Goal: Task Accomplishment & Management: Manage account settings

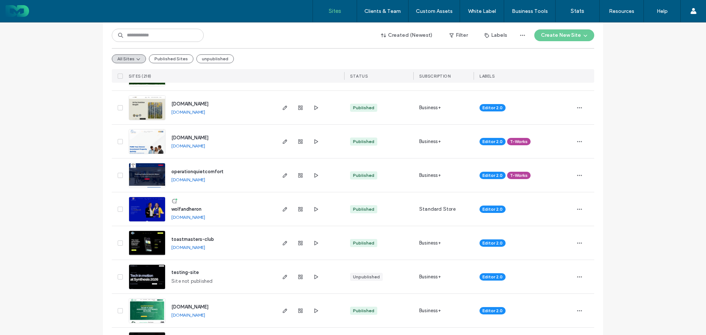
scroll to position [184, 0]
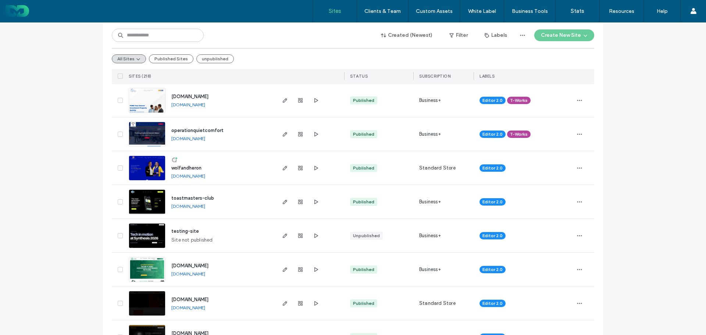
click at [205, 175] on link "[DOMAIN_NAME]" at bounding box center [188, 176] width 34 height 6
click at [283, 169] on use "button" at bounding box center [285, 168] width 4 height 4
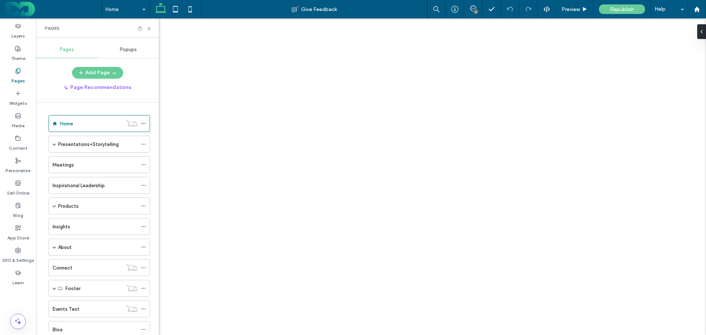
click at [128, 49] on span "Popups" at bounding box center [128, 50] width 17 height 6
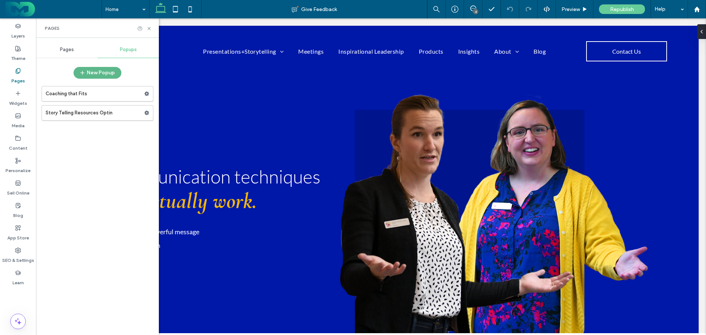
click at [92, 72] on button "New Popup" at bounding box center [98, 73] width 48 height 12
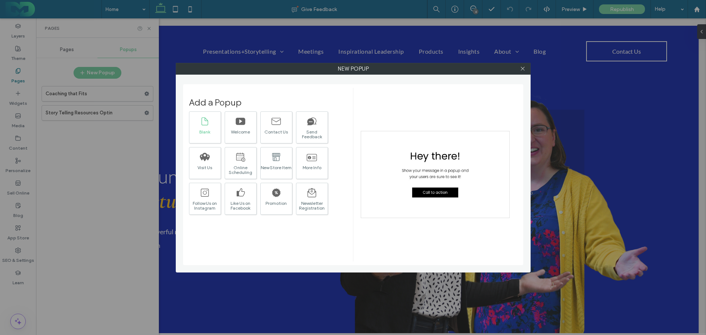
click at [205, 121] on icon at bounding box center [205, 121] width 10 height 10
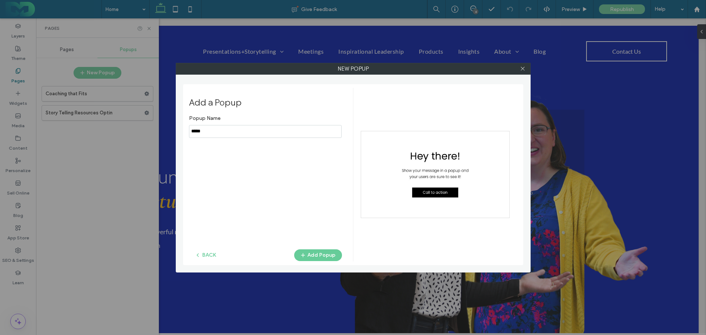
drag, startPoint x: 218, startPoint y: 131, endPoint x: 182, endPoint y: 134, distance: 35.8
click at [182, 134] on div "New popup Add a Popup Popup Name BACK Add Popup" at bounding box center [353, 167] width 355 height 209
type input "**********"
click at [319, 252] on button "Add Popup" at bounding box center [318, 255] width 48 height 12
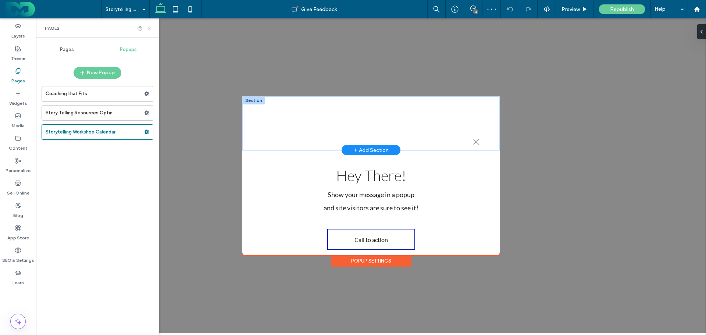
click at [361, 117] on div ".st0-1091118977{fill-rule:evenodd;clip-rule:evenodd;}" at bounding box center [370, 123] width 257 height 54
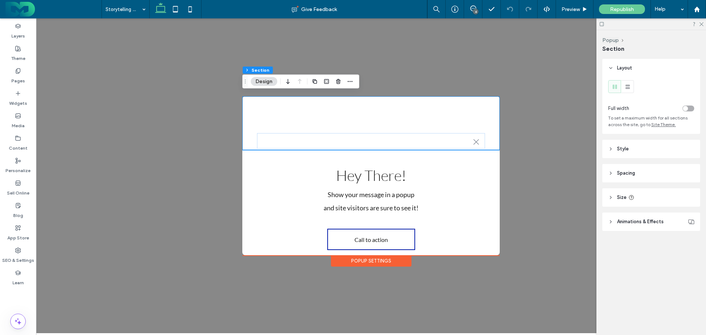
click at [625, 148] on span "Style" at bounding box center [623, 148] width 12 height 7
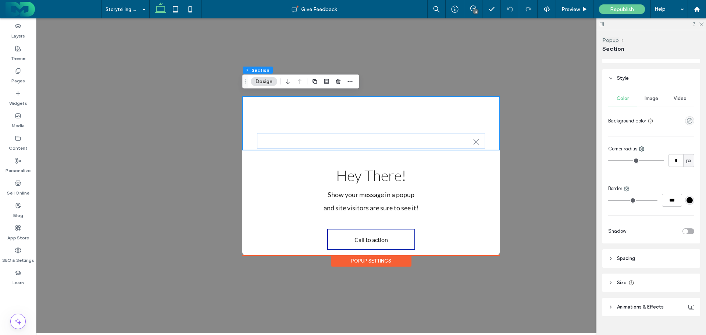
scroll to position [84, 0]
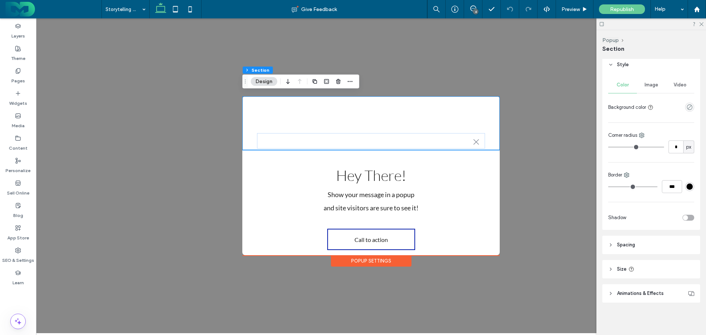
click at [616, 244] on header "Spacing" at bounding box center [651, 245] width 98 height 18
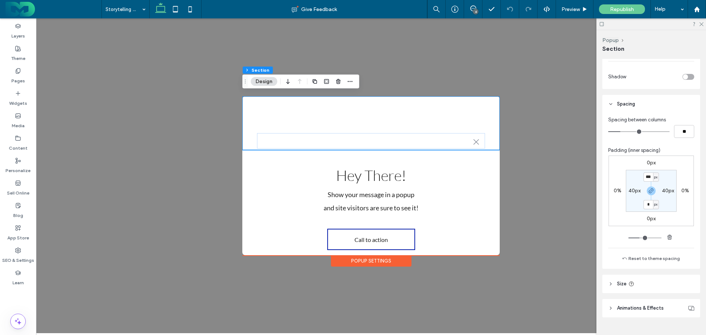
scroll to position [231, 0]
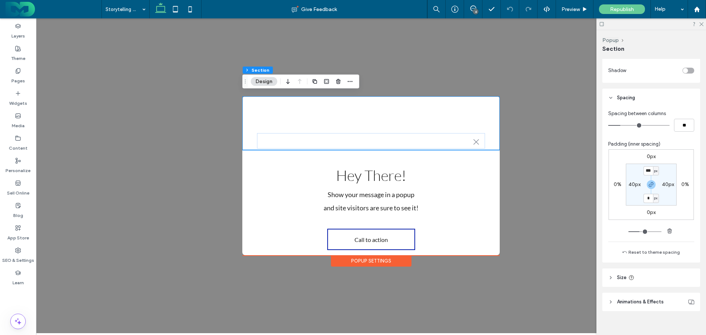
type input "*"
type input "**"
type input "*"
type input "**"
drag, startPoint x: 621, startPoint y: 127, endPoint x: 556, endPoint y: 109, distance: 67.8
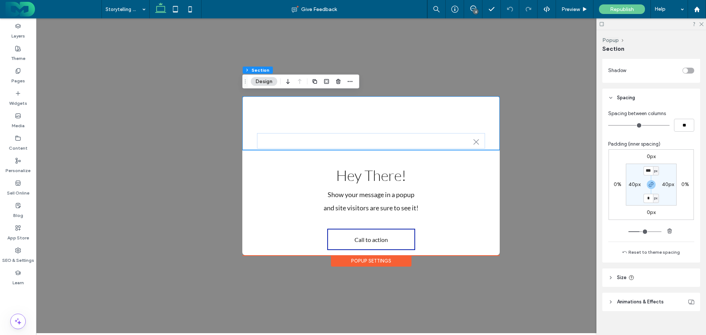
type input "*"
click at [608, 126] on input "range" at bounding box center [638, 125] width 61 height 1
click at [644, 173] on input "***" at bounding box center [648, 170] width 10 height 9
type input "*"
type input "**"
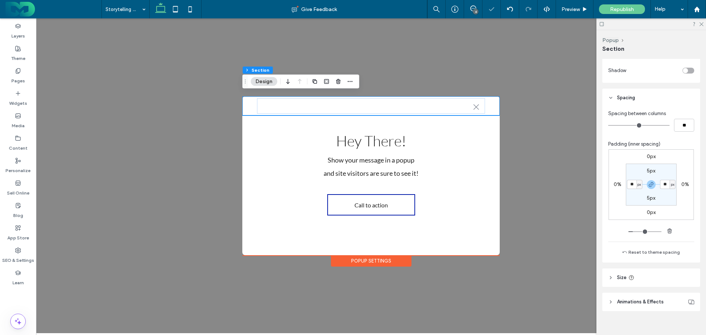
click at [621, 154] on div "0px 0% 0px 0% 5px ** px 5px ** px" at bounding box center [650, 184] width 85 height 71
click at [631, 185] on input "**" at bounding box center [632, 184] width 10 height 9
type input "**"
click at [251, 122] on div "Hey There! Show your message in a popup and site visitors are sure to see it! C…" at bounding box center [370, 173] width 257 height 116
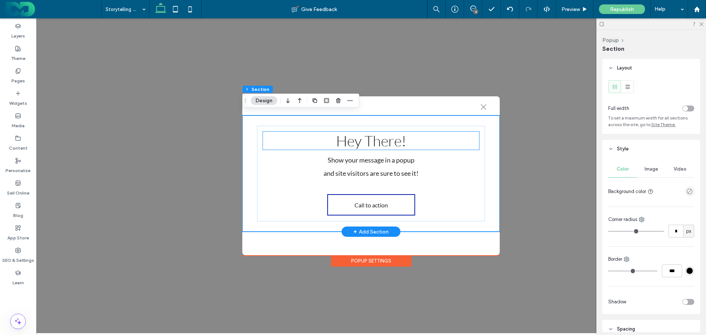
click at [325, 137] on h2 "Hey There!" at bounding box center [371, 141] width 216 height 18
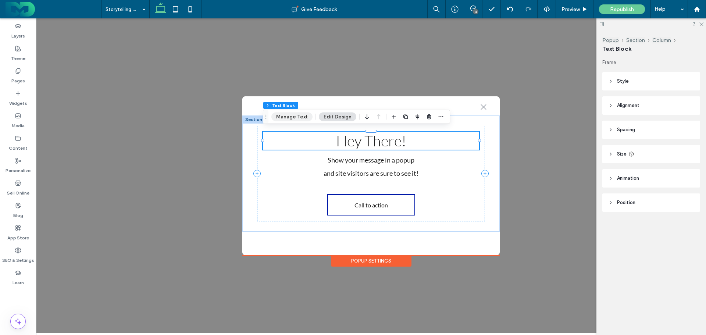
click at [291, 114] on button "Manage Text" at bounding box center [291, 116] width 41 height 9
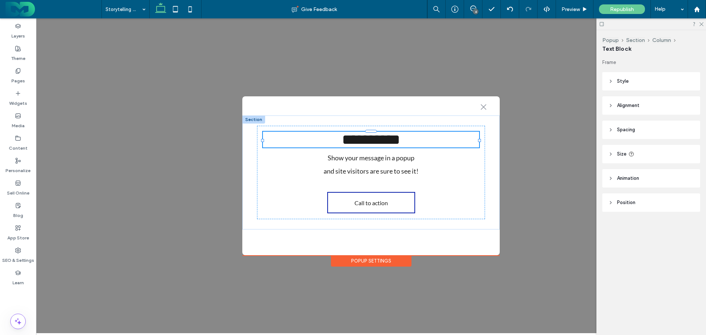
type input "****"
type input "**"
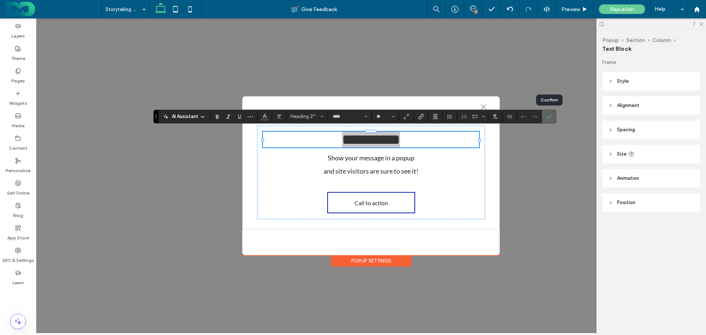
click at [551, 114] on icon "Confirm" at bounding box center [549, 117] width 6 height 6
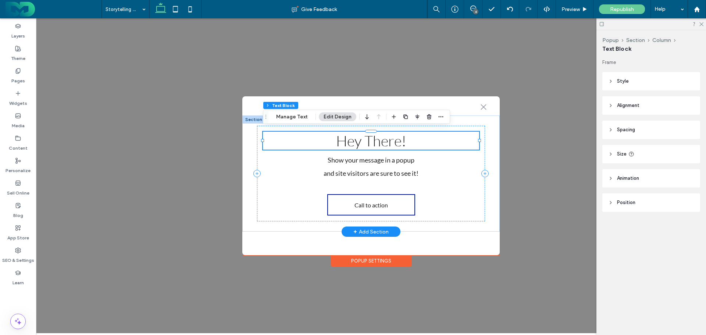
click at [315, 132] on h2 "Hey There!" at bounding box center [371, 141] width 216 height 18
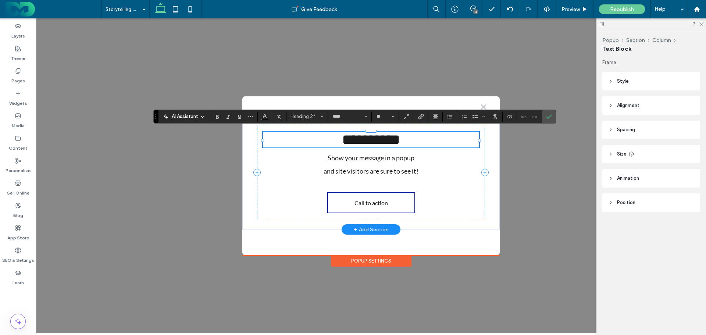
click at [318, 138] on h2 "**********" at bounding box center [371, 140] width 216 height 16
drag, startPoint x: 320, startPoint y: 138, endPoint x: 413, endPoint y: 139, distance: 93.4
click at [413, 139] on h2 "**********" at bounding box center [371, 140] width 216 height 16
type input "**"
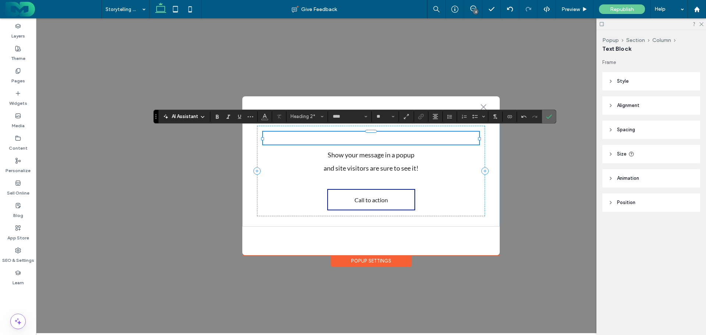
drag, startPoint x: 550, startPoint y: 114, endPoint x: 427, endPoint y: 113, distance: 122.8
click at [550, 114] on icon "Confirm" at bounding box center [549, 117] width 6 height 6
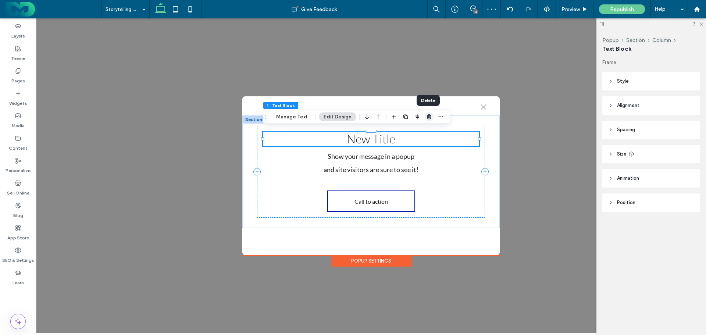
click at [427, 116] on icon "button" at bounding box center [429, 117] width 6 height 6
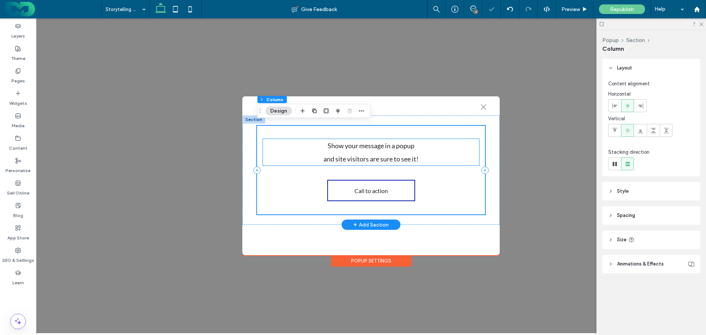
click at [354, 142] on span "Show your message in a popup" at bounding box center [370, 146] width 87 height 8
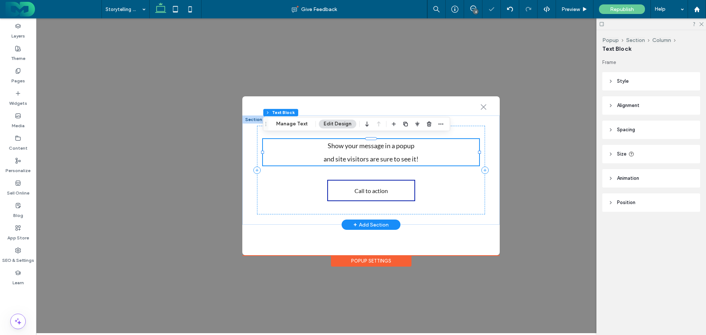
click at [354, 142] on span "Show your message in a popup" at bounding box center [370, 146] width 87 height 8
type input "****"
type input "**"
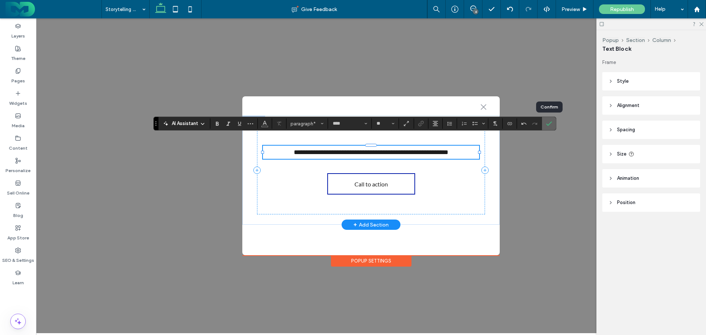
drag, startPoint x: 549, startPoint y: 122, endPoint x: 424, endPoint y: 143, distance: 127.5
click at [549, 122] on icon "Confirm" at bounding box center [549, 124] width 6 height 6
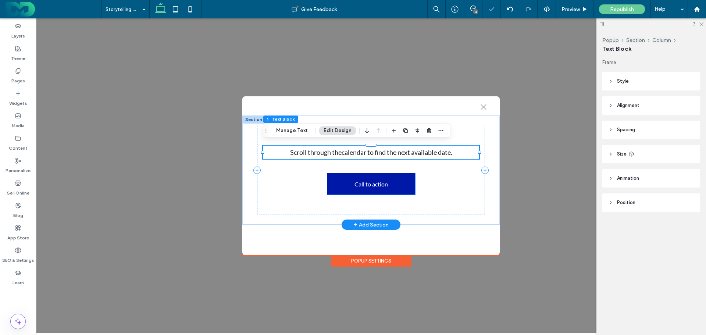
click at [386, 177] on link "Call to action" at bounding box center [371, 183] width 88 height 21
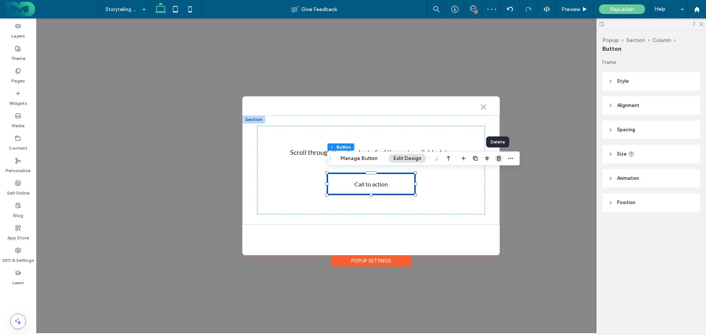
click at [496, 157] on icon "button" at bounding box center [499, 158] width 6 height 6
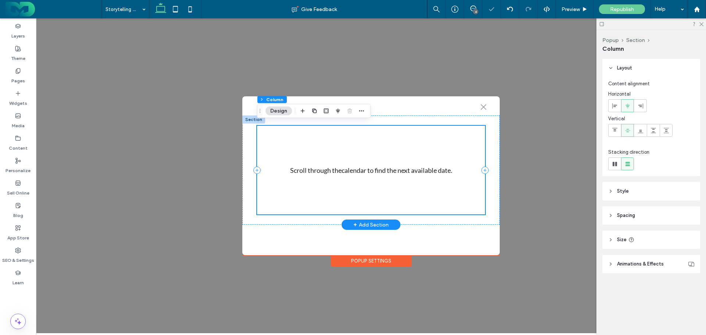
click at [302, 180] on div "Scroll through the calendar to find the next available date." at bounding box center [371, 170] width 228 height 89
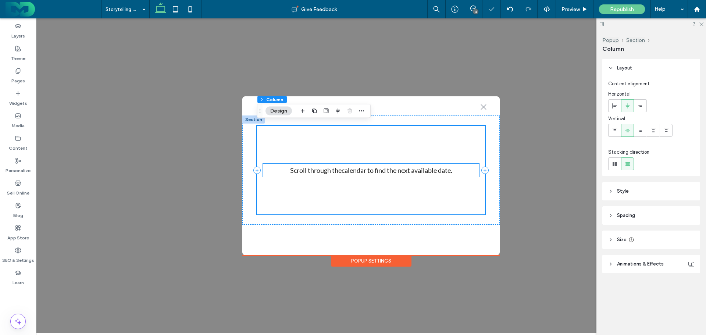
click at [327, 171] on p "Scroll through the calendar to find the next available date." at bounding box center [371, 170] width 216 height 13
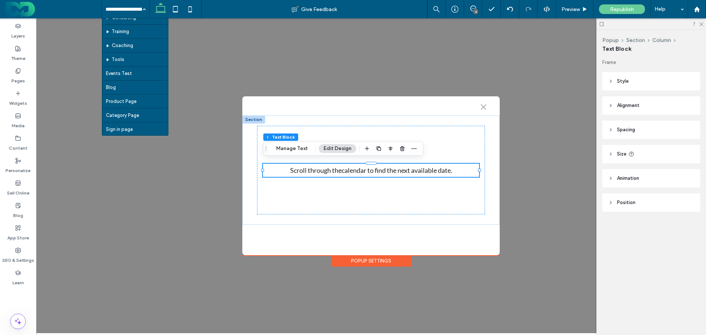
click at [244, 59] on div ".st0-1091118977{fill-rule:evenodd;clip-rule:evenodd;} + Add Section Scroll thro…" at bounding box center [371, 175] width 670 height 315
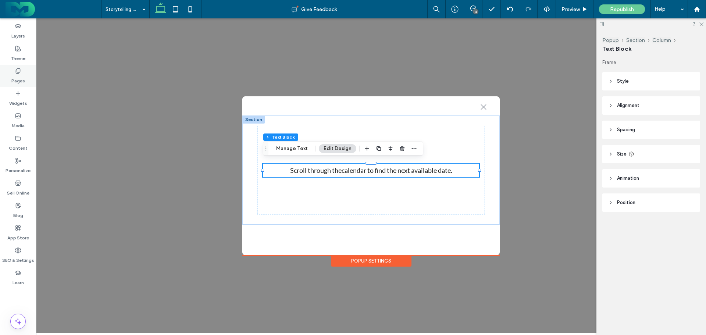
click at [17, 72] on icon at bounding box center [18, 71] width 6 height 6
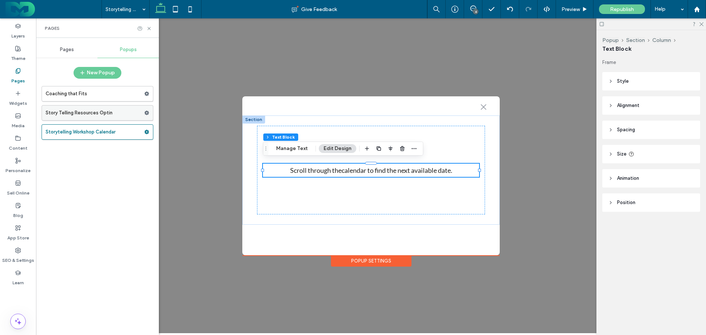
click at [79, 109] on label "Story Telling Resources Optin" at bounding box center [95, 112] width 99 height 15
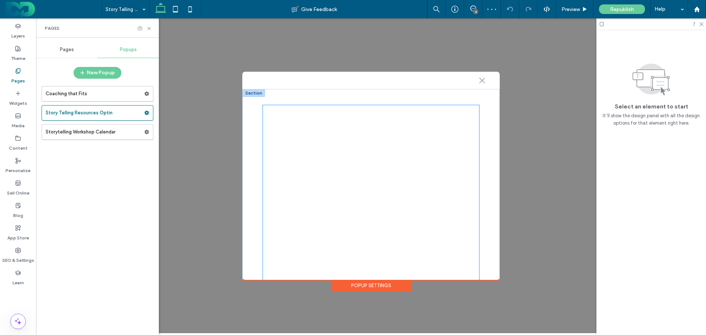
click at [279, 109] on div at bounding box center [371, 197] width 216 height 184
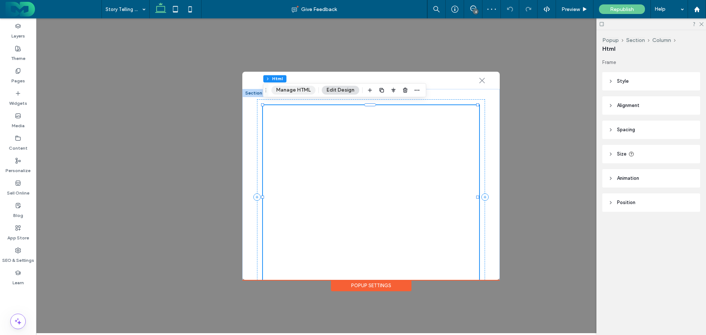
click at [286, 87] on button "Manage HTML" at bounding box center [293, 90] width 44 height 9
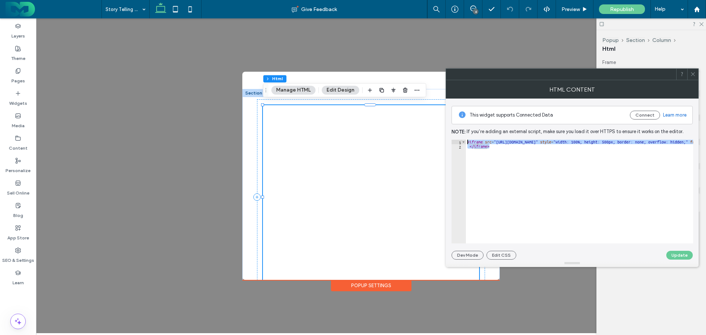
drag, startPoint x: 493, startPoint y: 146, endPoint x: 463, endPoint y: 137, distance: 30.9
click at [463, 137] on div "This widget supports Connected Data Connect Learn more Note: If you’re adding a…" at bounding box center [571, 179] width 241 height 161
type textarea "**********"
click at [18, 69] on icon at bounding box center [18, 71] width 6 height 6
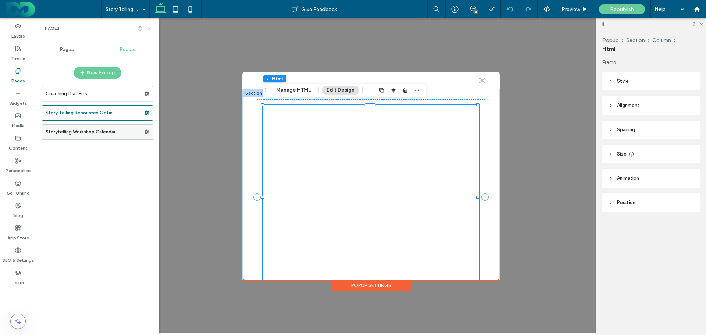
click at [65, 131] on label "Storytelling Workshop Calendar" at bounding box center [95, 132] width 99 height 15
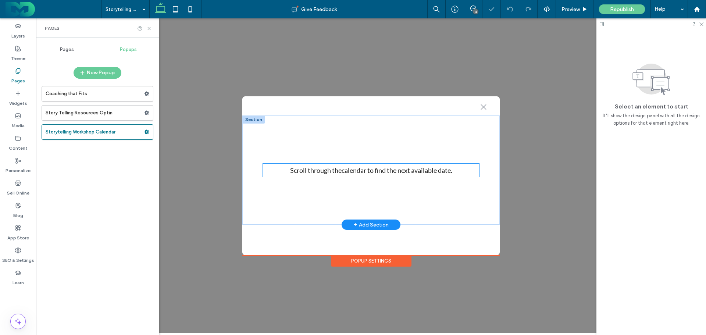
click at [327, 170] on p "Scroll through the calendar to find the next available date." at bounding box center [371, 170] width 216 height 13
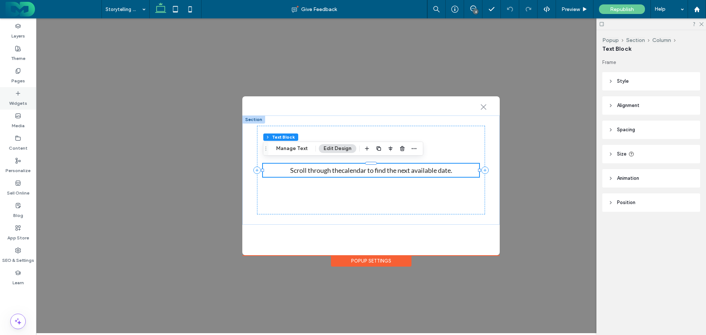
click at [17, 92] on icon at bounding box center [18, 93] width 6 height 6
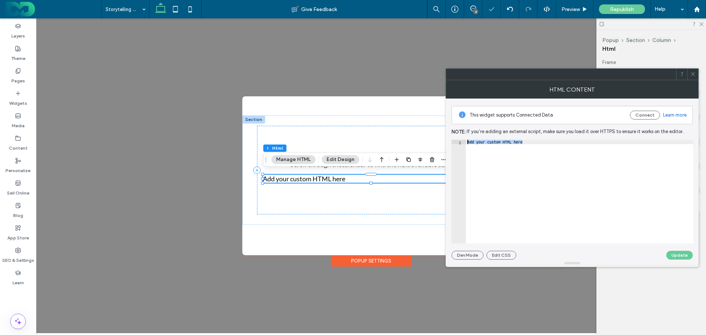
drag, startPoint x: 527, startPoint y: 143, endPoint x: 463, endPoint y: 141, distance: 64.0
click at [463, 141] on div "**********" at bounding box center [571, 192] width 241 height 104
paste textarea "Cursor at row 1"
drag, startPoint x: 495, startPoint y: 142, endPoint x: 627, endPoint y: 143, distance: 132.0
click at [627, 143] on div "< iframe src = "https://learn.wolfandheron.com/story-telling-resources-embed" s…" at bounding box center [659, 196] width 387 height 112
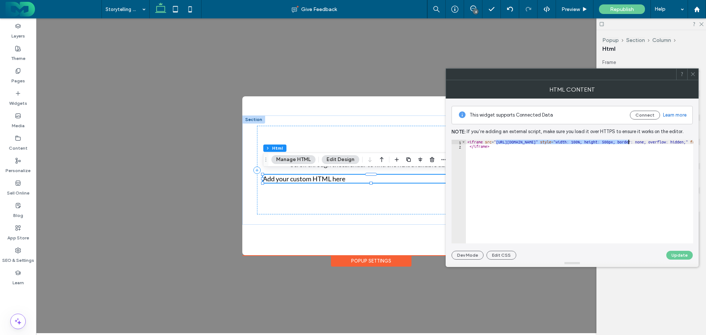
paste textarea "*"
type textarea "**********"
click at [676, 253] on button "Update" at bounding box center [679, 255] width 26 height 9
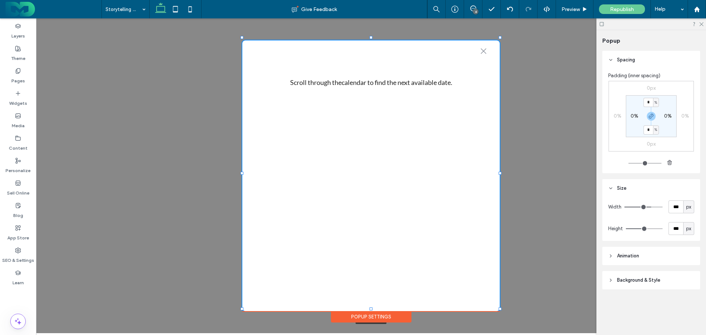
drag, startPoint x: 370, startPoint y: 252, endPoint x: 369, endPoint y: 307, distance: 55.5
click at [369, 307] on div at bounding box center [370, 308] width 3 height 3
type input "***"
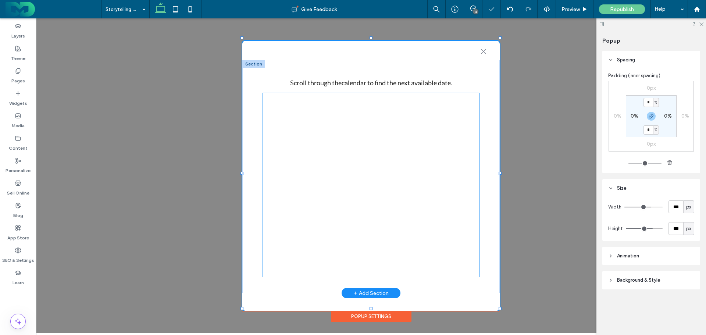
click at [396, 212] on div at bounding box center [371, 185] width 216 height 184
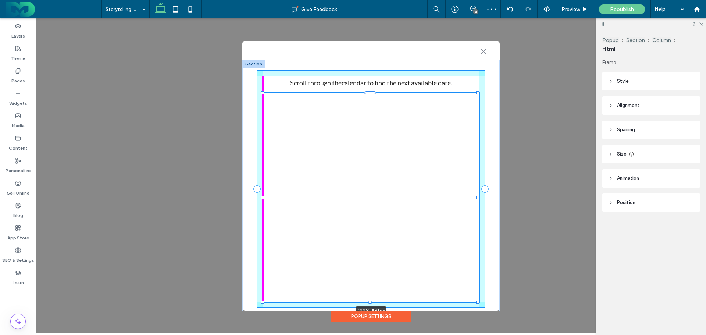
drag, startPoint x: 371, startPoint y: 276, endPoint x: 371, endPoint y: 288, distance: 12.5
click at [371, 288] on div "Scroll through the calendar to find the next available date. 100% , 568px" at bounding box center [370, 189] width 257 height 258
type input "***"
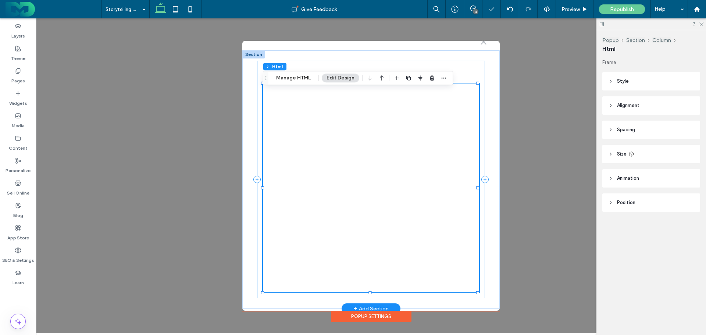
scroll to position [12, 0]
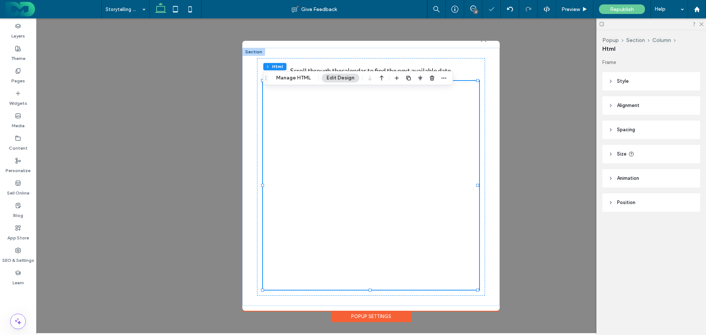
click at [345, 311] on div "Popup Settings" at bounding box center [371, 316] width 80 height 11
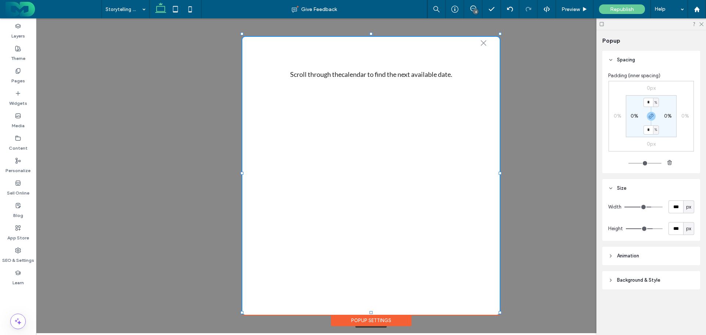
scroll to position [4, 0]
drag, startPoint x: 371, startPoint y: 307, endPoint x: 370, endPoint y: 312, distance: 4.4
click at [370, 312] on div at bounding box center [370, 312] width 3 height 3
type input "***"
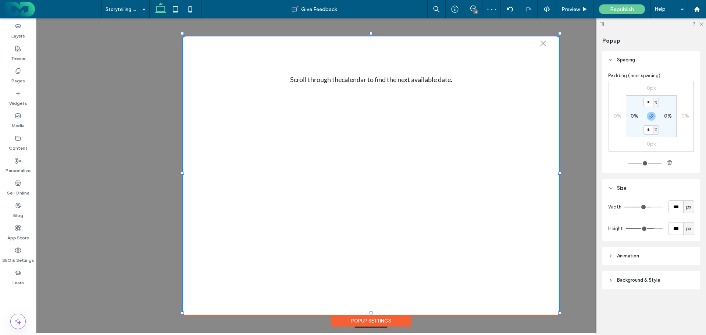
drag, startPoint x: 500, startPoint y: 172, endPoint x: 560, endPoint y: 170, distance: 59.6
click at [560, 170] on div ".st0-1091118977{fill-rule:evenodd;clip-rule:evenodd;} Scroll through the calend…" at bounding box center [371, 175] width 670 height 315
type input "****"
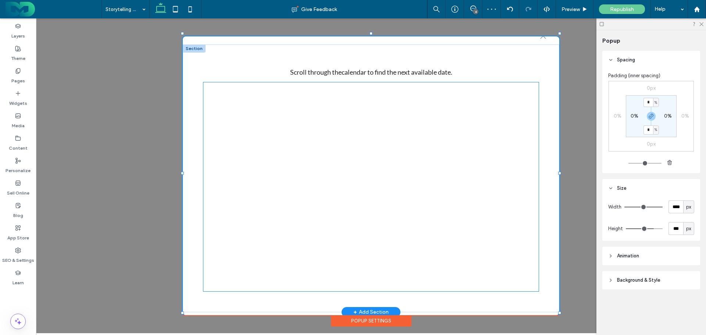
scroll to position [13, 0]
click at [297, 179] on div at bounding box center [370, 184] width 335 height 209
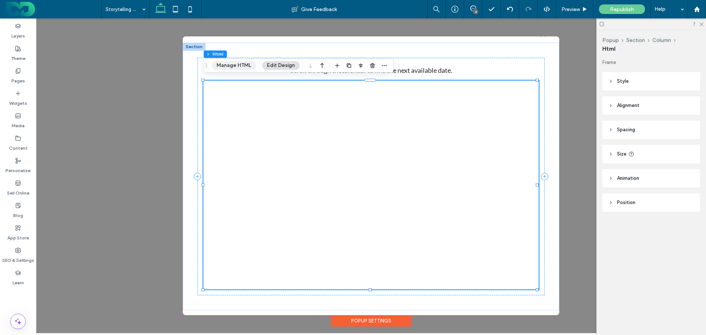
click at [228, 66] on button "Manage HTML" at bounding box center [234, 65] width 44 height 9
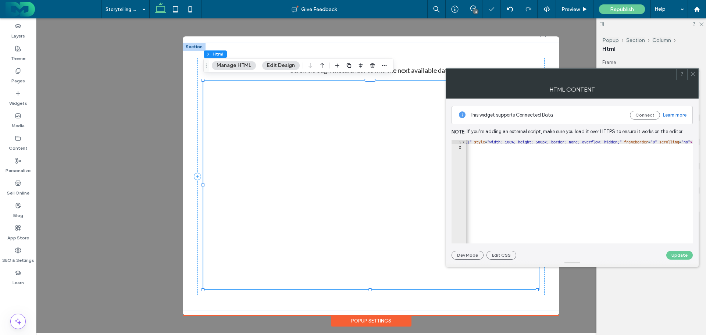
scroll to position [0, 88]
click at [609, 141] on div "< iframe src = "https://learn.wolfandheron.com/influential-storytelling-embed" …" at bounding box center [571, 193] width 389 height 107
type textarea "**********"
click at [676, 252] on button "Update" at bounding box center [679, 255] width 26 height 9
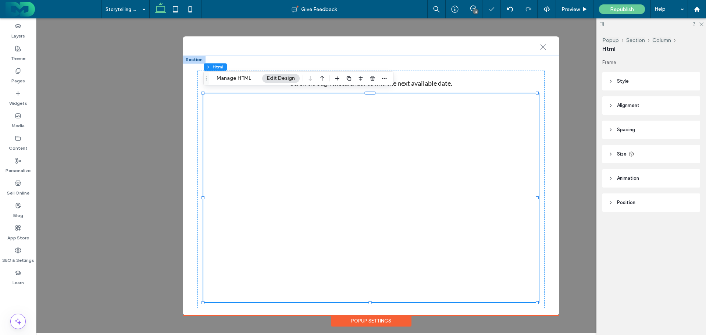
scroll to position [72, 0]
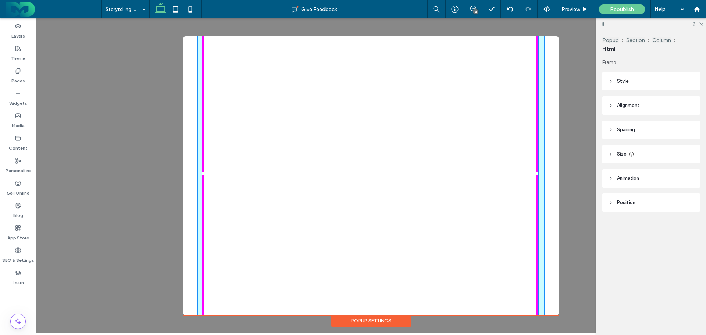
drag, startPoint x: 203, startPoint y: 228, endPoint x: 206, endPoint y: 271, distance: 43.1
click at [204, 275] on div "Scroll through the calendar to find the next available date. 100% , 828px" at bounding box center [371, 164] width 376 height 363
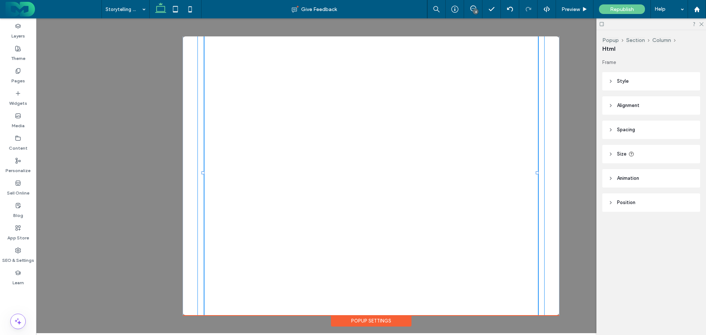
type input "***"
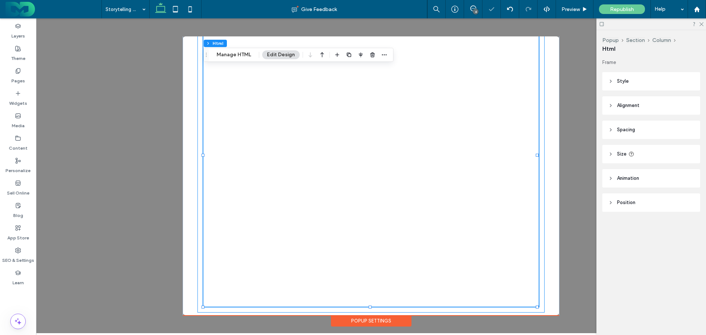
scroll to position [104, 0]
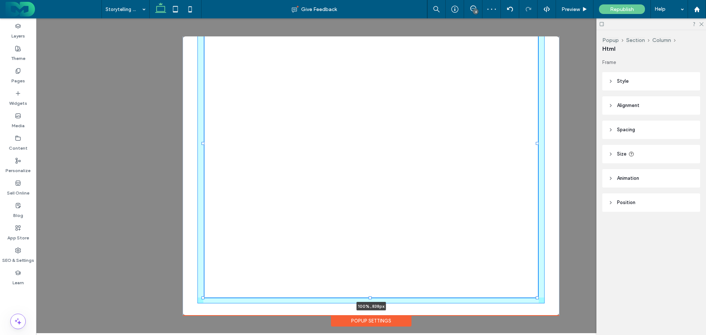
click at [370, 292] on div "Scroll through the calendar to find the next available date. 100% , 838px" at bounding box center [371, 134] width 376 height 367
type input "***"
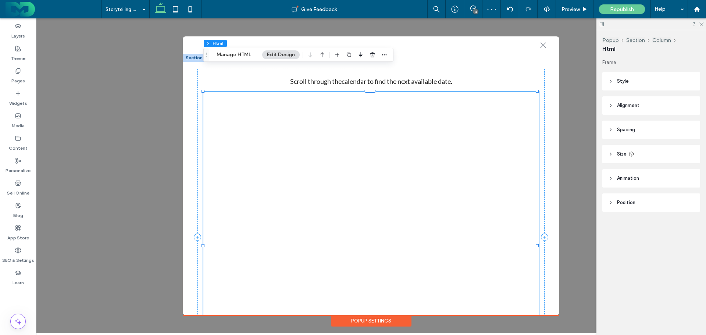
scroll to position [0, 0]
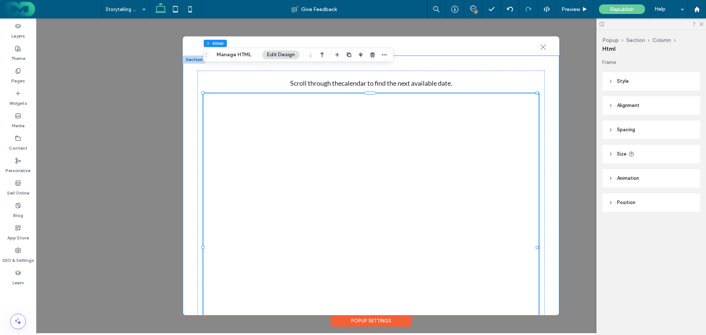
click at [189, 90] on div "Scroll through the calendar to find the next available date. 100% , 838px" at bounding box center [371, 238] width 376 height 367
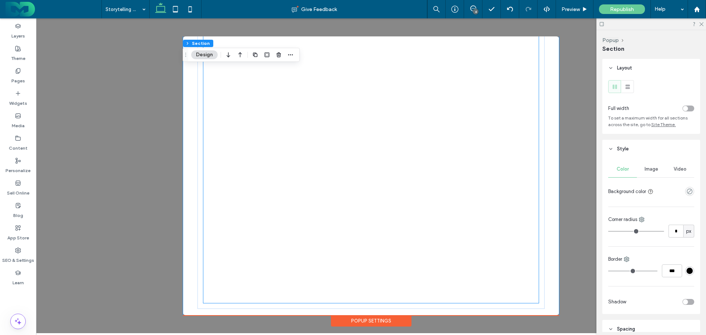
scroll to position [112, 0]
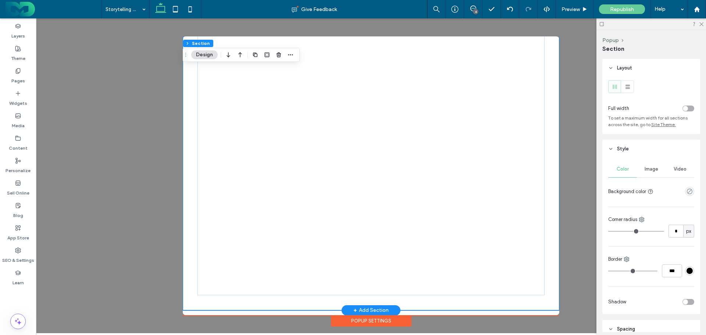
click at [550, 166] on div "Scroll through the calendar to find the next available date." at bounding box center [371, 126] width 376 height 367
click at [189, 144] on div "Scroll through the calendar to find the next available date." at bounding box center [371, 126] width 376 height 367
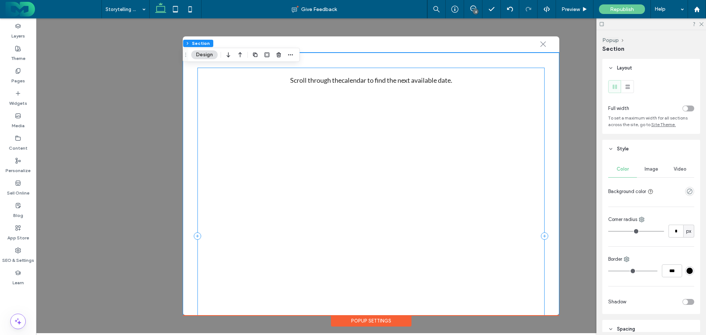
scroll to position [0, 0]
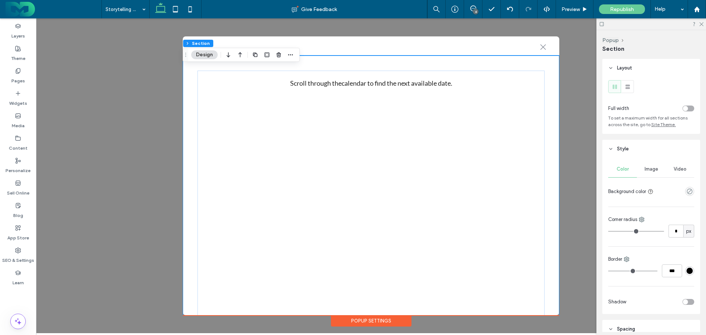
click at [556, 177] on div "Scroll through the calendar to find the next available date." at bounding box center [371, 238] width 376 height 367
click at [388, 315] on div "Popup Settings" at bounding box center [371, 320] width 80 height 11
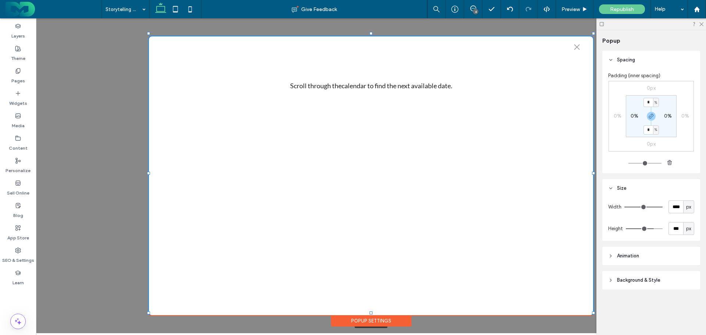
drag, startPoint x: 567, startPoint y: 173, endPoint x: 593, endPoint y: 171, distance: 26.5
click at [593, 171] on div ".st0-1091118977{fill-rule:evenodd;clip-rule:evenodd;} + Add Section Scroll thro…" at bounding box center [371, 175] width 670 height 315
type input "****"
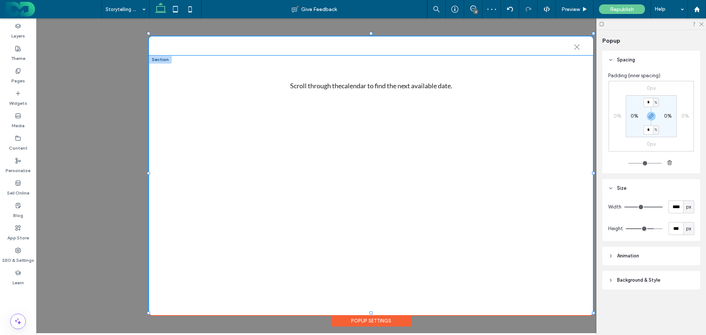
click at [236, 64] on div "Scroll through the calendar to find the next available date." at bounding box center [371, 241] width 444 height 372
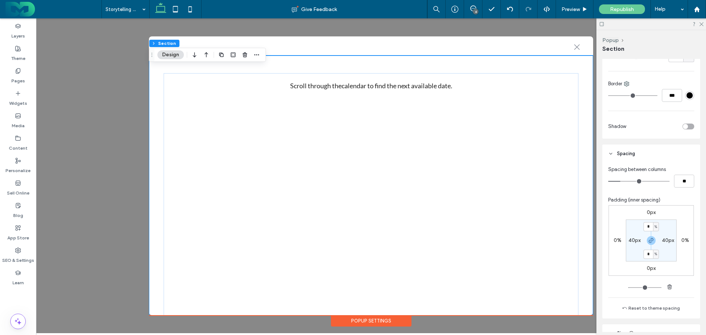
scroll to position [184, 0]
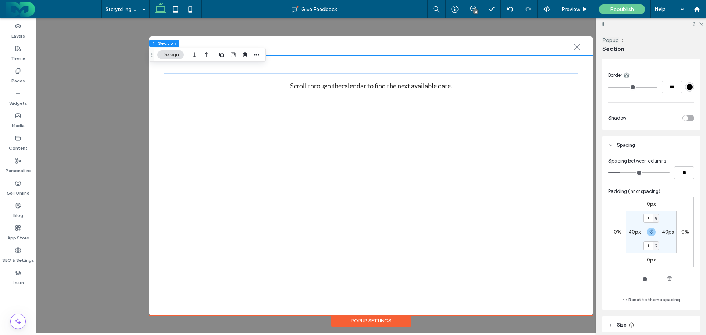
click at [630, 232] on label "40px" at bounding box center [634, 232] width 12 height 6
type input "**"
type input "*"
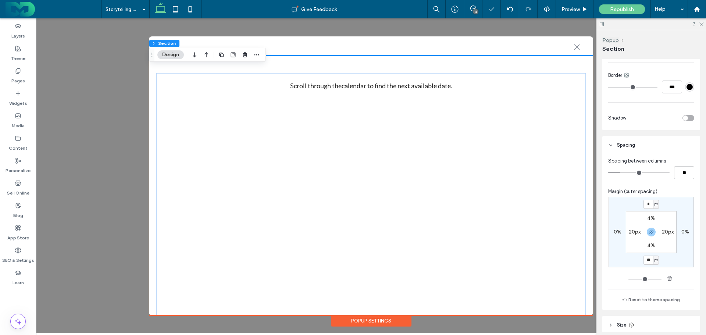
type input "*"
click at [647, 218] on label "4%" at bounding box center [651, 218] width 8 height 6
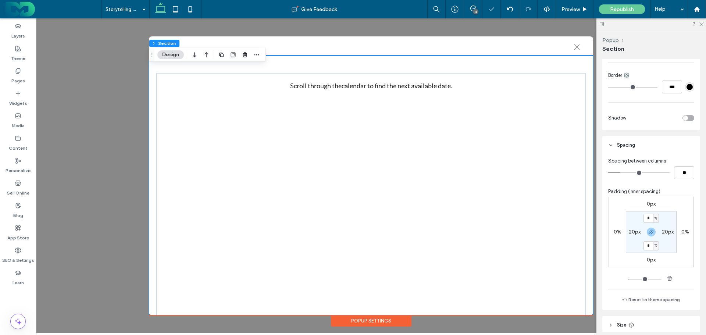
click at [654, 217] on span "%" at bounding box center [655, 218] width 3 height 7
click at [652, 227] on span "px" at bounding box center [651, 229] width 5 height 7
type input "**"
type input "****"
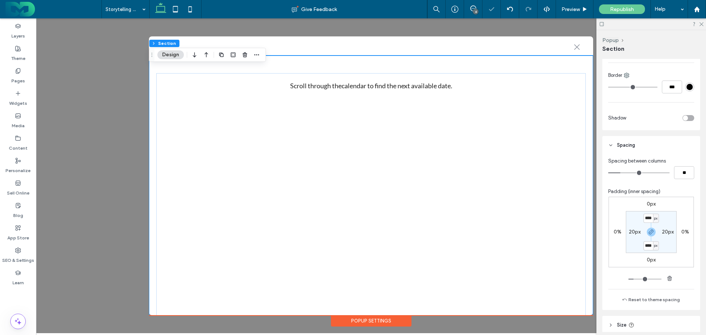
type input "**"
click at [653, 221] on div "px" at bounding box center [656, 218] width 6 height 9
click at [645, 218] on input "****" at bounding box center [648, 218] width 10 height 9
type input "**"
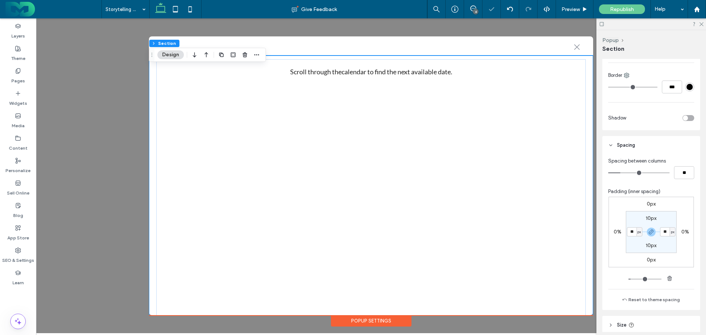
click at [618, 201] on div "0px 0% 0px 0% 10px ** px 10px ** px" at bounding box center [650, 232] width 85 height 71
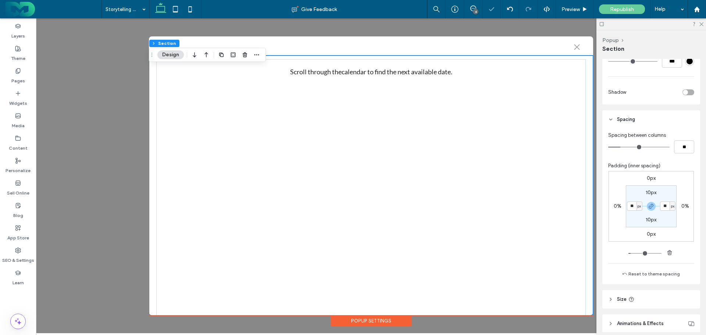
scroll to position [240, 0]
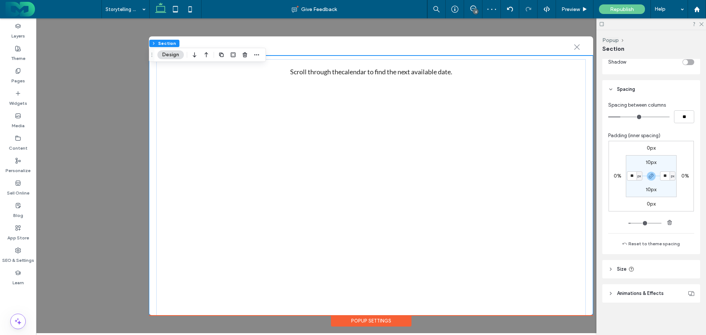
click at [620, 265] on header "Size" at bounding box center [651, 269] width 98 height 18
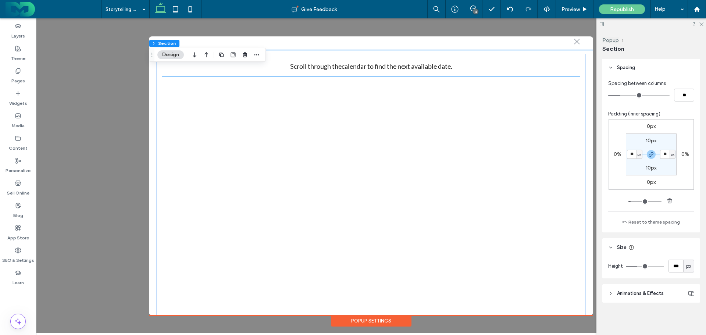
scroll to position [0, 0]
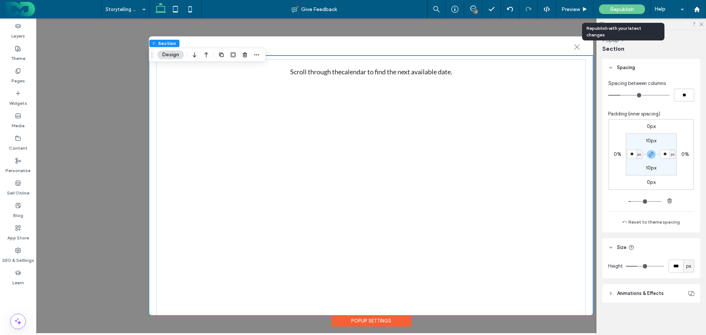
click at [624, 7] on span "Republish" at bounding box center [622, 9] width 24 height 6
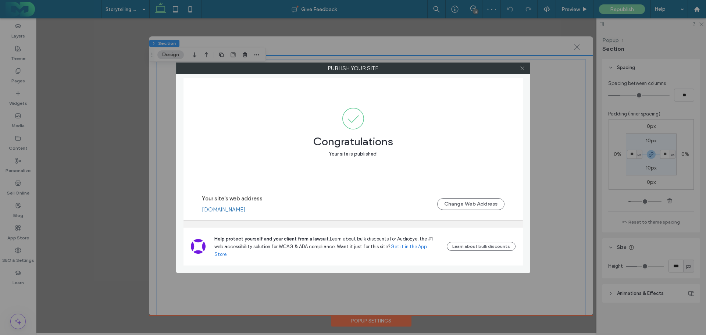
click at [524, 65] on icon at bounding box center [522, 68] width 6 height 6
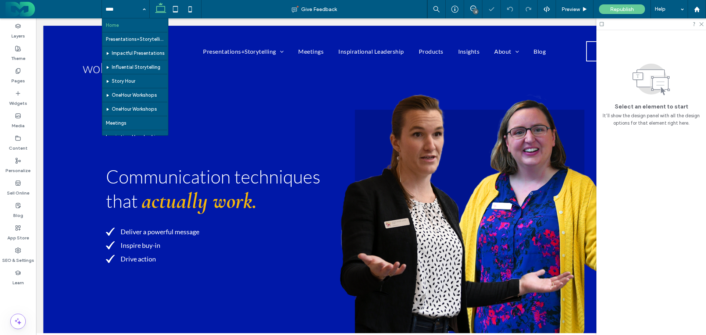
click at [112, 8] on input at bounding box center [123, 9] width 36 height 18
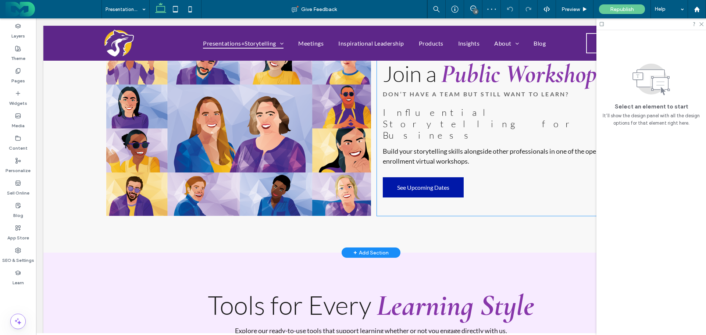
scroll to position [515, 0]
click at [415, 184] on span "See Upcoming Dates" at bounding box center [423, 187] width 52 height 7
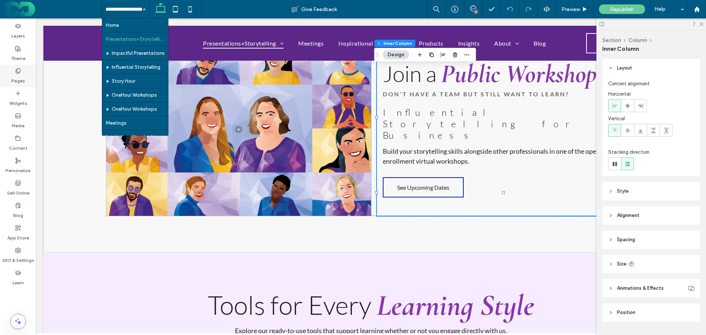
click at [15, 69] on icon at bounding box center [18, 71] width 6 height 6
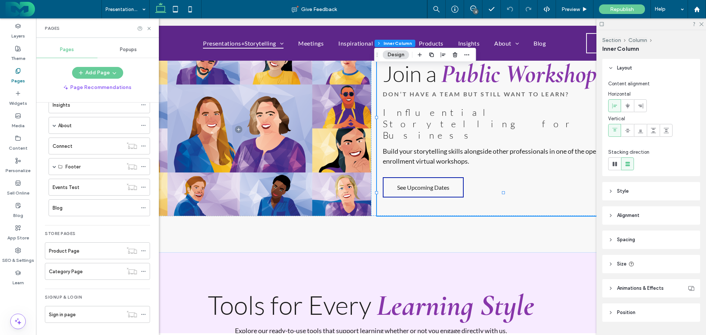
scroll to position [207, 0]
click at [72, 186] on label "Events Test" at bounding box center [66, 186] width 27 height 13
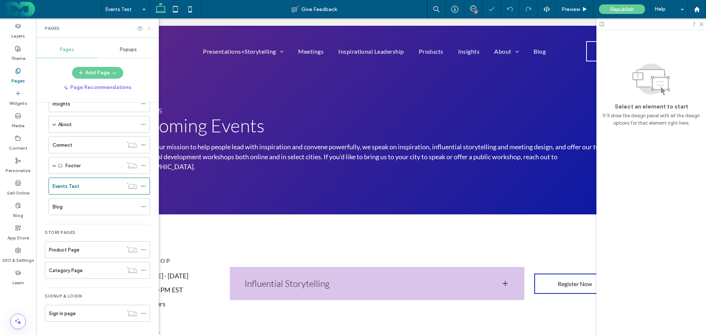
click at [148, 26] on icon at bounding box center [149, 29] width 6 height 6
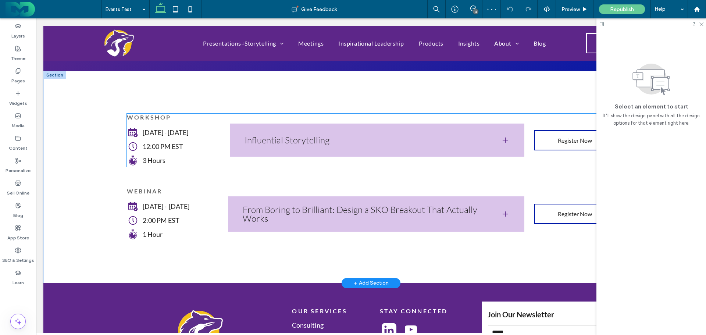
scroll to position [147, 0]
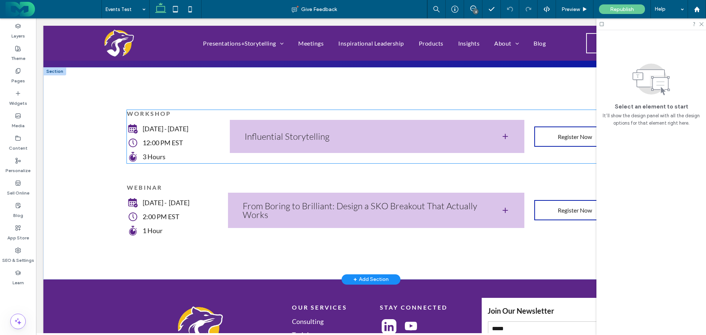
click at [201, 110] on div "WORKSHOP Thursday - September 4 12:00 PM EST 3 Hours" at bounding box center [173, 136] width 93 height 53
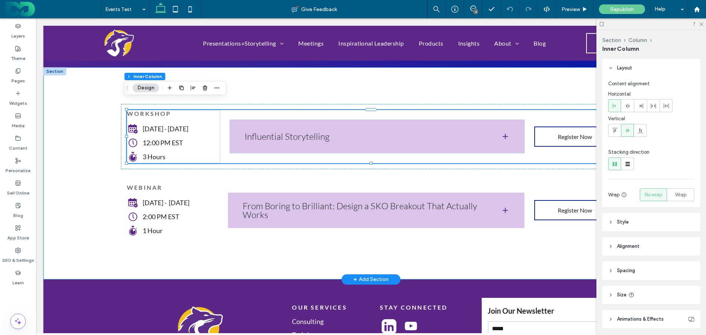
click at [90, 113] on div "WORKSHOP Thursday - September 4 12:00 PM EST 3 Hours Influential Storytelling J…" at bounding box center [370, 173] width 655 height 212
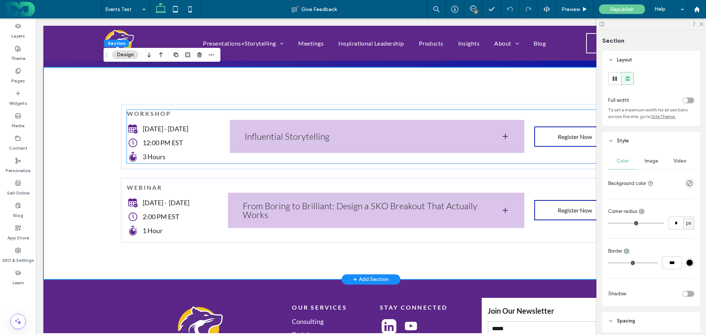
click at [164, 110] on div "WORKSHOP Thursday - September 4 12:00 PM EST 3 Hours" at bounding box center [173, 136] width 93 height 53
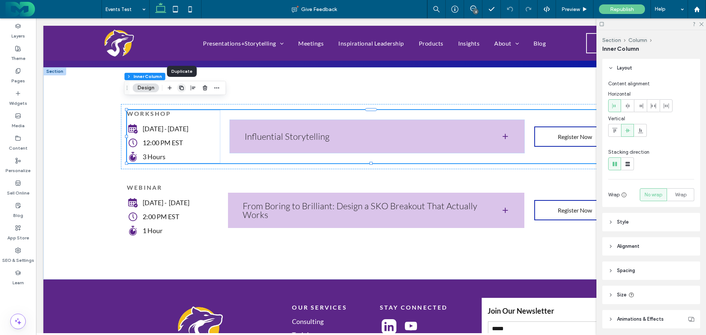
click at [182, 88] on icon "button" at bounding box center [182, 88] width 6 height 6
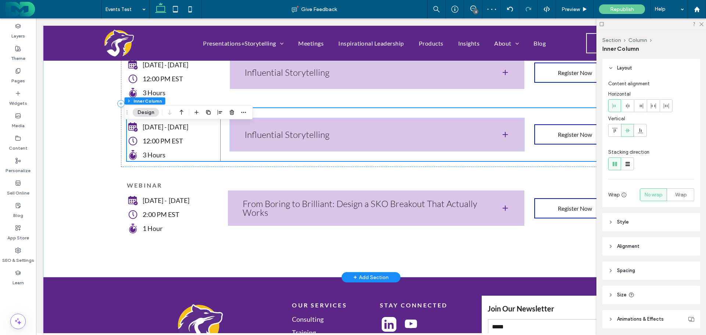
scroll to position [184, 0]
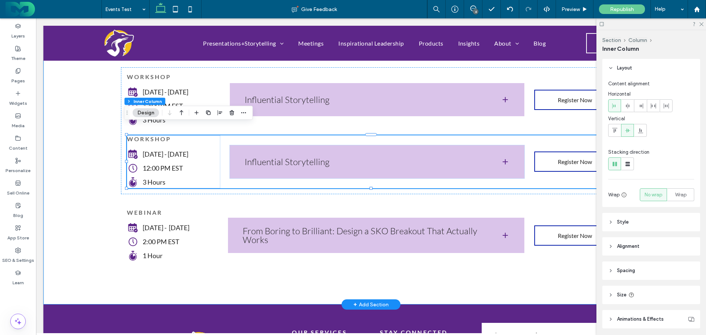
click at [90, 143] on div "WORKSHOP Thursday - September 4 12:00 PM EST 3 Hours Influential Storytelling J…" at bounding box center [370, 168] width 655 height 274
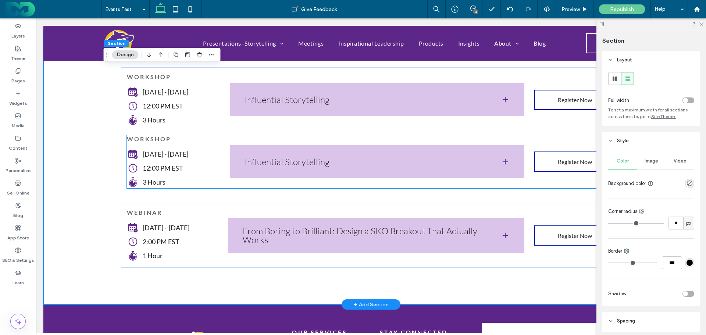
click at [139, 148] on div "Thursday - September 4" at bounding box center [173, 154] width 93 height 12
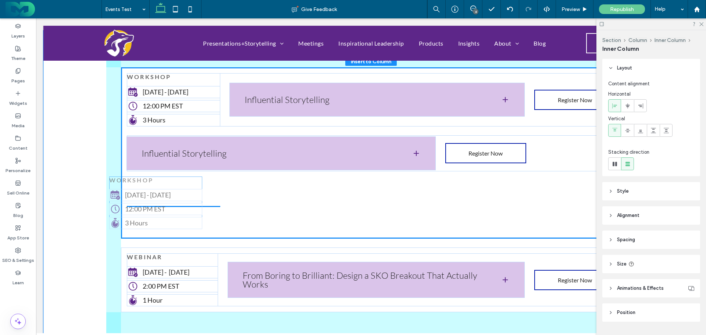
scroll to position [19, 0]
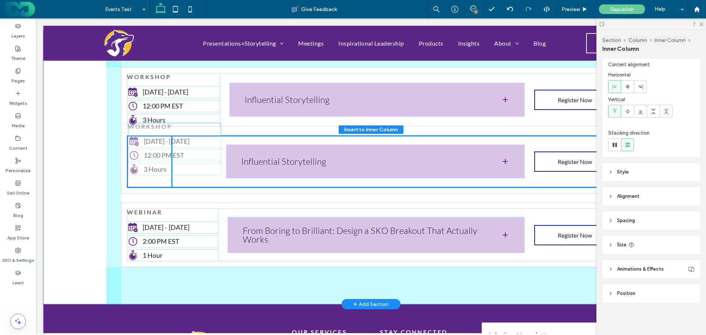
drag, startPoint x: 153, startPoint y: 136, endPoint x: 156, endPoint y: 134, distance: 4.3
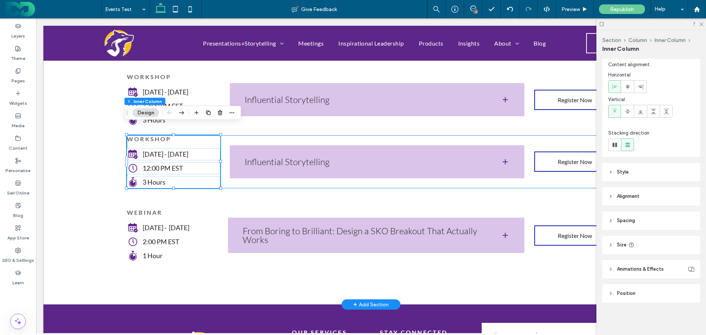
click at [248, 135] on div "WORKSHOP Thursday - September 4 12:00 PM EST 3 Hours Influential Storytelling J…" at bounding box center [371, 161] width 488 height 53
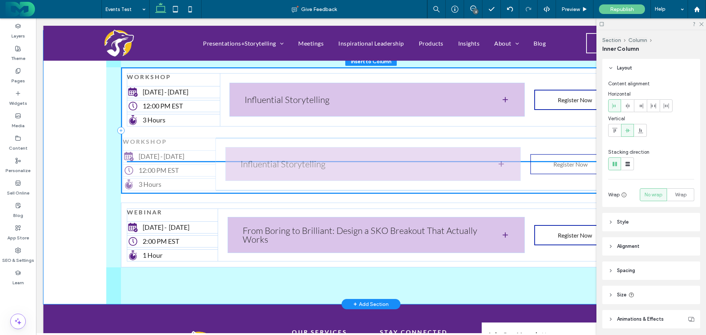
scroll to position [50, 0]
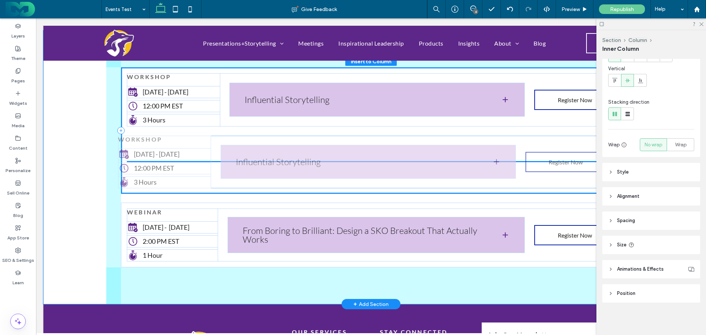
drag, startPoint x: 229, startPoint y: 132, endPoint x: 223, endPoint y: 135, distance: 6.9
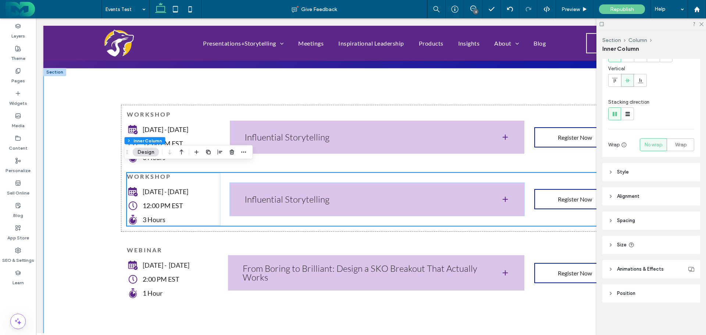
scroll to position [147, 0]
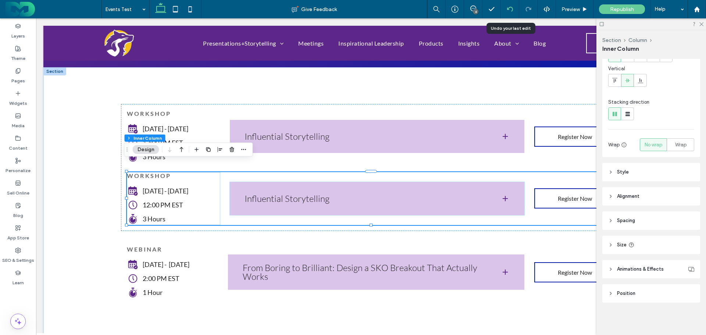
click at [507, 8] on icon at bounding box center [510, 9] width 6 height 6
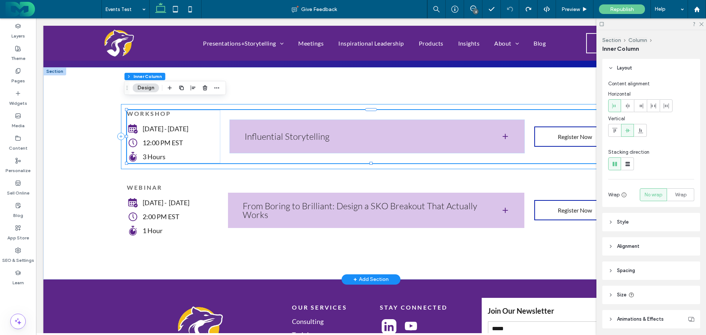
click at [121, 104] on div "WORKSHOP Thursday - September 4 12:00 PM EST 3 Hours Influential Storytelling J…" at bounding box center [371, 136] width 500 height 65
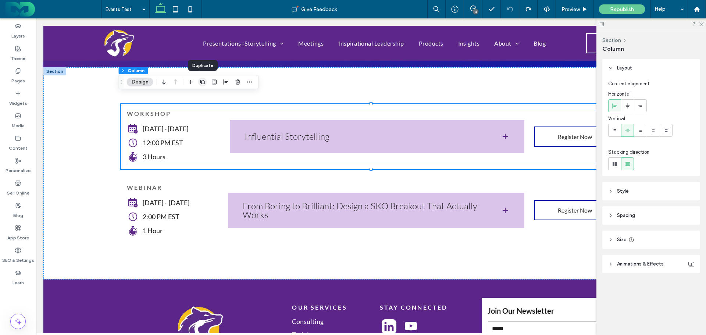
click at [201, 79] on icon "button" at bounding box center [203, 82] width 6 height 6
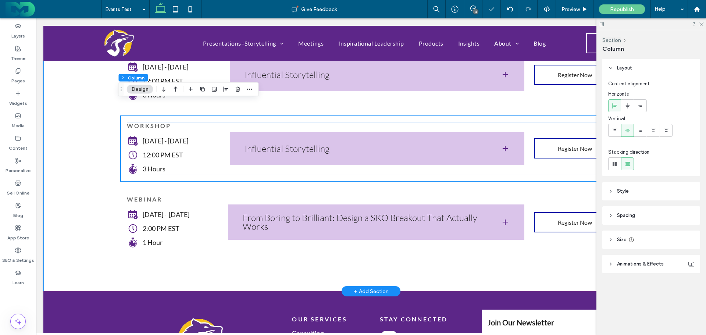
scroll to position [221, 0]
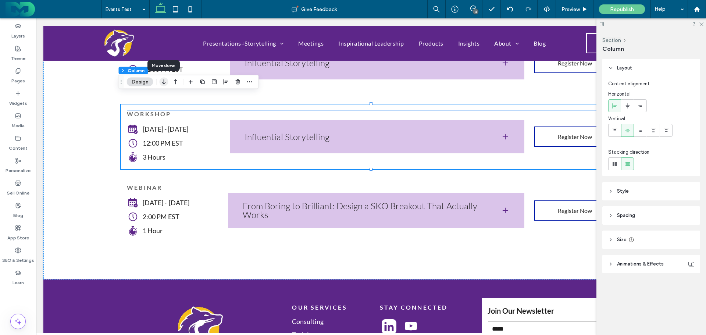
click at [163, 80] on icon "button" at bounding box center [164, 81] width 9 height 13
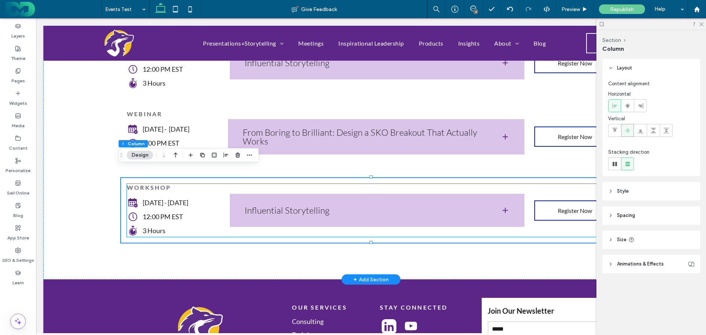
click at [154, 198] on p "[DATE] - [DATE]" at bounding box center [181, 203] width 77 height 10
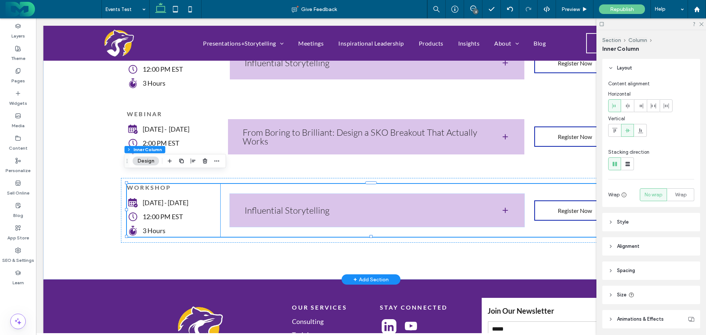
click at [151, 198] on span "[DATE] - [DATE]" at bounding box center [166, 202] width 46 height 8
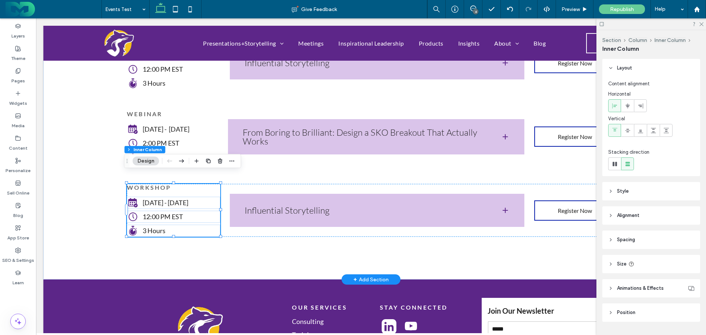
click at [181, 198] on span "[DATE] - [DATE]" at bounding box center [166, 202] width 46 height 8
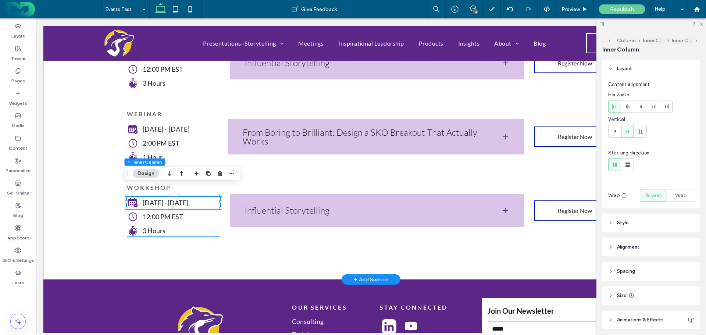
click at [171, 198] on span "[DATE] - [DATE]" at bounding box center [166, 202] width 46 height 8
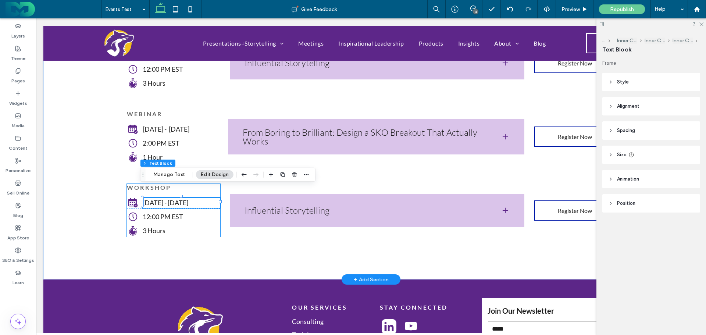
click at [174, 198] on span "[DATE] - [DATE]" at bounding box center [166, 202] width 46 height 8
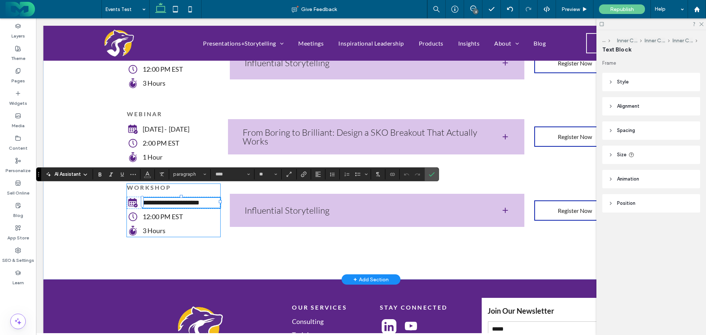
click at [174, 199] on span "**********" at bounding box center [171, 202] width 57 height 7
click at [173, 199] on span "**********" at bounding box center [171, 202] width 57 height 7
drag, startPoint x: 142, startPoint y: 191, endPoint x: 146, endPoint y: 196, distance: 6.0
click at [143, 199] on span "**********" at bounding box center [171, 202] width 57 height 7
click at [433, 173] on use "Confirm" at bounding box center [432, 174] width 6 height 4
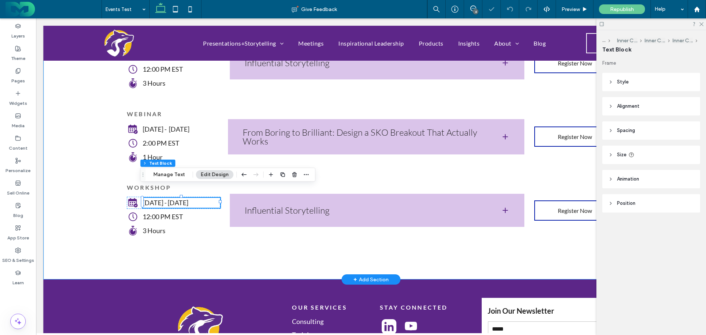
click at [86, 197] on div "WORKSHOP Thursday - September 4 12:00 PM EST 3 Hours Influential Storytelling J…" at bounding box center [370, 137] width 655 height 286
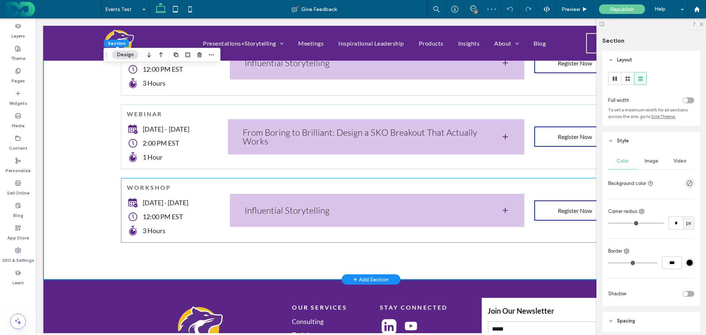
click at [128, 178] on div "WORKSHOP Wednesday - October 1 12:00 PM EST 3 Hours Influential Storytelling Jo…" at bounding box center [371, 210] width 500 height 65
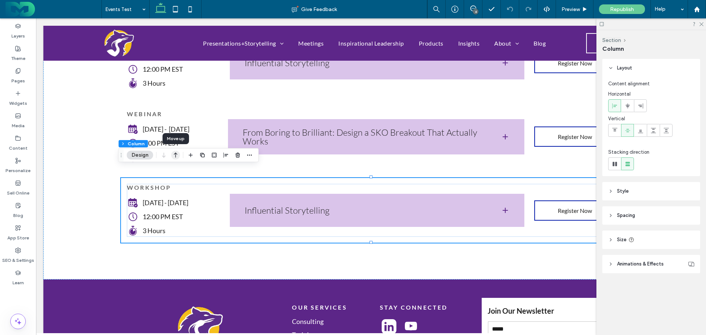
click at [177, 154] on icon "button" at bounding box center [175, 154] width 9 height 13
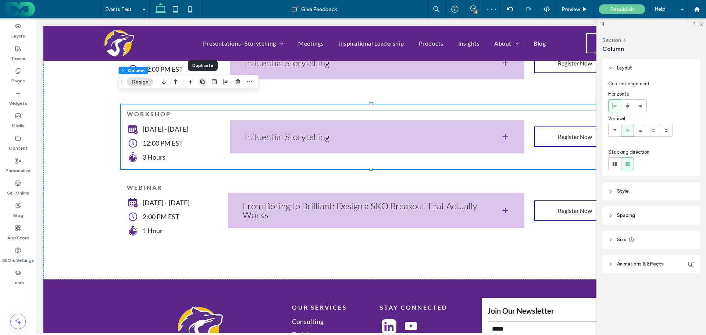
click at [201, 79] on icon "button" at bounding box center [203, 82] width 6 height 6
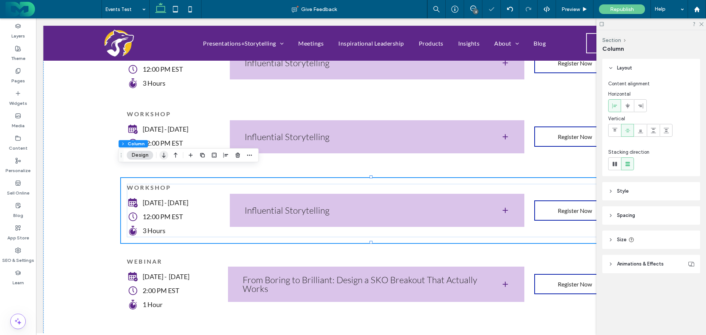
click at [163, 156] on icon "button" at bounding box center [164, 154] width 9 height 13
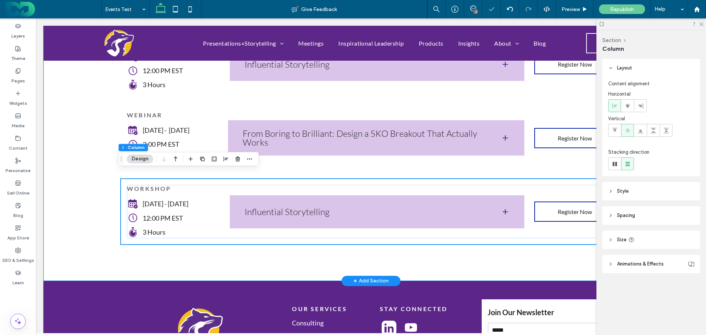
scroll to position [294, 0]
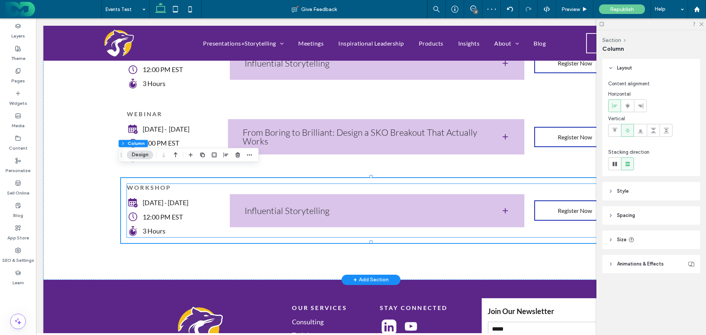
click at [148, 198] on span "[DATE] - [DATE]" at bounding box center [166, 202] width 46 height 8
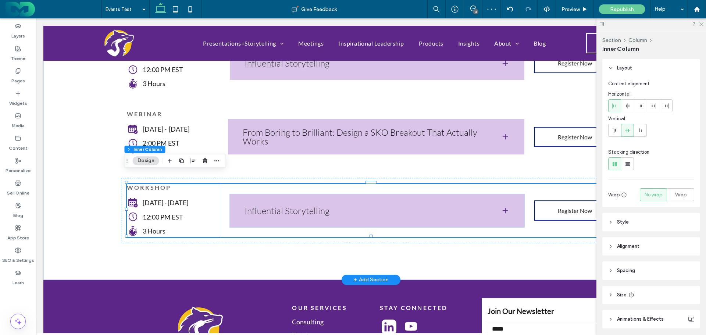
click at [147, 198] on span "[DATE] - [DATE]" at bounding box center [166, 202] width 46 height 8
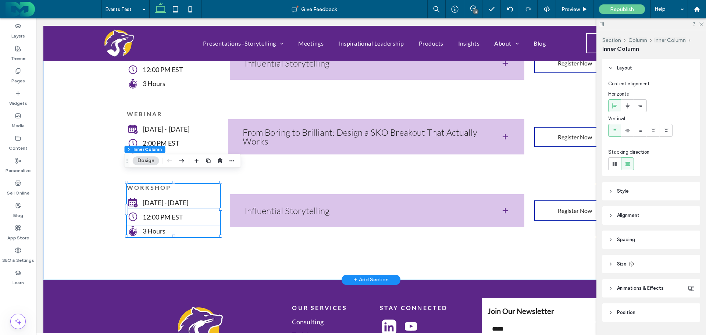
click at [146, 198] on span "[DATE] - [DATE]" at bounding box center [166, 202] width 46 height 8
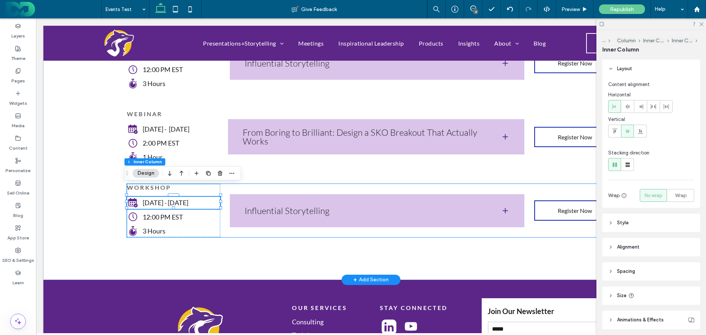
click at [144, 198] on span "[DATE] - [DATE]" at bounding box center [166, 202] width 46 height 8
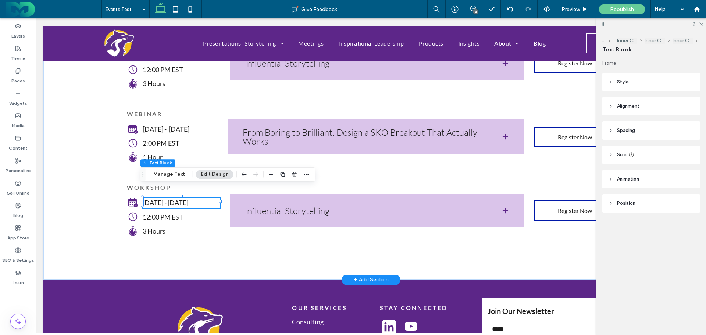
click at [151, 198] on span "[DATE] - [DATE]" at bounding box center [166, 202] width 46 height 8
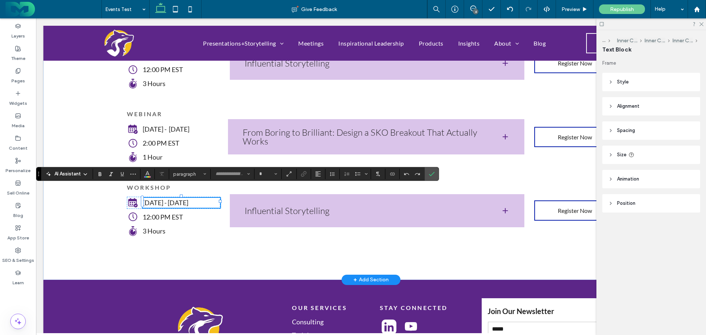
type input "****"
type input "**"
click at [143, 199] on span "**********" at bounding box center [170, 202] width 54 height 7
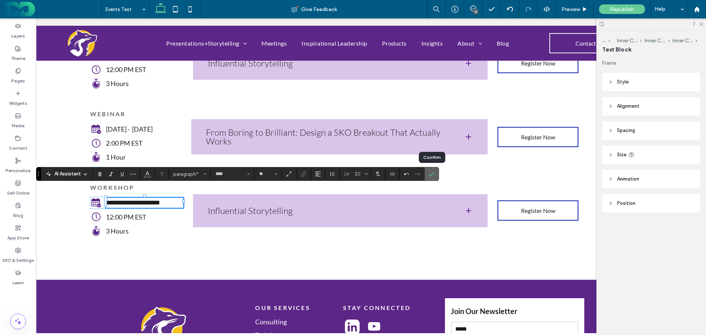
click at [431, 172] on icon "Confirm" at bounding box center [432, 174] width 6 height 6
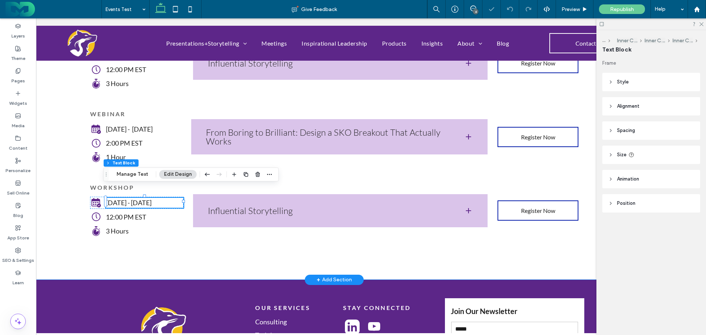
click at [69, 166] on div "WORKSHOP Thursday - September 4 12:00 PM EST 3 Hours Influential Storytelling J…" at bounding box center [333, 99] width 529 height 359
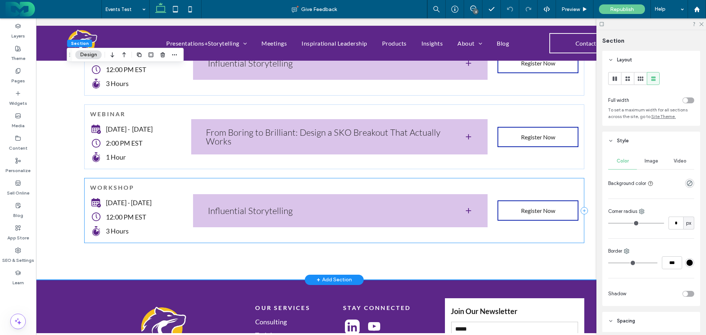
click at [90, 178] on div "WORKSHOP Thursday - October 30 12:00 PM EST 3 Hours Influential Storytelling Jo…" at bounding box center [334, 210] width 500 height 65
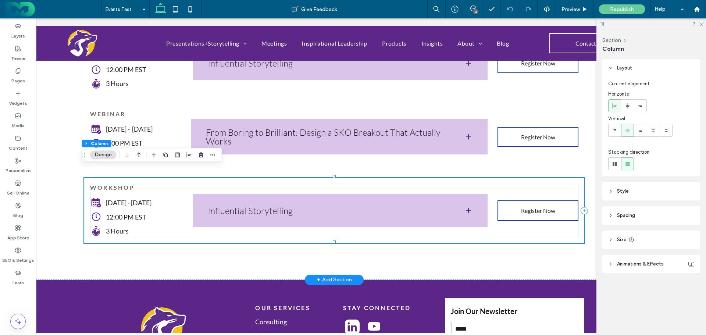
click at [84, 178] on div "WORKSHOP Thursday - October 30 12:00 PM EST 3 Hours Influential Storytelling Jo…" at bounding box center [334, 210] width 500 height 65
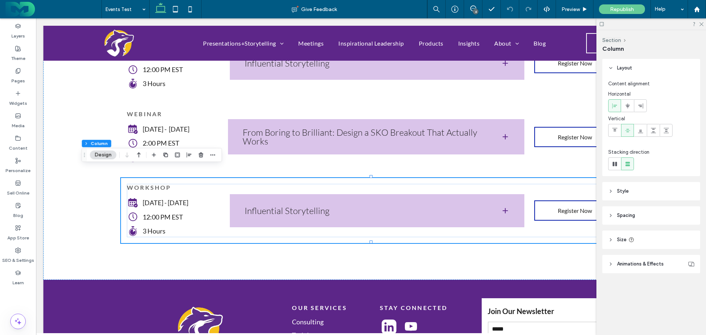
scroll to position [0, 37]
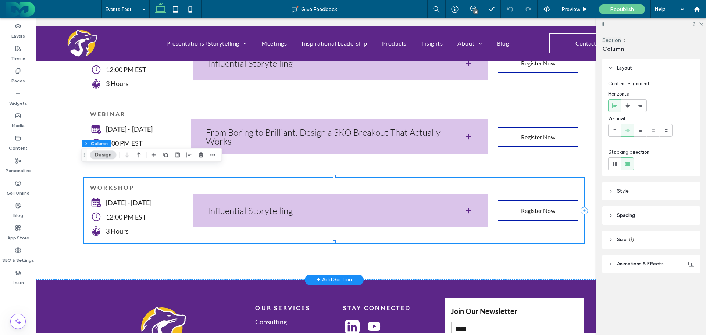
click at [86, 178] on div "WORKSHOP [DATE] - [DATE] 12:00 PM EST 3 Hours Influential Storytelling Join us …" at bounding box center [334, 210] width 500 height 65
click at [165, 154] on icon "button" at bounding box center [166, 155] width 6 height 6
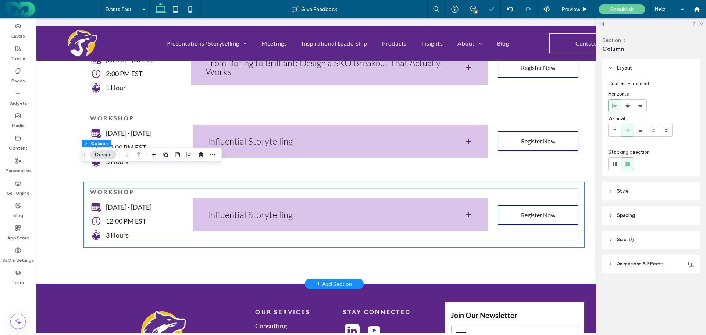
scroll to position [368, 0]
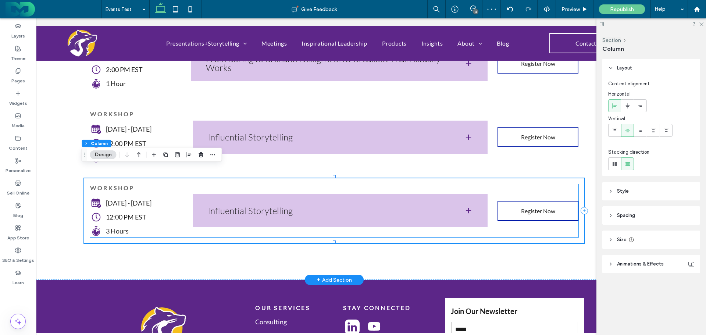
click at [138, 199] on span "Thursday - October 30" at bounding box center [129, 203] width 46 height 8
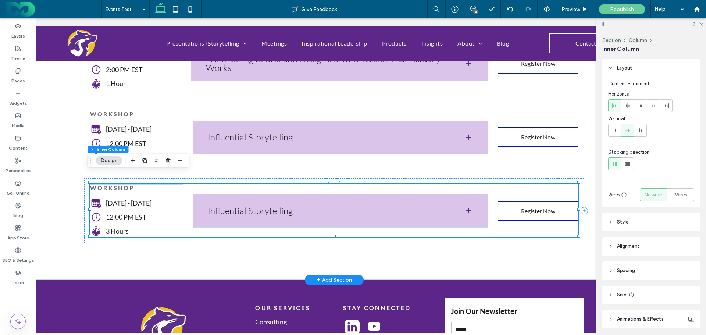
click at [116, 199] on span "Thursday - October 30" at bounding box center [129, 203] width 46 height 8
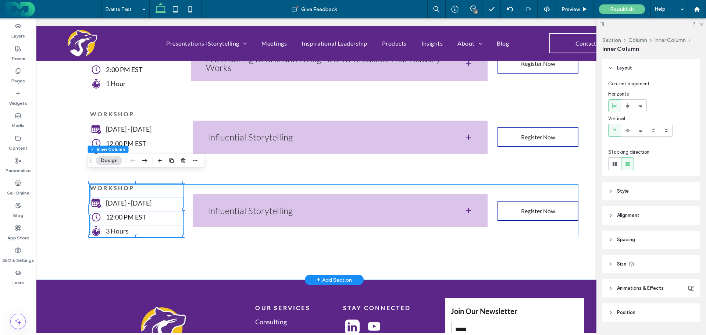
click at [110, 199] on span "Thursday - October 30" at bounding box center [129, 203] width 46 height 8
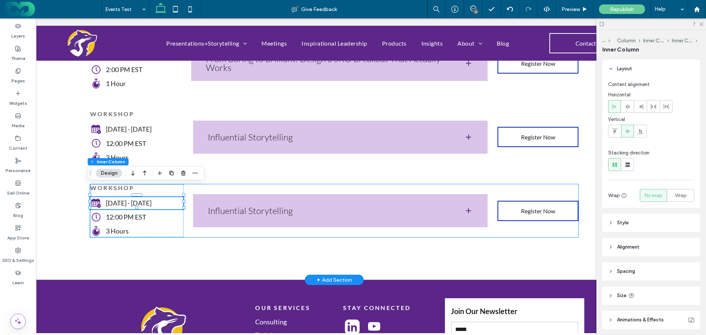
click at [107, 199] on span "Thursday - October 30" at bounding box center [129, 203] width 46 height 8
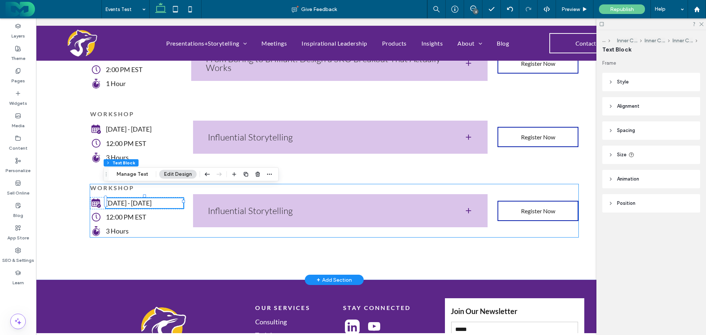
click at [107, 199] on span "Thursday - October 30" at bounding box center [129, 203] width 46 height 8
type input "****"
type input "**"
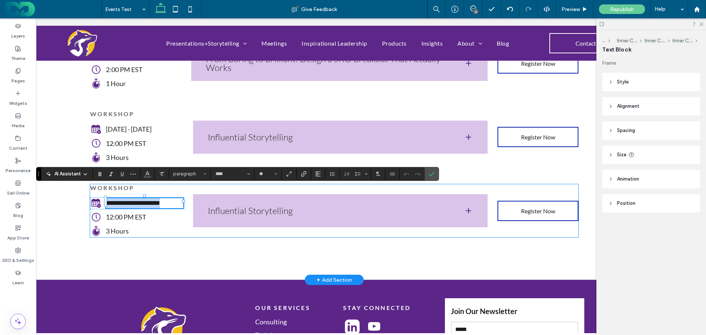
click at [107, 200] on span "**********" at bounding box center [133, 203] width 54 height 7
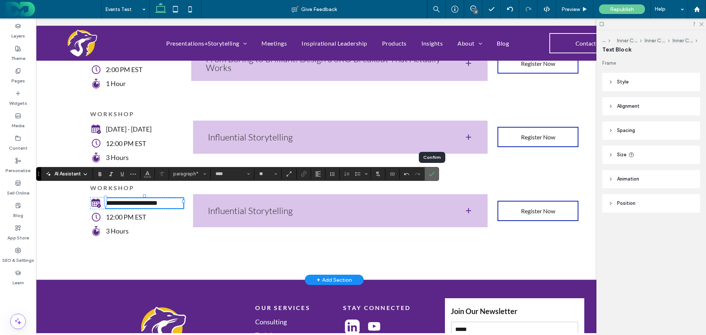
drag, startPoint x: 431, startPoint y: 170, endPoint x: 311, endPoint y: 153, distance: 121.1
click at [431, 170] on span "Confirm" at bounding box center [430, 173] width 3 height 13
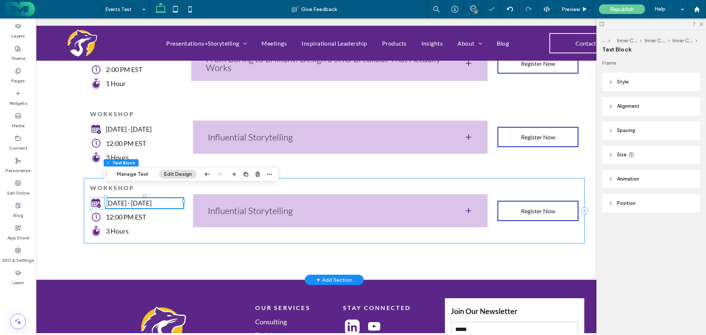
click at [87, 178] on div "WORKSHOP Friday - November 21 12:00 PM EST 3 Hours Influential Storytelling Joi…" at bounding box center [334, 210] width 500 height 65
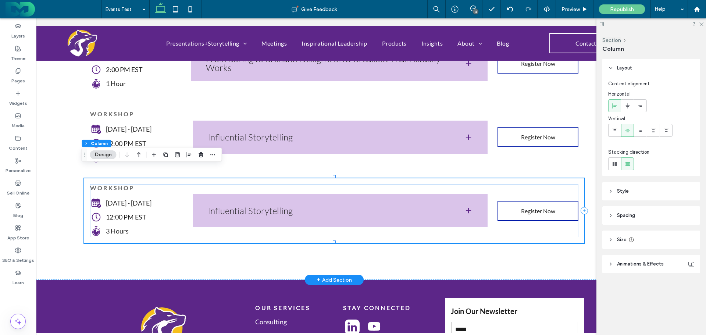
click at [84, 178] on div "WORKSHOP Friday - November 21 12:00 PM EST 3 Hours Influential Storytelling Joi…" at bounding box center [334, 210] width 500 height 65
click at [164, 153] on use "button" at bounding box center [165, 155] width 4 height 4
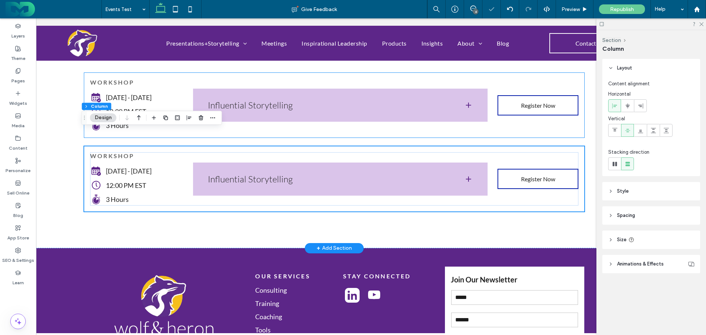
scroll to position [478, 0]
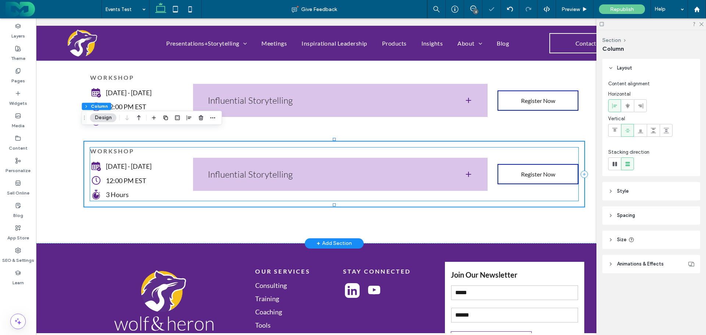
click at [114, 162] on span "Friday - November 21" at bounding box center [129, 166] width 46 height 8
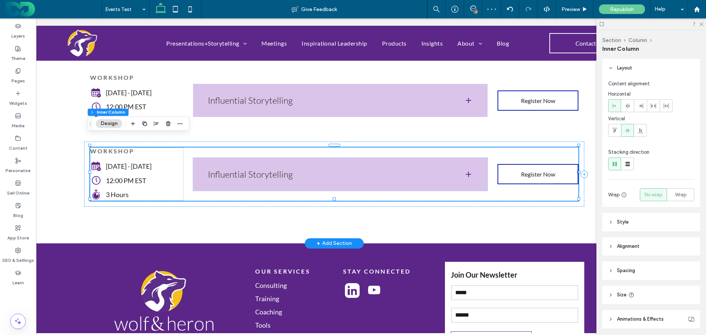
click at [114, 162] on span "Friday - November 21" at bounding box center [129, 166] width 46 height 8
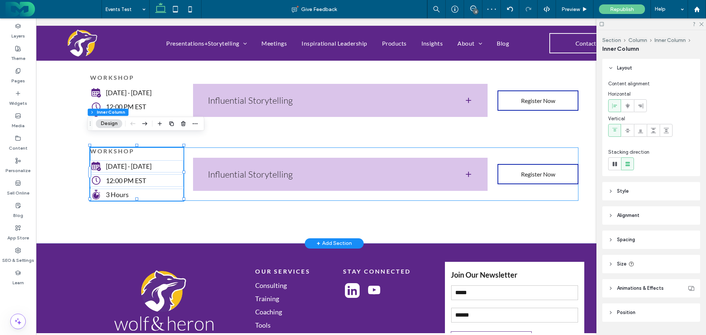
click at [106, 162] on span "Friday - November 21" at bounding box center [129, 166] width 46 height 8
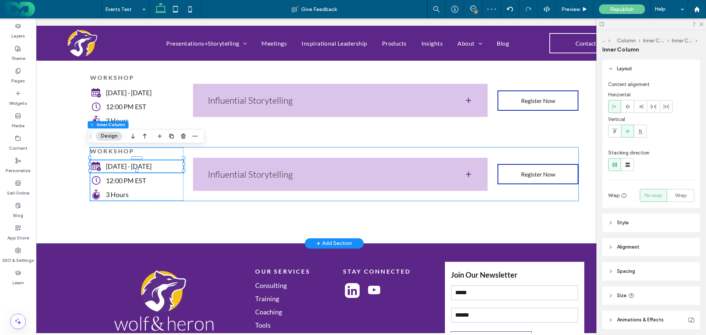
click at [106, 162] on span "Friday - November 21" at bounding box center [129, 166] width 46 height 8
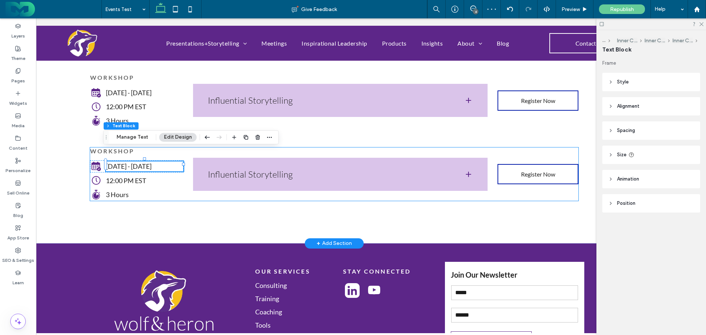
click at [106, 162] on span "Friday - November 21" at bounding box center [129, 166] width 46 height 8
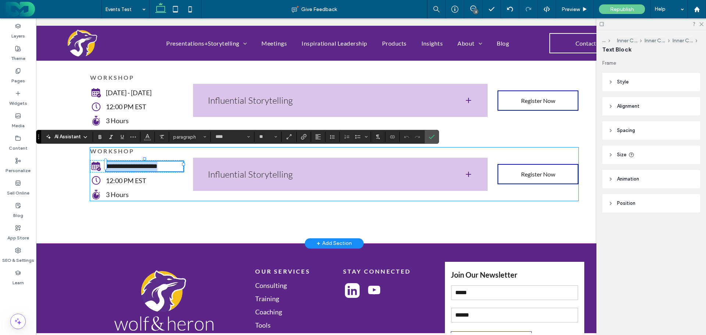
click at [106, 163] on span "**********" at bounding box center [131, 166] width 51 height 7
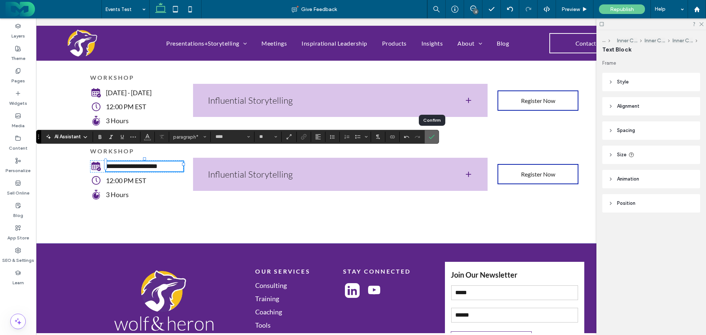
drag, startPoint x: 434, startPoint y: 137, endPoint x: 427, endPoint y: 118, distance: 20.3
click at [434, 137] on label "Confirm" at bounding box center [431, 136] width 11 height 13
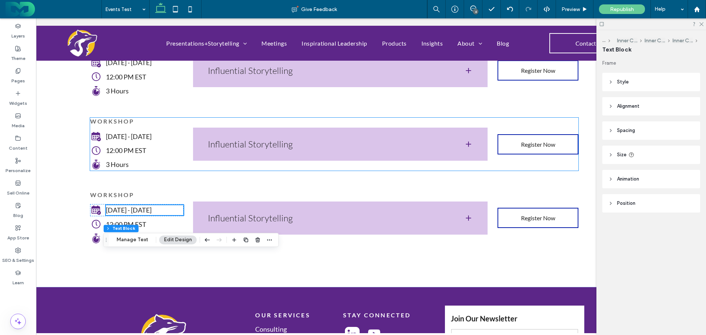
scroll to position [441, 0]
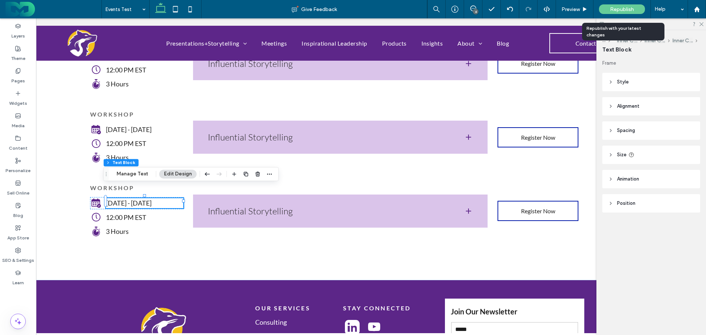
click at [615, 6] on div "Republish" at bounding box center [622, 9] width 46 height 10
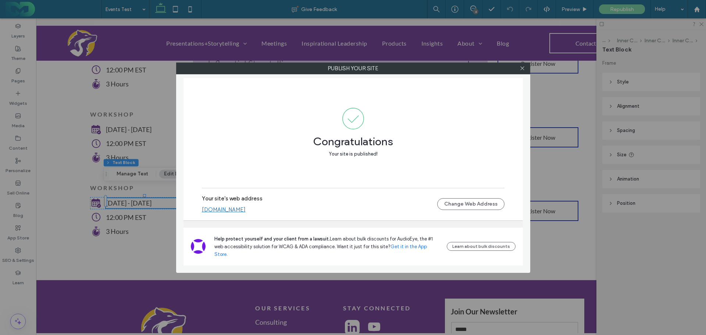
drag, startPoint x: 524, startPoint y: 68, endPoint x: 471, endPoint y: 93, distance: 58.9
click at [524, 68] on icon at bounding box center [522, 68] width 6 height 6
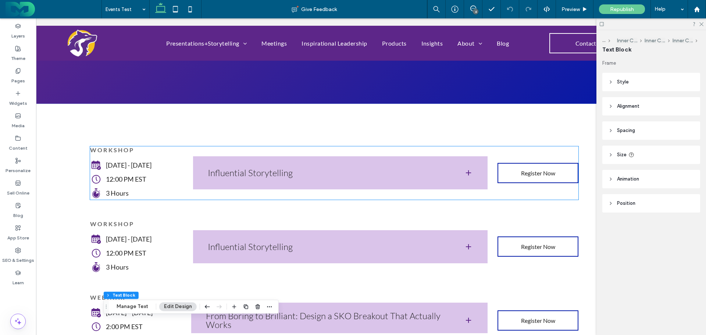
scroll to position [110, 0]
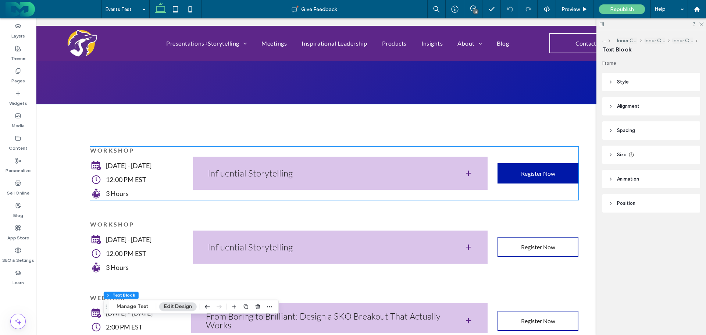
click at [529, 170] on span "Register Now" at bounding box center [538, 173] width 34 height 7
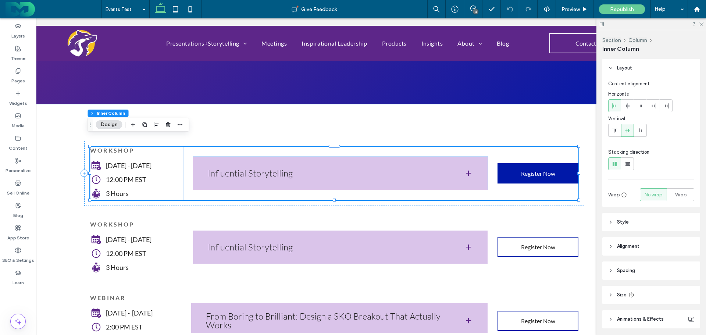
click at [529, 170] on span "Register Now" at bounding box center [538, 173] width 34 height 7
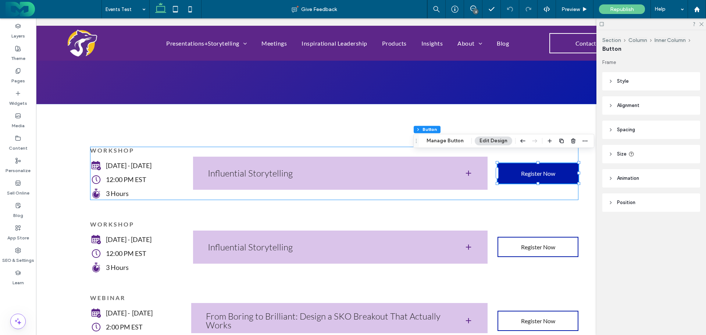
type input "**"
click at [451, 140] on button "Manage Button" at bounding box center [445, 140] width 47 height 9
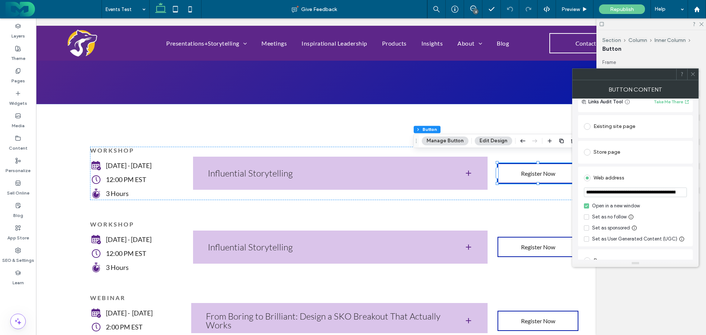
click at [693, 75] on icon at bounding box center [693, 74] width 6 height 6
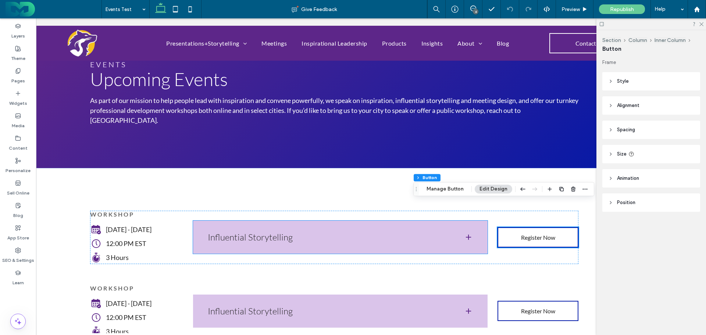
scroll to position [0, 0]
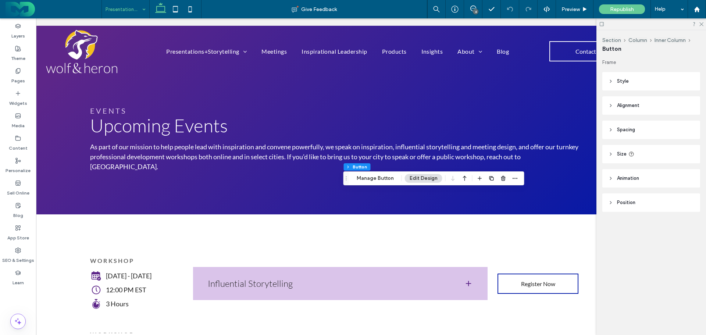
type input "**"
click at [366, 176] on button "Manage Button" at bounding box center [375, 178] width 47 height 9
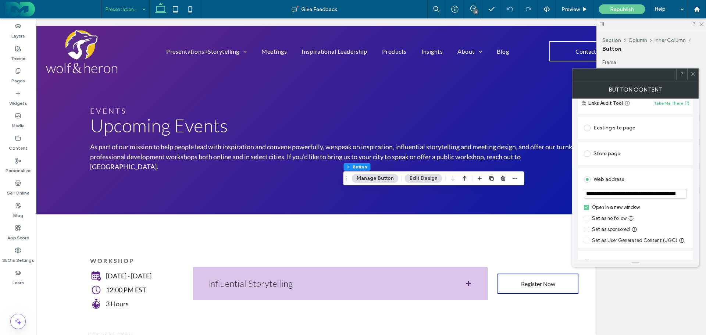
scroll to position [74, 0]
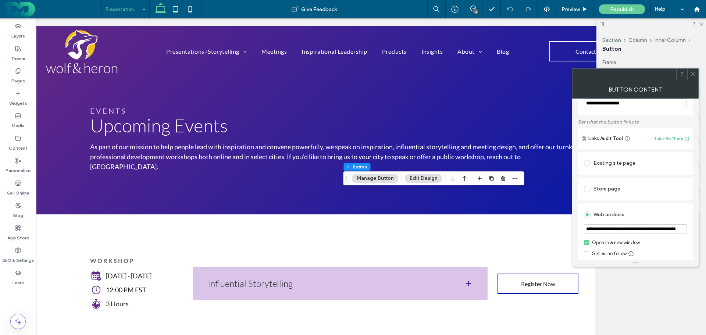
click at [613, 157] on div "Existing site page" at bounding box center [635, 163] width 103 height 12
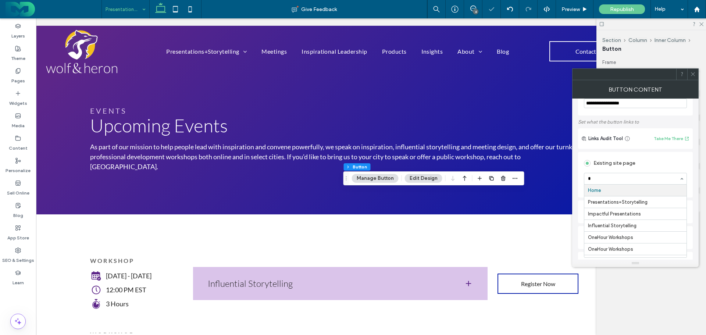
type input "**"
click at [692, 72] on icon at bounding box center [693, 74] width 6 height 6
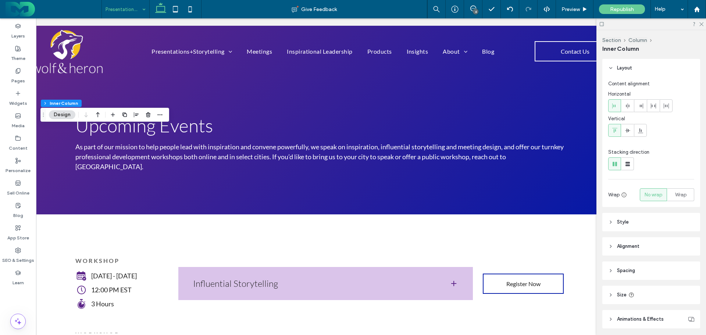
scroll to position [0, 0]
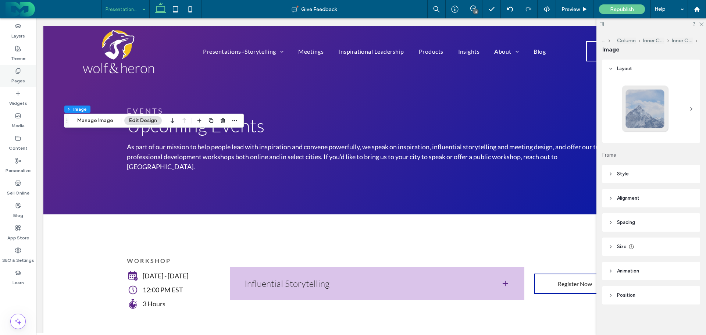
click at [17, 70] on icon at bounding box center [18, 71] width 6 height 6
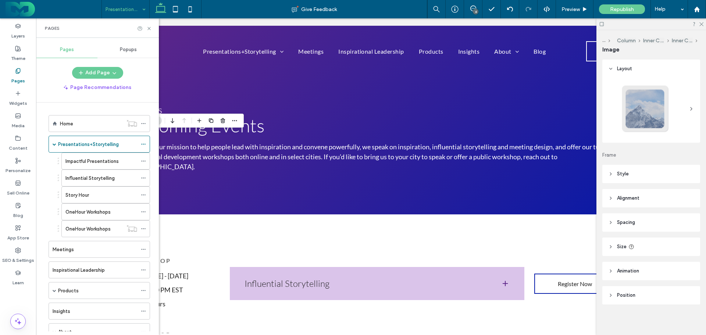
click at [125, 50] on span "Popups" at bounding box center [128, 50] width 17 height 6
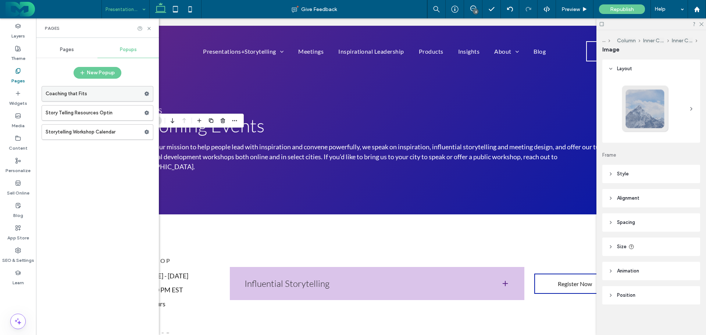
click at [64, 92] on label "Coaching that Fits" at bounding box center [95, 93] width 99 height 15
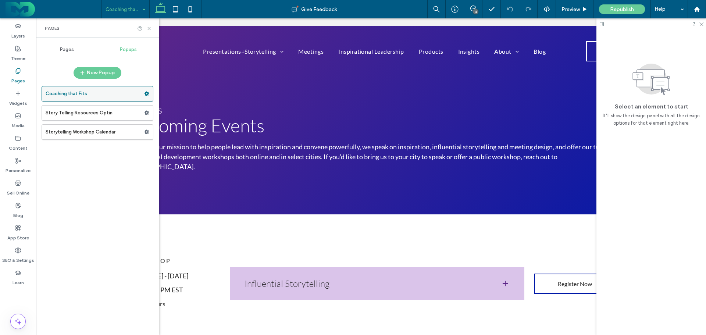
click at [130, 92] on label "Coaching that Fits" at bounding box center [95, 93] width 99 height 15
click at [61, 47] on span "Pages" at bounding box center [67, 50] width 14 height 6
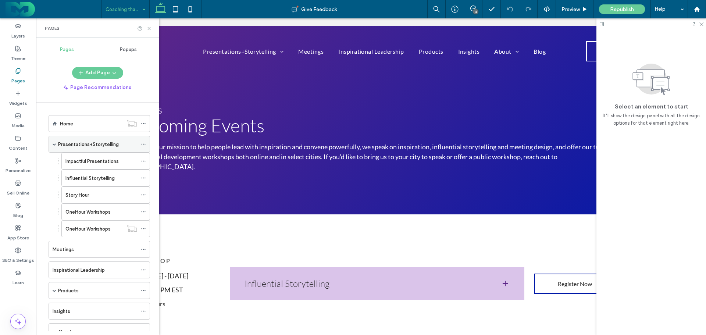
click at [79, 139] on div "Presentations+Storytelling" at bounding box center [97, 144] width 79 height 16
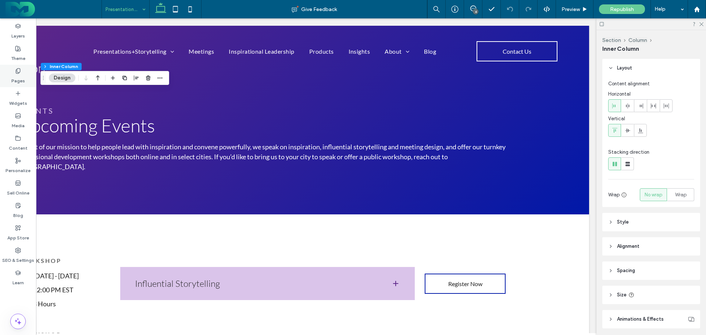
click at [19, 74] on label "Pages" at bounding box center [18, 79] width 14 height 10
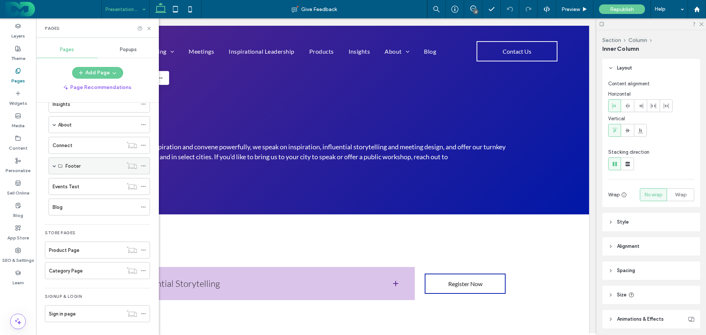
scroll to position [207, 0]
click at [82, 185] on div "Events Test" at bounding box center [88, 186] width 70 height 8
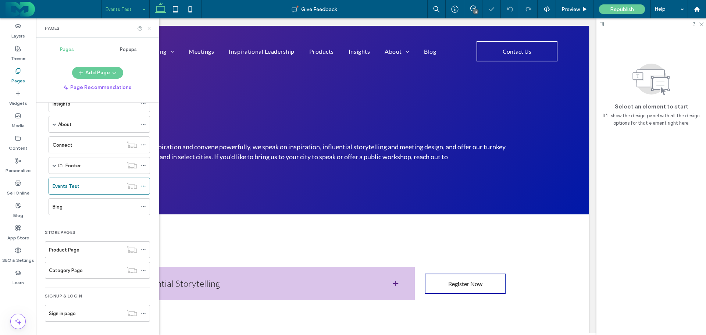
click at [148, 26] on icon at bounding box center [149, 29] width 6 height 6
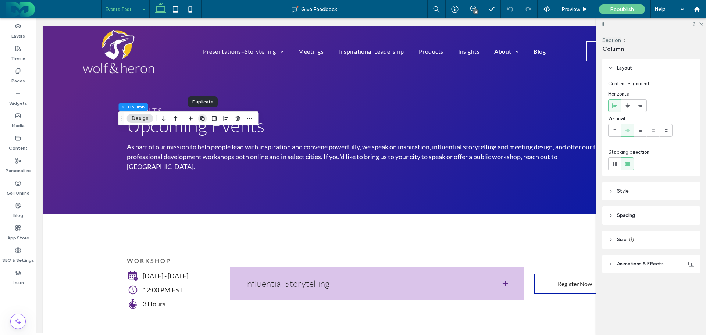
click at [200, 117] on icon "button" at bounding box center [203, 118] width 6 height 6
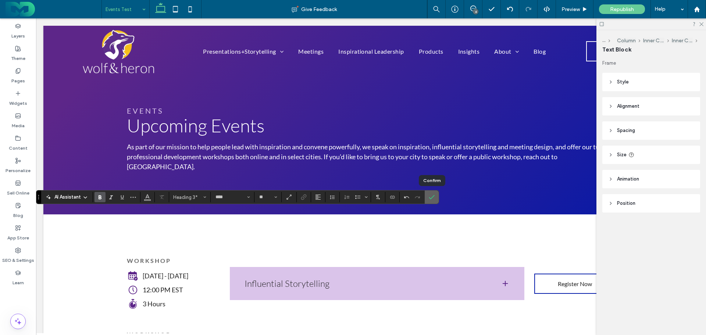
click at [432, 194] on icon "Confirm" at bounding box center [432, 197] width 6 height 6
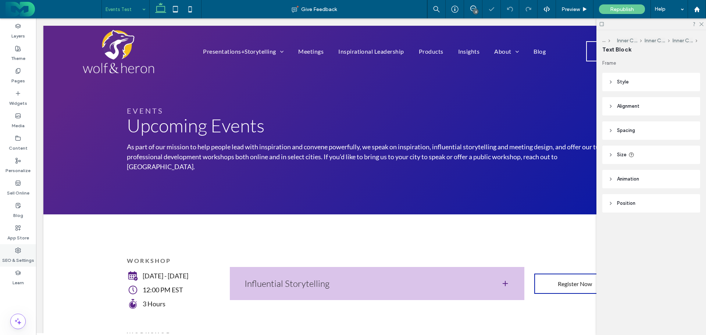
type input "****"
type input "**"
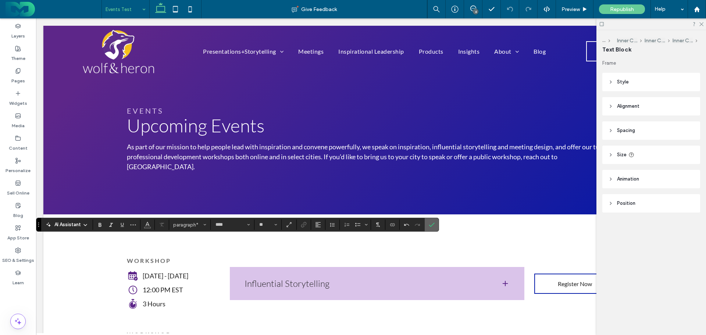
click at [430, 225] on icon "Confirm" at bounding box center [432, 225] width 6 height 6
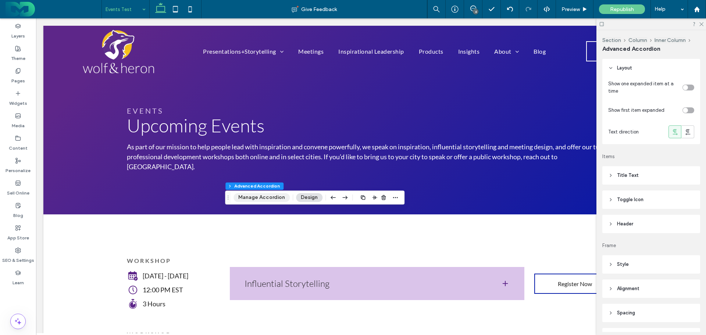
click at [259, 195] on button "Manage Accordion" at bounding box center [261, 197] width 56 height 9
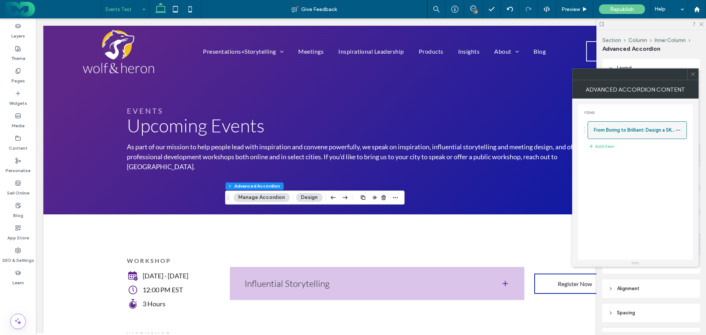
click at [678, 129] on icon at bounding box center [677, 130] width 5 height 5
click at [637, 134] on span "Rename" at bounding box center [634, 133] width 20 height 6
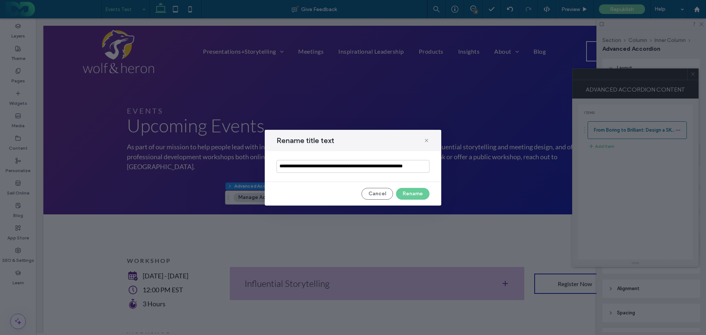
drag, startPoint x: 279, startPoint y: 165, endPoint x: 438, endPoint y: 175, distance: 159.8
click at [438, 175] on div "**********" at bounding box center [353, 166] width 176 height 31
type input "**********"
click at [410, 192] on button "Rename" at bounding box center [412, 194] width 33 height 12
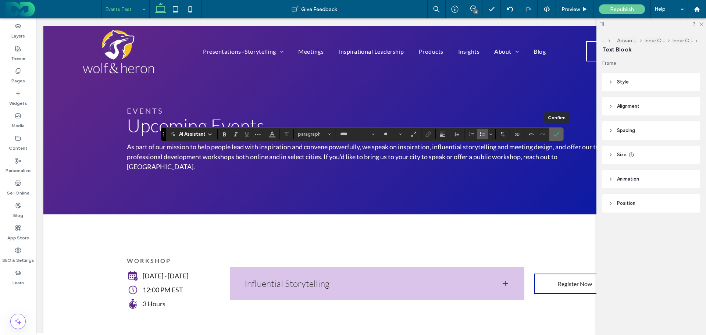
click at [558, 134] on icon "Confirm" at bounding box center [556, 134] width 6 height 6
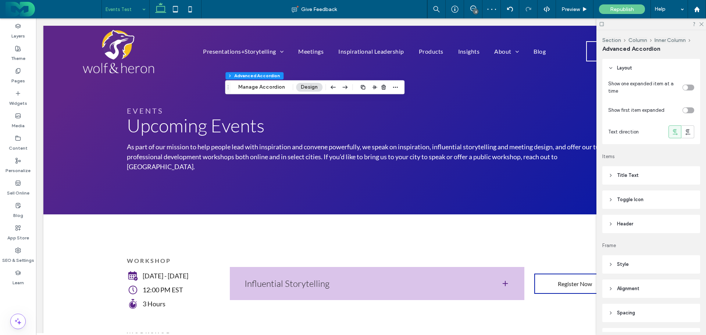
type input "**"
type input "****"
type input "*"
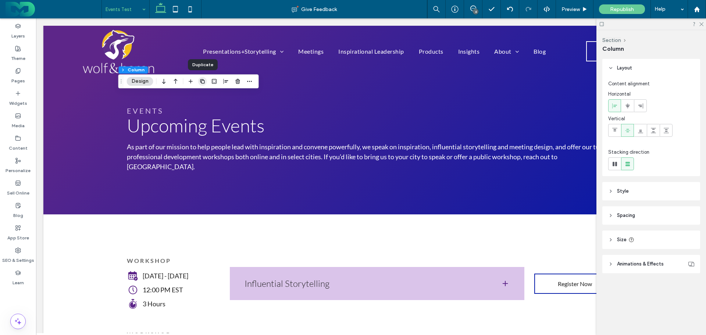
click at [202, 80] on icon "button" at bounding box center [203, 81] width 6 height 6
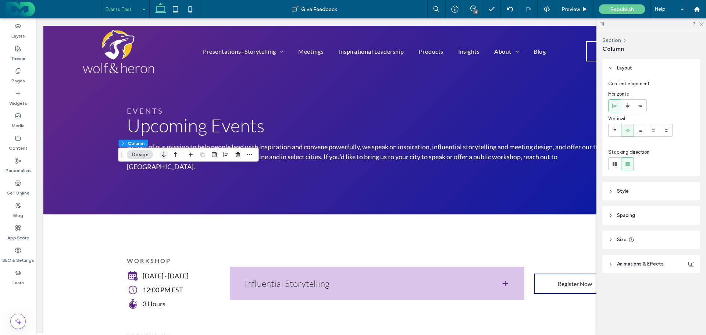
click at [164, 153] on use "button" at bounding box center [163, 154] width 3 height 5
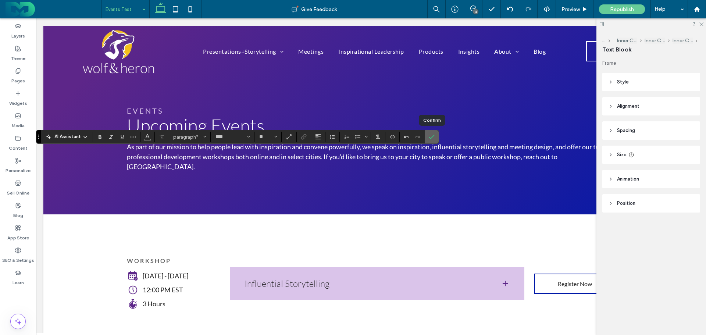
click at [430, 133] on span "Confirm" at bounding box center [430, 136] width 3 height 13
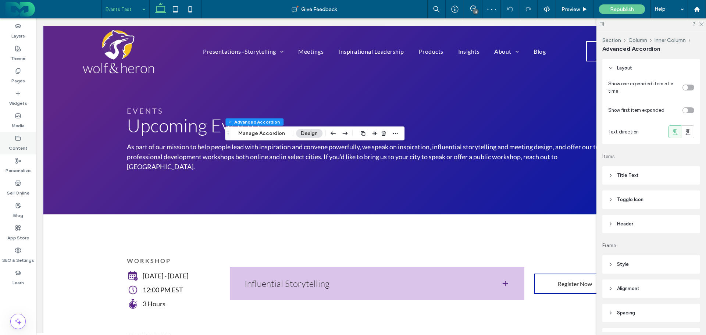
type input "**"
type input "****"
type input "*"
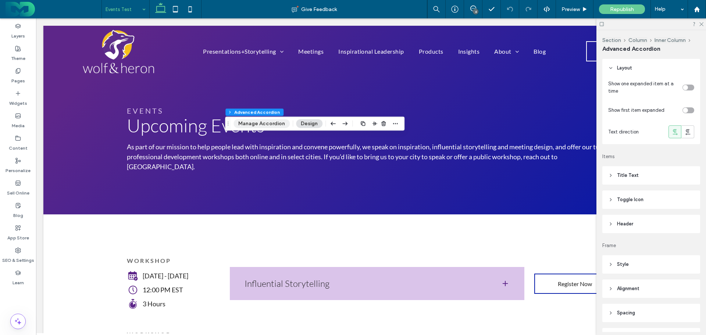
click at [259, 122] on button "Manage Accordion" at bounding box center [261, 123] width 56 height 9
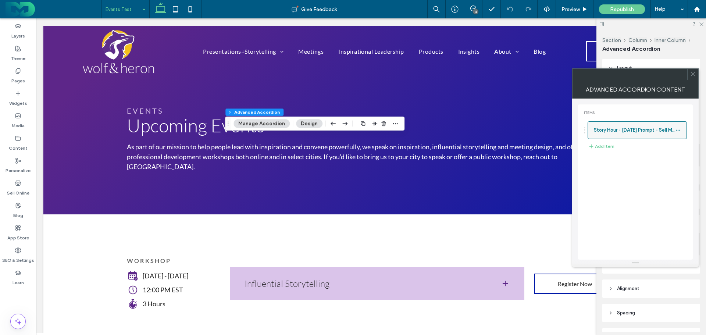
click at [678, 129] on icon at bounding box center [677, 130] width 5 height 5
click at [640, 133] on span "Rename" at bounding box center [634, 133] width 20 height 6
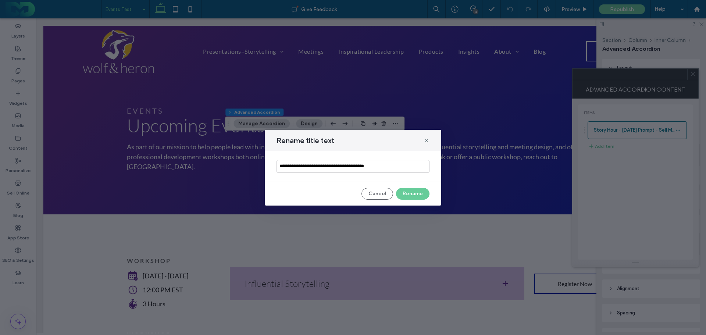
drag, startPoint x: 346, startPoint y: 165, endPoint x: 437, endPoint y: 168, distance: 91.2
click at [437, 168] on div "**********" at bounding box center [353, 166] width 176 height 31
type input "**********"
click at [416, 191] on button "Rename" at bounding box center [412, 194] width 33 height 12
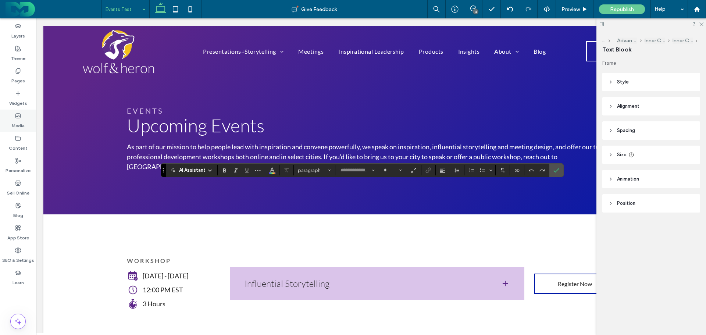
type input "****"
type input "**"
click at [556, 168] on icon "Confirm" at bounding box center [556, 170] width 6 height 6
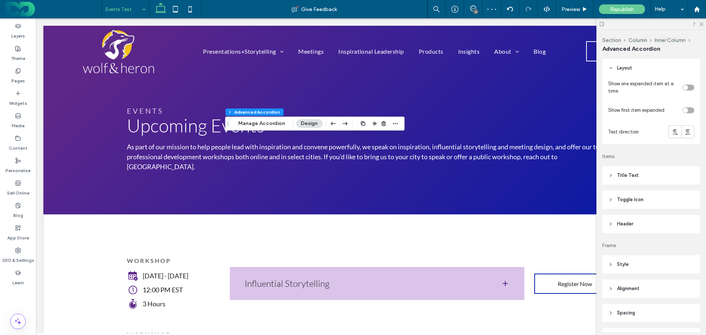
type input "***"
type input "**"
type input "****"
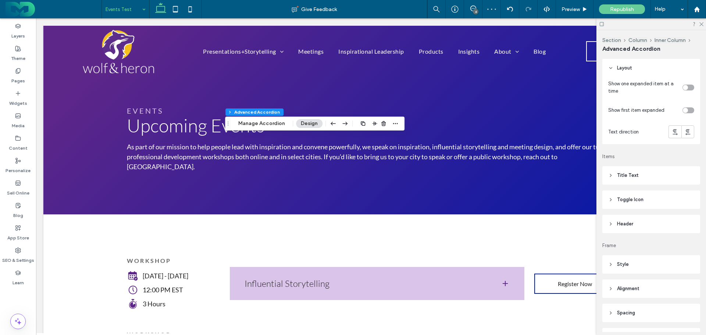
type input "*"
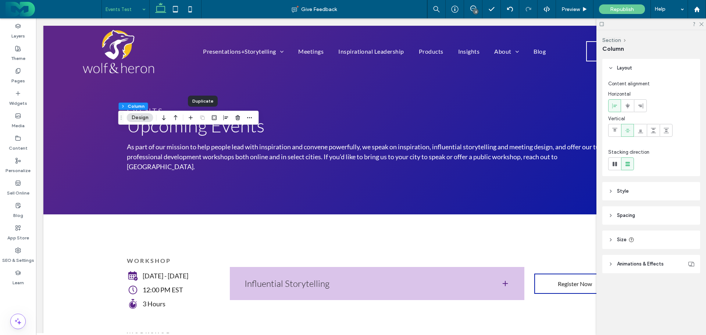
click at [203, 117] on div at bounding box center [202, 117] width 9 height 13
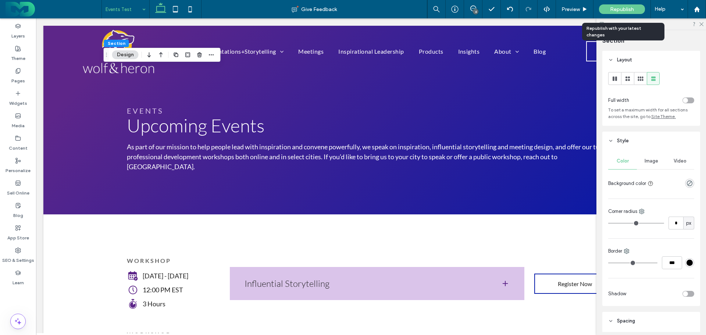
click at [616, 7] on span "Republish" at bounding box center [622, 9] width 24 height 6
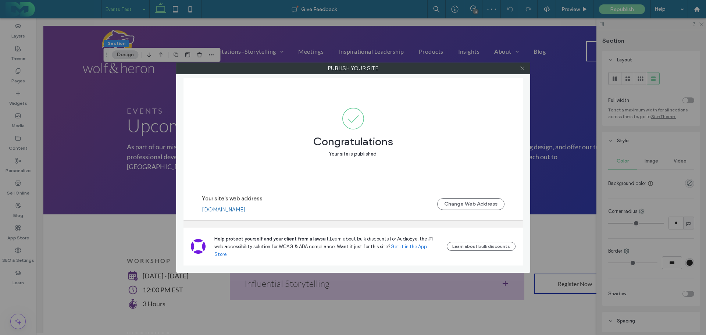
click at [522, 69] on icon at bounding box center [522, 68] width 6 height 6
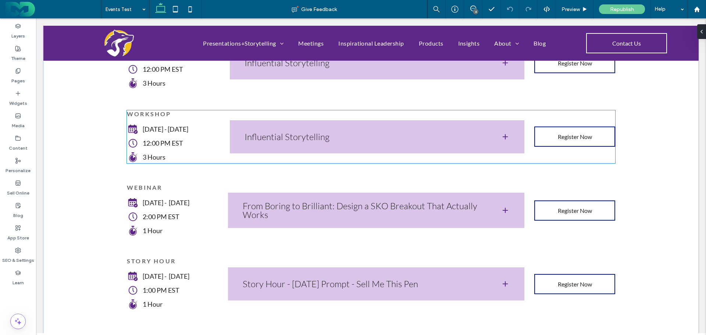
click at [176, 110] on h3 "WORKSHOP" at bounding box center [173, 113] width 93 height 7
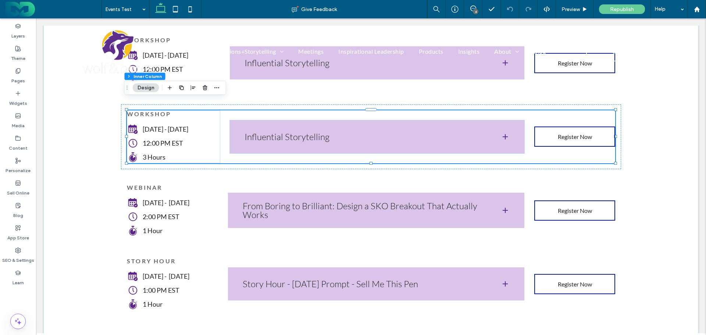
scroll to position [221, 0]
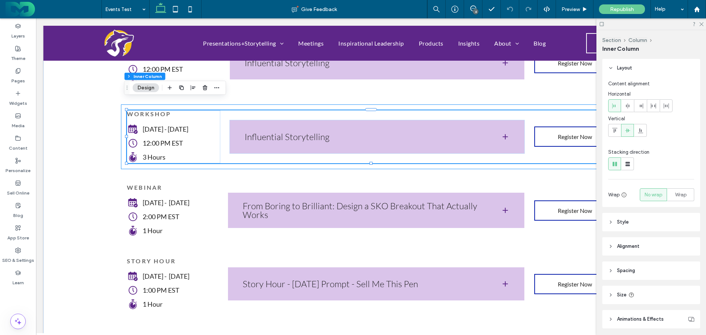
click at [124, 104] on div "WORKSHOP Wednesday - October 1 12:00 PM EST 3 Hours Influential Storytelling Jo…" at bounding box center [371, 136] width 500 height 65
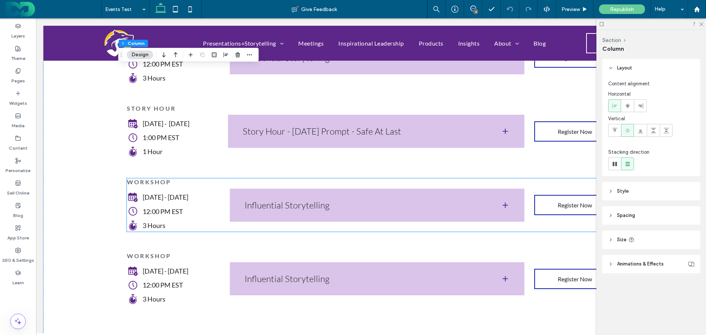
scroll to position [515, 0]
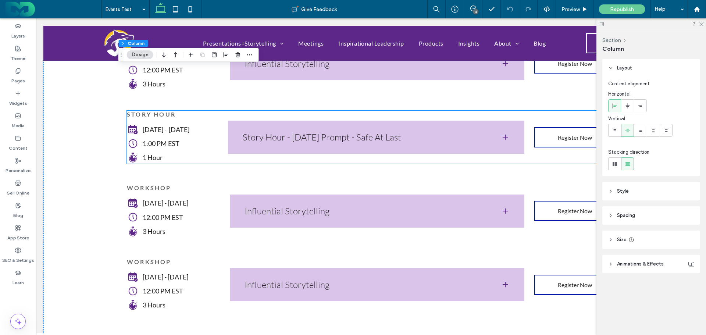
click at [183, 111] on h3 "story hour" at bounding box center [172, 114] width 91 height 7
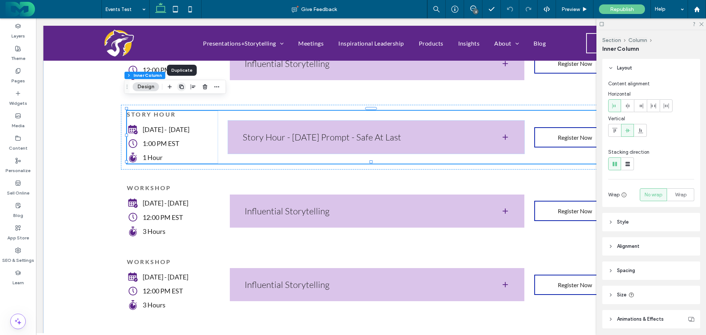
click at [181, 85] on use "button" at bounding box center [181, 87] width 4 height 4
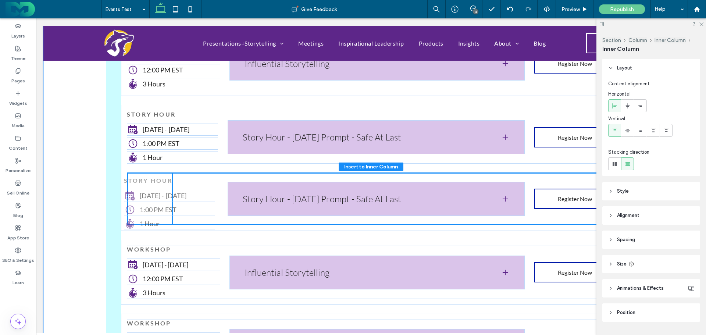
scroll to position [19, 0]
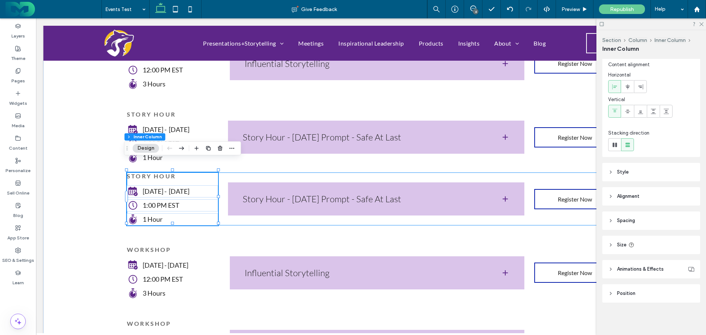
click at [240, 172] on div "story hour Friday - November 7 1:00 PM EST 1 Hour Story Hour - Today's Prompt -…" at bounding box center [371, 198] width 488 height 53
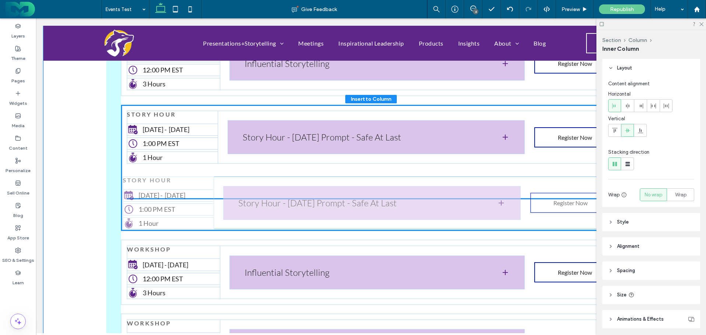
scroll to position [50, 0]
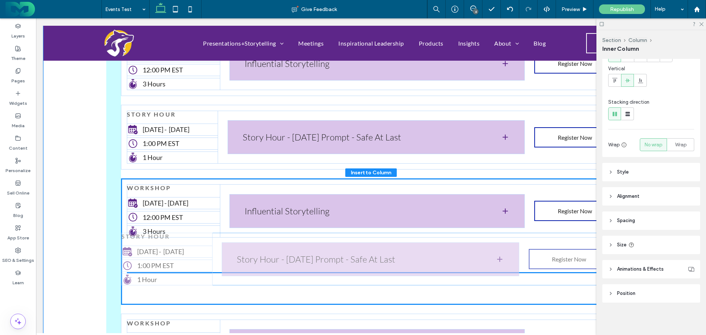
drag, startPoint x: 237, startPoint y: 165, endPoint x: 234, endPoint y: 238, distance: 72.5
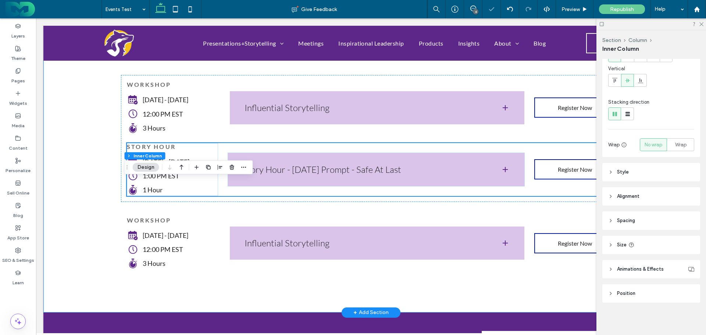
scroll to position [625, 0]
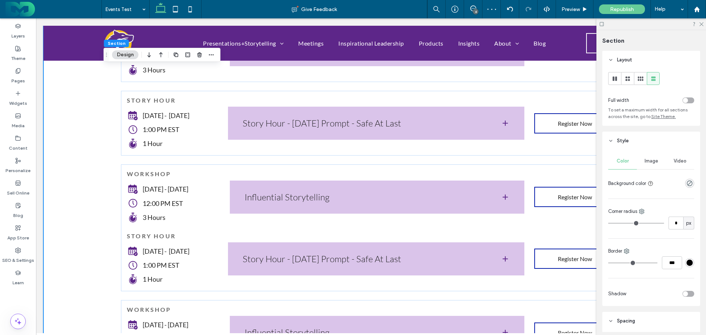
scroll to position [515, 0]
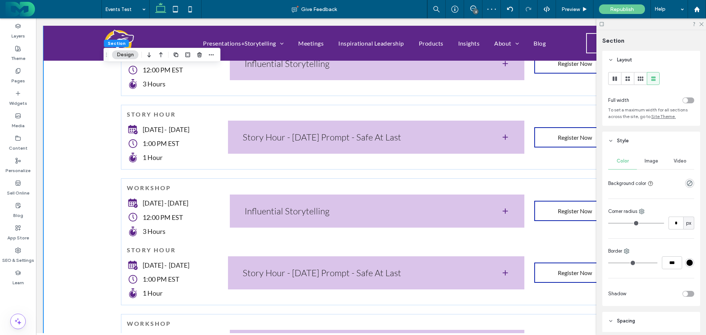
click at [86, 162] on div "WORKSHOP Thursday - September 4 12:00 PM EST 3 Hours Influential Storytelling J…" at bounding box center [370, 58] width 655 height 716
click at [69, 131] on div "WORKSHOP Thursday - September 4 12:00 PM EST 3 Hours Influential Storytelling J…" at bounding box center [370, 58] width 655 height 716
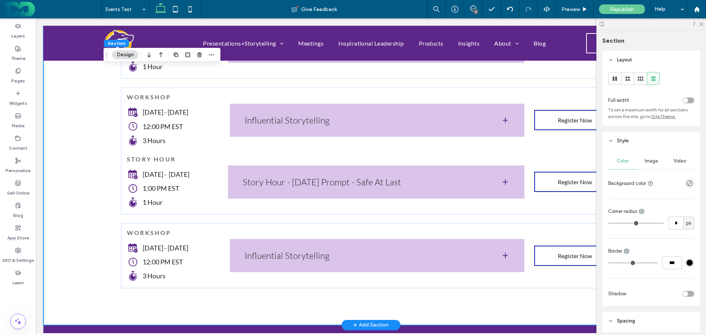
scroll to position [625, 0]
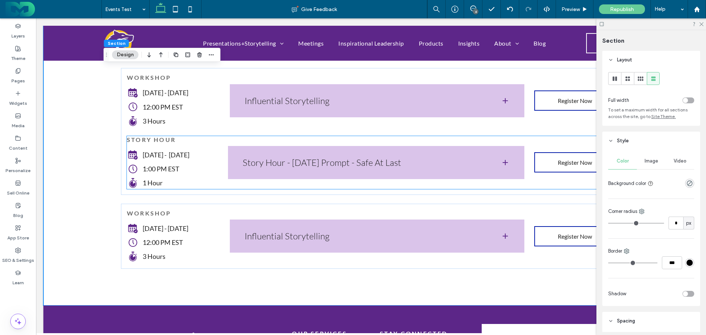
click at [174, 151] on span "Friday - November 7" at bounding box center [166, 155] width 47 height 8
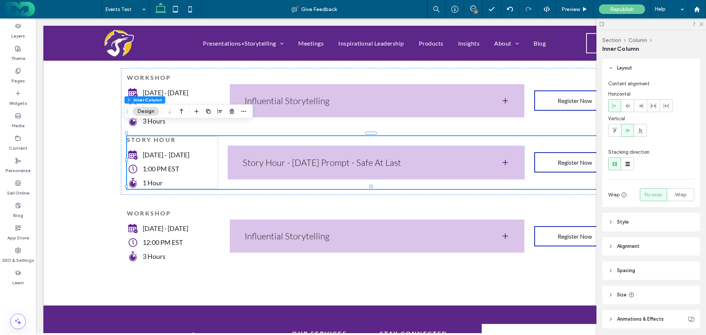
click at [168, 151] on span "Friday - November 7" at bounding box center [166, 155] width 47 height 8
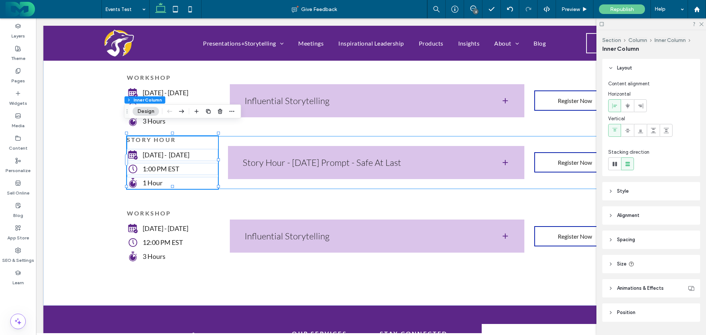
click at [166, 151] on span "Friday - November 7" at bounding box center [166, 155] width 47 height 8
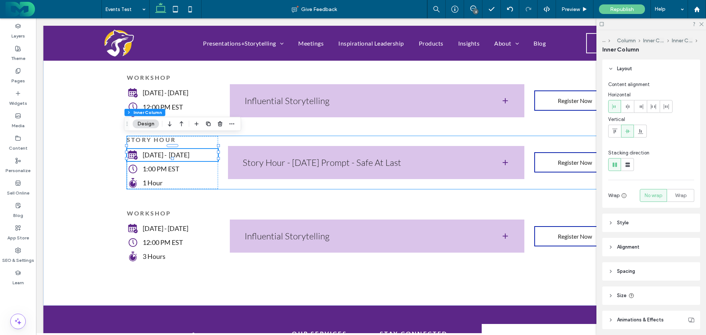
click at [166, 151] on span "Friday - November 7" at bounding box center [166, 155] width 47 height 8
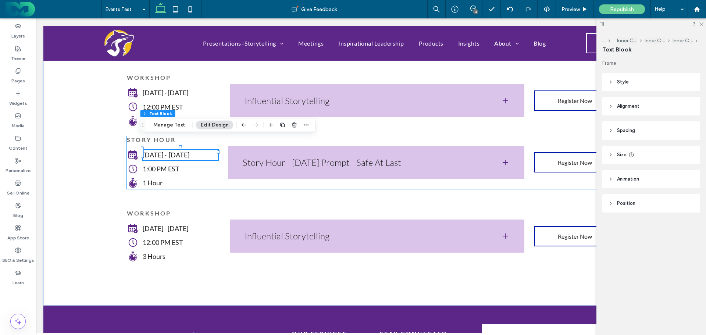
click at [166, 151] on span "Friday - November 7" at bounding box center [166, 155] width 47 height 8
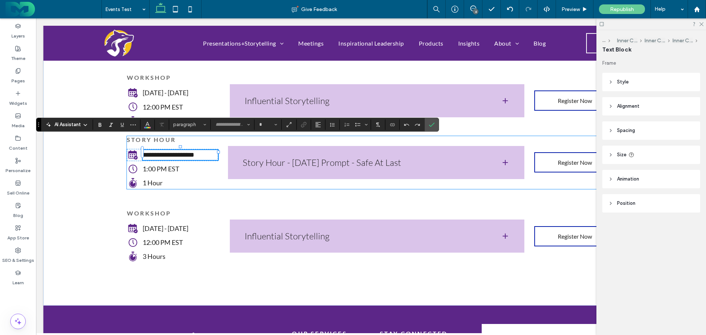
type input "****"
type input "**"
click at [166, 151] on span "**********" at bounding box center [168, 154] width 51 height 7
drag, startPoint x: 433, startPoint y: 124, endPoint x: 328, endPoint y: 123, distance: 104.8
click at [433, 124] on use "Confirm" at bounding box center [432, 124] width 6 height 4
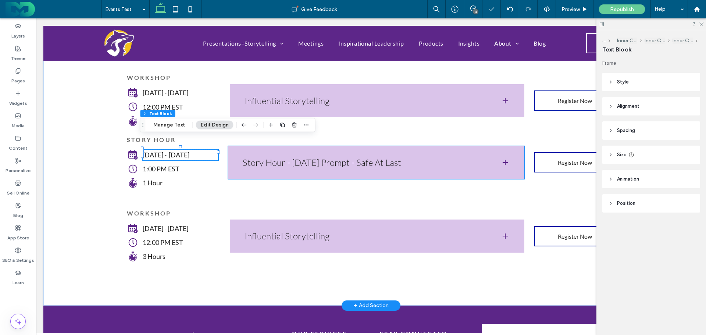
click at [325, 158] on h3 "Story Hour - Today's Prompt - Safe At Last" at bounding box center [366, 162] width 247 height 9
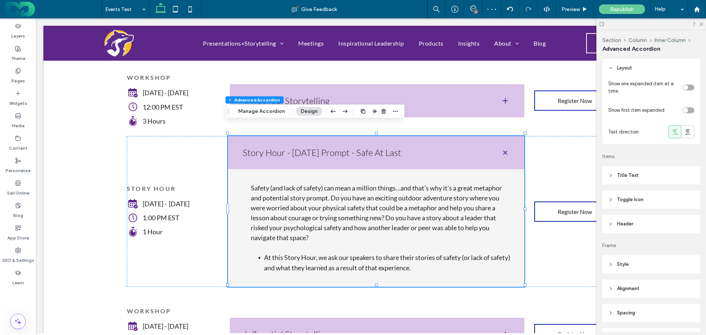
click at [328, 145] on div "Story Hour - Today's Prompt - Safe At Last" at bounding box center [376, 152] width 297 height 33
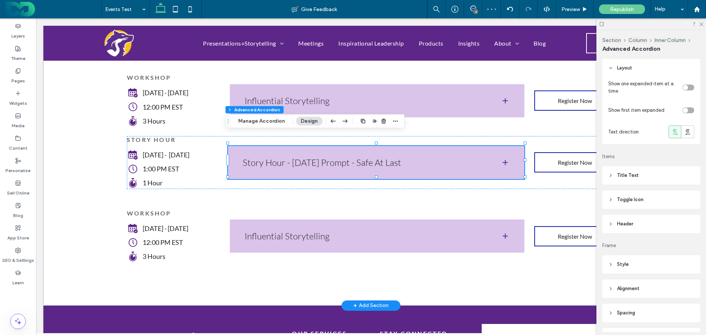
click at [328, 158] on h3 "Story Hour - Today's Prompt - Safe At Last" at bounding box center [366, 162] width 247 height 9
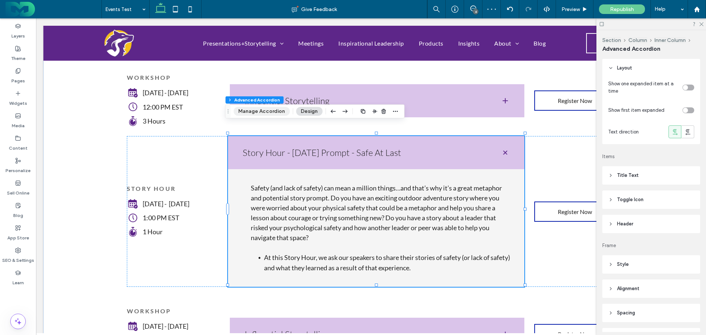
click at [264, 110] on button "Manage Accordion" at bounding box center [261, 111] width 56 height 9
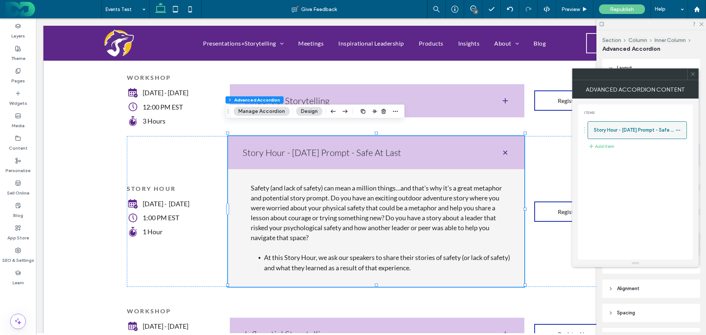
click at [645, 132] on label "Story Hour - Today's Prompt - Safe At Last" at bounding box center [635, 130] width 82 height 15
click at [681, 129] on div at bounding box center [679, 130] width 9 height 11
click at [679, 129] on icon at bounding box center [677, 130] width 5 height 5
click at [619, 132] on icon at bounding box center [617, 133] width 6 height 6
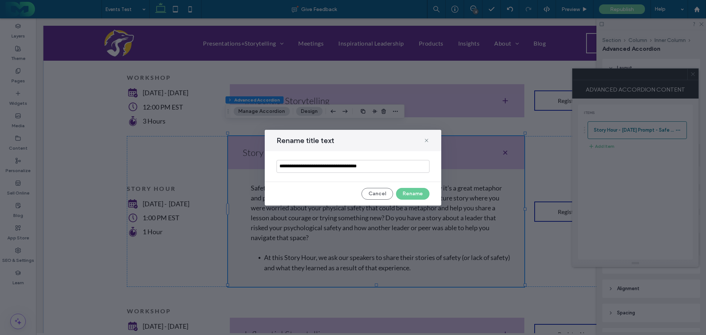
drag, startPoint x: 346, startPoint y: 164, endPoint x: 409, endPoint y: 168, distance: 62.6
click at [409, 168] on input "**********" at bounding box center [352, 166] width 153 height 13
type input "**********"
click at [407, 192] on button "Rename" at bounding box center [412, 194] width 33 height 12
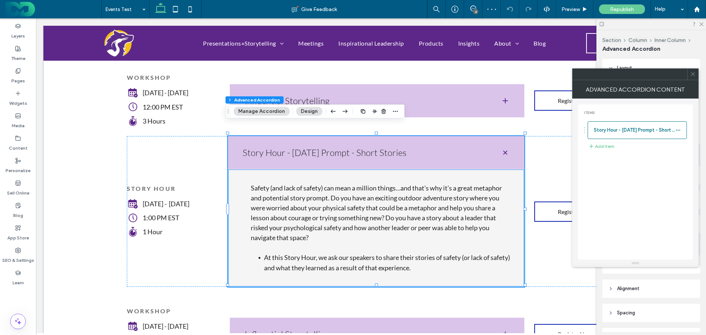
click at [274, 189] on span "Safety (and lack of safety) can mean a million things…and that’s why it’s a gre…" at bounding box center [376, 213] width 251 height 58
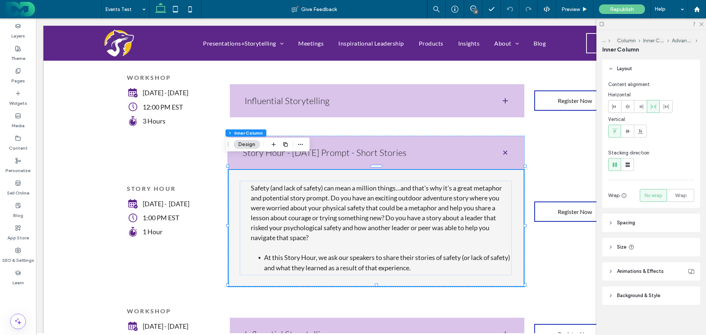
click at [264, 189] on span "Safety (and lack of safety) can mean a million things…and that’s why it’s a gre…" at bounding box center [376, 213] width 251 height 58
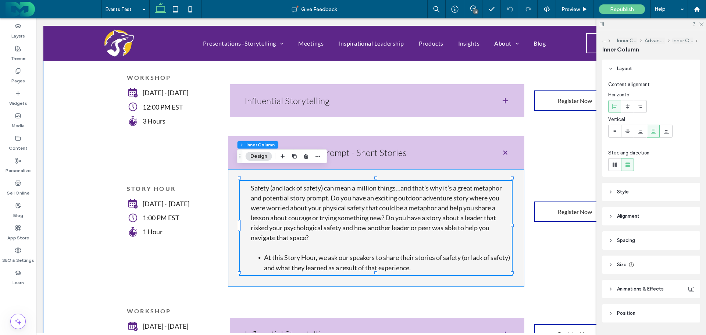
click at [255, 188] on span "Safety (and lack of safety) can mean a million things…and that’s why it’s a gre…" at bounding box center [376, 213] width 251 height 58
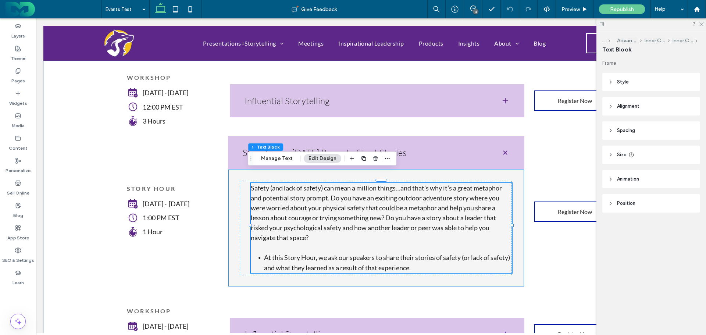
click at [255, 188] on span "Safety (and lack of safety) can mean a million things…and that’s why it’s a gre…" at bounding box center [376, 213] width 251 height 58
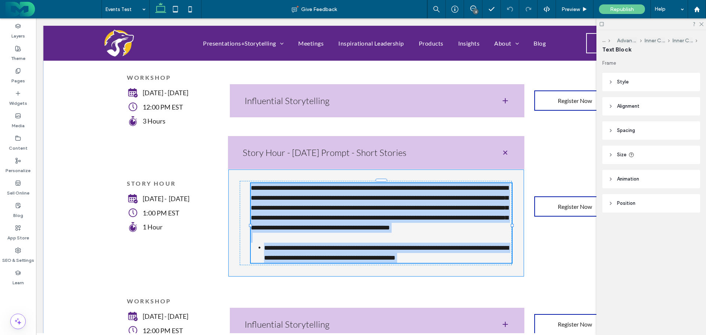
type input "****"
type input "**"
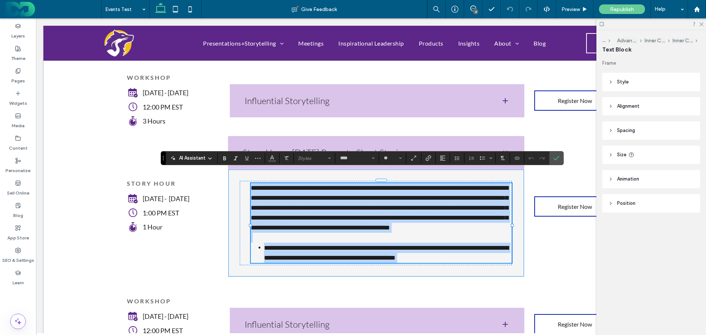
paste div
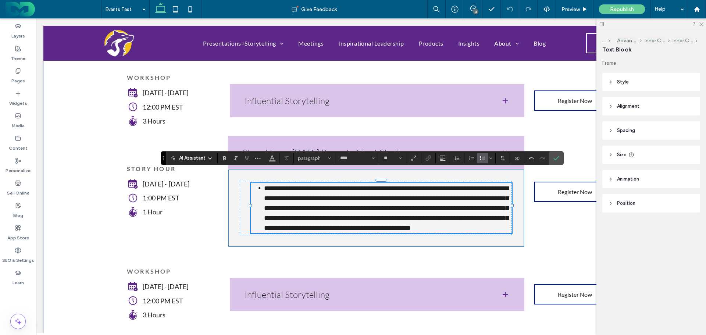
click at [264, 183] on li "**********" at bounding box center [388, 208] width 248 height 50
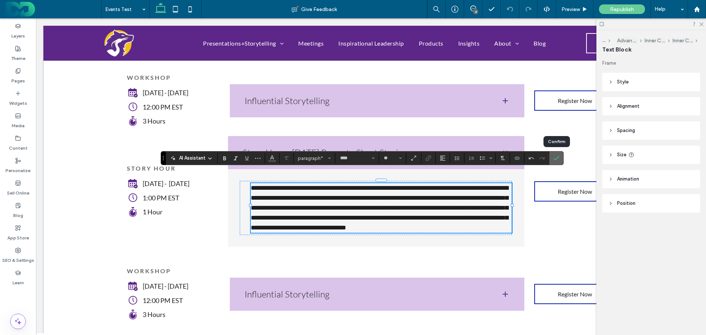
drag, startPoint x: 558, startPoint y: 156, endPoint x: 519, endPoint y: 136, distance: 43.2
click at [558, 156] on icon "Confirm" at bounding box center [556, 158] width 6 height 6
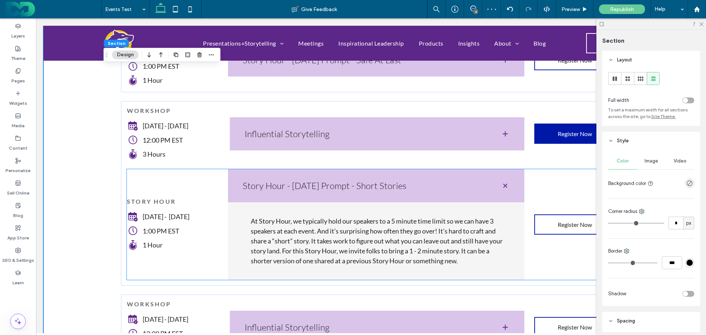
scroll to position [588, 0]
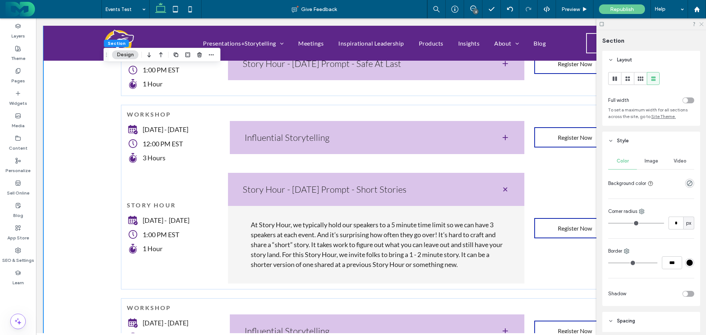
click at [702, 26] on icon at bounding box center [700, 23] width 5 height 5
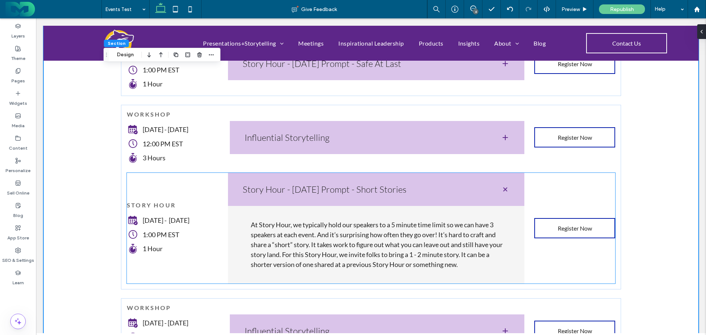
click at [324, 185] on h3 "Story Hour - Today's Prompt - Short Stories" at bounding box center [366, 189] width 247 height 9
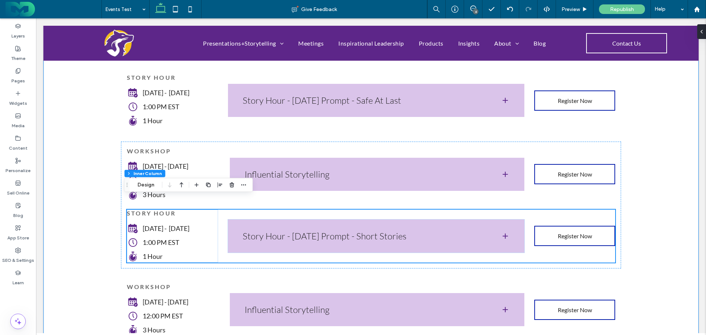
click at [76, 158] on div "WORKSHOP Thursday - September 4 12:00 PM EST 3 Hours Influential Storytelling J…" at bounding box center [370, 21] width 655 height 716
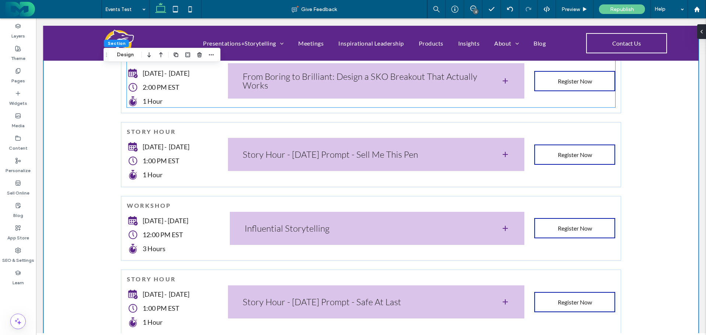
scroll to position [368, 0]
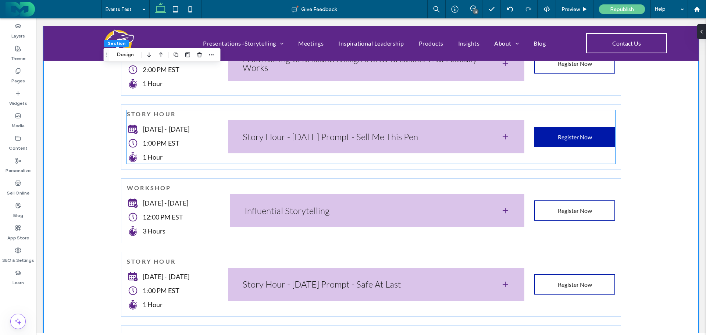
click at [558, 133] on span "Register Now" at bounding box center [575, 136] width 34 height 7
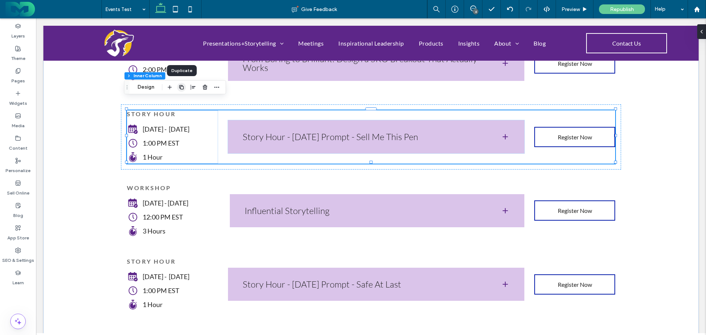
click at [180, 86] on icon "button" at bounding box center [182, 87] width 6 height 6
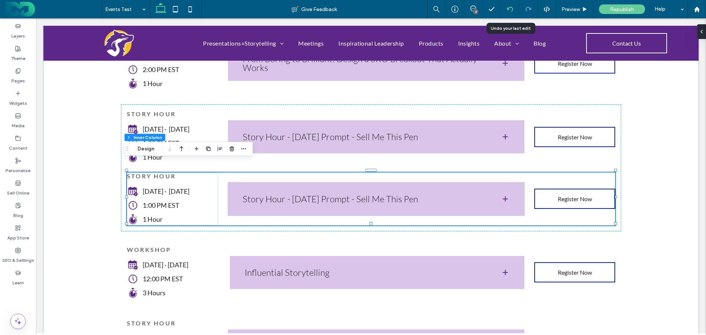
click at [511, 7] on use at bounding box center [509, 9] width 6 height 5
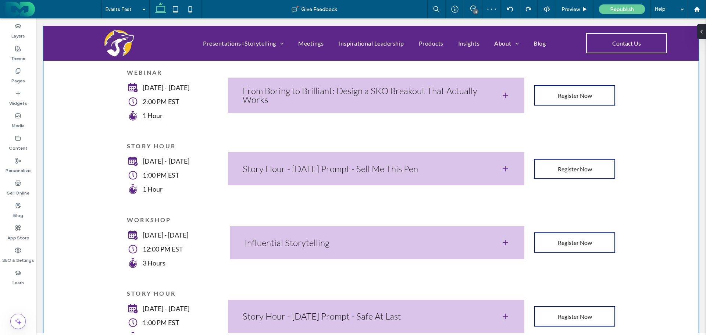
scroll to position [331, 0]
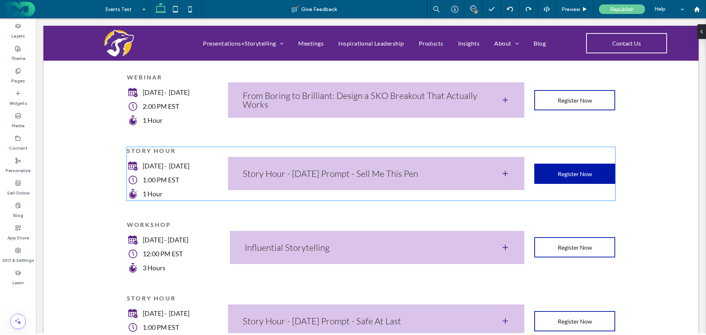
click at [556, 164] on link "Register Now" at bounding box center [574, 174] width 81 height 20
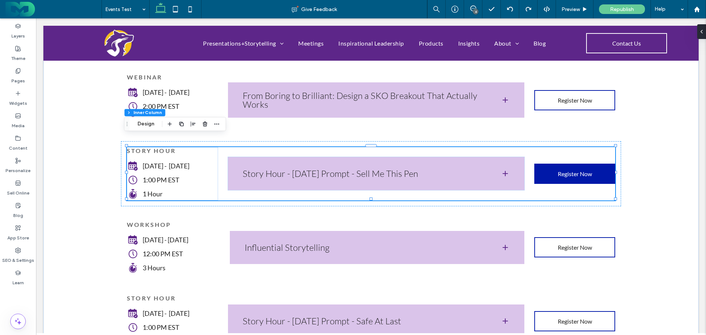
click at [547, 164] on link "Register Now" at bounding box center [574, 174] width 81 height 20
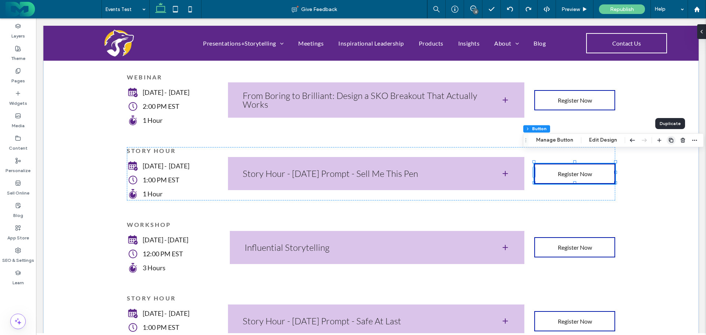
click at [669, 138] on use "button" at bounding box center [671, 140] width 4 height 4
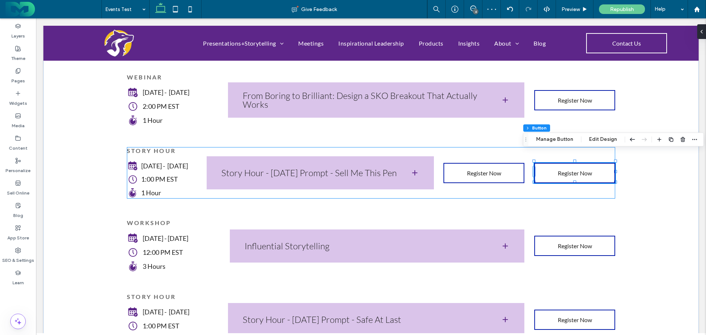
click at [459, 148] on div "story hour Friday - October 3 1:00 PM EST 1 Hour Story Hour - Today's Prompt - …" at bounding box center [371, 172] width 488 height 51
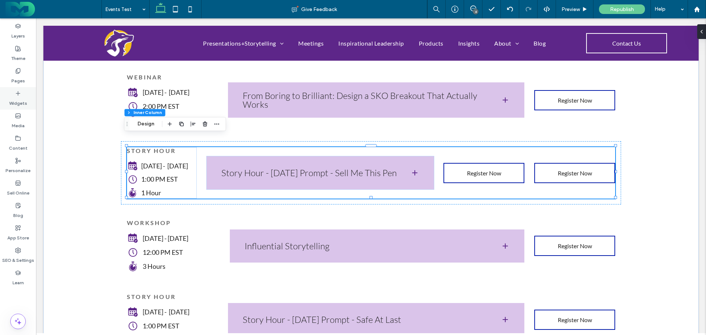
click at [15, 92] on div "Widgets" at bounding box center [18, 98] width 36 height 22
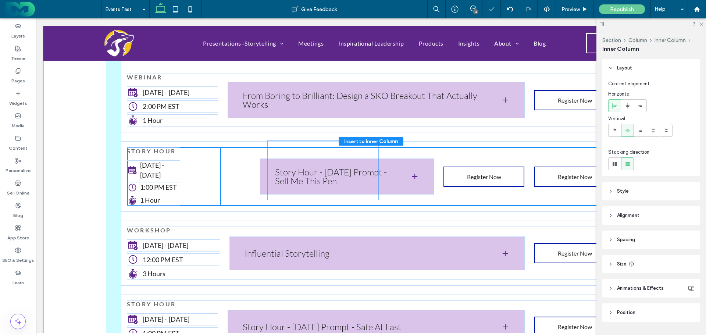
scroll to position [19, 0]
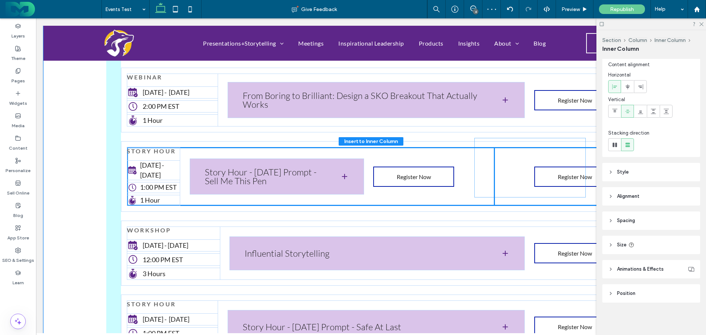
drag, startPoint x: 170, startPoint y: 172, endPoint x: 520, endPoint y: 166, distance: 350.3
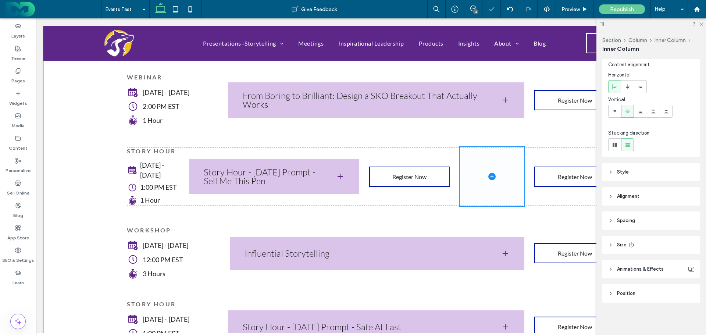
type input "**"
type input "****"
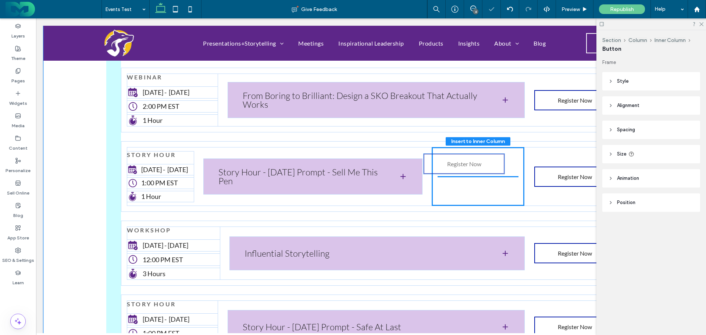
drag, startPoint x: 408, startPoint y: 167, endPoint x: 465, endPoint y: 165, distance: 57.4
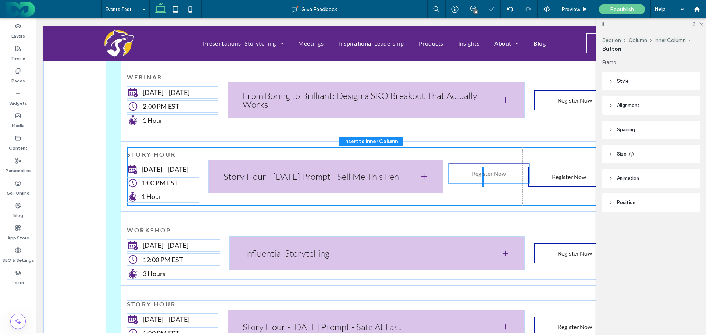
type input "**"
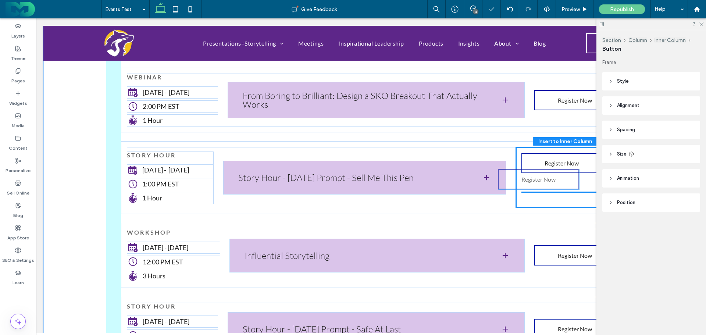
drag, startPoint x: 576, startPoint y: 165, endPoint x: 542, endPoint y: 178, distance: 36.1
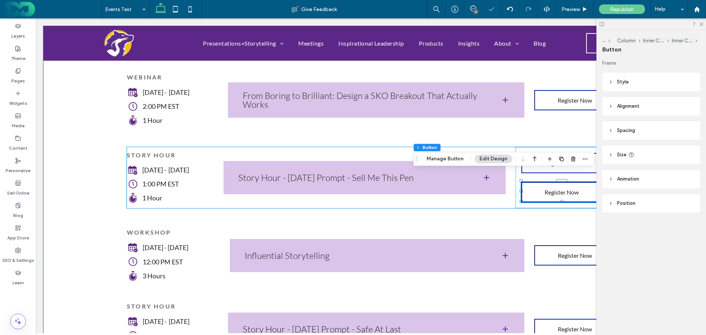
click at [370, 147] on div "story hour Friday - October 3 1:00 PM EST 1 Hour Story Hour - Today's Prompt - …" at bounding box center [371, 177] width 488 height 61
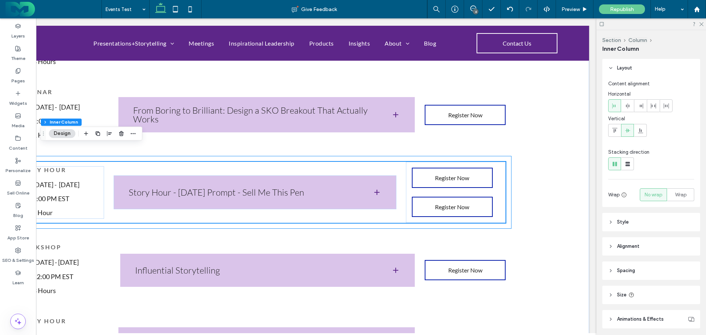
scroll to position [294, 0]
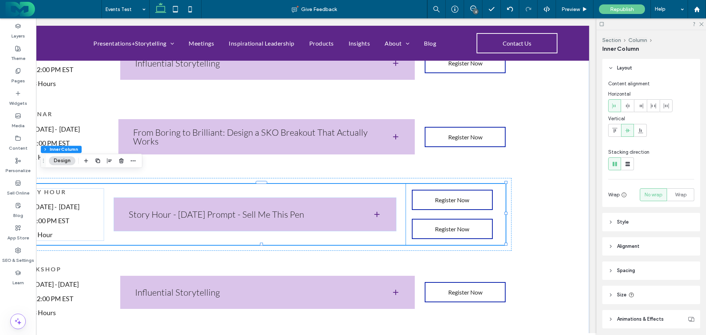
click at [500, 203] on div "Register Now Register Now" at bounding box center [456, 214] width 100 height 61
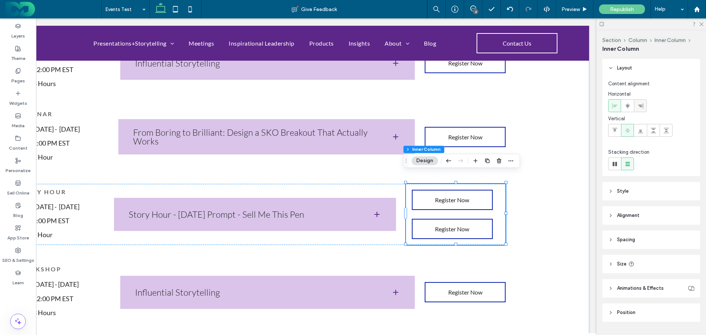
click at [642, 106] on icon at bounding box center [640, 106] width 6 height 6
click at [609, 237] on icon at bounding box center [610, 239] width 5 height 5
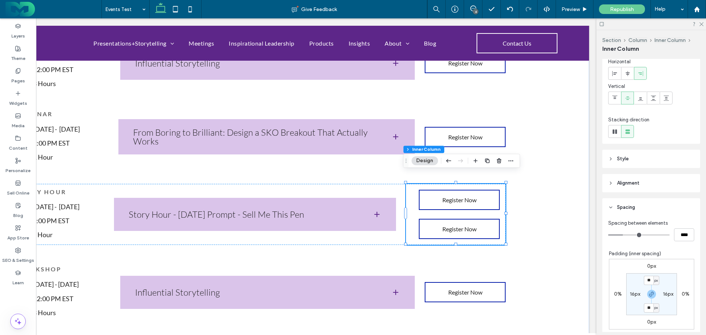
scroll to position [74, 0]
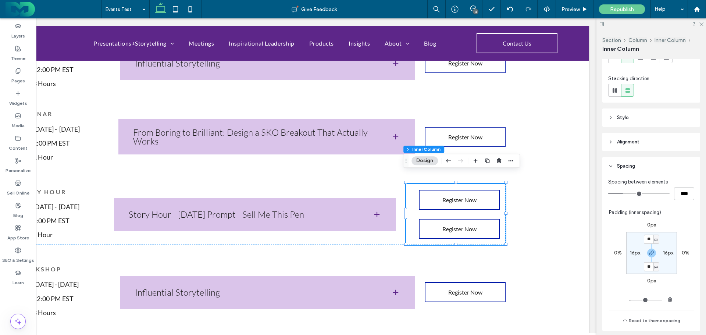
type input "**"
type input "****"
type input "**"
type input "****"
type input "**"
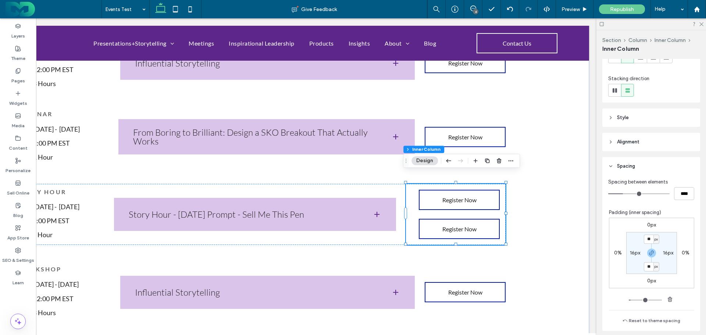
type input "****"
type input "**"
type input "****"
type input "**"
type input "****"
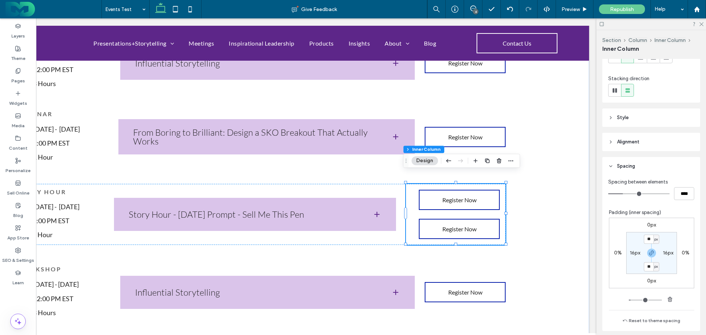
type input "**"
type input "****"
type input "**"
type input "****"
type input "**"
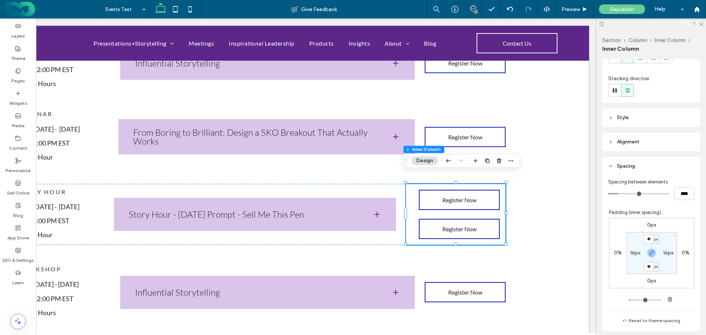
type input "****"
type input "**"
type input "****"
type input "**"
type input "****"
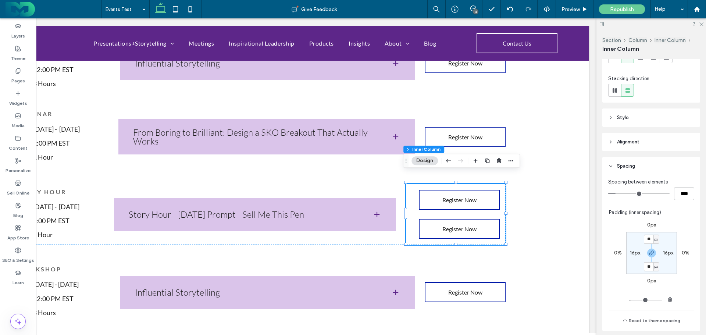
type input "**"
type input "****"
type input "**"
type input "****"
type input "*"
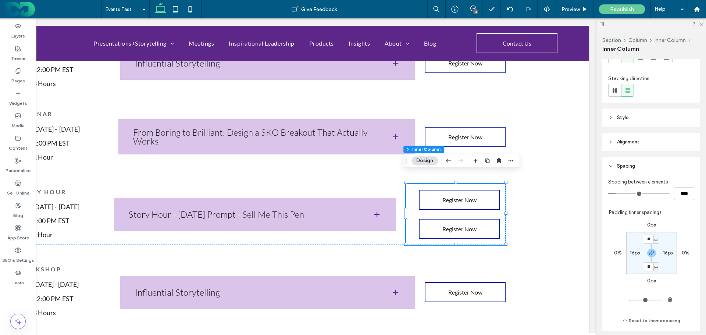
type input "***"
type input "*"
type input "***"
type input "*"
type input "***"
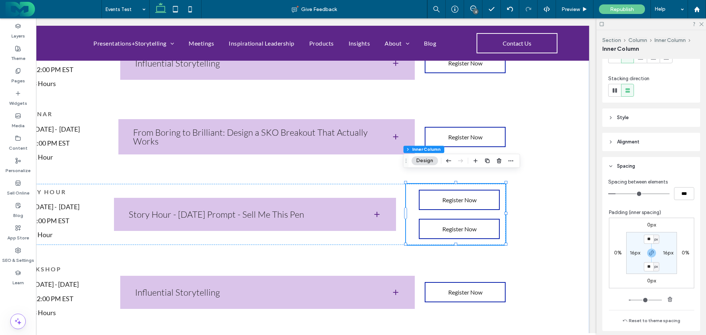
type input "*"
type input "***"
drag, startPoint x: 624, startPoint y: 193, endPoint x: 614, endPoint y: 193, distance: 9.9
type input "*"
click at [614, 193] on input "range" at bounding box center [638, 193] width 61 height 1
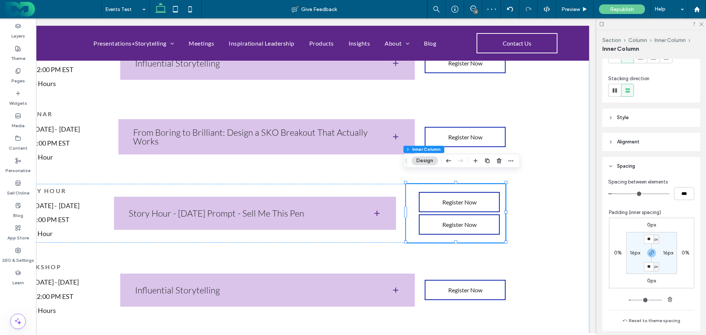
click at [663, 252] on label "16px" at bounding box center [668, 253] width 10 height 6
type input "*"
click at [530, 230] on div "WORKSHOP Thursday - September 4 12:00 PM EST 3 Hours Influential Storytelling J…" at bounding box center [261, 280] width 655 height 721
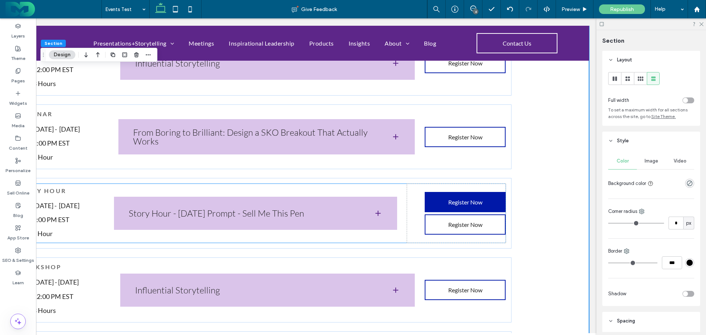
click at [461, 198] on span "Register Now" at bounding box center [465, 201] width 34 height 7
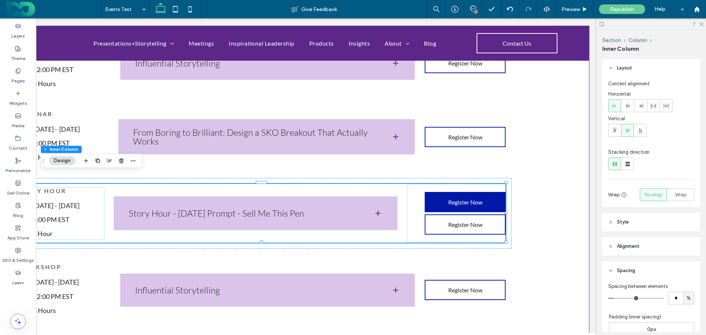
click at [461, 198] on span "Register Now" at bounding box center [465, 201] width 34 height 7
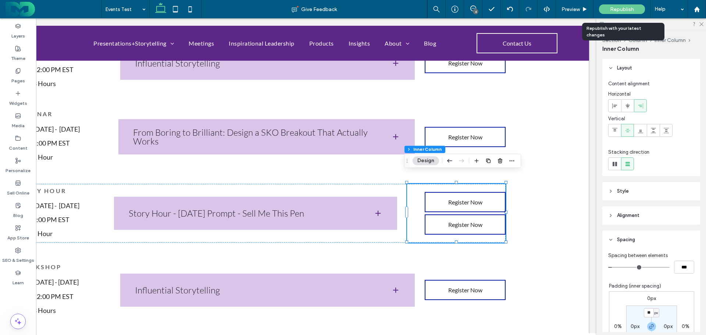
click at [620, 8] on span "Republish" at bounding box center [622, 9] width 24 height 6
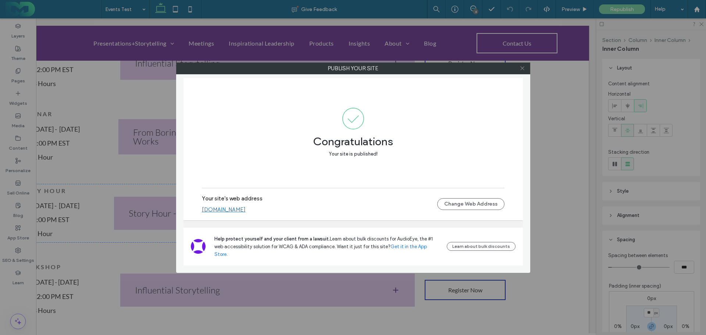
click at [520, 67] on icon at bounding box center [522, 68] width 6 height 6
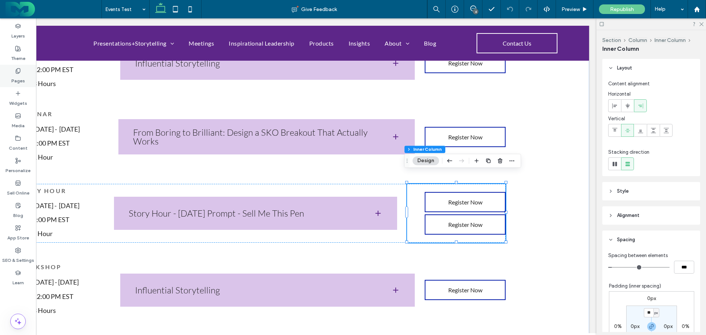
click at [16, 75] on label "Pages" at bounding box center [18, 79] width 14 height 10
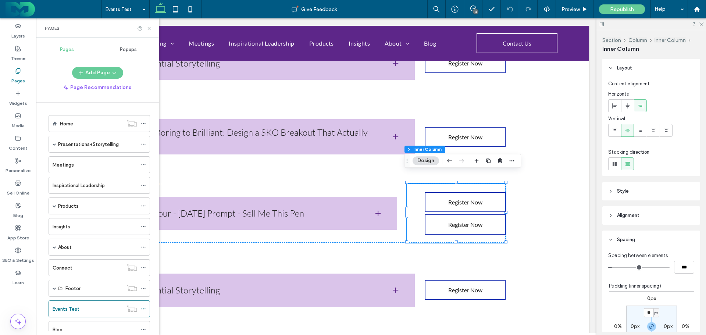
click at [129, 50] on span "Popups" at bounding box center [128, 50] width 17 height 6
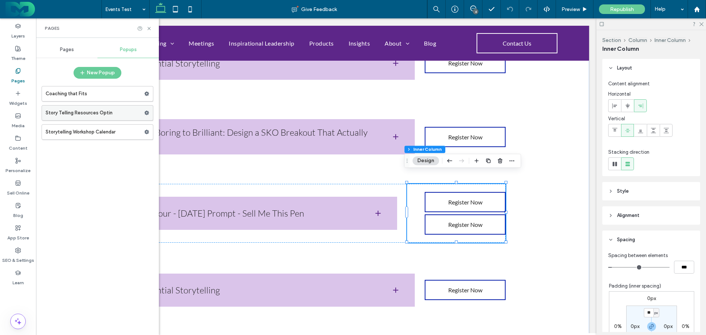
click at [79, 111] on label "Story Telling Resources Optin" at bounding box center [95, 112] width 99 height 15
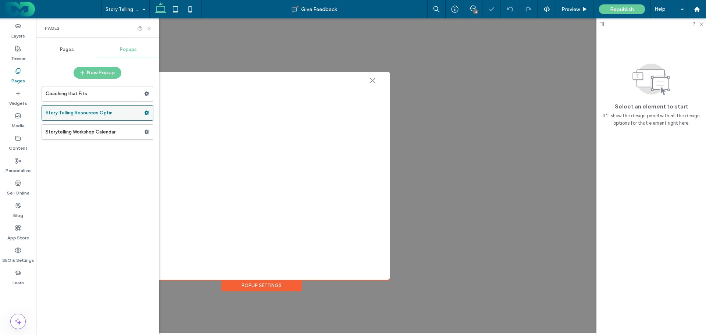
click at [148, 112] on use at bounding box center [146, 113] width 5 height 4
click at [183, 128] on span "Duplicate" at bounding box center [183, 128] width 24 height 6
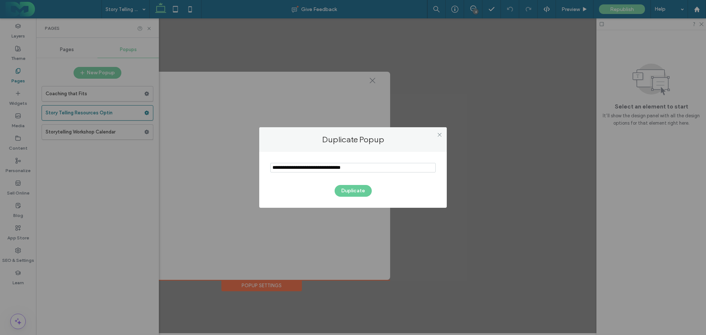
drag, startPoint x: 364, startPoint y: 169, endPoint x: 267, endPoint y: 166, distance: 96.3
click at [267, 166] on div "Duplicate" at bounding box center [352, 180] width 187 height 56
type input "**********"
click at [357, 191] on button "Duplicate" at bounding box center [352, 191] width 37 height 12
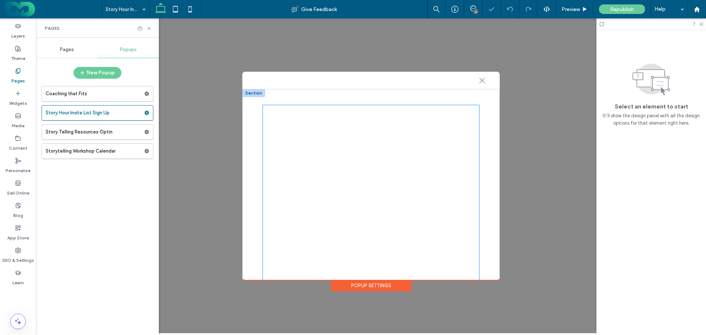
click at [301, 135] on div at bounding box center [371, 197] width 216 height 184
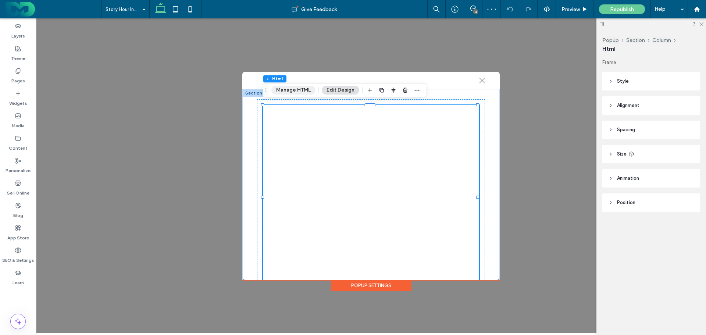
click at [292, 89] on button "Manage HTML" at bounding box center [293, 90] width 44 height 9
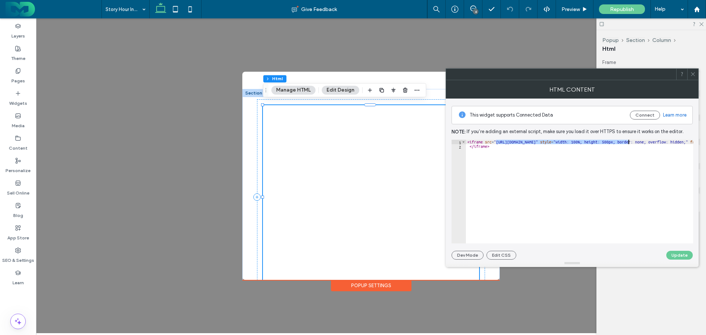
drag, startPoint x: 496, startPoint y: 141, endPoint x: 628, endPoint y: 140, distance: 131.6
click at [628, 140] on div "< iframe src = "https://learn.wolfandheron.com/story-telling-resources-embed" s…" at bounding box center [659, 196] width 387 height 112
paste textarea "Cursor at row 1"
type textarea "**********"
drag, startPoint x: 674, startPoint y: 254, endPoint x: 634, endPoint y: 207, distance: 61.5
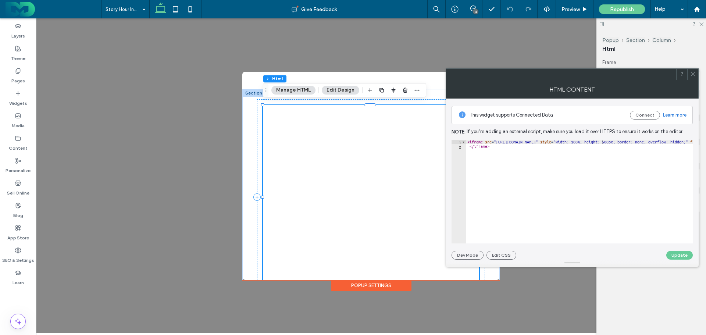
click at [674, 253] on button "Update" at bounding box center [679, 255] width 26 height 9
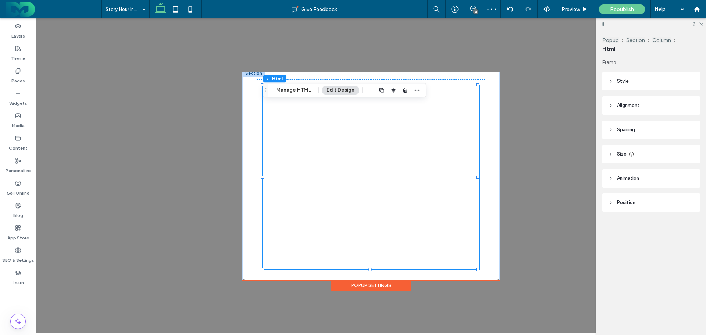
scroll to position [30, 0]
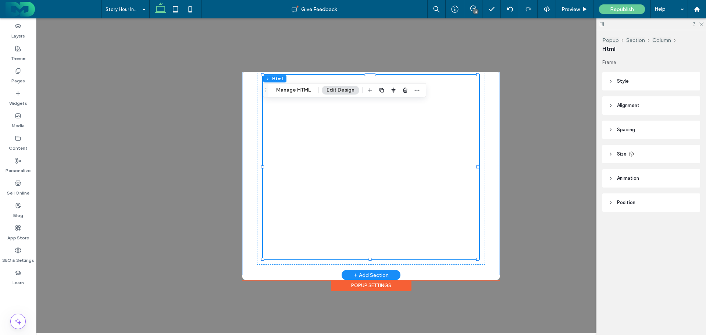
click at [344, 202] on div at bounding box center [371, 167] width 216 height 184
click at [293, 89] on button "Manage HTML" at bounding box center [293, 90] width 44 height 9
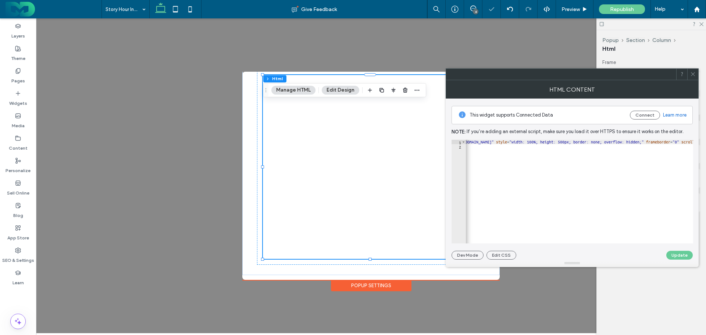
scroll to position [0, 44]
click at [624, 143] on div "< iframe src = "https://learn.wolfandheron.com/story-hour-opt-in" style = "widt…" at bounding box center [602, 193] width 360 height 107
type textarea "**********"
click at [676, 253] on button "Update" at bounding box center [679, 255] width 26 height 9
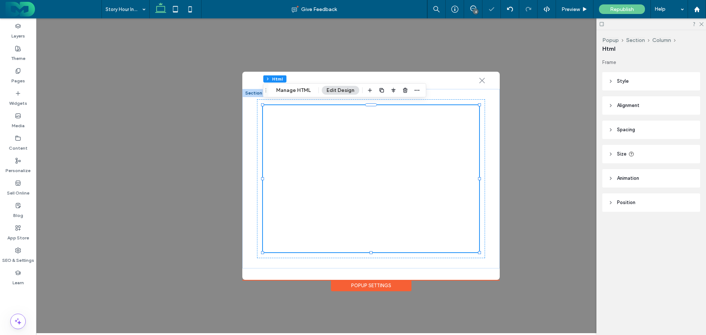
scroll to position [0, 0]
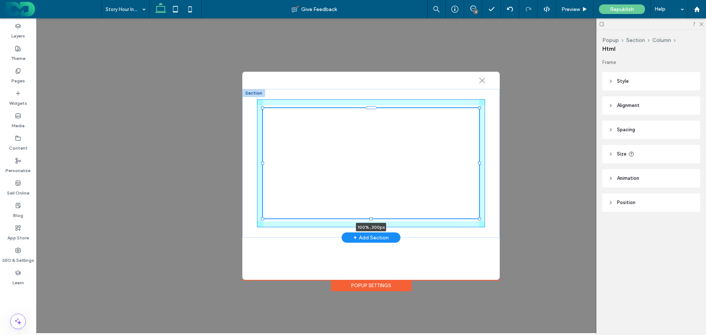
drag, startPoint x: 371, startPoint y: 251, endPoint x: 372, endPoint y: 233, distance: 18.0
click at [372, 232] on div "100% , 300px + Add Section" at bounding box center [370, 163] width 257 height 148
type input "***"
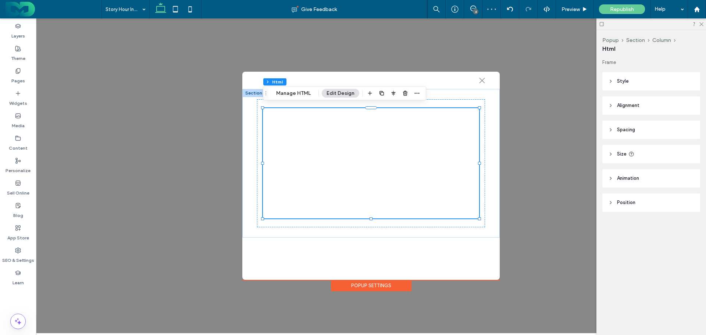
click at [369, 254] on div ".st0-1091118977{fill-rule:evenodd;clip-rule:evenodd;} 100% , 300px + Add Section" at bounding box center [370, 176] width 257 height 208
click at [368, 281] on div "Popup Settings" at bounding box center [371, 285] width 80 height 11
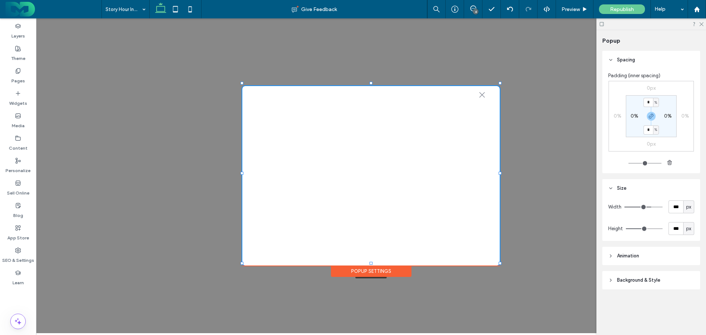
drag, startPoint x: 371, startPoint y: 276, endPoint x: 373, endPoint y: 262, distance: 14.5
click at [373, 262] on div ".st0-1091118977{fill-rule:evenodd;clip-rule:evenodd;} + Add Section Popup Setti…" at bounding box center [371, 175] width 670 height 315
type input "***"
click at [622, 7] on span "Republish" at bounding box center [622, 9] width 24 height 6
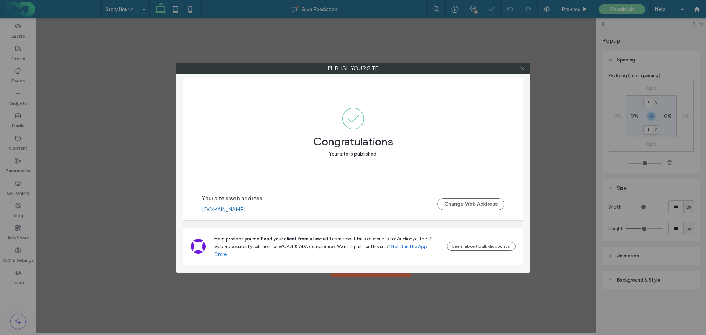
click at [523, 68] on icon at bounding box center [522, 68] width 6 height 6
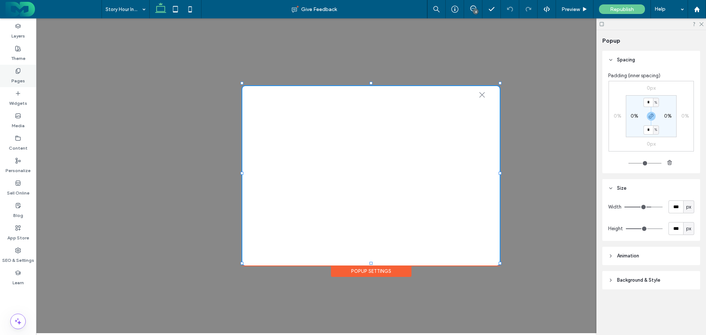
click at [19, 75] on label "Pages" at bounding box center [18, 79] width 14 height 10
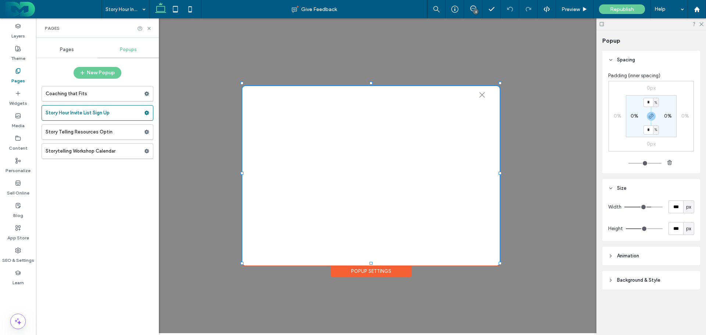
click at [61, 48] on span "Pages" at bounding box center [67, 50] width 14 height 6
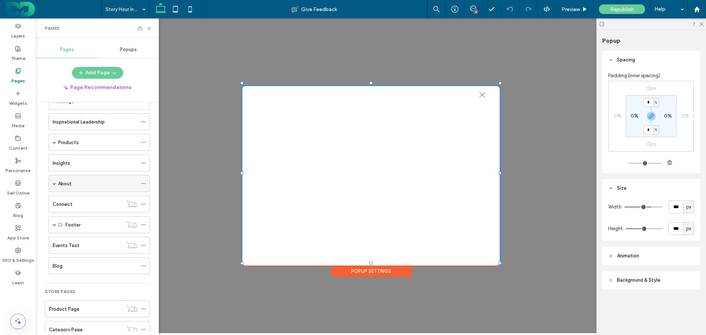
scroll to position [74, 0]
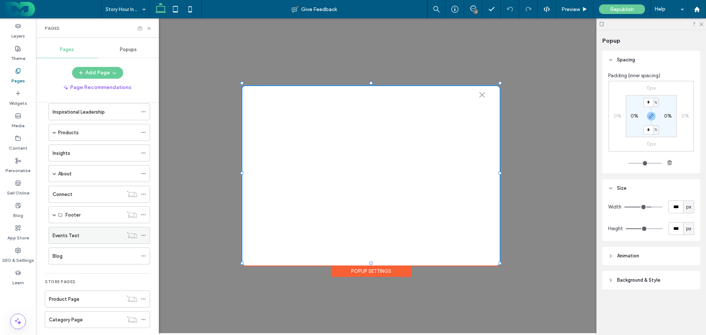
click at [72, 237] on label "Events Test" at bounding box center [66, 235] width 27 height 13
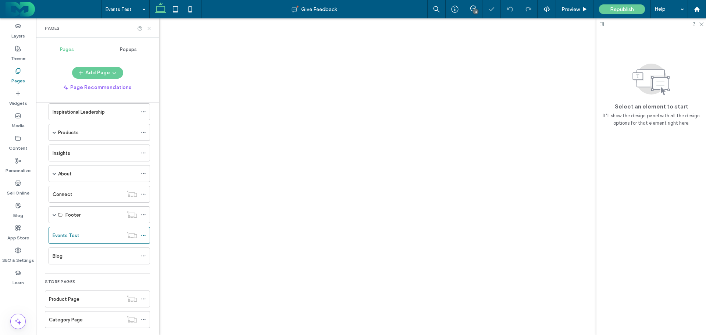
click at [149, 28] on use at bounding box center [148, 28] width 3 height 3
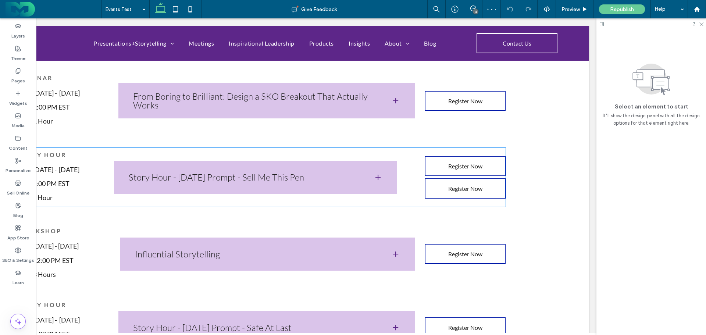
scroll to position [331, 0]
click at [445, 155] on link "Register Now" at bounding box center [465, 165] width 81 height 20
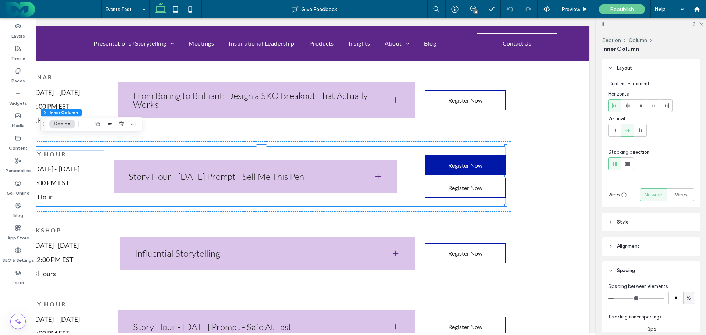
click at [452, 155] on link "Register Now" at bounding box center [465, 165] width 81 height 20
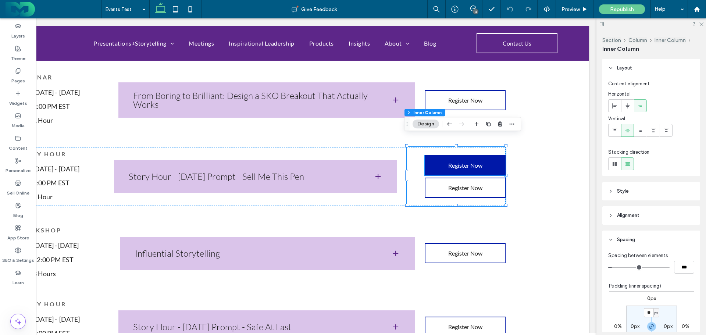
click at [448, 162] on span "Register Now" at bounding box center [465, 165] width 34 height 7
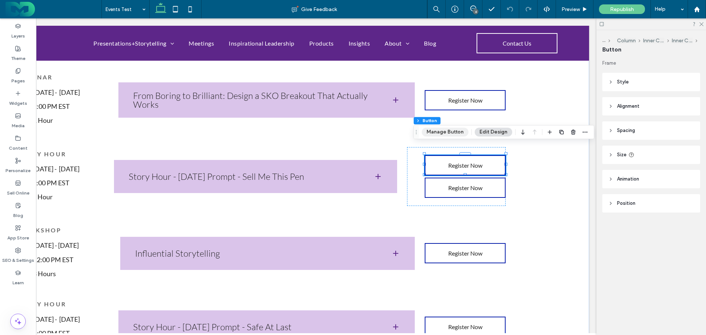
click at [445, 133] on button "Manage Button" at bounding box center [445, 132] width 47 height 9
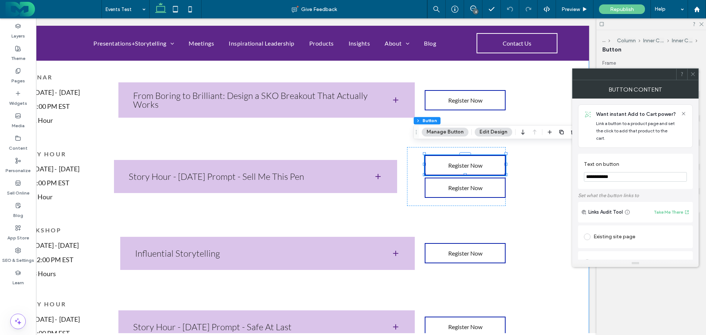
drag, startPoint x: 546, startPoint y: 187, endPoint x: 548, endPoint y: 170, distance: 17.4
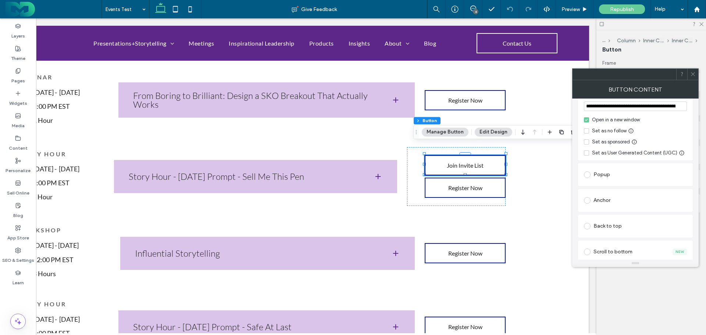
scroll to position [221, 0]
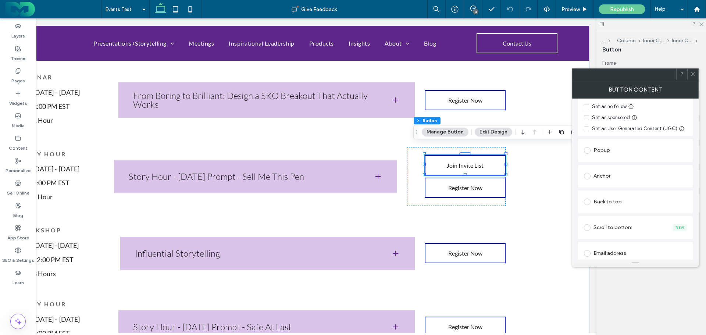
type input "**********"
click at [602, 144] on div "Popup" at bounding box center [635, 150] width 103 height 12
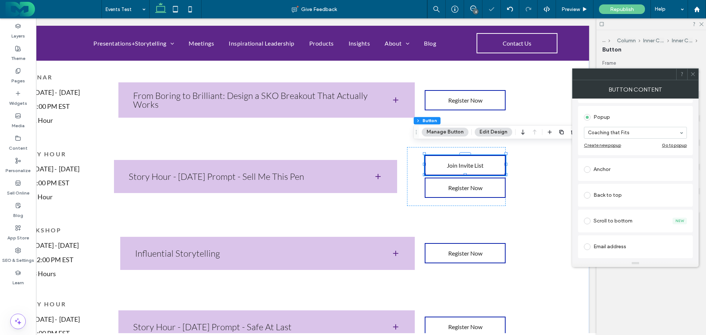
scroll to position [184, 0]
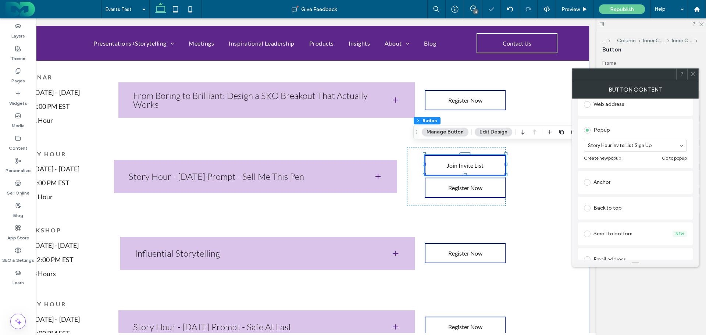
click at [692, 73] on icon at bounding box center [693, 74] width 6 height 6
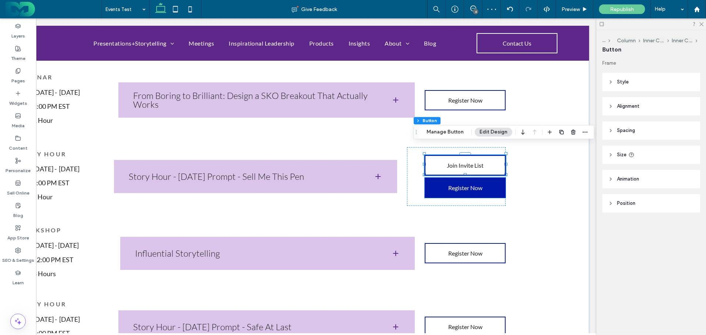
click at [458, 184] on span "Register Now" at bounding box center [465, 187] width 34 height 7
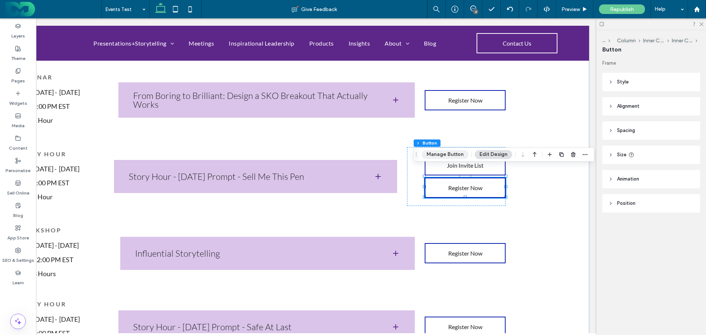
click at [444, 154] on button "Manage Button" at bounding box center [445, 154] width 47 height 9
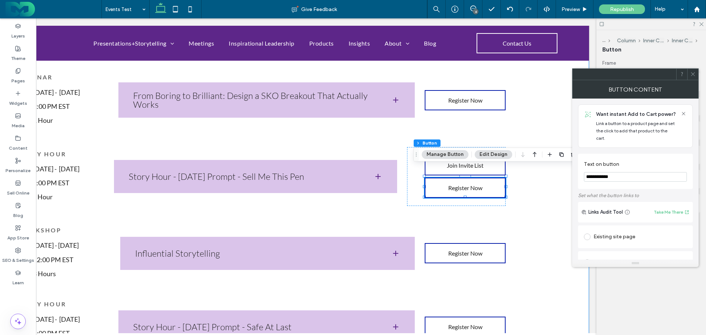
drag, startPoint x: 552, startPoint y: 189, endPoint x: 556, endPoint y: 168, distance: 20.7
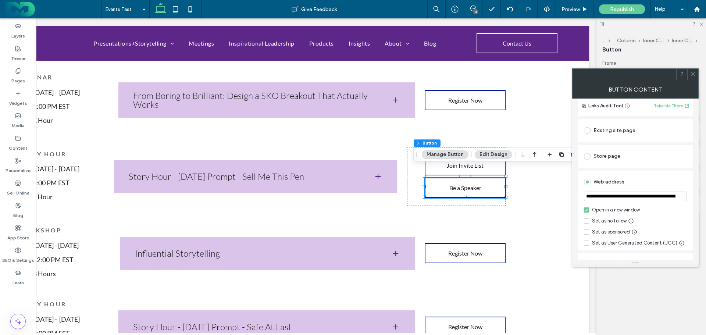
scroll to position [110, 0]
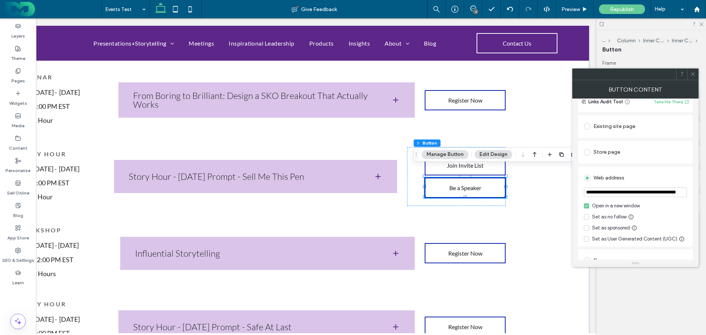
type input "**********"
click at [635, 187] on input "**********" at bounding box center [635, 192] width 103 height 10
drag, startPoint x: 585, startPoint y: 183, endPoint x: 690, endPoint y: 188, distance: 105.2
click at [690, 188] on div "**********" at bounding box center [635, 206] width 115 height 80
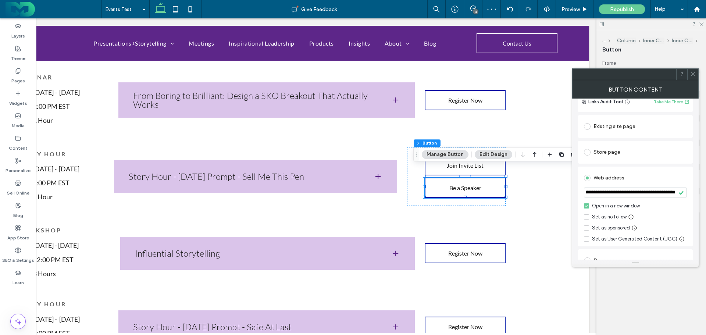
drag, startPoint x: 585, startPoint y: 186, endPoint x: 677, endPoint y: 193, distance: 91.4
click at [677, 193] on section "**********" at bounding box center [635, 193] width 103 height 18
paste input "url"
type input "**********"
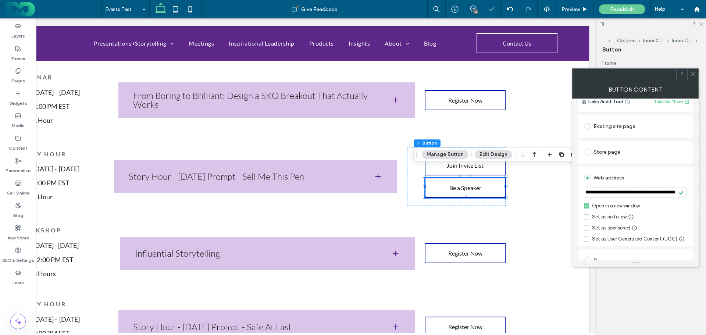
click at [691, 72] on icon at bounding box center [693, 74] width 6 height 6
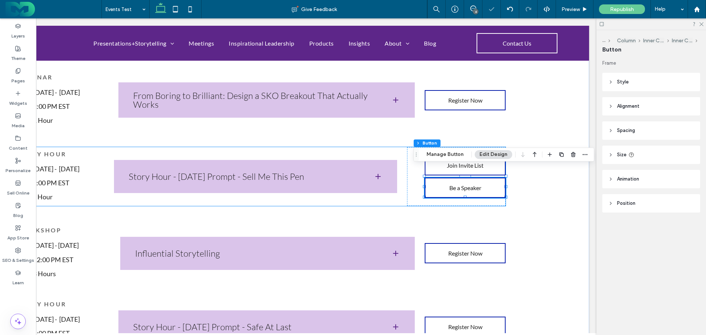
click at [371, 195] on div "story hour Friday - October 3 1:00 PM EST 1 Hour Story Hour - Today's Prompt - …" at bounding box center [261, 176] width 488 height 59
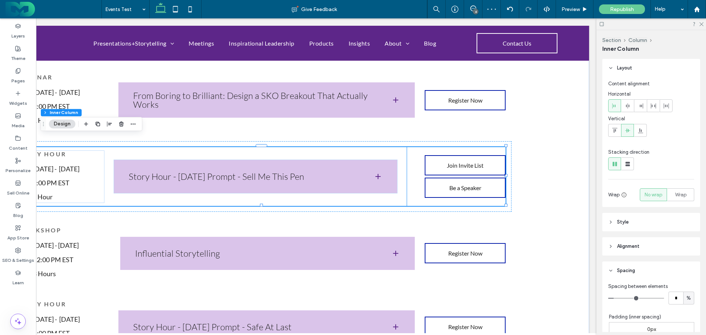
click at [413, 147] on div "Join Invite List Be a Speaker" at bounding box center [456, 176] width 99 height 59
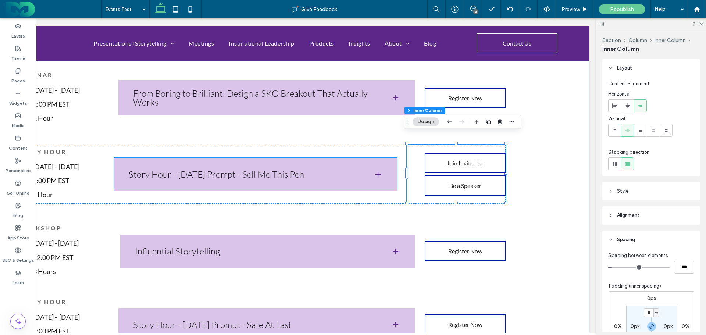
scroll to position [368, 0]
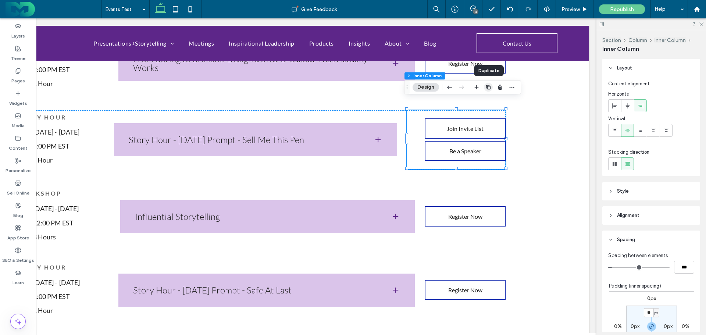
click at [488, 85] on icon "button" at bounding box center [488, 87] width 6 height 6
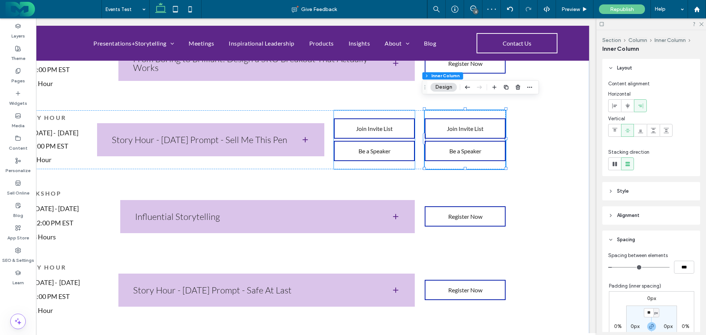
click at [365, 110] on div "Join Invite List Be a Speaker" at bounding box center [374, 139] width 81 height 59
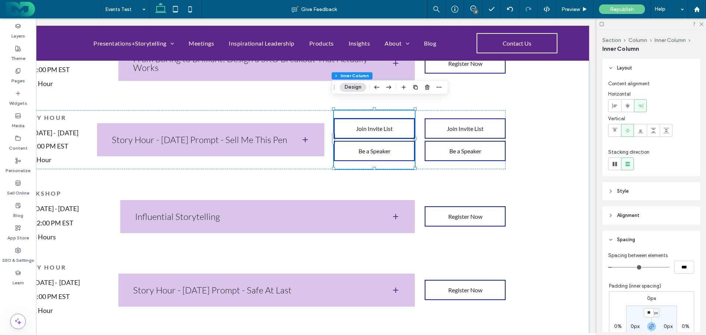
click at [357, 110] on div "Join Invite List Be a Speaker" at bounding box center [374, 139] width 81 height 59
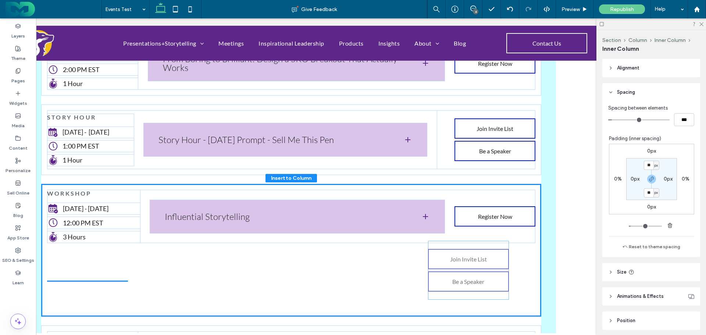
scroll to position [0, 73]
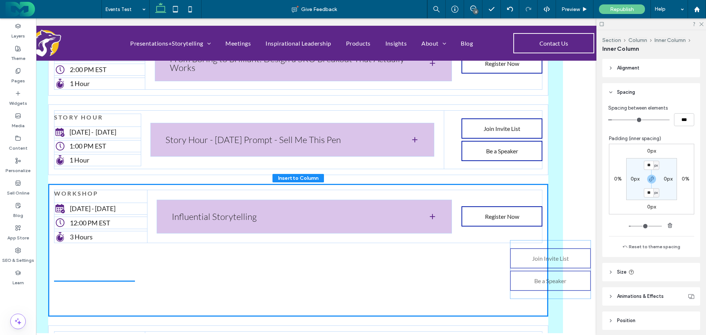
drag, startPoint x: 387, startPoint y: 103, endPoint x: 527, endPoint y: 244, distance: 198.3
type input "**"
type input "****"
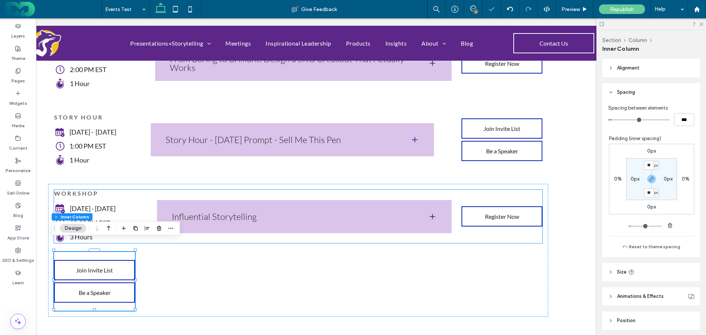
click at [456, 201] on div "WORKSHOP Thursday - October 30 12:00 PM EST 3 Hours Influential Storytelling Jo…" at bounding box center [298, 216] width 488 height 53
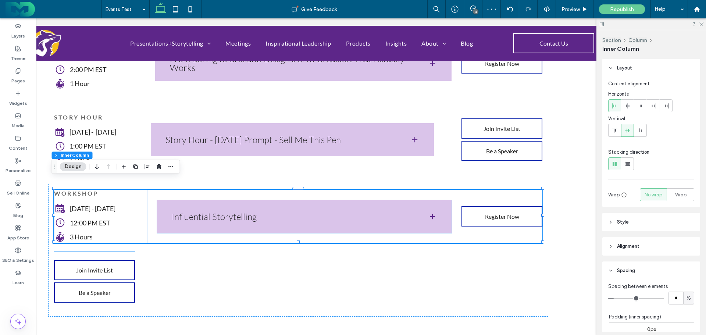
click at [99, 252] on div "Join Invite List Be a Speaker" at bounding box center [94, 281] width 81 height 59
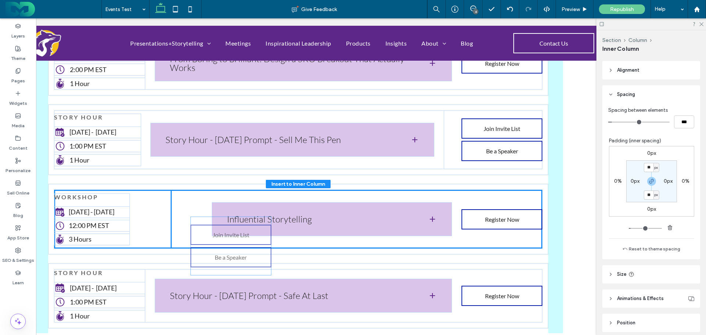
scroll to position [147, 0]
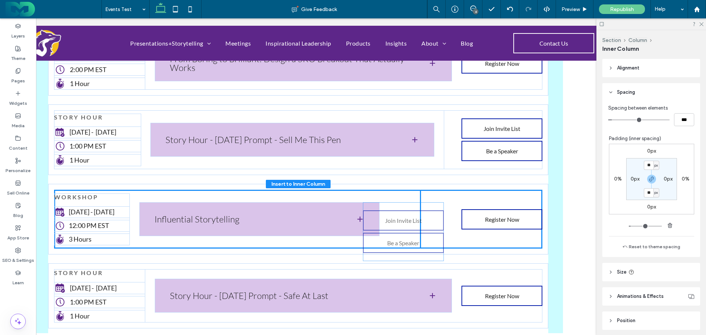
drag, startPoint x: 111, startPoint y: 245, endPoint x: 422, endPoint y: 207, distance: 313.6
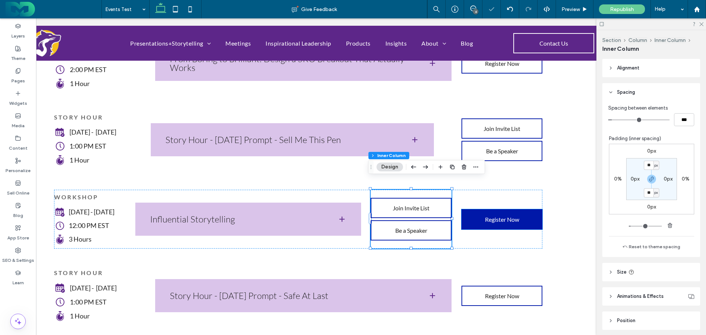
click at [481, 209] on link "Register Now" at bounding box center [501, 219] width 81 height 20
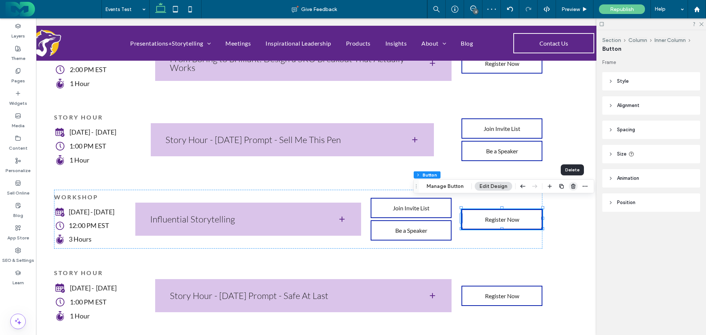
drag, startPoint x: 572, startPoint y: 185, endPoint x: 604, endPoint y: 209, distance: 40.4
click at [572, 185] on use "button" at bounding box center [573, 186] width 4 height 5
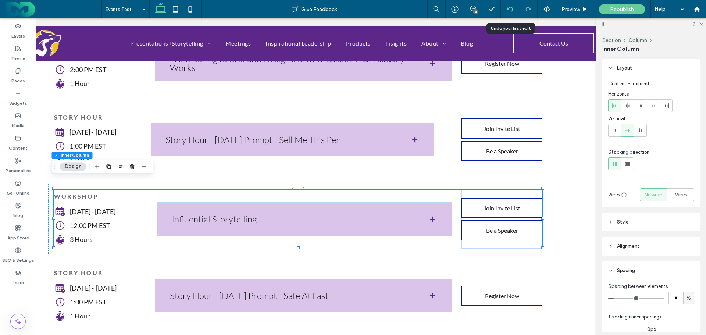
click at [508, 8] on icon at bounding box center [510, 9] width 6 height 6
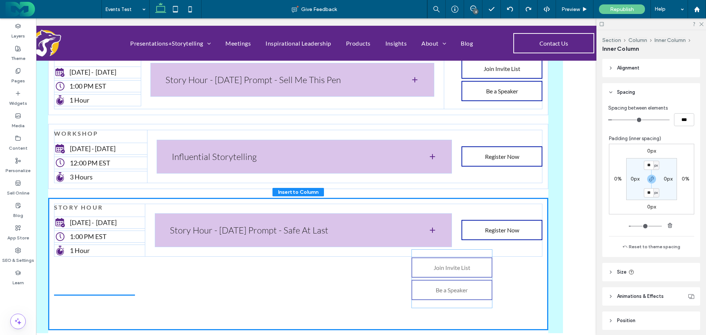
drag, startPoint x: 380, startPoint y: 123, endPoint x: 423, endPoint y: 254, distance: 137.1
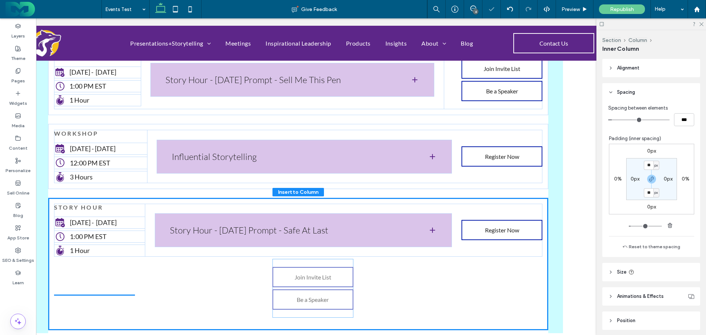
scroll to position [427, 0]
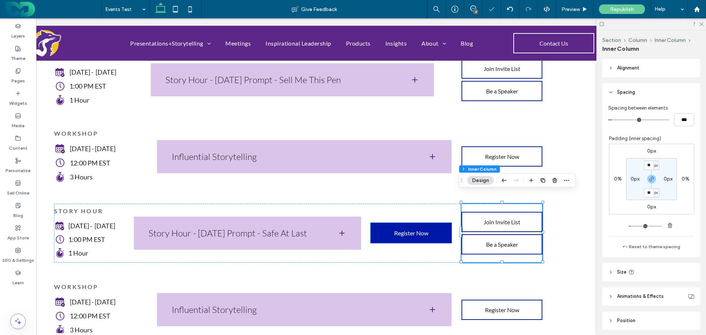
click at [427, 224] on link "Register Now" at bounding box center [410, 233] width 81 height 20
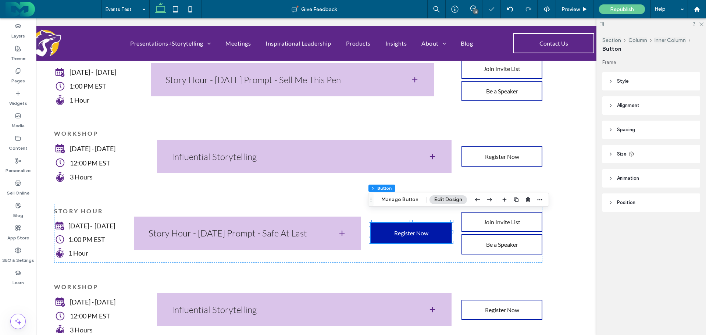
type input "**"
drag, startPoint x: 526, startPoint y: 197, endPoint x: 383, endPoint y: 142, distance: 153.7
click at [526, 197] on use "button" at bounding box center [528, 199] width 4 height 5
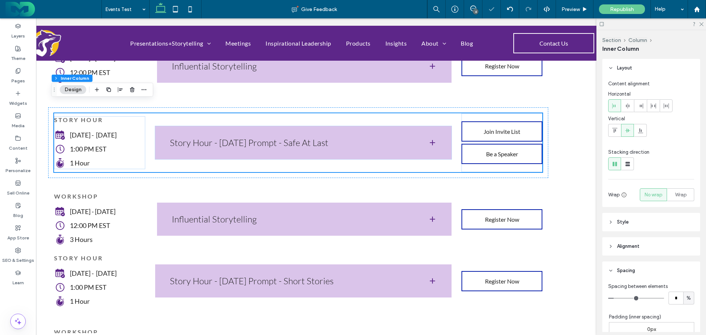
scroll to position [538, 0]
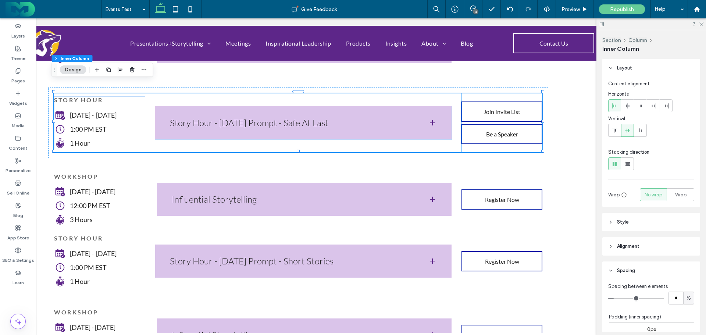
click at [478, 93] on div "Join Invite List Be a Speaker" at bounding box center [501, 122] width 81 height 59
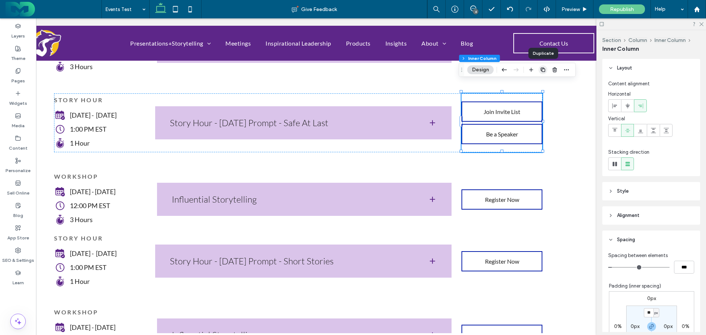
click at [544, 69] on icon "button" at bounding box center [543, 70] width 6 height 6
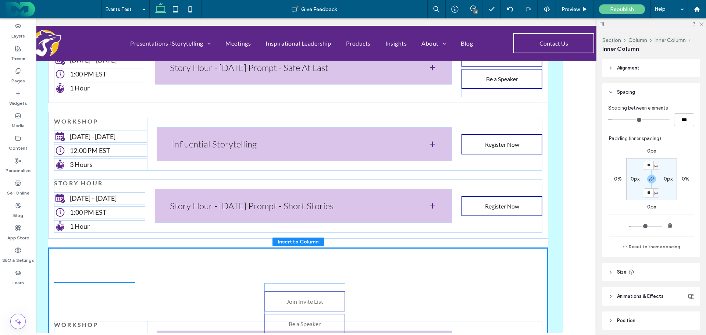
scroll to position [595, 0]
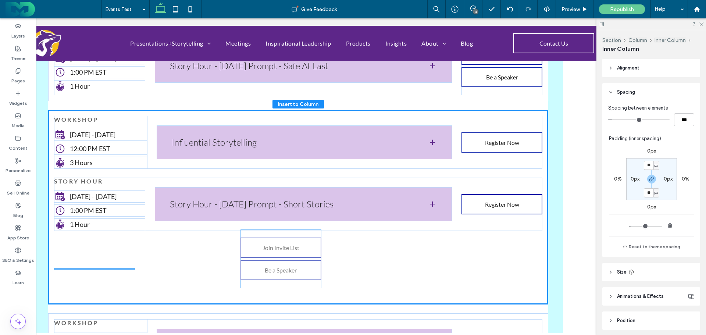
drag, startPoint x: 405, startPoint y: 87, endPoint x: 277, endPoint y: 234, distance: 194.6
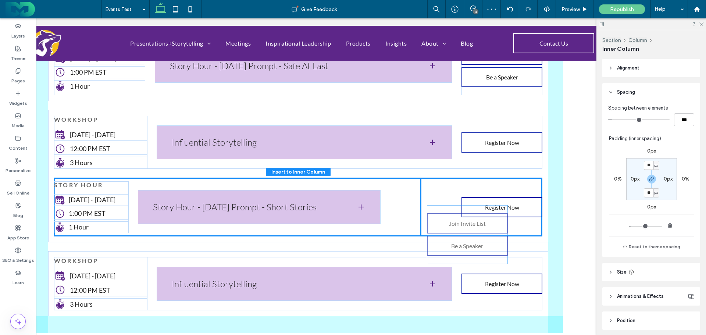
drag, startPoint x: 101, startPoint y: 234, endPoint x: 477, endPoint y: 211, distance: 375.9
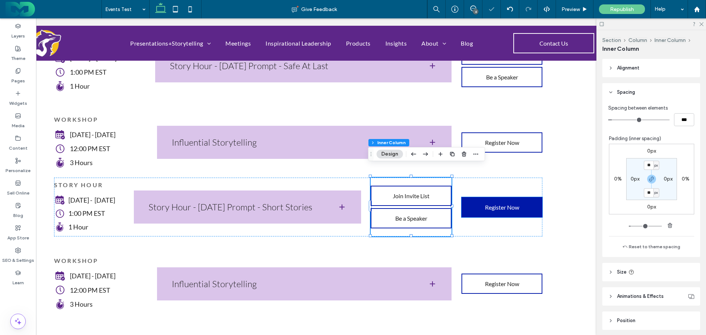
click at [485, 204] on span "Register Now" at bounding box center [502, 207] width 34 height 7
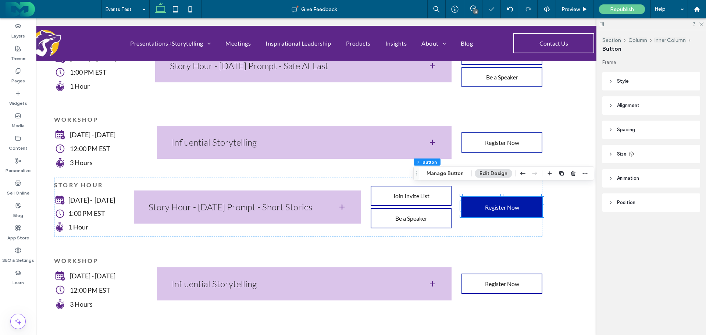
type input "**"
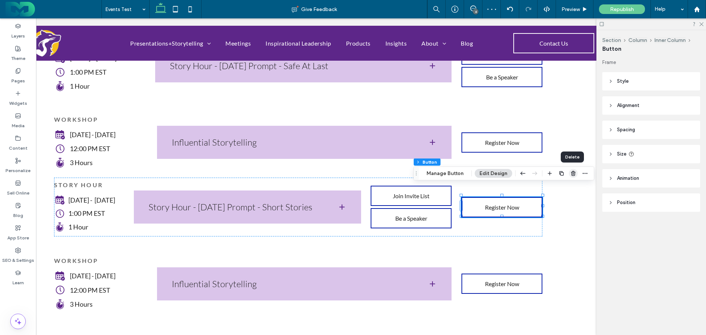
drag, startPoint x: 569, startPoint y: 171, endPoint x: 610, endPoint y: 171, distance: 40.8
click at [570, 171] on icon "button" at bounding box center [573, 174] width 6 height 6
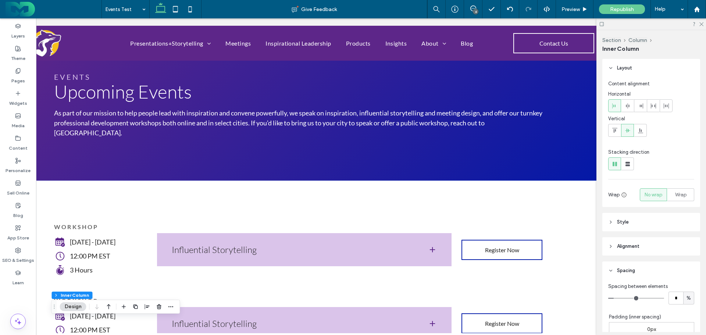
scroll to position [0, 0]
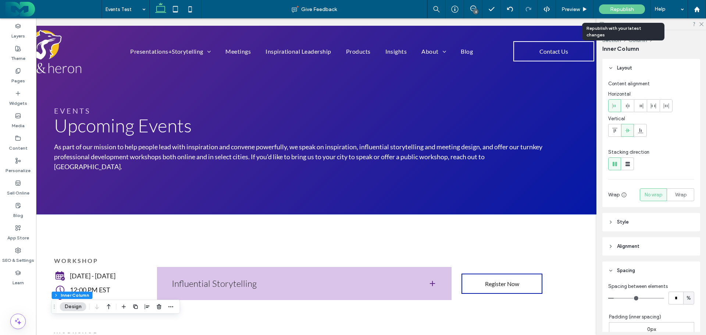
click at [624, 7] on span "Republish" at bounding box center [622, 9] width 24 height 6
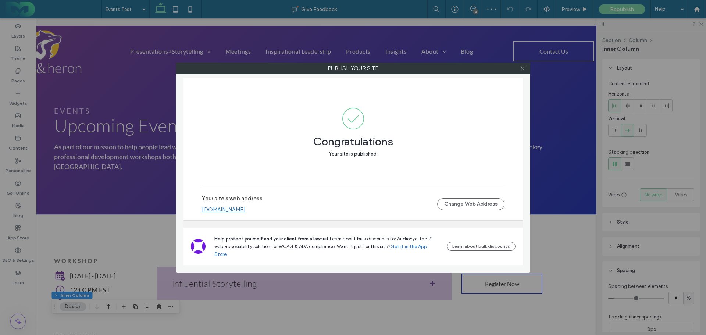
click at [523, 69] on use at bounding box center [522, 69] width 4 height 4
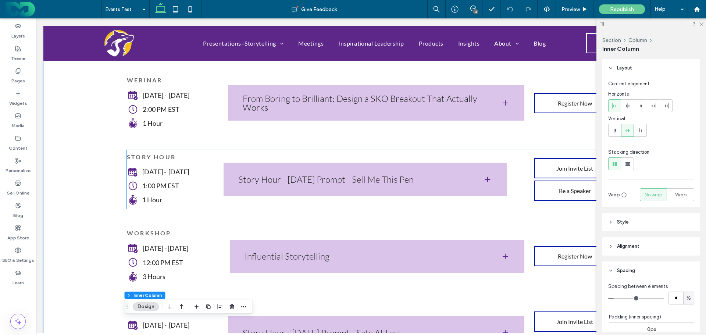
scroll to position [331, 0]
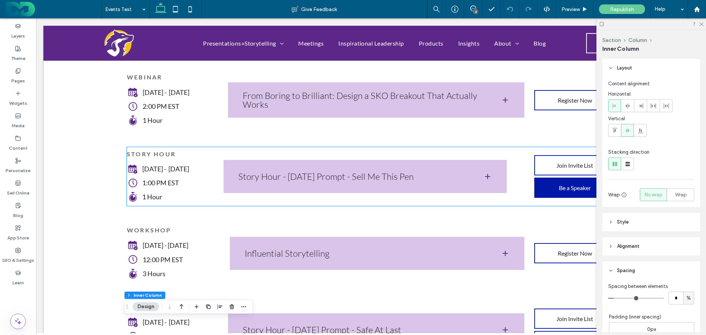
click at [572, 182] on link "Be a Speaker" at bounding box center [574, 188] width 81 height 20
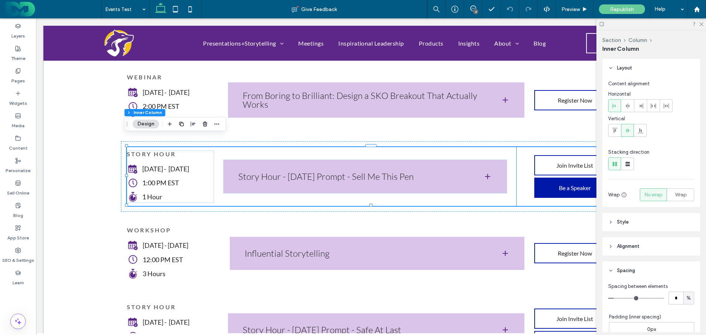
click at [572, 184] on span "Be a Speaker" at bounding box center [575, 187] width 32 height 7
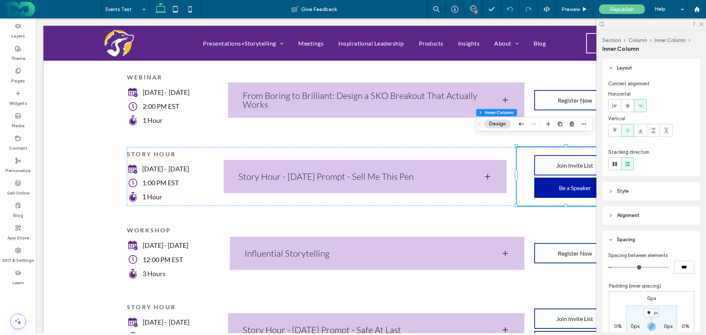
click at [572, 184] on span "Be a Speaker" at bounding box center [575, 187] width 32 height 7
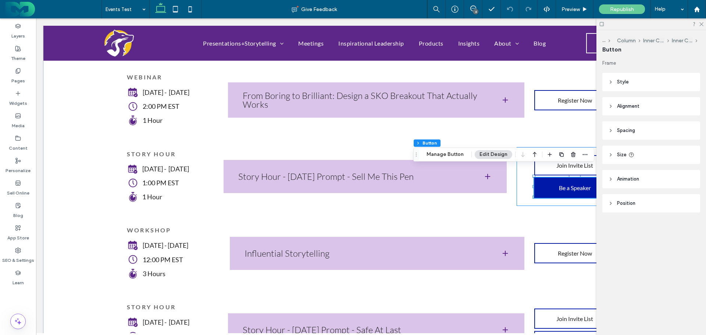
type input "**"
click at [445, 156] on button "Manage Button" at bounding box center [445, 154] width 47 height 9
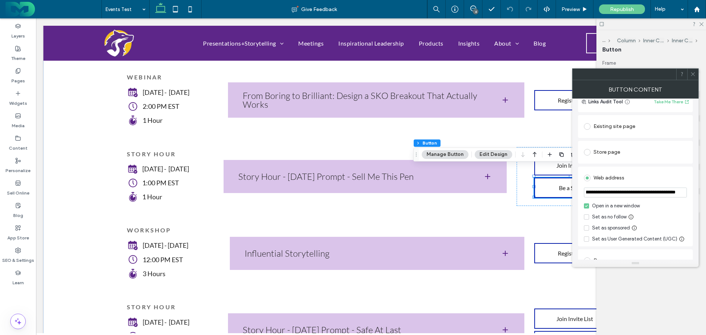
scroll to position [0, 35]
drag, startPoint x: 584, startPoint y: 187, endPoint x: 685, endPoint y: 189, distance: 101.1
click at [685, 189] on input "**********" at bounding box center [635, 192] width 103 height 10
click at [693, 73] on icon at bounding box center [693, 74] width 6 height 6
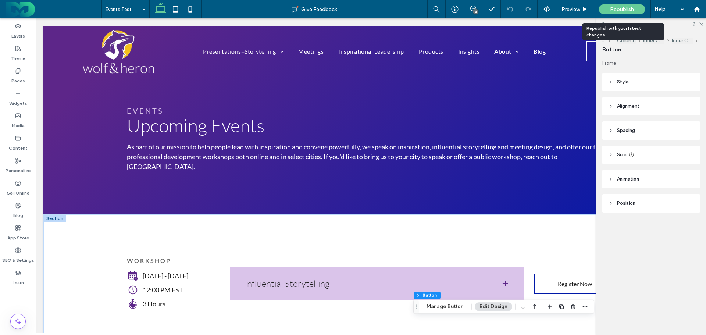
click at [625, 10] on span "Republish" at bounding box center [622, 9] width 24 height 6
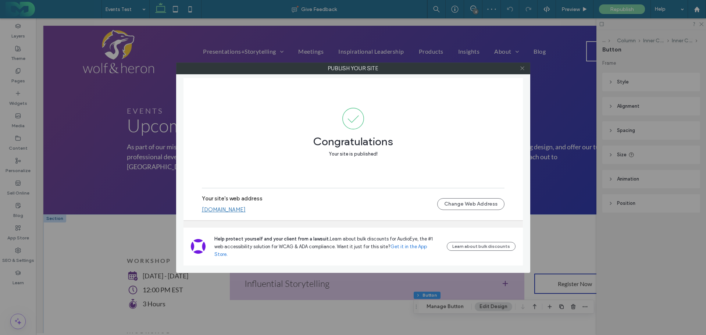
click at [523, 69] on icon at bounding box center [522, 68] width 6 height 6
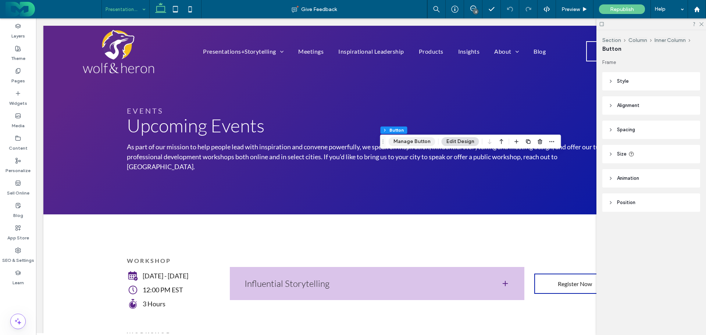
click at [413, 142] on button "Manage Button" at bounding box center [411, 141] width 47 height 9
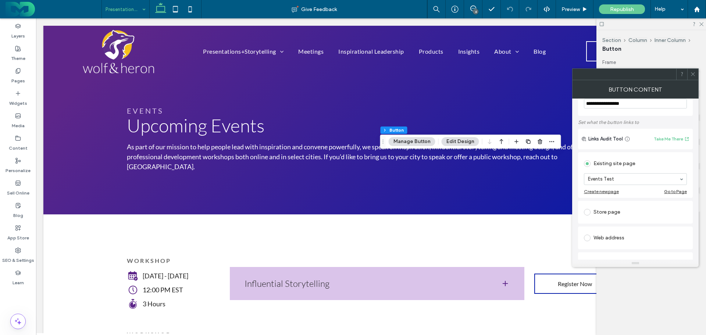
scroll to position [74, 0]
click at [691, 73] on icon at bounding box center [693, 74] width 6 height 6
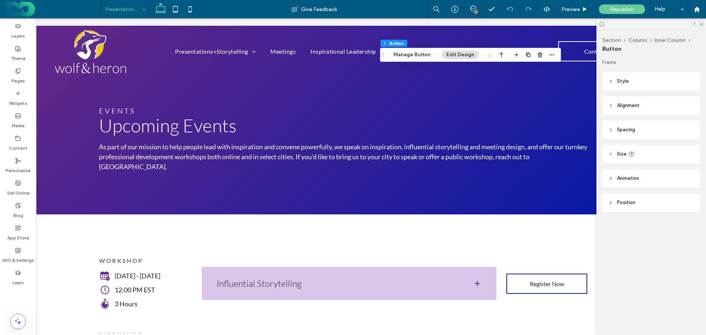
scroll to position [0, 0]
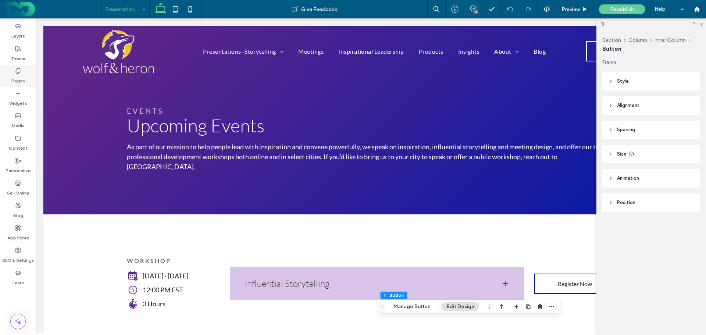
click at [18, 67] on div "Pages" at bounding box center [18, 76] width 36 height 22
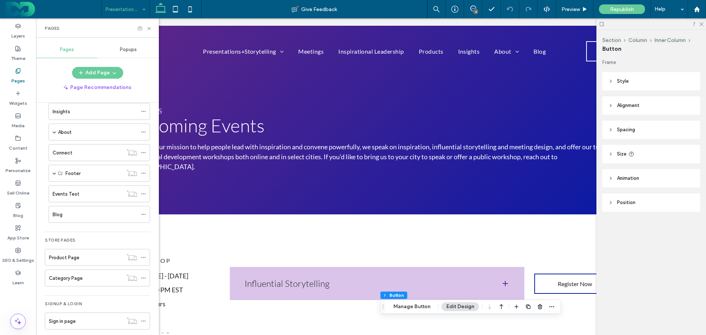
scroll to position [207, 0]
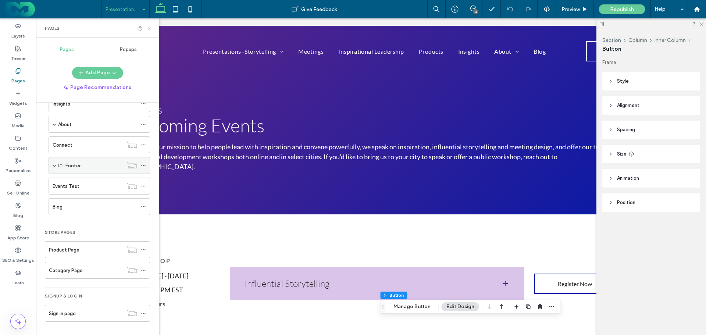
click at [54, 165] on span at bounding box center [55, 166] width 4 height 4
click at [76, 231] on label "Tools" at bounding box center [71, 233] width 12 height 13
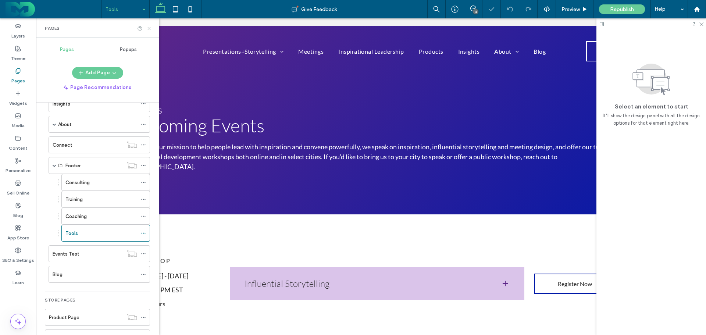
click at [148, 28] on use at bounding box center [148, 28] width 3 height 3
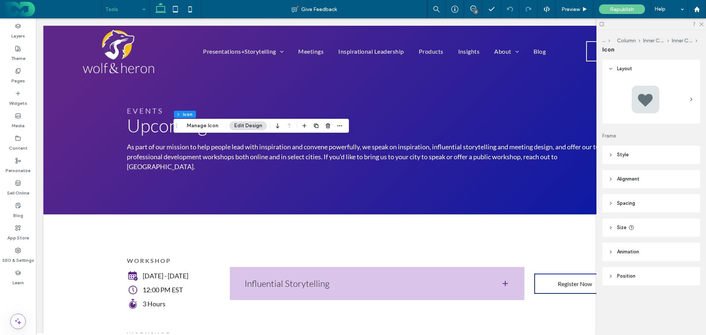
click at [610, 154] on icon at bounding box center [610, 154] width 5 height 5
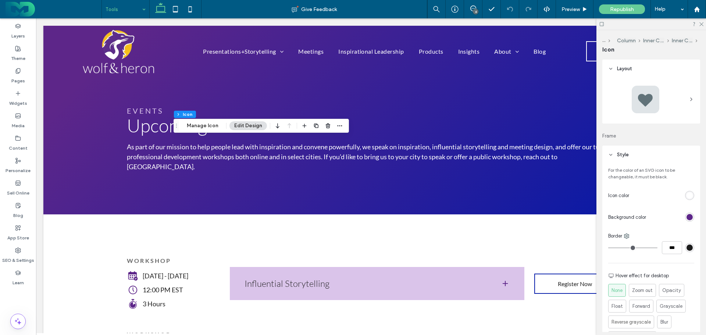
click at [610, 154] on icon at bounding box center [610, 154] width 5 height 5
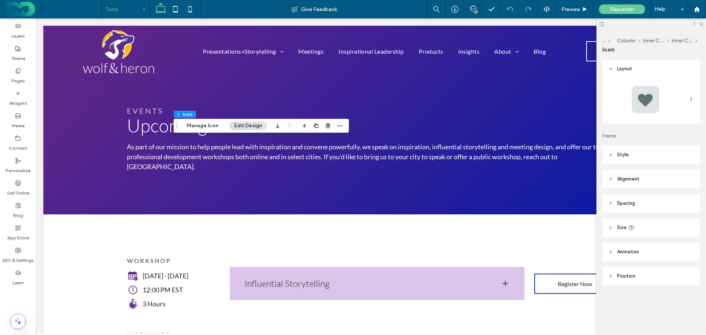
click at [609, 179] on icon at bounding box center [610, 178] width 5 height 5
click at [610, 203] on icon at bounding box center [610, 203] width 5 height 5
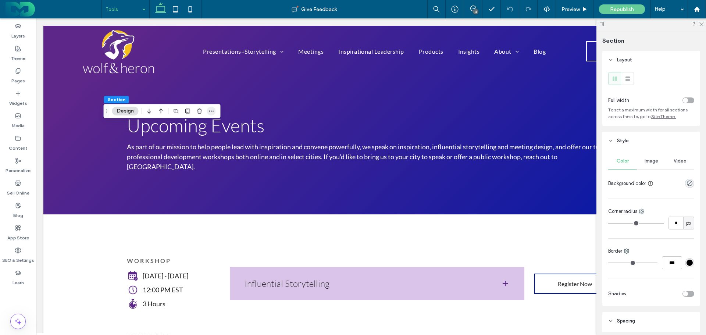
click at [211, 110] on icon "button" at bounding box center [211, 111] width 6 height 6
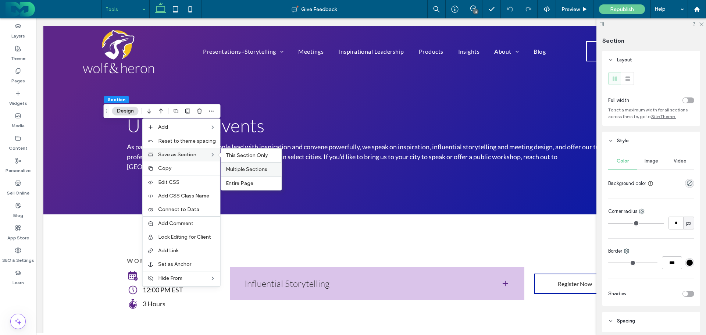
click at [248, 166] on div "Multiple Sections" at bounding box center [251, 169] width 60 height 14
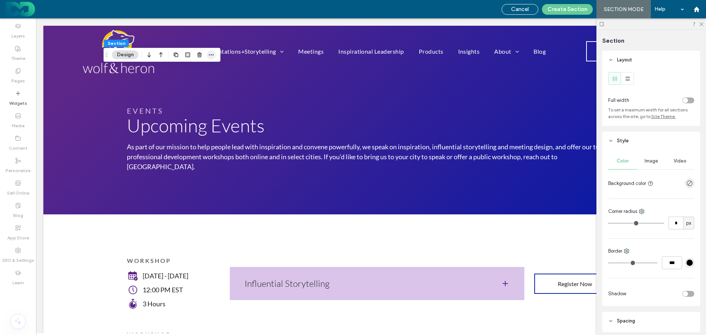
click at [210, 54] on icon "button" at bounding box center [211, 55] width 6 height 6
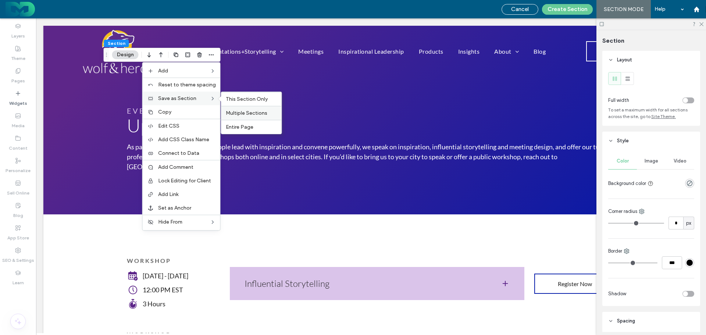
click at [250, 115] on span "Multiple Sections" at bounding box center [247, 113] width 42 height 6
click at [238, 109] on div "Multiple Sections" at bounding box center [251, 113] width 60 height 14
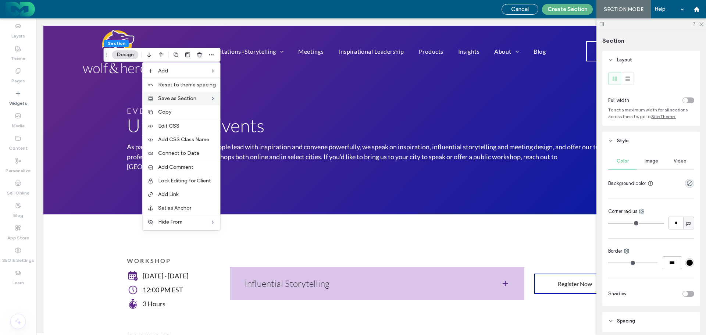
click at [566, 5] on button "Create Section" at bounding box center [567, 9] width 51 height 11
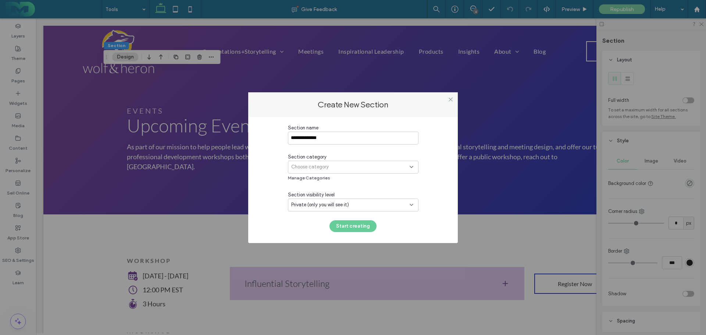
type input "**********"
click at [319, 162] on div "Choose category" at bounding box center [353, 167] width 130 height 13
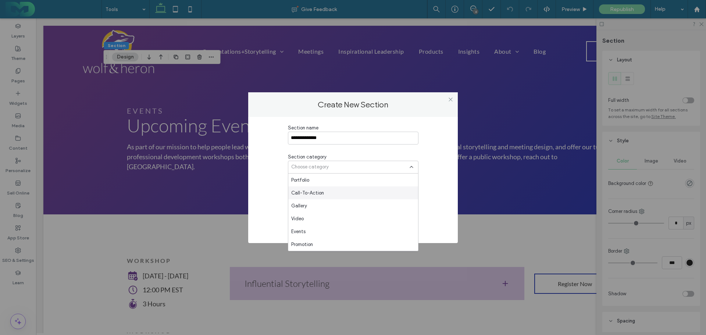
scroll to position [399, 0]
click at [308, 229] on span "DMD Created" at bounding box center [305, 231] width 29 height 7
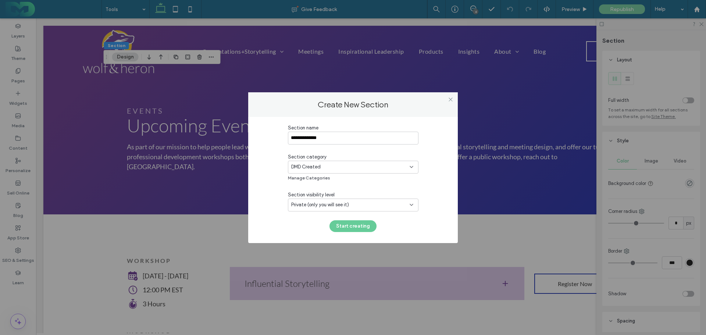
click at [329, 205] on span "Private (only you will see it)" at bounding box center [320, 204] width 58 height 7
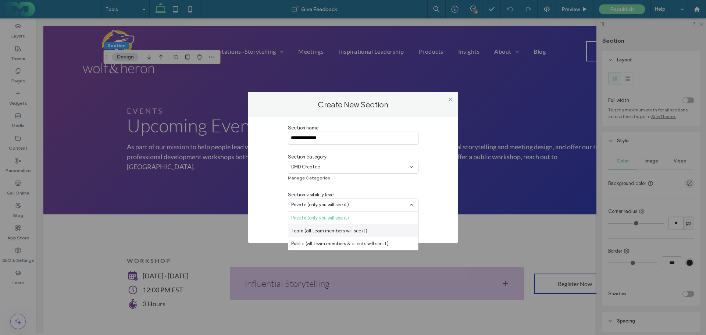
click at [315, 227] on span "Team (all team members will see it)" at bounding box center [329, 230] width 76 height 7
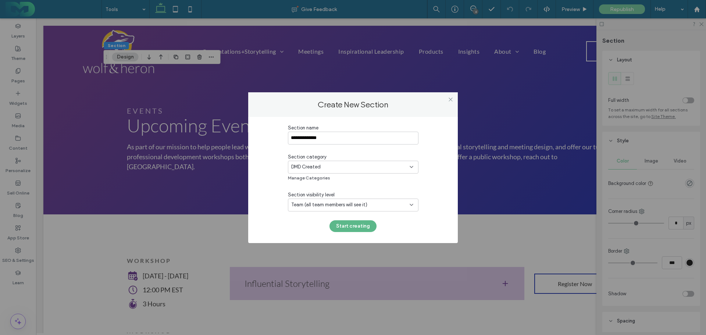
click at [357, 225] on button "Start creating" at bounding box center [352, 226] width 47 height 12
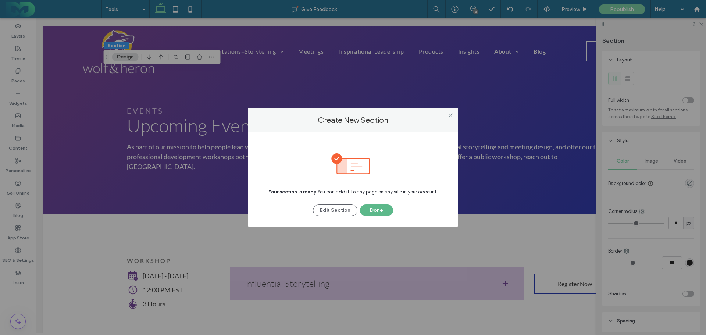
click at [375, 211] on button "Done" at bounding box center [376, 210] width 33 height 12
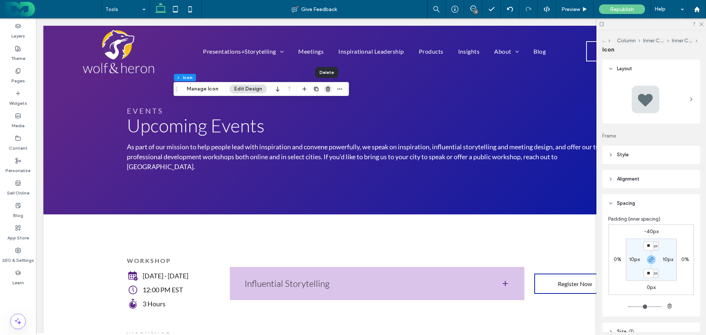
click at [327, 87] on use "button" at bounding box center [328, 88] width 4 height 5
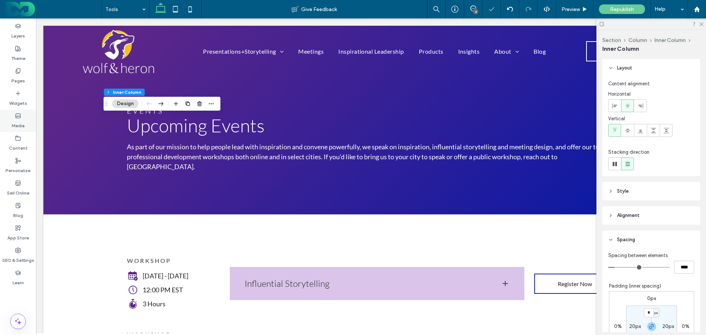
click at [17, 115] on use at bounding box center [18, 116] width 5 height 4
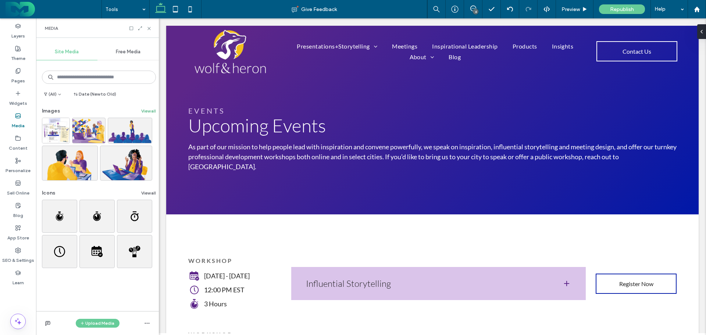
click at [143, 111] on button "View all" at bounding box center [148, 111] width 15 height 9
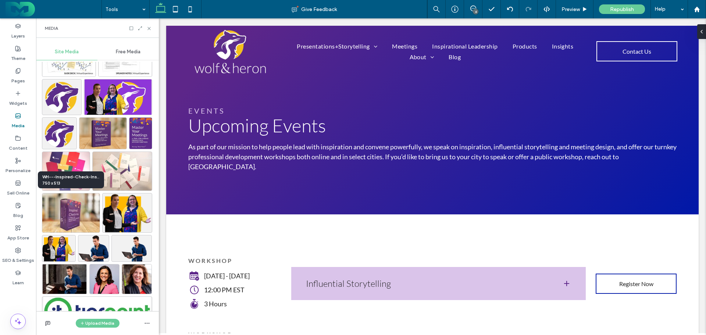
scroll to position [1921, 0]
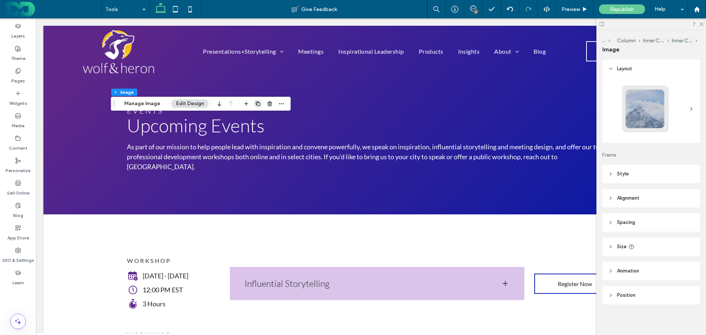
click at [258, 103] on use "button" at bounding box center [257, 103] width 4 height 4
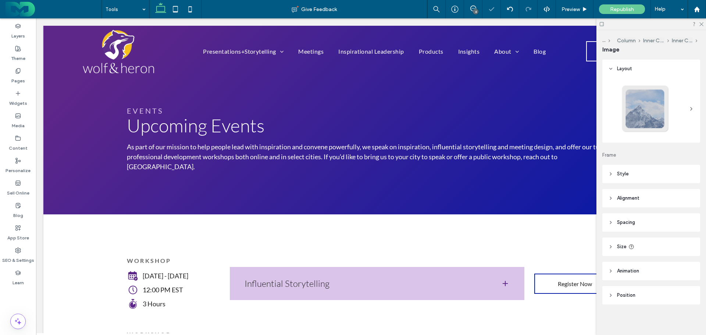
scroll to position [2, 0]
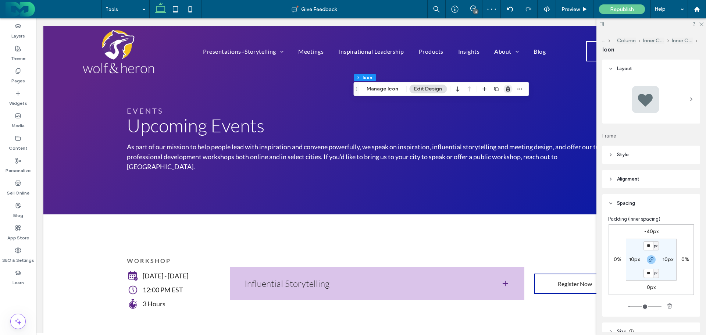
click at [505, 90] on use "button" at bounding box center [507, 88] width 4 height 5
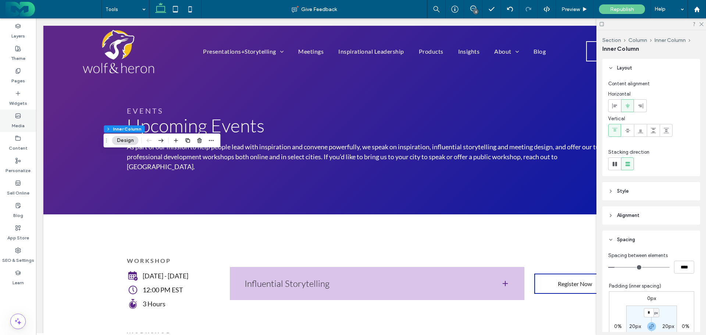
click at [18, 115] on icon at bounding box center [18, 116] width 6 height 6
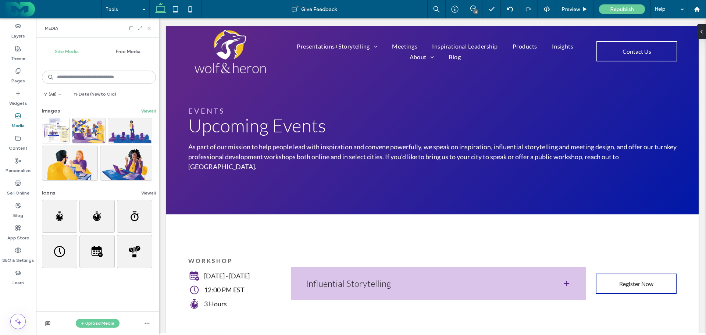
click at [144, 114] on button "View all" at bounding box center [148, 111] width 15 height 9
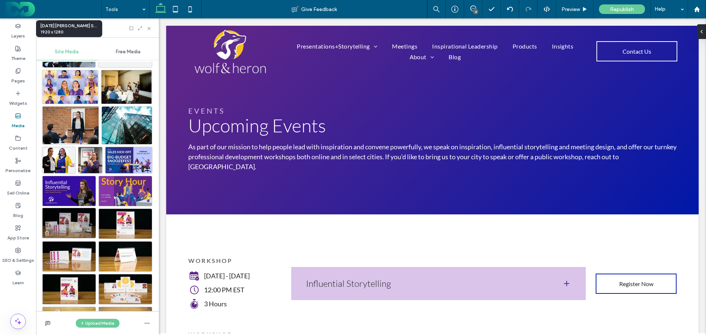
scroll to position [1298, 0]
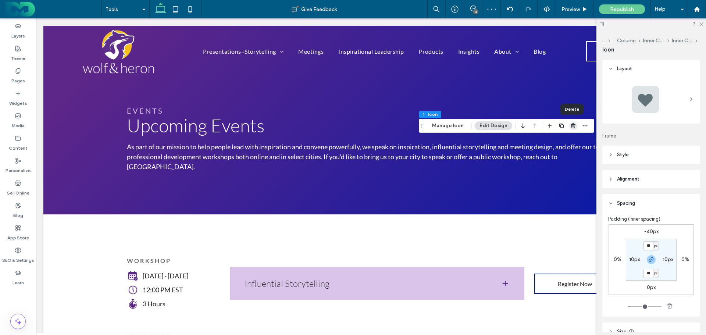
click at [571, 125] on icon "button" at bounding box center [573, 126] width 6 height 6
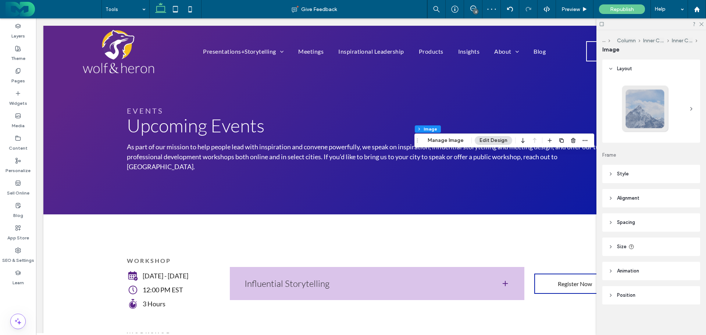
click at [619, 174] on span "Style" at bounding box center [623, 173] width 12 height 7
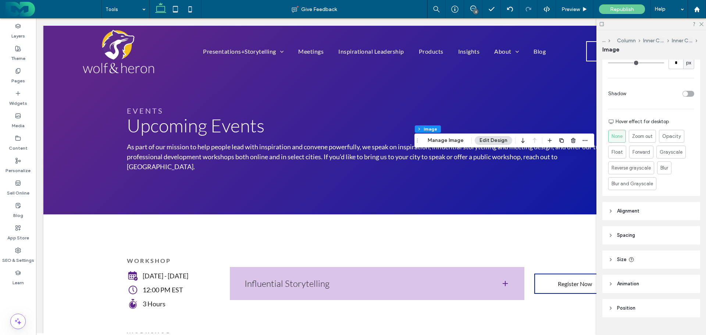
scroll to position [287, 0]
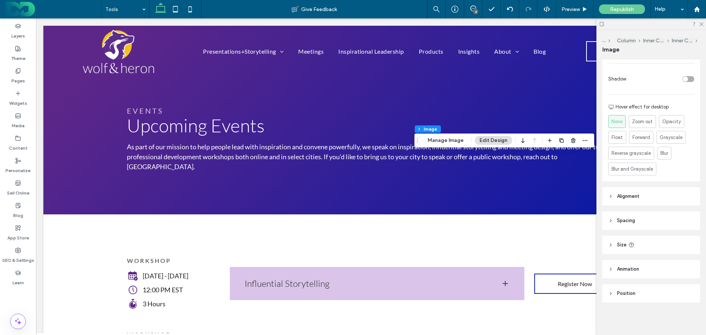
click at [627, 195] on span "Alignment" at bounding box center [628, 196] width 22 height 7
click at [622, 243] on span "Spacing" at bounding box center [626, 242] width 18 height 7
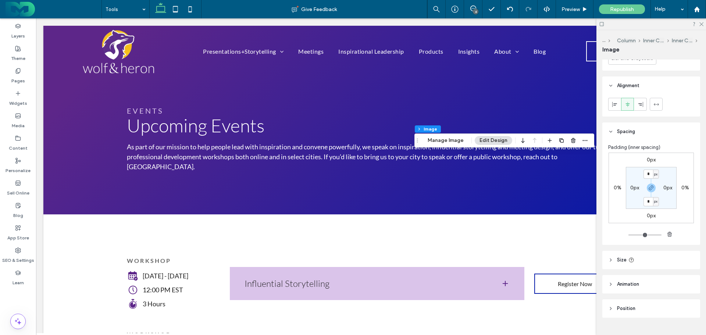
scroll to position [413, 0]
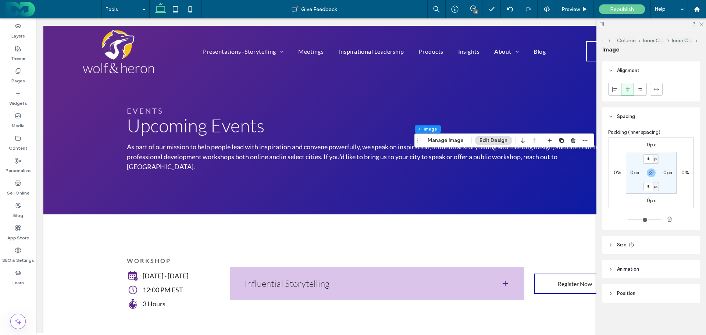
click at [619, 243] on span "Size" at bounding box center [622, 244] width 10 height 7
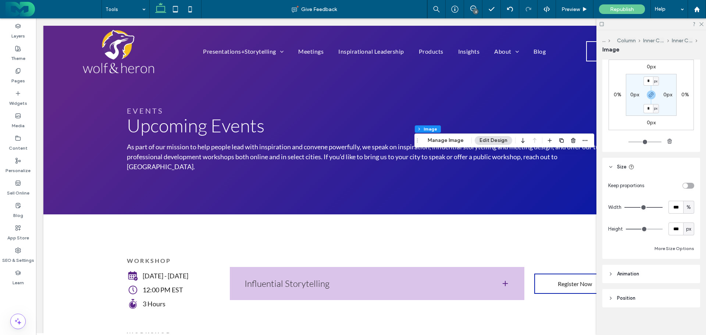
scroll to position [495, 0]
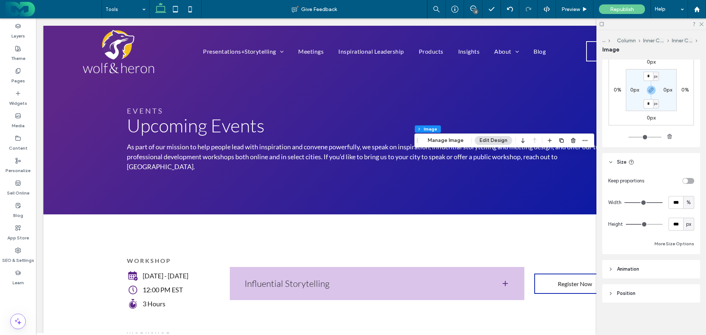
click at [686, 225] on span "px" at bounding box center [688, 224] width 5 height 7
click at [685, 286] on span "A" at bounding box center [684, 288] width 3 height 7
type input "*"
click at [699, 24] on icon at bounding box center [700, 23] width 5 height 5
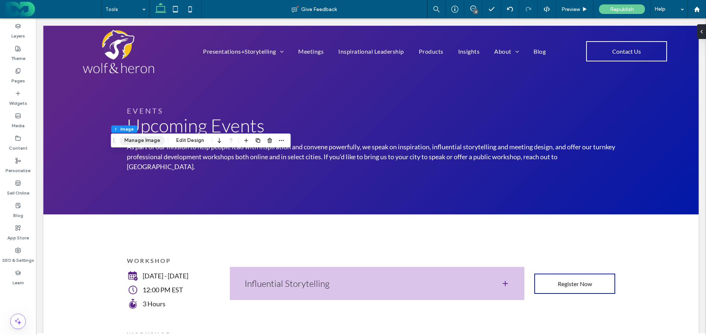
click at [141, 138] on button "Manage Image" at bounding box center [142, 140] width 46 height 9
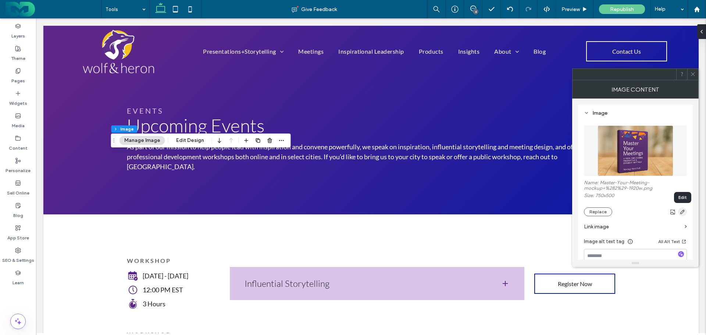
click at [683, 211] on use "button" at bounding box center [682, 211] width 4 height 4
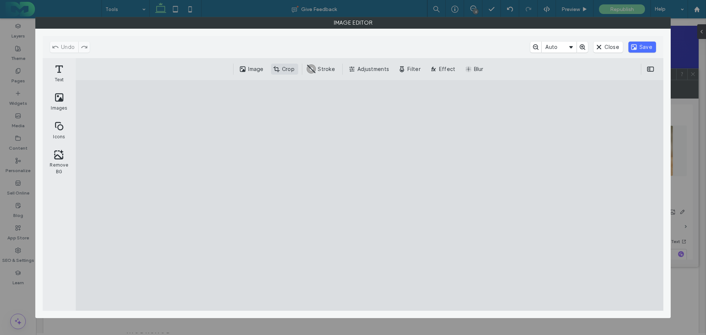
click at [286, 68] on button "Crop" at bounding box center [284, 69] width 27 height 11
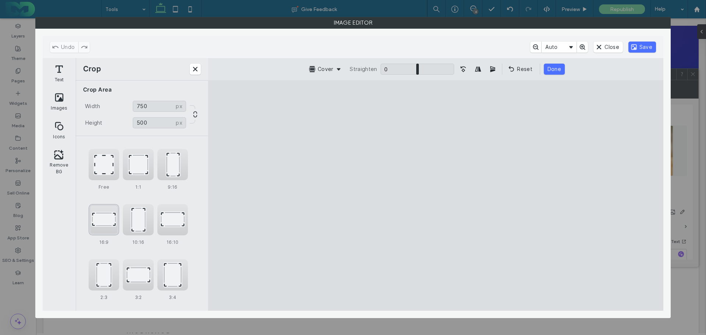
click at [100, 219] on div "16:9" at bounding box center [104, 219] width 31 height 31
type input "******"
click at [605, 46] on button "Close" at bounding box center [607, 47] width 29 height 11
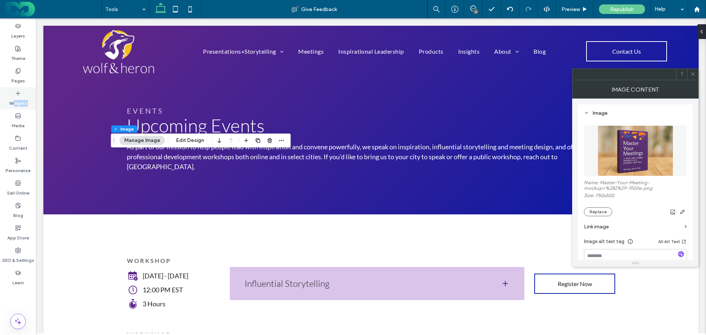
drag, startPoint x: 15, startPoint y: 115, endPoint x: 14, endPoint y: 98, distance: 17.3
click at [14, 98] on div "Layers Theme Pages Widgets Media Content Personalize Sell Online Blog App Store…" at bounding box center [18, 176] width 36 height 316
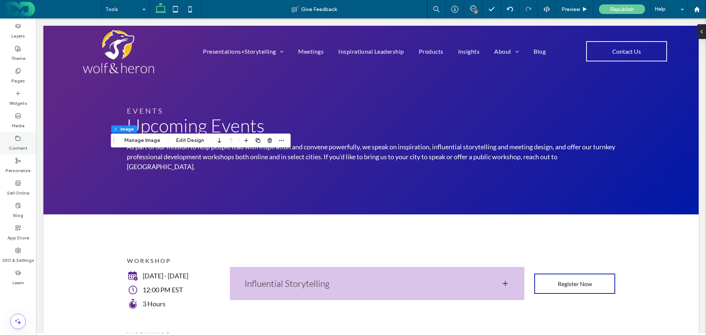
click at [19, 136] on icon at bounding box center [18, 138] width 6 height 6
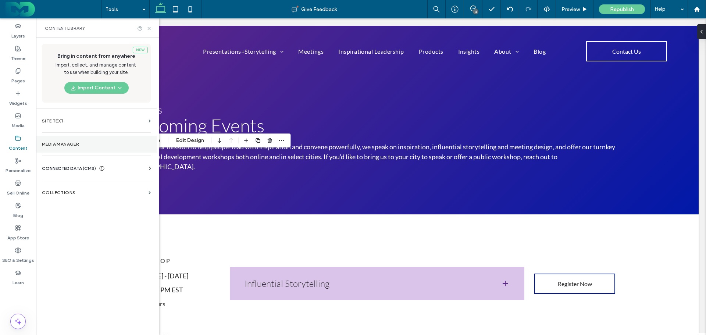
click at [78, 144] on label "Media Manager" at bounding box center [96, 144] width 109 height 5
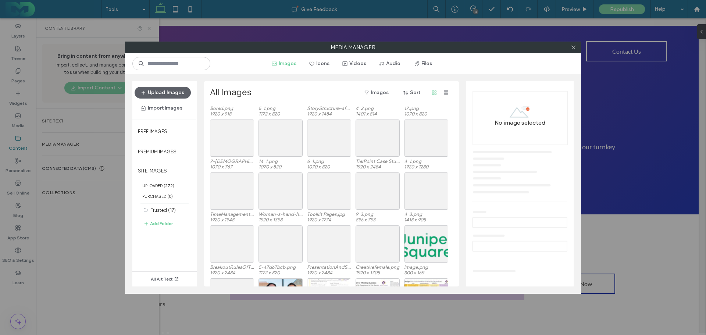
scroll to position [551, 0]
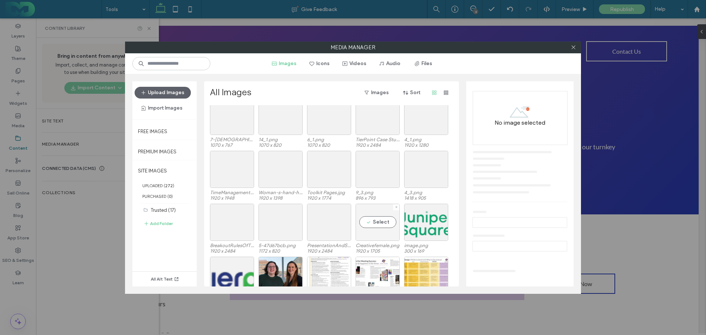
click at [372, 223] on div "Select" at bounding box center [377, 222] width 44 height 37
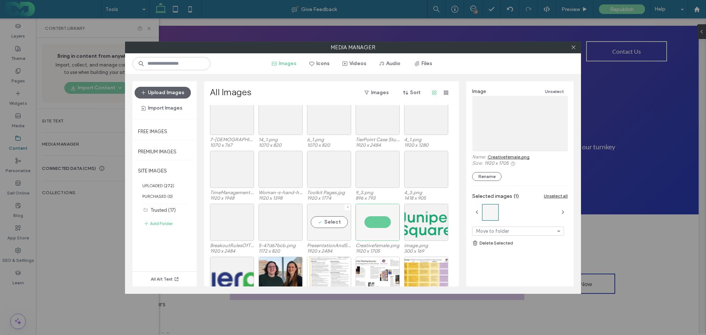
click at [326, 221] on div "Select" at bounding box center [329, 222] width 44 height 37
click at [289, 221] on div "Select" at bounding box center [280, 222] width 44 height 37
click at [231, 219] on div "Select" at bounding box center [232, 222] width 44 height 37
click at [427, 164] on div "Select" at bounding box center [426, 169] width 44 height 37
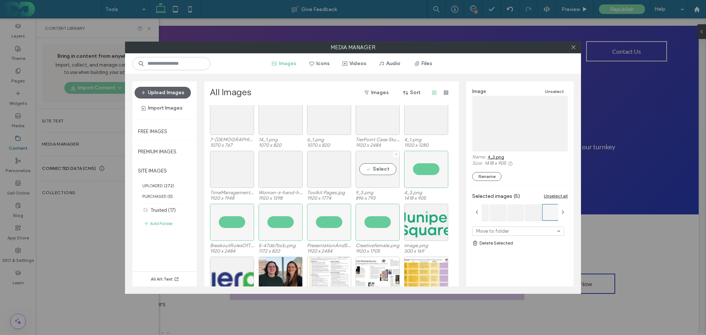
click at [375, 168] on div "Select" at bounding box center [377, 169] width 44 height 37
click at [333, 169] on div "Select" at bounding box center [329, 169] width 44 height 37
click at [278, 167] on div "Select" at bounding box center [280, 169] width 44 height 37
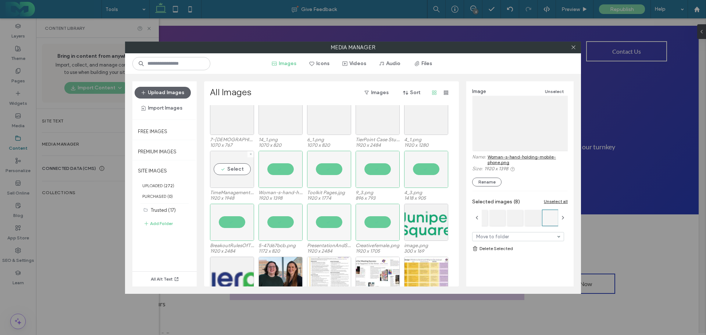
click at [234, 169] on div "Select" at bounding box center [232, 169] width 44 height 37
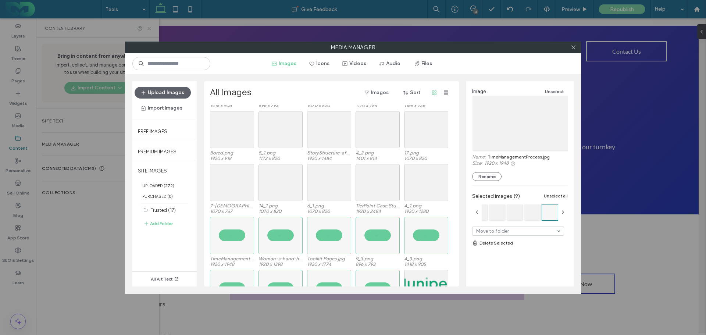
scroll to position [478, 0]
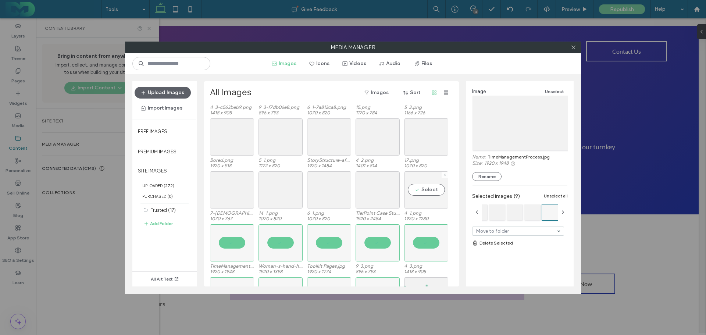
click at [428, 187] on div "Select" at bounding box center [426, 189] width 44 height 37
click at [380, 189] on div "Select" at bounding box center [377, 189] width 44 height 37
click at [330, 187] on div "Select" at bounding box center [329, 189] width 44 height 37
click at [283, 190] on div "Select" at bounding box center [280, 189] width 44 height 37
click at [234, 189] on div "Select" at bounding box center [232, 189] width 44 height 37
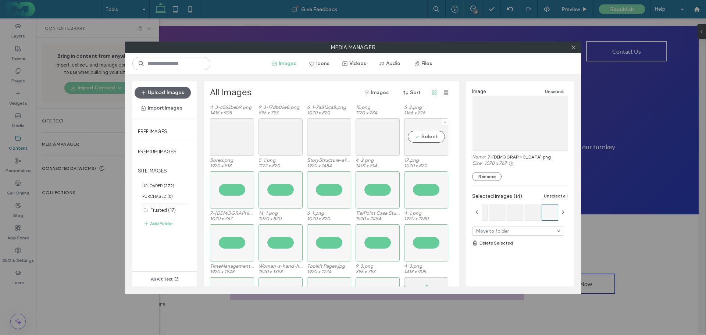
click at [422, 136] on div "Select" at bounding box center [426, 136] width 44 height 37
click at [368, 136] on div "Select" at bounding box center [377, 136] width 44 height 37
click at [329, 138] on div "Select" at bounding box center [329, 136] width 44 height 37
click at [286, 137] on div "Select" at bounding box center [280, 136] width 44 height 37
click at [236, 138] on div "Select" at bounding box center [232, 136] width 44 height 37
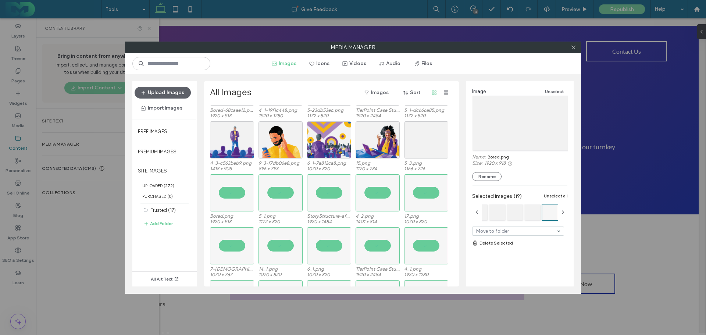
scroll to position [331, 0]
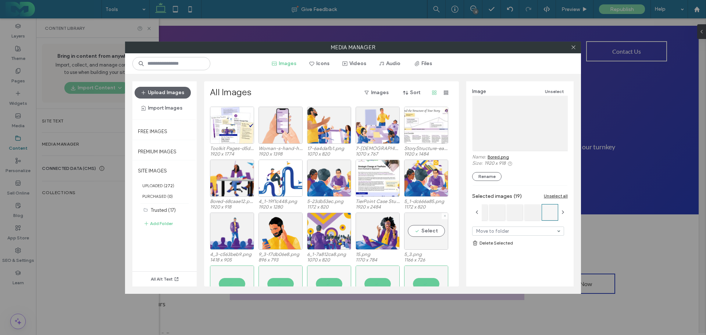
click at [425, 230] on div "Select" at bounding box center [426, 230] width 44 height 37
click at [496, 240] on link "Delete Selected" at bounding box center [520, 242] width 96 height 7
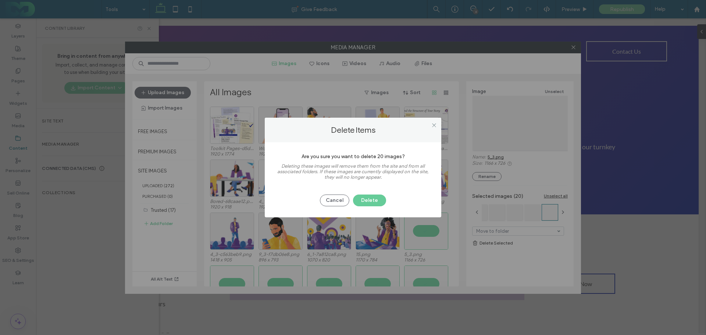
drag, startPoint x: 370, startPoint y: 197, endPoint x: 424, endPoint y: 222, distance: 59.0
click at [370, 196] on button "Delete" at bounding box center [369, 200] width 33 height 12
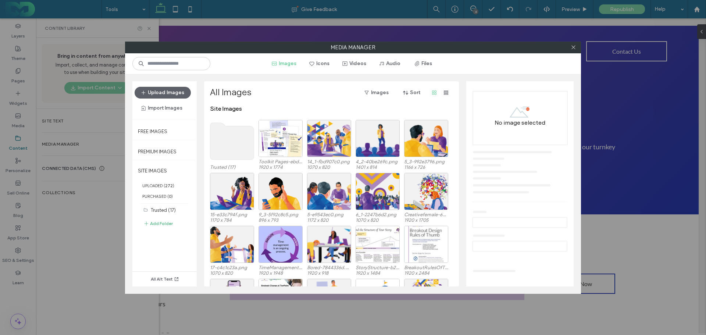
click at [160, 221] on button "Add Folder" at bounding box center [157, 223] width 29 height 9
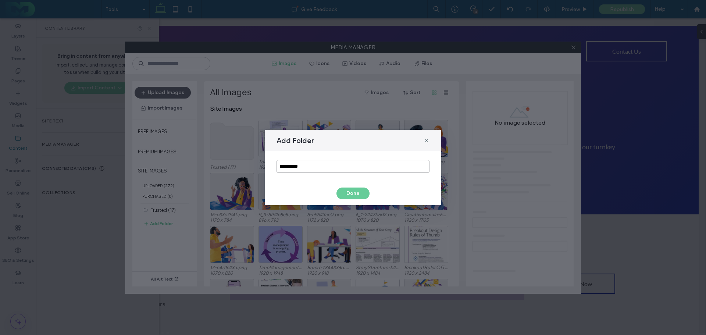
drag, startPoint x: 310, startPoint y: 163, endPoint x: 261, endPoint y: 169, distance: 48.9
click at [261, 169] on div "**********" at bounding box center [353, 167] width 706 height 335
type input "**********"
click at [355, 191] on button "Done" at bounding box center [352, 193] width 33 height 12
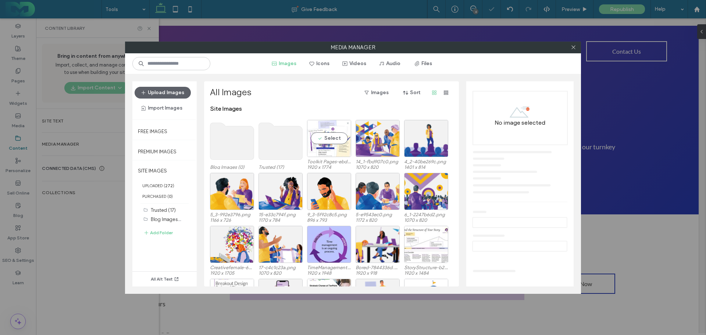
click at [333, 133] on div "Select" at bounding box center [329, 138] width 44 height 37
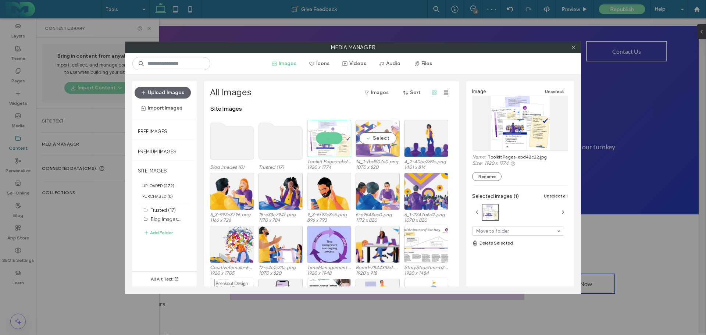
click at [382, 141] on div "Select" at bounding box center [377, 138] width 44 height 37
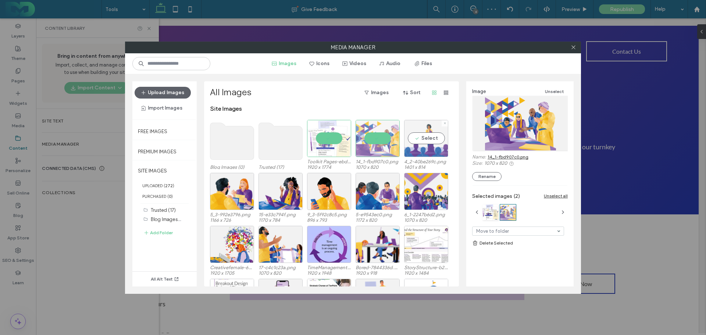
click at [413, 136] on div "Select" at bounding box center [426, 138] width 44 height 37
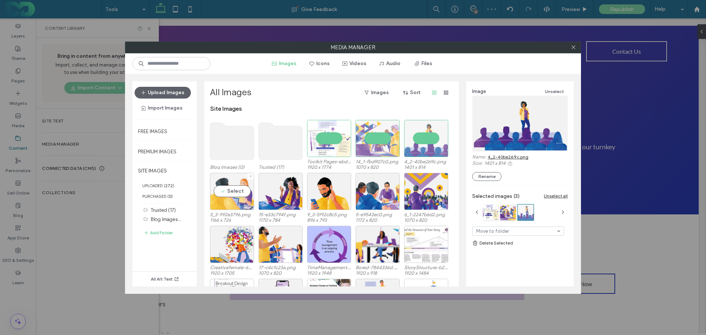
click at [234, 191] on div "Select" at bounding box center [232, 191] width 44 height 37
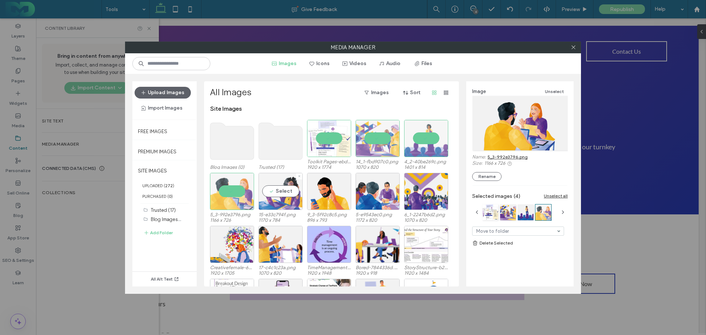
click at [276, 189] on div "Select" at bounding box center [280, 191] width 44 height 37
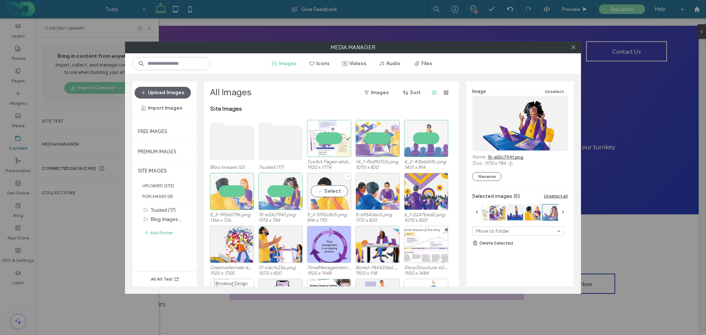
click at [315, 187] on div "Select" at bounding box center [329, 191] width 44 height 37
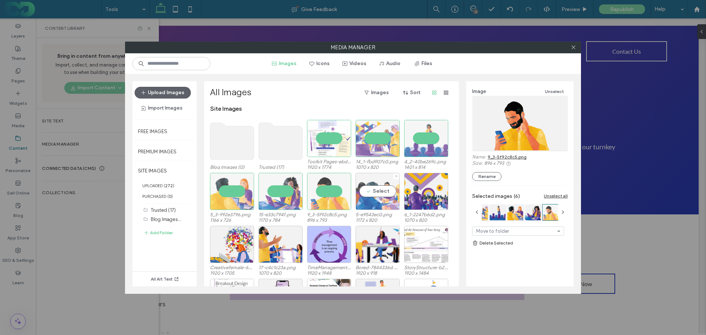
click at [372, 194] on div "Select" at bounding box center [377, 191] width 44 height 37
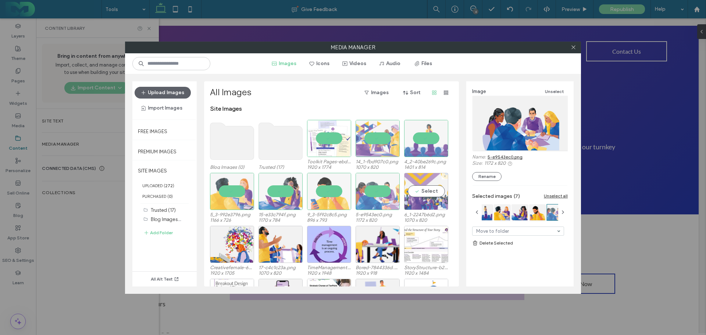
click at [416, 193] on div "Select" at bounding box center [426, 191] width 44 height 37
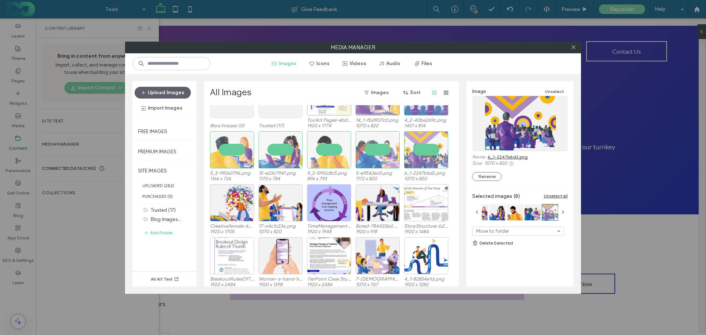
scroll to position [45, 0]
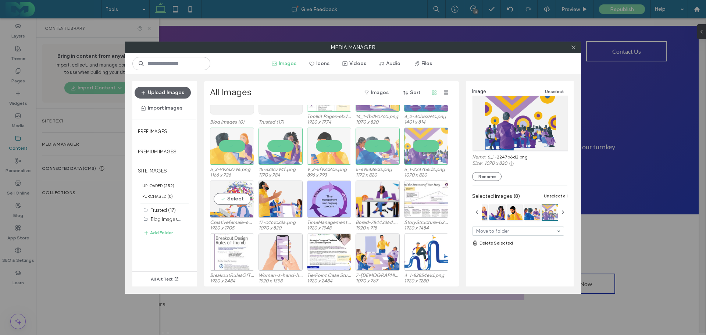
click at [235, 195] on div "Select" at bounding box center [232, 198] width 44 height 37
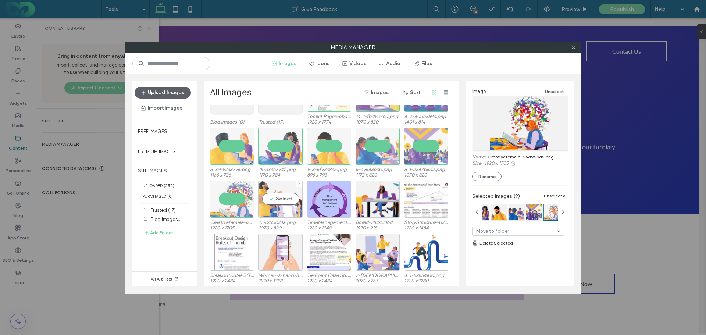
click at [274, 194] on div "Select" at bounding box center [280, 198] width 44 height 37
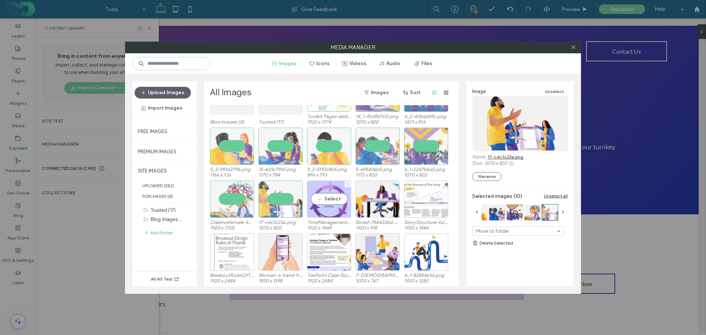
click at [326, 198] on div "Select" at bounding box center [329, 198] width 44 height 37
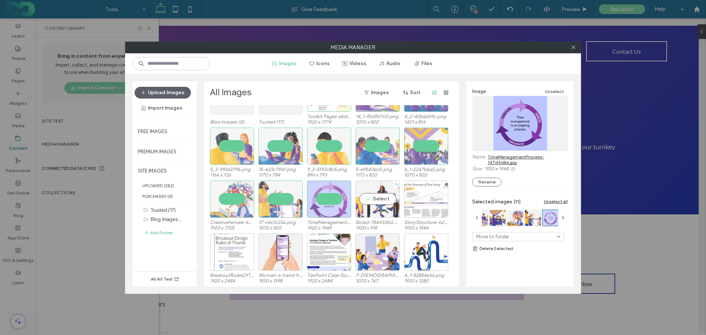
click at [385, 204] on div "Select" at bounding box center [377, 198] width 44 height 37
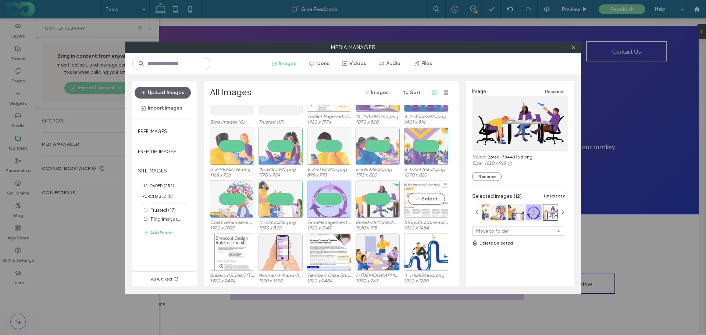
click at [427, 198] on div "Select" at bounding box center [426, 198] width 44 height 37
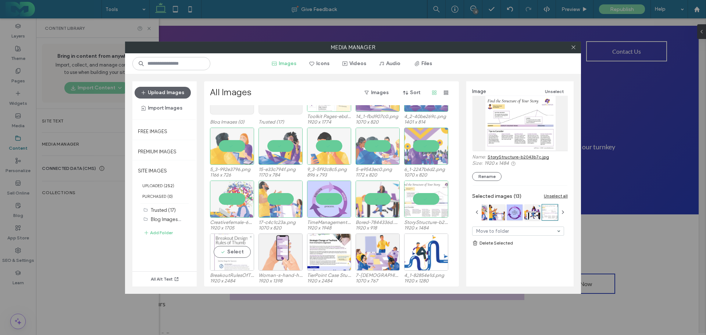
click at [229, 253] on div "Select" at bounding box center [232, 251] width 44 height 37
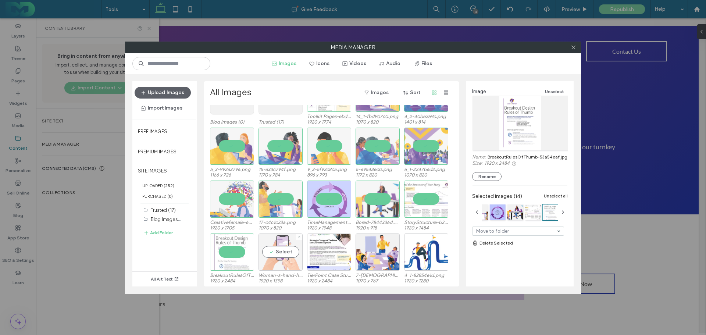
click at [275, 246] on div "Select" at bounding box center [280, 251] width 44 height 37
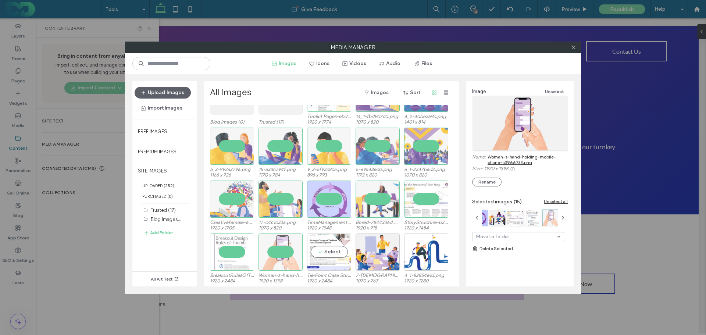
click at [331, 251] on div "Select" at bounding box center [329, 251] width 44 height 37
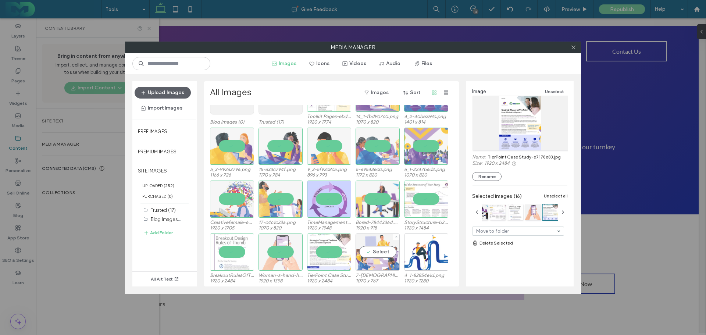
click at [368, 250] on div "Select" at bounding box center [377, 251] width 44 height 37
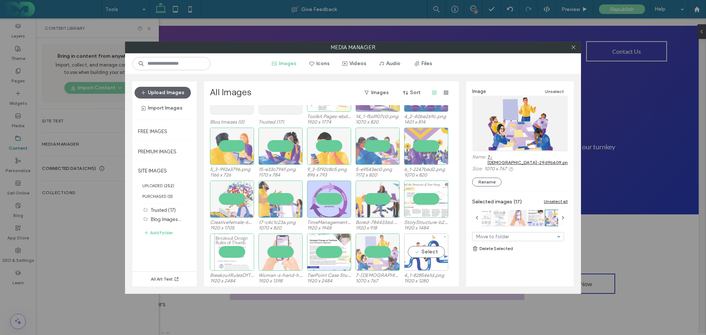
click at [415, 249] on div "Select" at bounding box center [426, 251] width 44 height 37
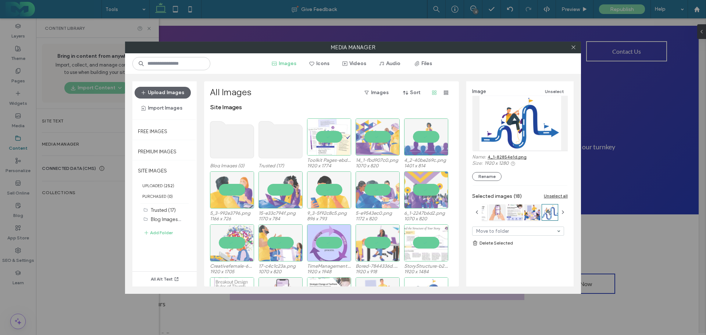
scroll to position [0, 0]
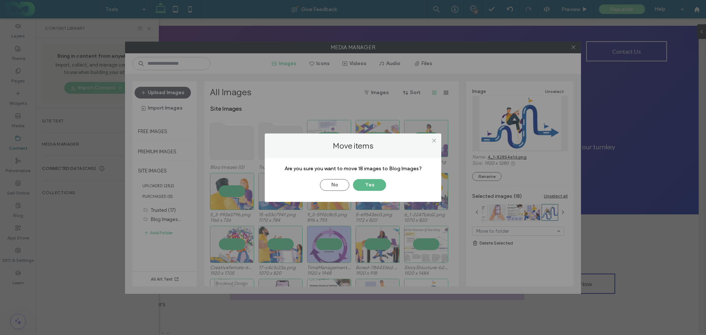
click at [373, 183] on button "Yes" at bounding box center [369, 185] width 33 height 12
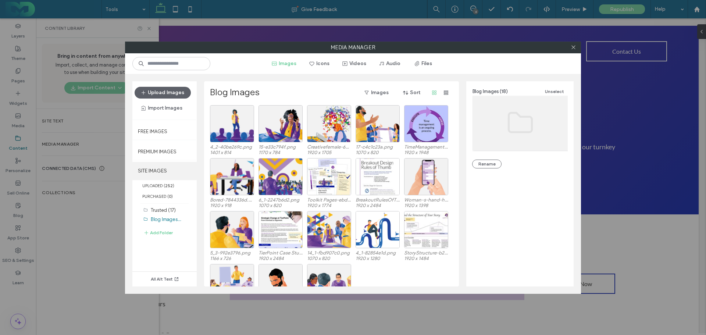
click at [155, 170] on label "SITE IMAGES" at bounding box center [164, 171] width 64 height 18
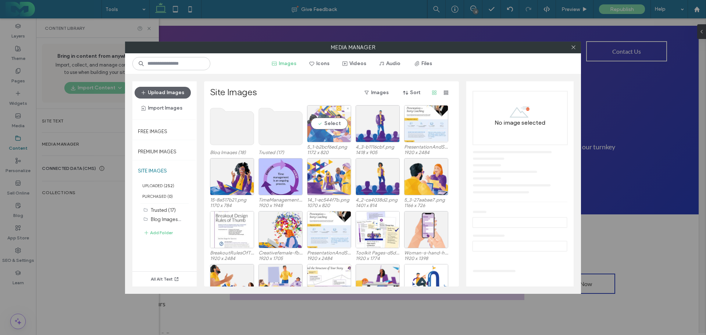
click at [329, 121] on div "Select" at bounding box center [329, 123] width 44 height 37
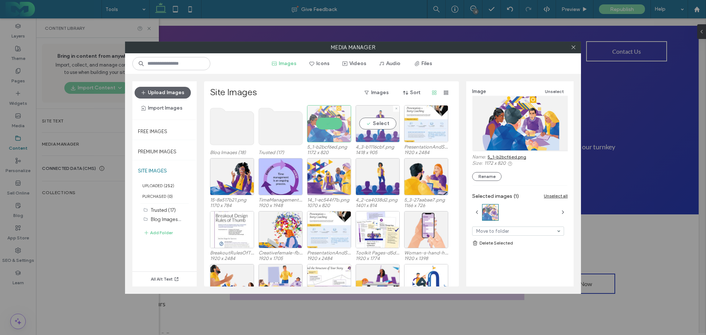
click at [378, 123] on div "Select" at bounding box center [377, 123] width 44 height 37
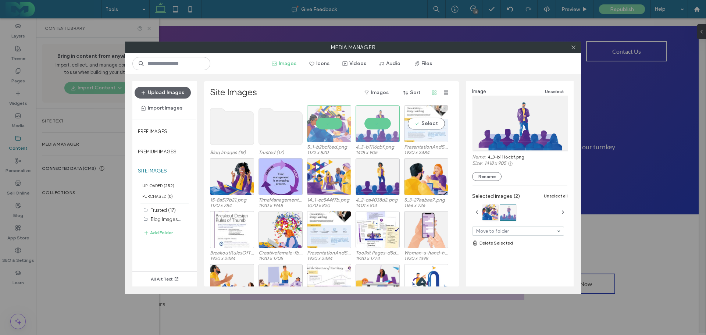
click at [431, 123] on div "Select" at bounding box center [426, 123] width 44 height 37
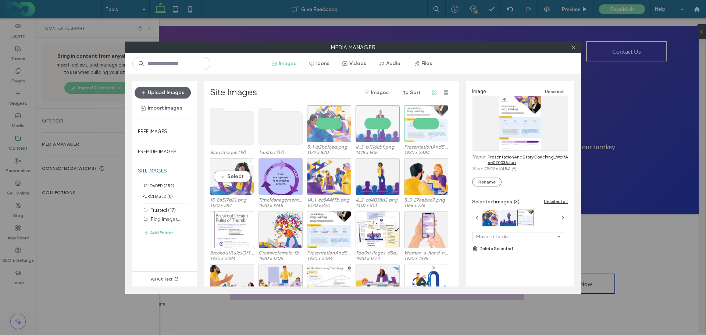
drag, startPoint x: 222, startPoint y: 177, endPoint x: 232, endPoint y: 175, distance: 10.3
click at [222, 177] on div "Select" at bounding box center [232, 176] width 44 height 37
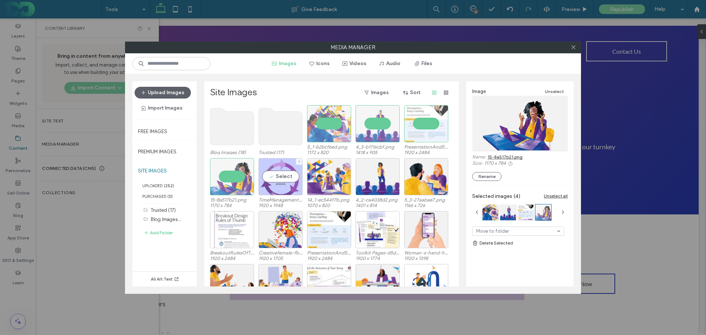
click at [271, 175] on div "Select" at bounding box center [280, 176] width 44 height 37
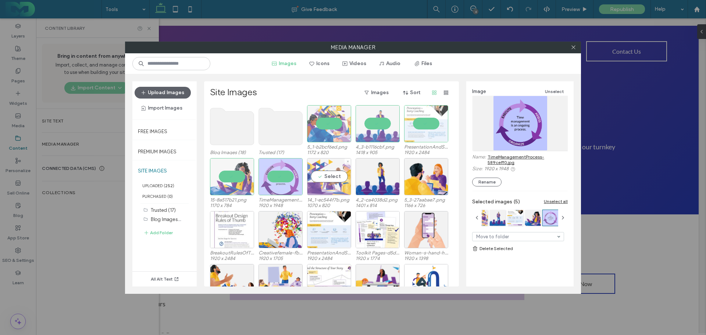
click at [323, 176] on div "Select" at bounding box center [329, 176] width 44 height 37
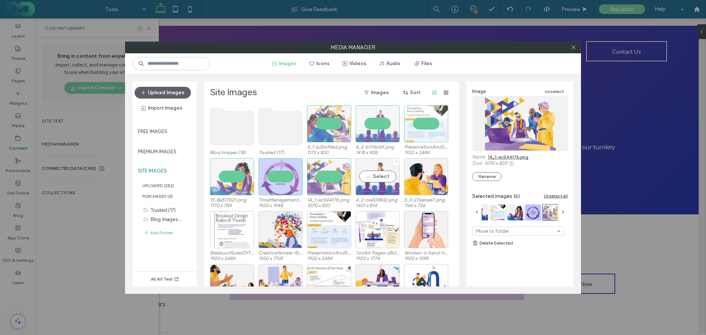
click at [372, 175] on div "Select" at bounding box center [377, 176] width 44 height 37
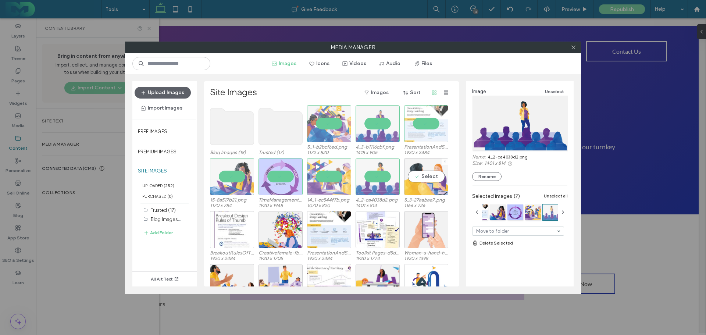
click at [431, 178] on div "Select" at bounding box center [426, 176] width 44 height 37
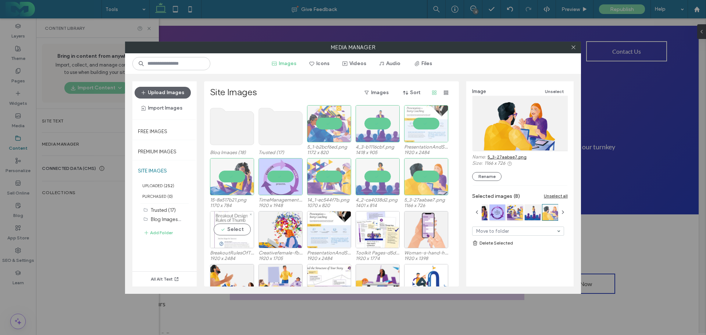
drag, startPoint x: 225, startPoint y: 232, endPoint x: 270, endPoint y: 232, distance: 45.2
click at [225, 231] on div "Select" at bounding box center [232, 229] width 44 height 37
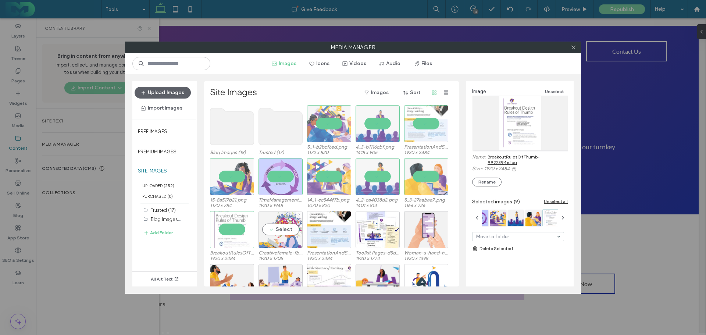
click at [270, 231] on div "Select" at bounding box center [280, 229] width 44 height 37
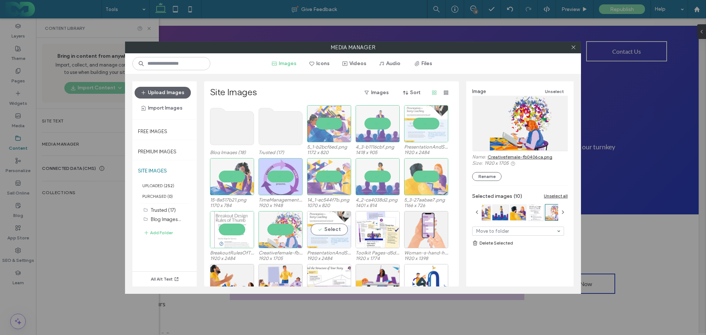
click at [316, 229] on div "Select" at bounding box center [329, 229] width 44 height 37
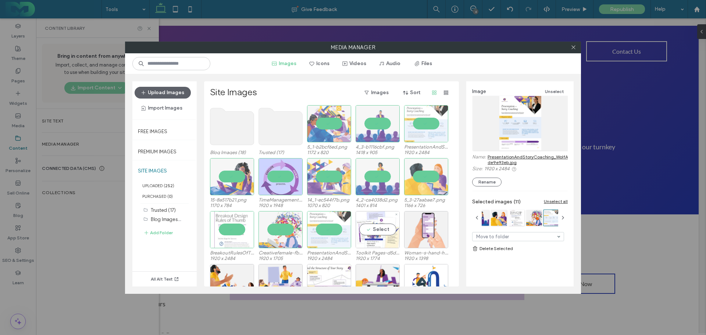
click at [368, 229] on div "Select" at bounding box center [377, 229] width 44 height 37
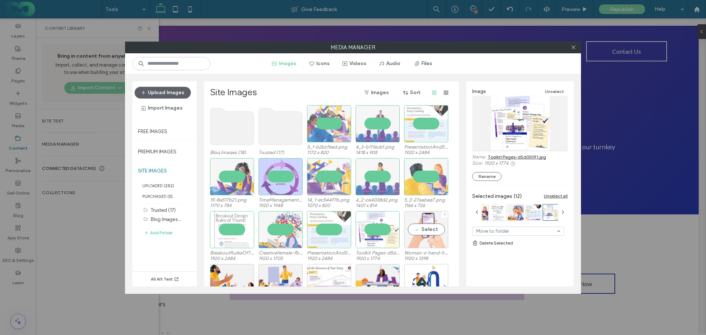
click at [433, 231] on div "Select" at bounding box center [426, 229] width 44 height 37
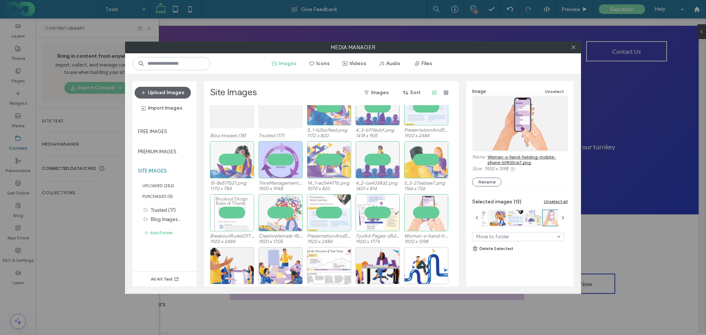
scroll to position [31, 0]
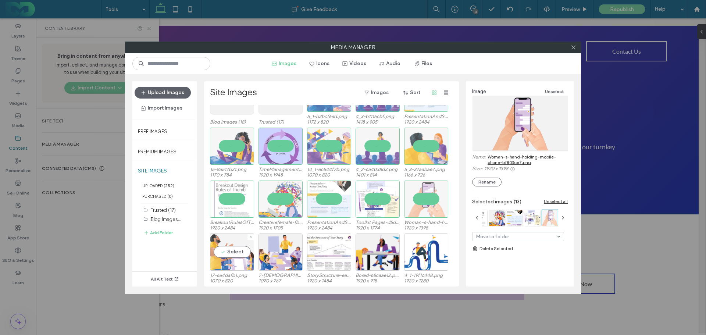
click at [230, 251] on div "Select" at bounding box center [232, 251] width 44 height 37
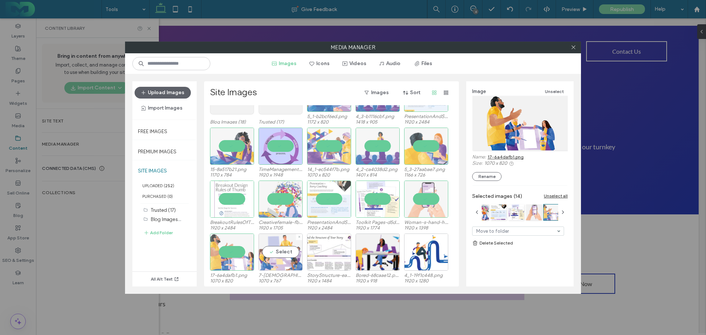
click at [282, 245] on div "Select" at bounding box center [280, 251] width 44 height 37
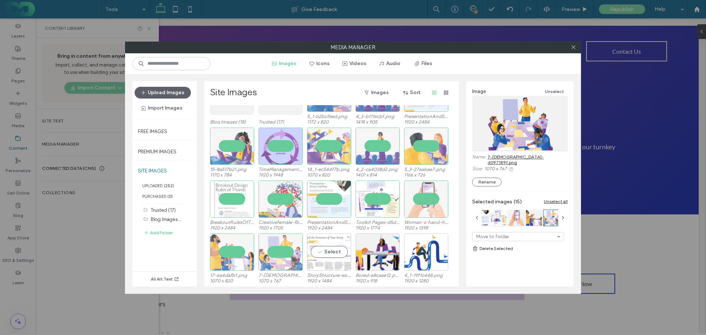
click at [331, 254] on div "Select" at bounding box center [329, 251] width 44 height 37
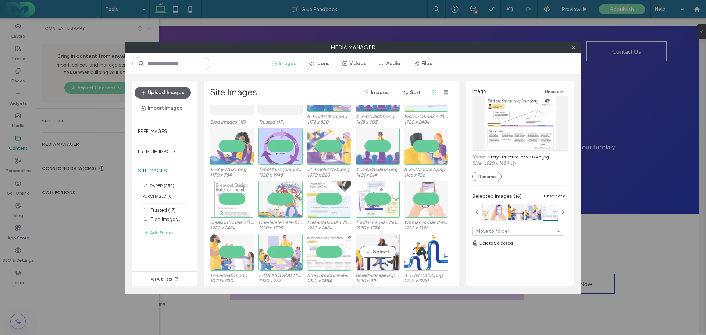
click at [377, 250] on div "Select" at bounding box center [377, 251] width 44 height 37
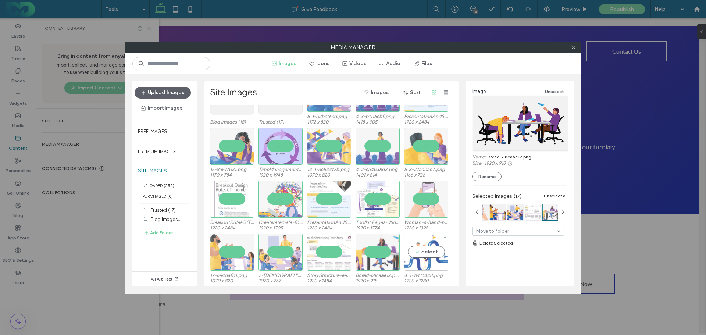
click at [430, 250] on div "Select" at bounding box center [426, 251] width 44 height 37
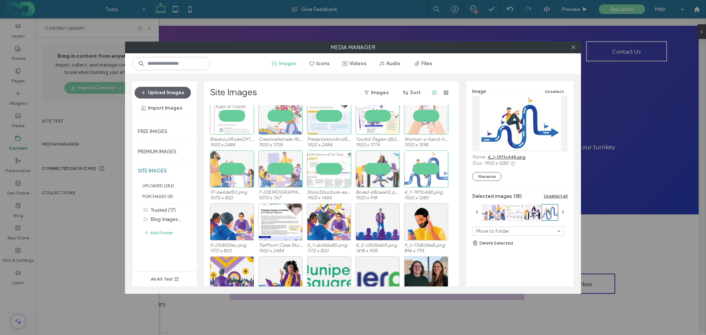
scroll to position [110, 0]
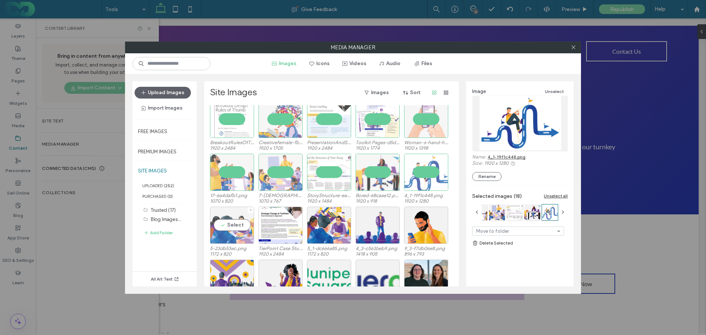
click at [226, 218] on div "Select" at bounding box center [232, 225] width 44 height 37
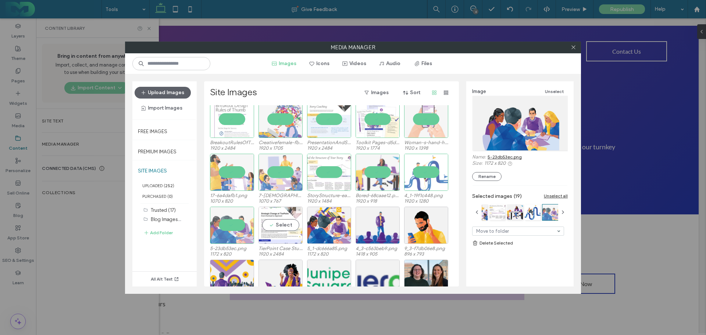
click at [283, 226] on div "Select" at bounding box center [280, 225] width 44 height 37
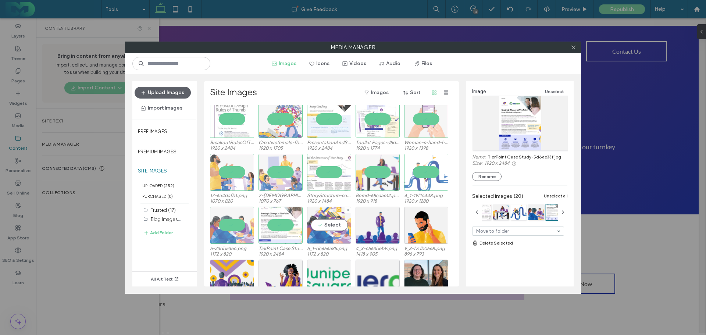
click at [330, 227] on div "Select" at bounding box center [329, 225] width 44 height 37
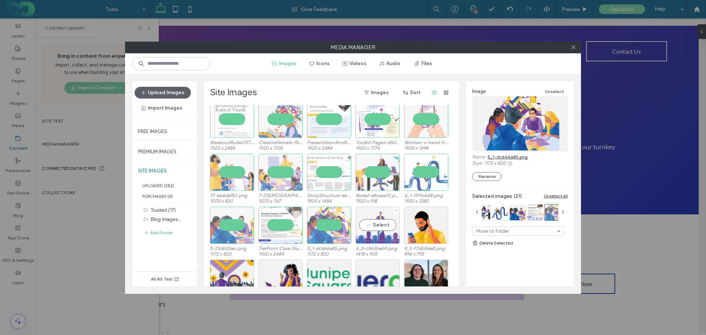
click at [389, 226] on div "Select" at bounding box center [377, 225] width 44 height 37
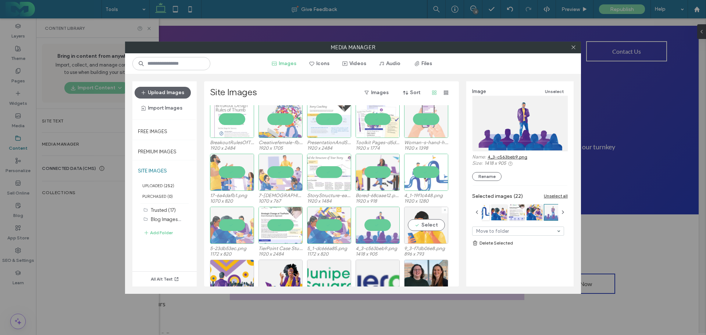
click at [427, 225] on div "Select" at bounding box center [426, 225] width 44 height 37
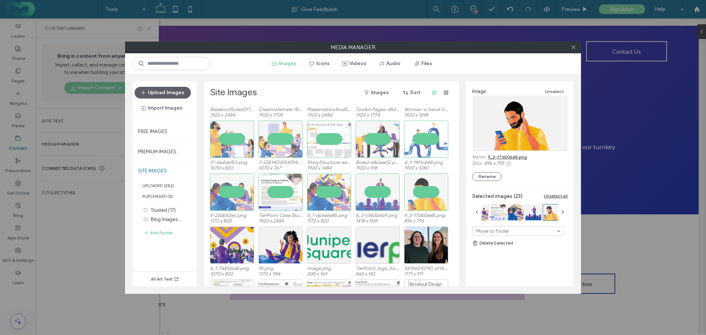
scroll to position [221, 0]
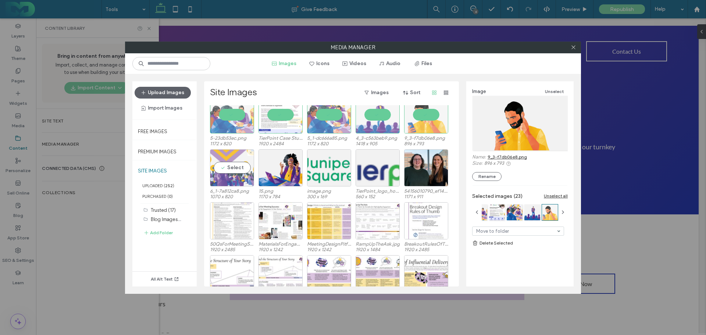
click at [231, 167] on div "Select" at bounding box center [232, 167] width 44 height 37
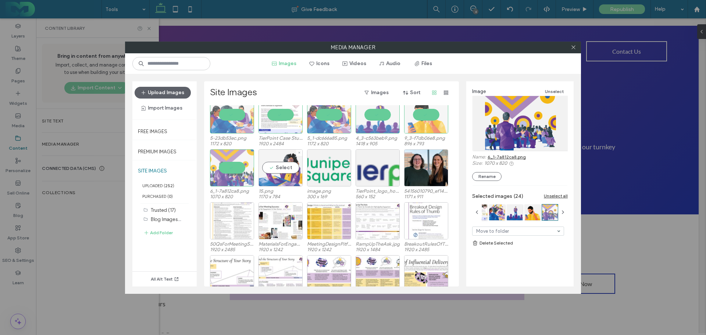
click at [277, 166] on div "Select" at bounding box center [280, 167] width 44 height 37
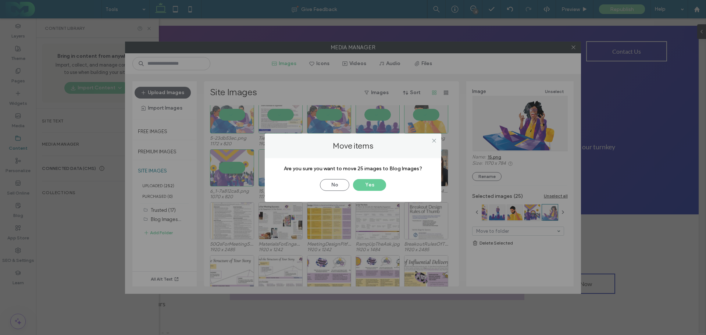
click at [364, 178] on div "No Yes" at bounding box center [353, 181] width 154 height 19
click at [366, 182] on button "Yes" at bounding box center [369, 185] width 33 height 12
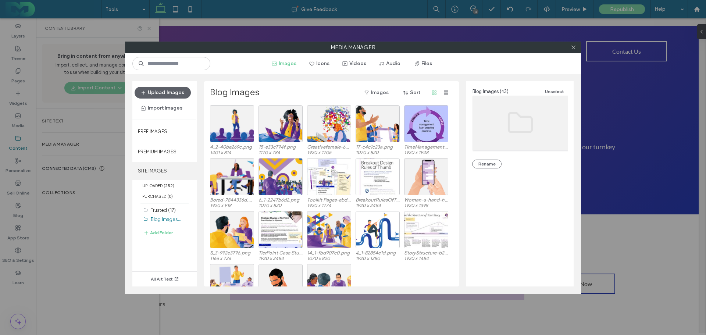
click at [142, 165] on label "SITE IMAGES" at bounding box center [164, 171] width 64 height 18
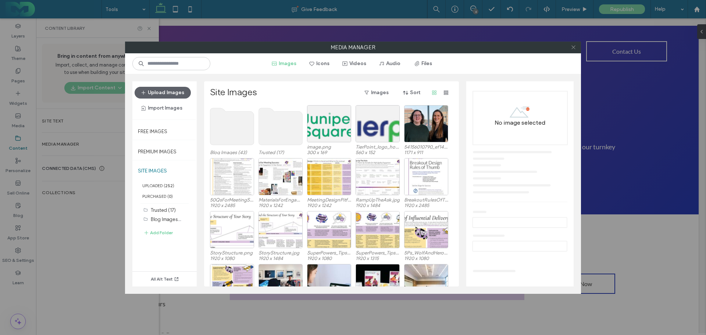
drag, startPoint x: 572, startPoint y: 48, endPoint x: 494, endPoint y: 87, distance: 87.4
click at [572, 48] on icon at bounding box center [573, 47] width 6 height 6
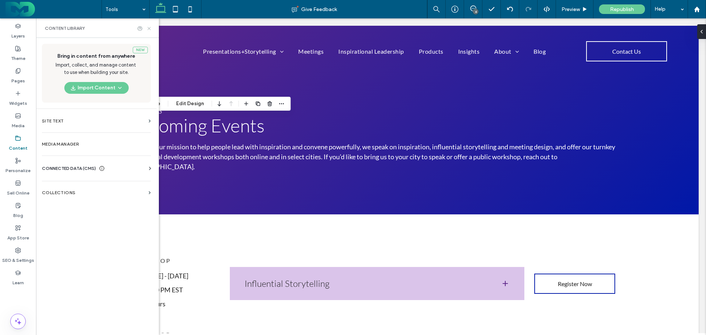
click at [148, 28] on icon at bounding box center [149, 29] width 6 height 6
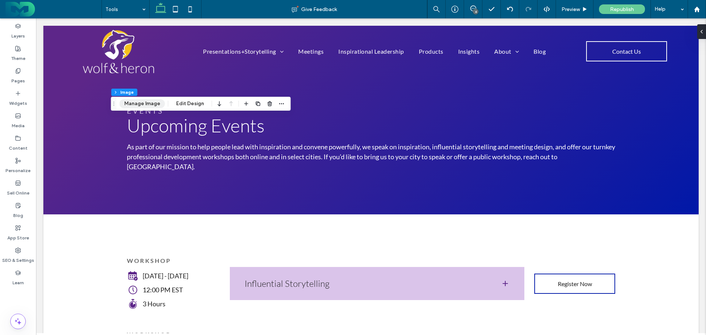
click at [138, 104] on button "Manage Image" at bounding box center [142, 103] width 46 height 9
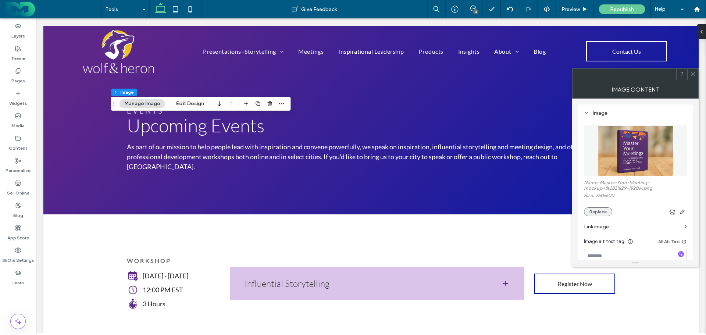
click at [596, 210] on button "Replace" at bounding box center [598, 211] width 28 height 9
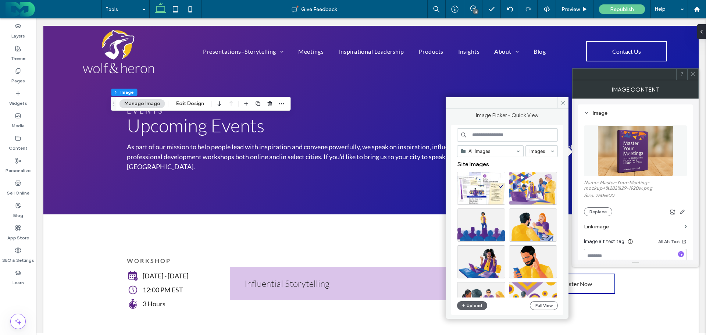
click at [487, 134] on input at bounding box center [507, 134] width 101 height 13
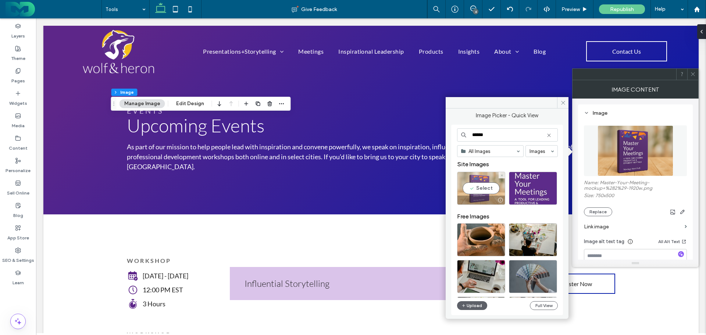
type input "******"
click at [481, 185] on div "Select" at bounding box center [481, 188] width 48 height 33
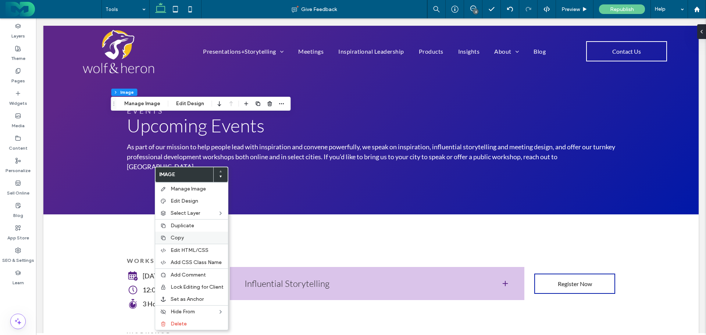
click at [181, 236] on span "Copy" at bounding box center [177, 237] width 13 height 6
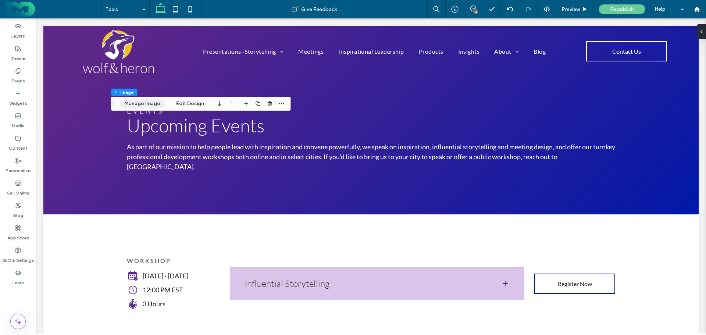
click at [140, 104] on button "Manage Image" at bounding box center [142, 103] width 46 height 9
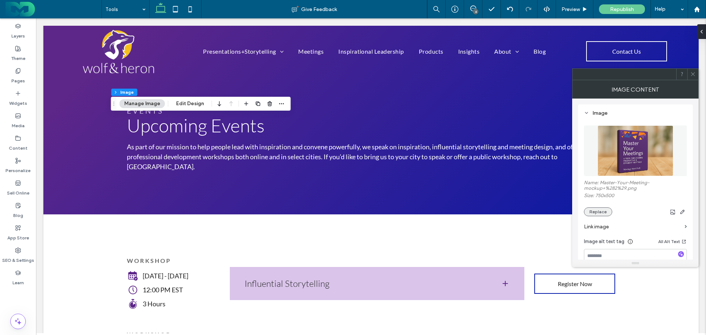
click at [599, 209] on button "Replace" at bounding box center [598, 211] width 28 height 9
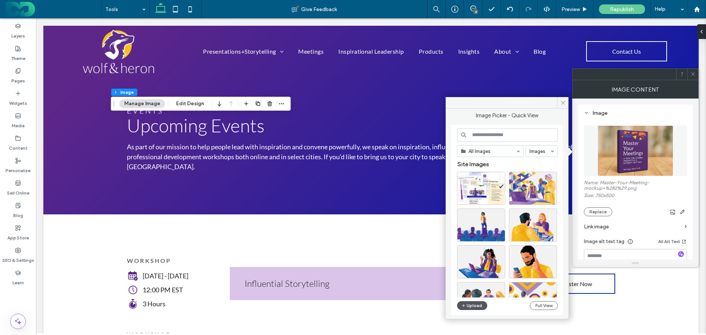
click at [471, 303] on button "Upload" at bounding box center [472, 305] width 30 height 9
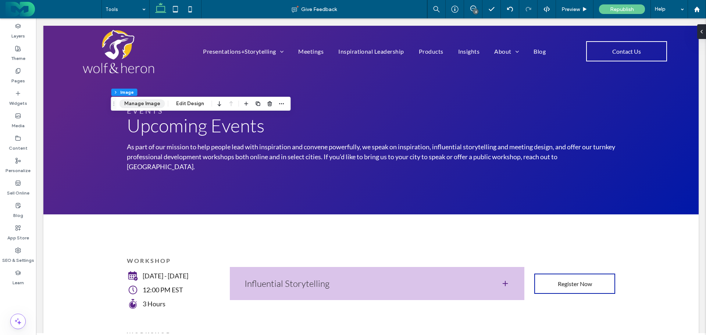
click at [138, 105] on button "Manage Image" at bounding box center [142, 103] width 46 height 9
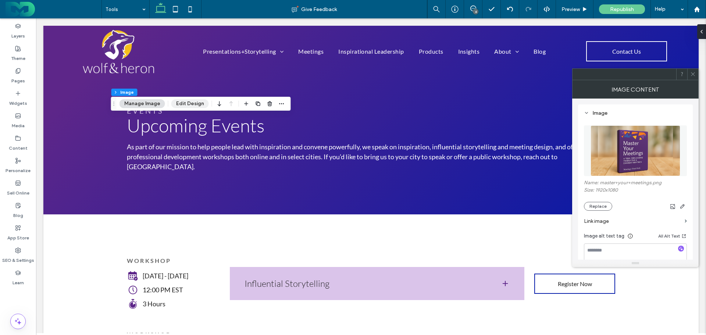
click at [179, 103] on button "Edit Design" at bounding box center [189, 103] width 37 height 9
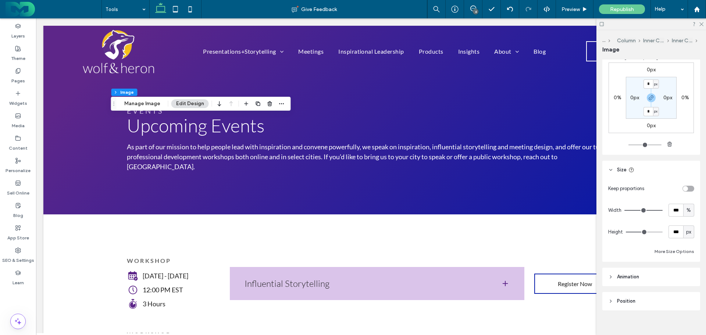
scroll to position [495, 0]
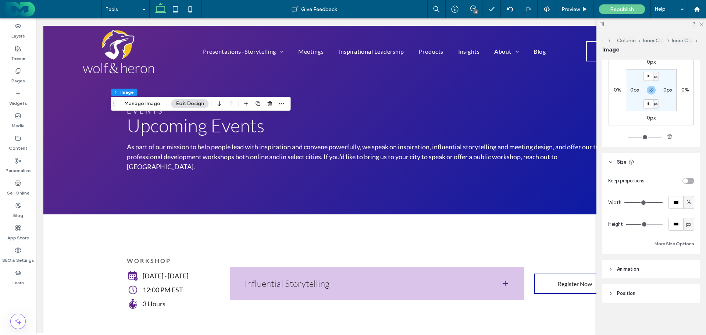
click at [686, 223] on span "px" at bounding box center [688, 224] width 5 height 7
click at [686, 286] on span "A" at bounding box center [684, 288] width 3 height 7
type input "*"
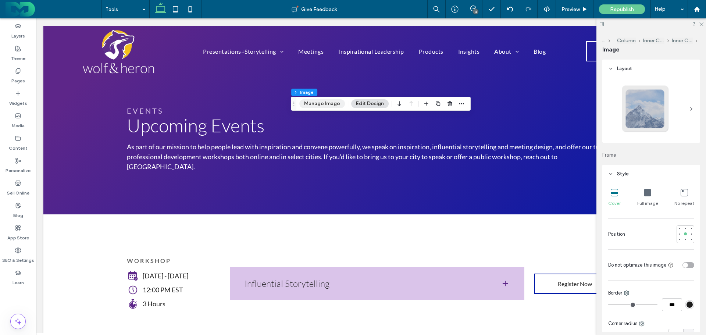
click at [320, 104] on button "Manage Image" at bounding box center [322, 103] width 46 height 9
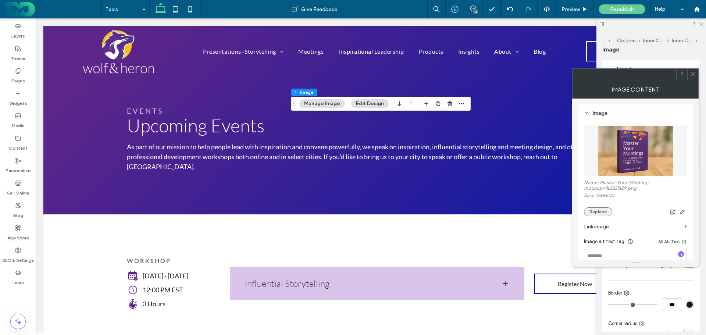
click at [601, 208] on button "Replace" at bounding box center [598, 211] width 28 height 9
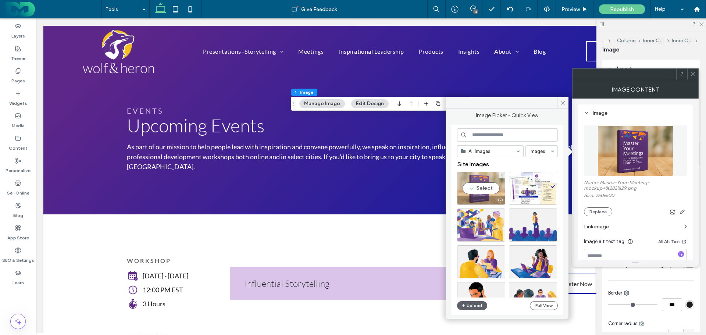
click at [483, 187] on div "Select" at bounding box center [481, 188] width 48 height 33
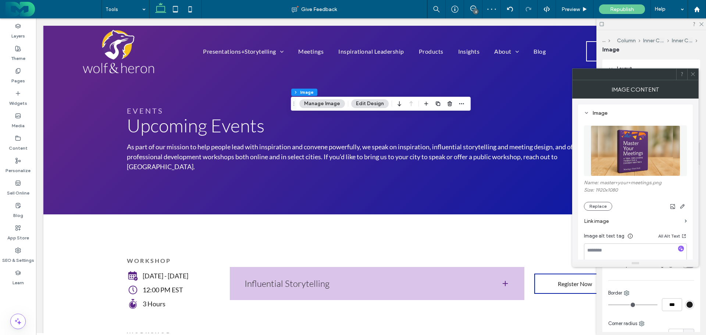
click at [692, 76] on icon at bounding box center [693, 74] width 6 height 6
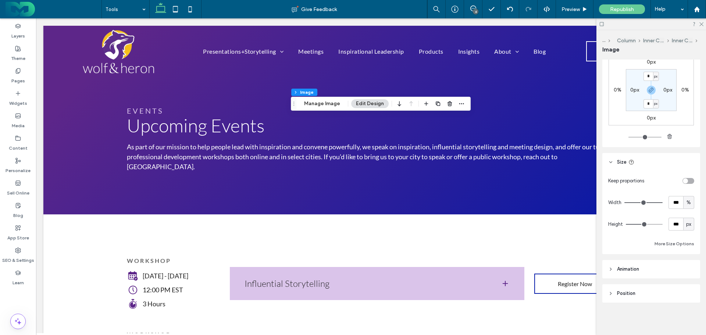
click at [686, 222] on span "px" at bounding box center [688, 224] width 5 height 7
click at [686, 290] on span "A" at bounding box center [684, 288] width 3 height 7
type input "*"
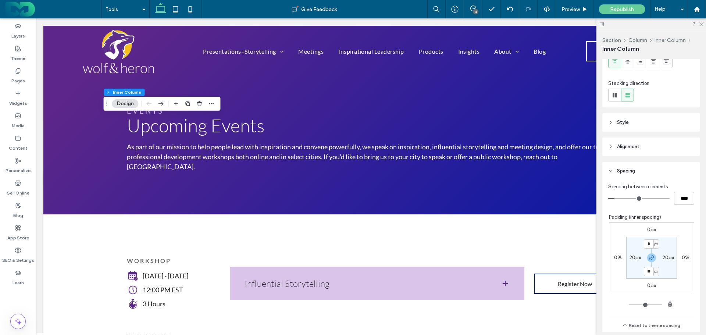
scroll to position [74, 0]
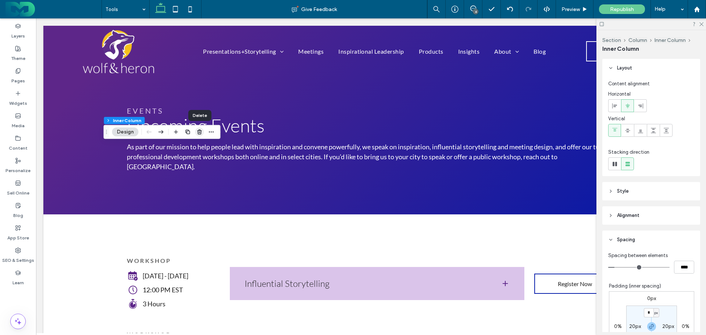
click at [199, 132] on icon "button" at bounding box center [200, 132] width 6 height 6
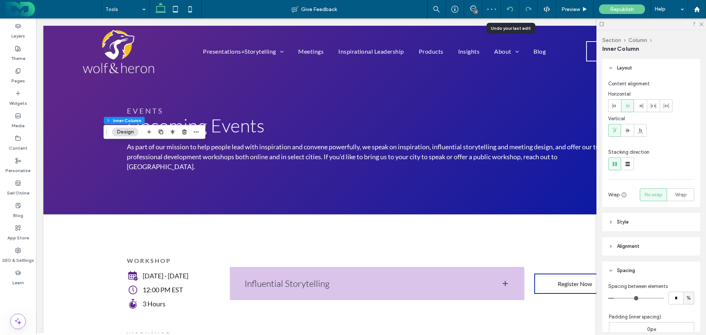
click at [509, 7] on use at bounding box center [509, 9] width 6 height 5
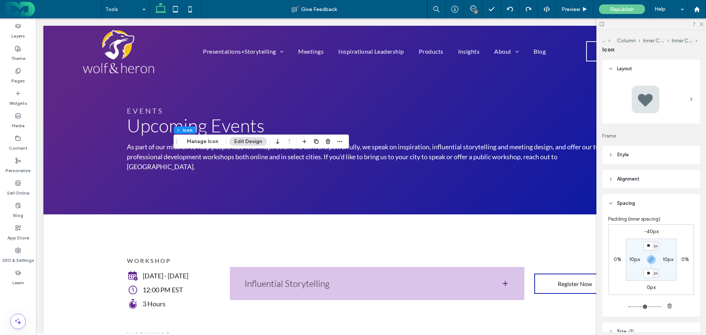
click at [321, 139] on div at bounding box center [322, 141] width 44 height 13
click at [325, 142] on icon "button" at bounding box center [328, 142] width 6 height 6
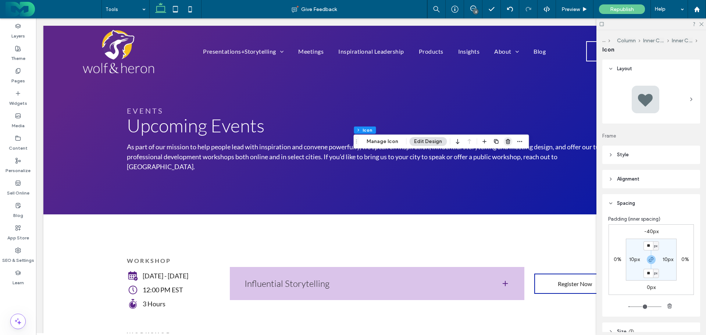
click at [505, 139] on icon "button" at bounding box center [508, 142] width 6 height 6
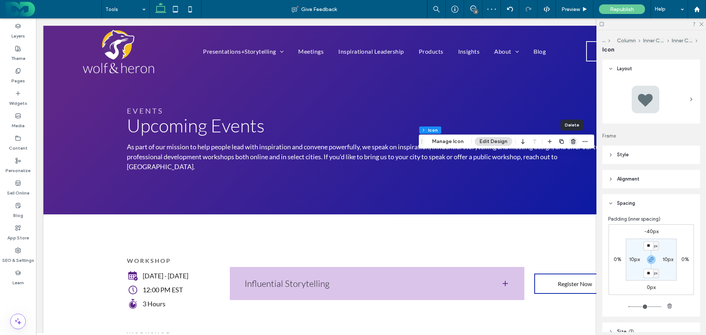
click at [573, 141] on use "button" at bounding box center [573, 141] width 4 height 5
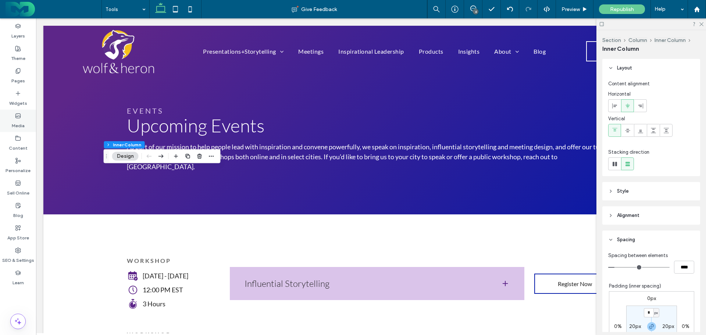
click at [15, 114] on icon at bounding box center [18, 116] width 6 height 6
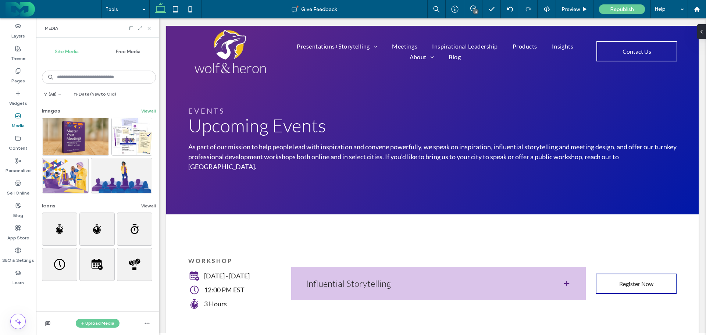
click at [148, 108] on button "View all" at bounding box center [148, 111] width 15 height 9
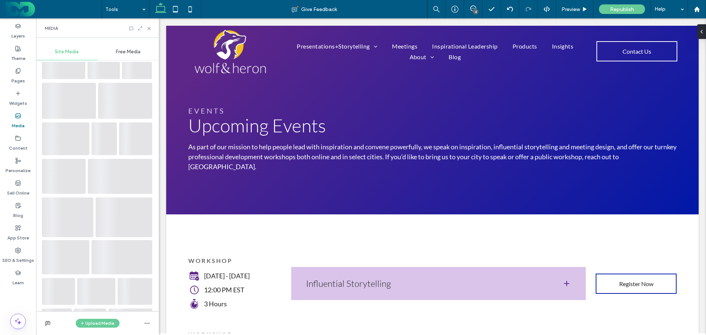
scroll to position [2975, 0]
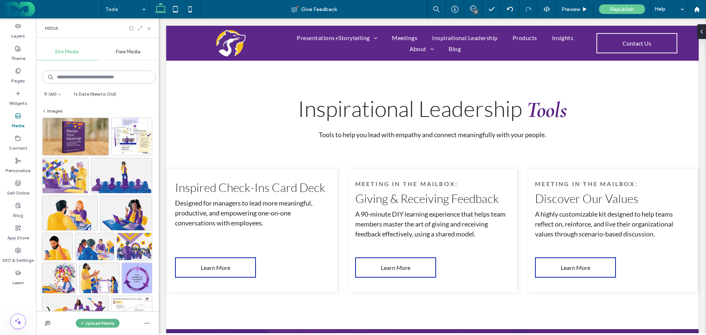
click at [92, 323] on button "Upload Media" at bounding box center [98, 323] width 44 height 9
click at [95, 279] on span "Images" at bounding box center [99, 277] width 16 height 7
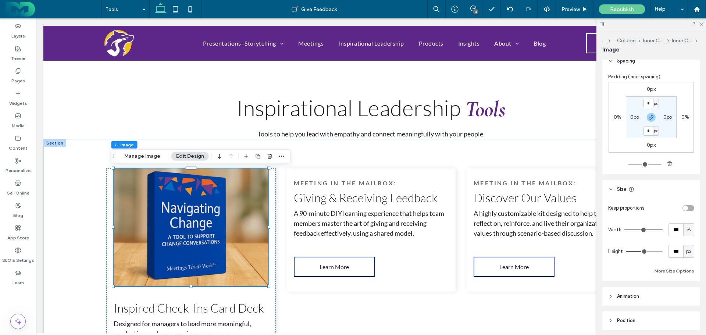
scroll to position [495, 0]
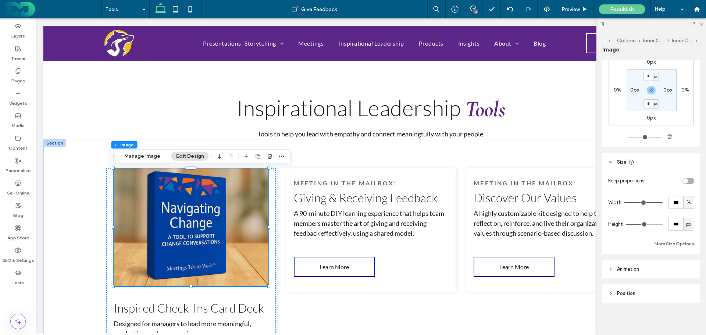
click at [686, 223] on span "px" at bounding box center [688, 224] width 5 height 7
click at [684, 287] on span "A" at bounding box center [684, 288] width 3 height 7
type input "*"
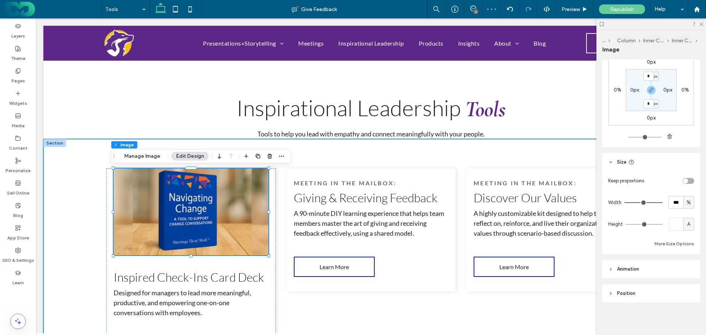
click at [76, 157] on div "Inspired Check-Ins Card Deck Designed for managers to lead more meaningful, pro…" at bounding box center [370, 279] width 655 height 280
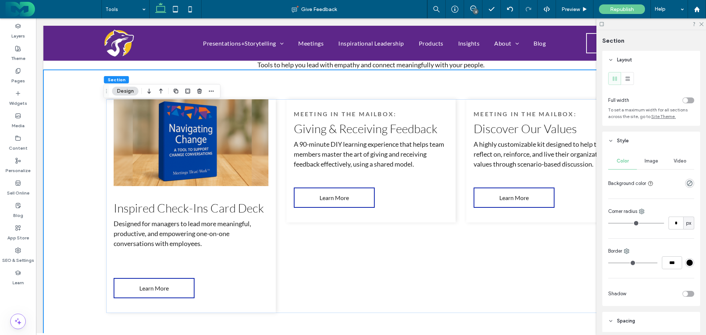
scroll to position [887, 0]
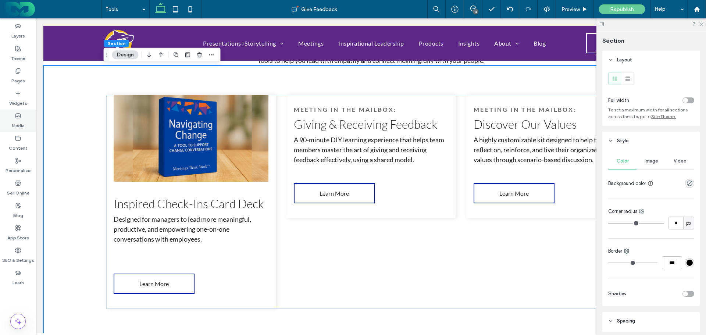
click at [22, 115] on div "Media" at bounding box center [18, 121] width 36 height 22
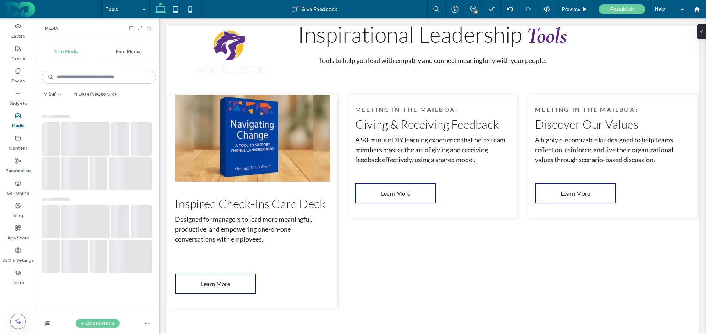
scroll to position [887, 0]
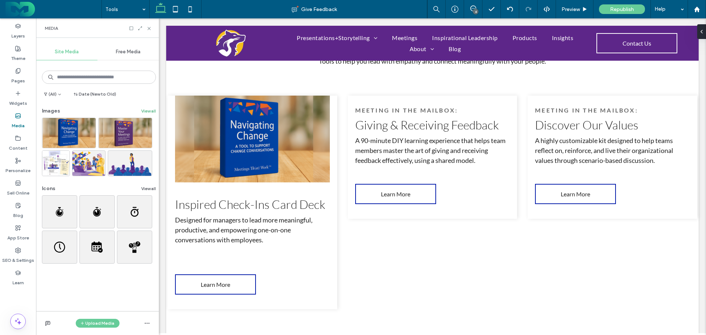
click at [149, 110] on button "View all" at bounding box center [148, 111] width 15 height 9
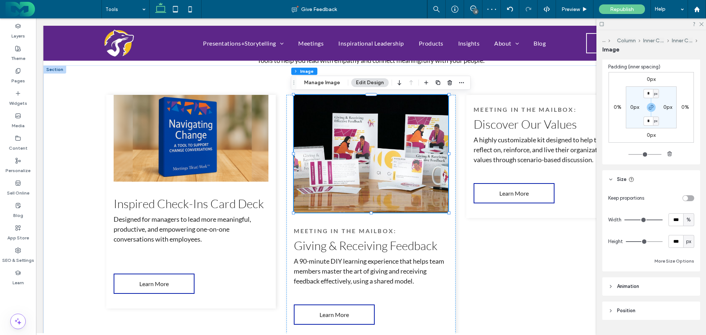
scroll to position [495, 0]
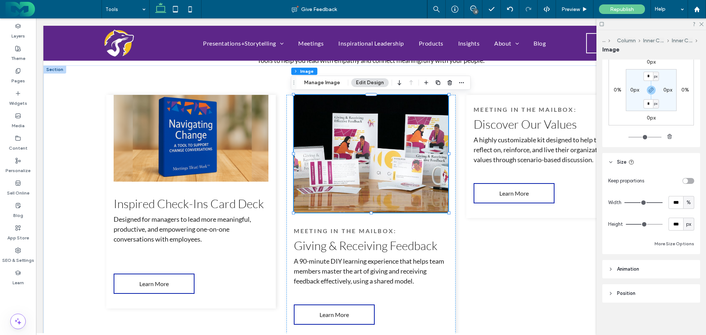
click at [686, 224] on span "px" at bounding box center [688, 224] width 5 height 7
click at [686, 287] on span "A" at bounding box center [684, 288] width 3 height 7
type input "*"
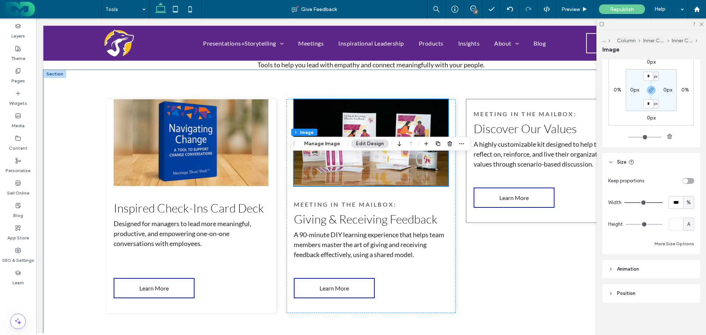
scroll to position [887, 0]
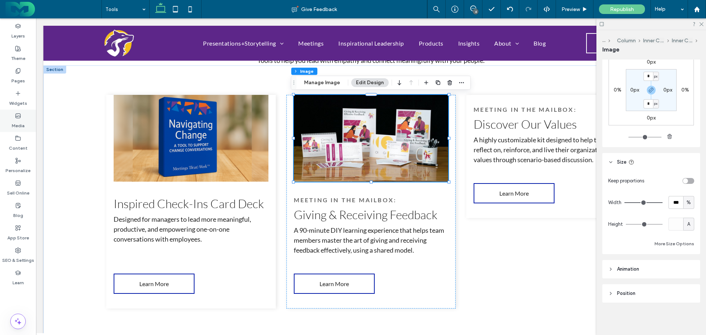
click at [18, 117] on icon at bounding box center [18, 116] width 6 height 6
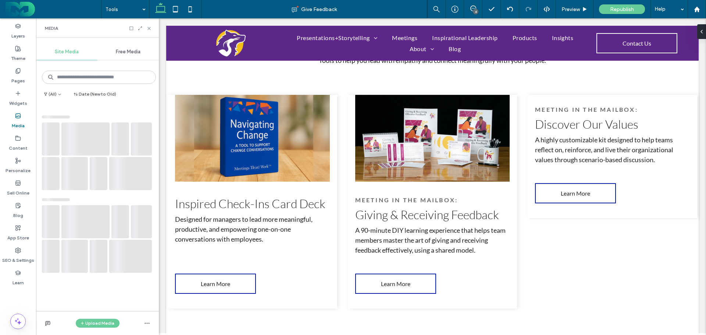
scroll to position [887, 0]
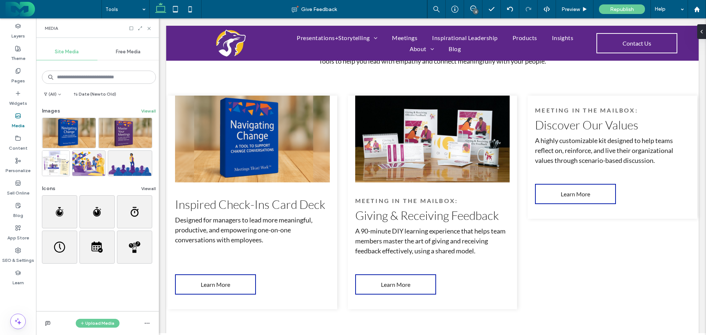
click at [142, 115] on button "View all" at bounding box center [148, 111] width 15 height 9
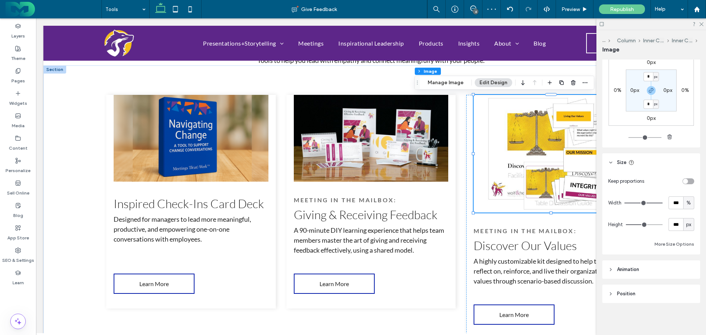
scroll to position [495, 0]
click at [686, 223] on span "px" at bounding box center [688, 224] width 5 height 7
click at [683, 287] on div "A" at bounding box center [685, 288] width 10 height 13
type input "*"
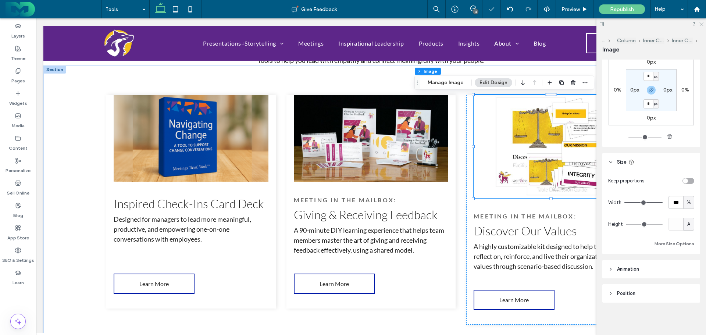
click at [702, 23] on icon at bounding box center [700, 23] width 5 height 5
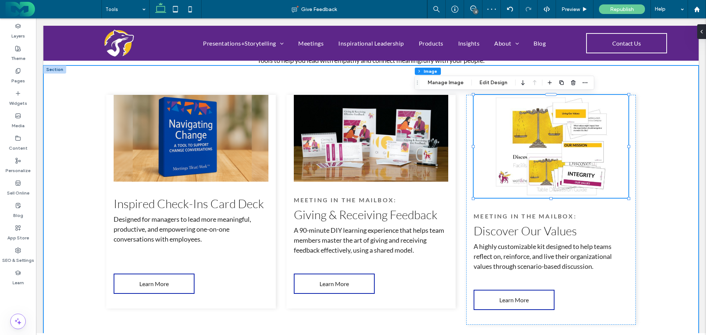
click at [651, 204] on div "Inspired Check-Ins Card Deck Designed for managers to lead more meaningful, pro…" at bounding box center [370, 213] width 655 height 296
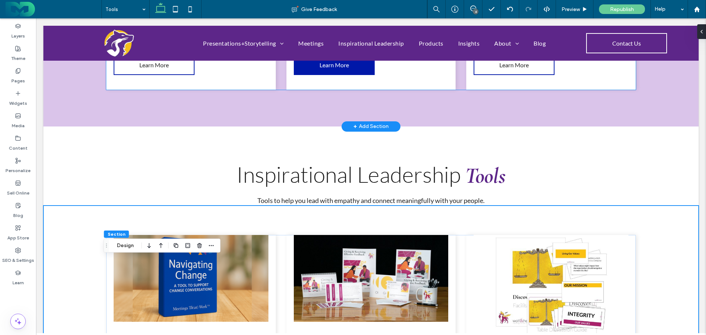
scroll to position [840, 0]
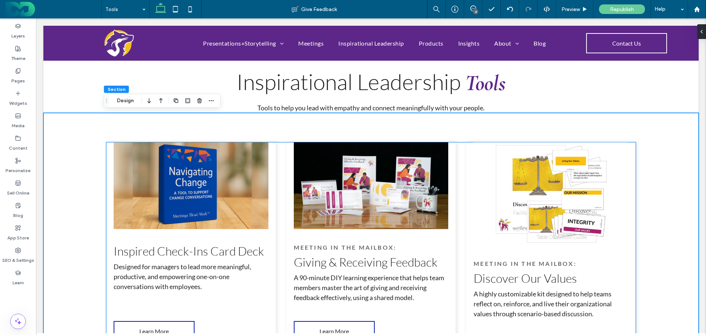
click at [169, 173] on img at bounding box center [191, 185] width 155 height 87
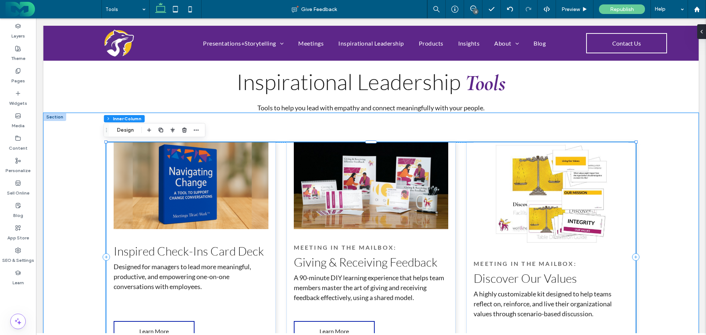
click at [150, 172] on img at bounding box center [191, 185] width 155 height 87
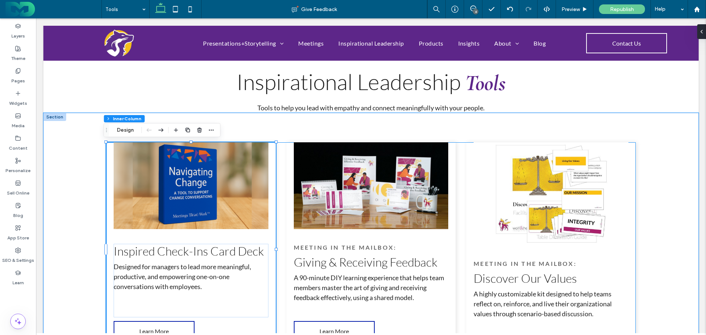
click at [142, 167] on img at bounding box center [191, 185] width 155 height 87
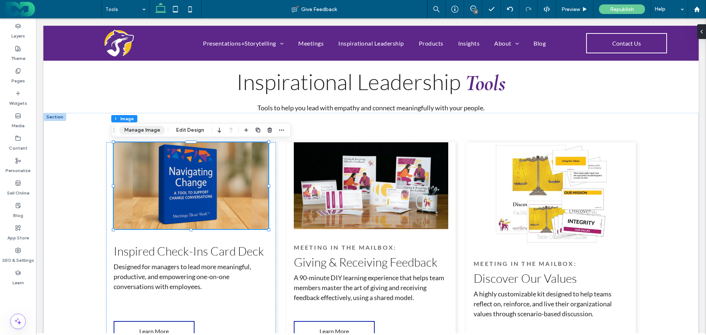
click at [144, 130] on button "Manage Image" at bounding box center [142, 130] width 46 height 9
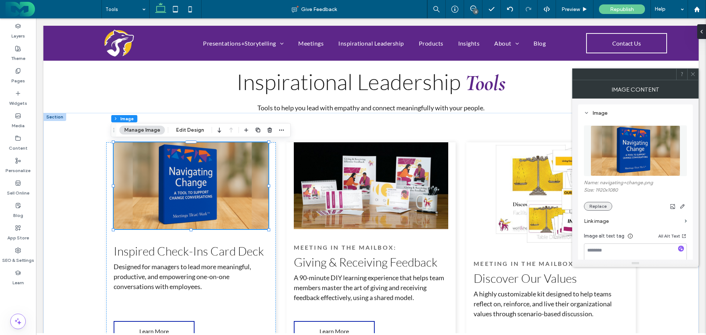
click at [605, 203] on button "Replace" at bounding box center [598, 206] width 28 height 9
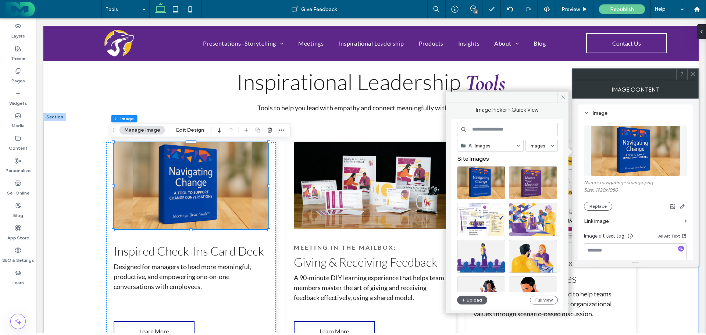
click at [485, 129] on input at bounding box center [507, 129] width 101 height 13
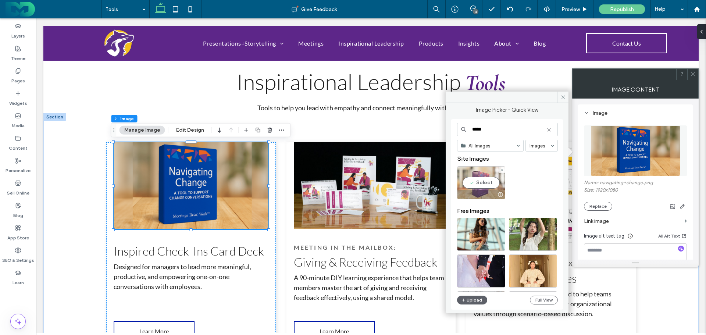
type input "*****"
click at [481, 182] on div "Select" at bounding box center [481, 182] width 48 height 33
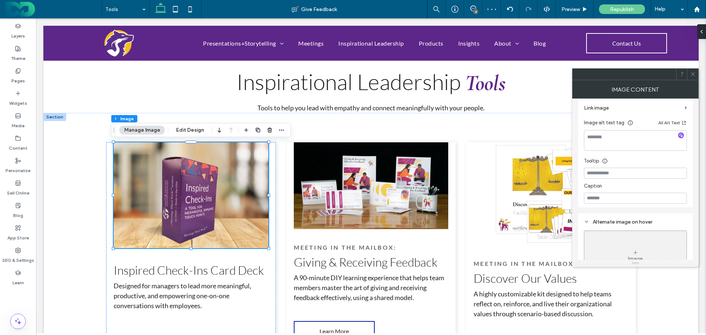
scroll to position [0, 0]
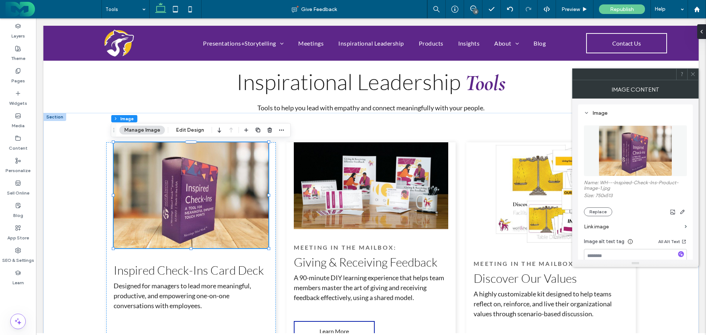
click at [692, 72] on icon at bounding box center [693, 74] width 6 height 6
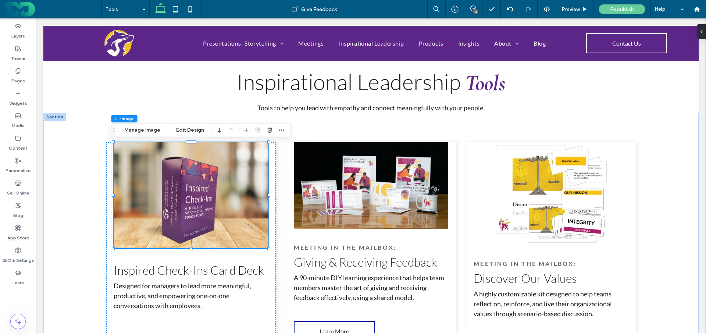
click at [176, 125] on div "Section Column Inner Column Inner Column Image Manage Image Edit Design" at bounding box center [201, 130] width 180 height 14
click at [182, 128] on button "Edit Design" at bounding box center [189, 130] width 37 height 9
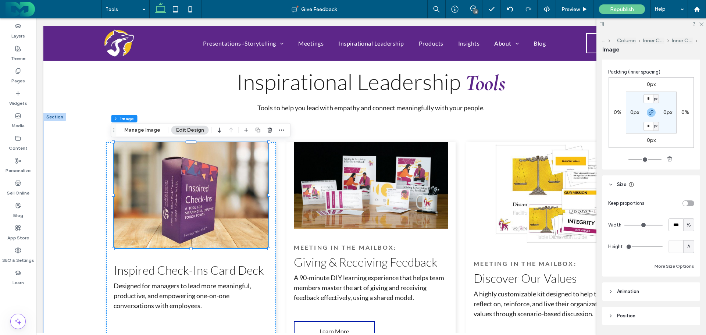
scroll to position [495, 0]
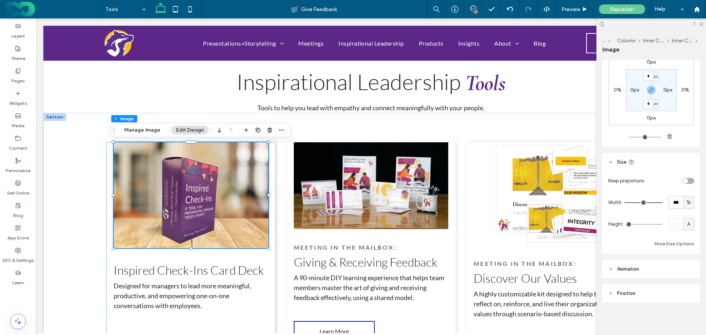
click at [687, 225] on span "A" at bounding box center [688, 224] width 3 height 7
click at [686, 288] on span "A" at bounding box center [684, 288] width 3 height 7
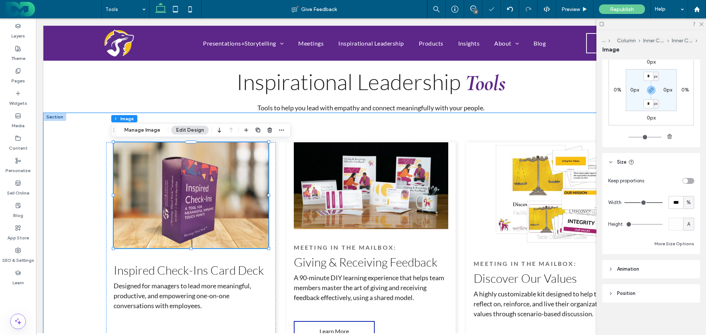
click at [126, 175] on img at bounding box center [191, 195] width 155 height 106
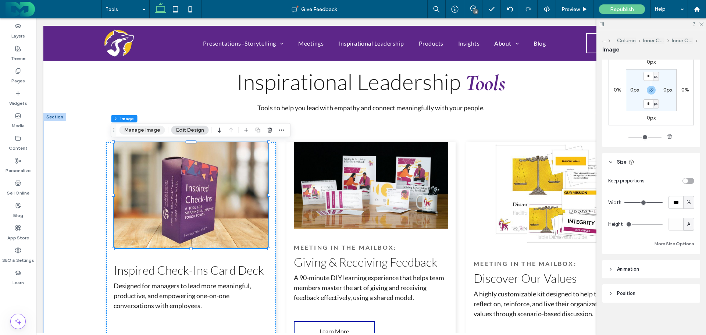
drag, startPoint x: 139, startPoint y: 161, endPoint x: 135, endPoint y: 131, distance: 30.9
click at [135, 131] on button "Manage Image" at bounding box center [142, 130] width 46 height 9
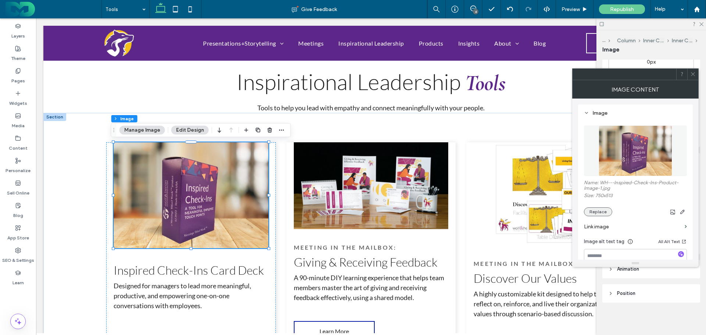
click at [602, 209] on button "Replace" at bounding box center [598, 211] width 28 height 9
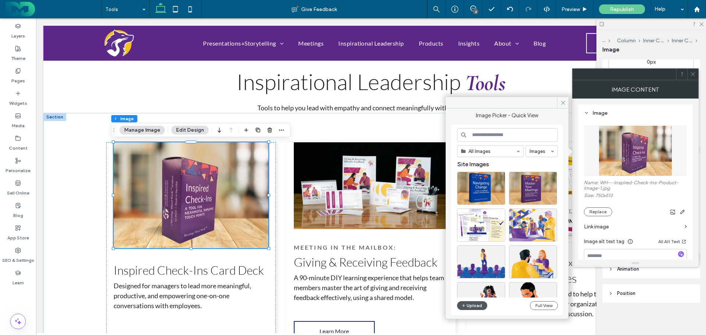
click at [473, 305] on button "Upload" at bounding box center [472, 305] width 30 height 9
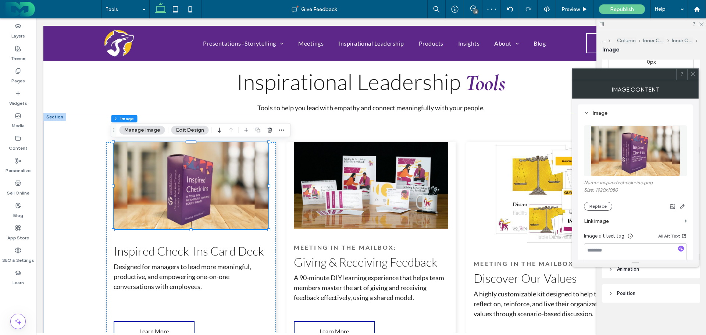
click at [691, 73] on icon at bounding box center [693, 74] width 6 height 6
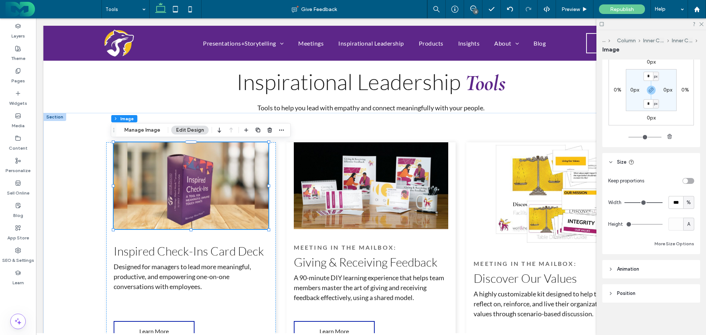
click at [687, 223] on span "A" at bounding box center [688, 224] width 3 height 7
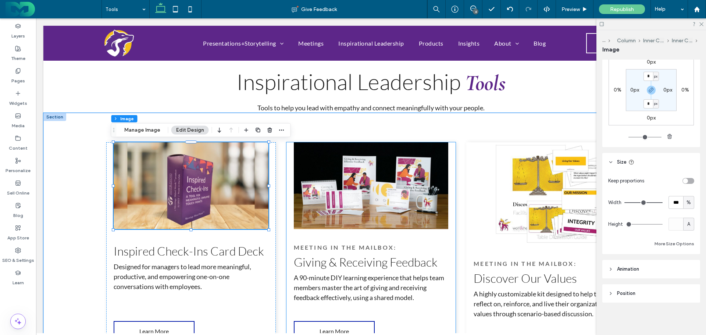
click at [354, 174] on img at bounding box center [371, 185] width 155 height 87
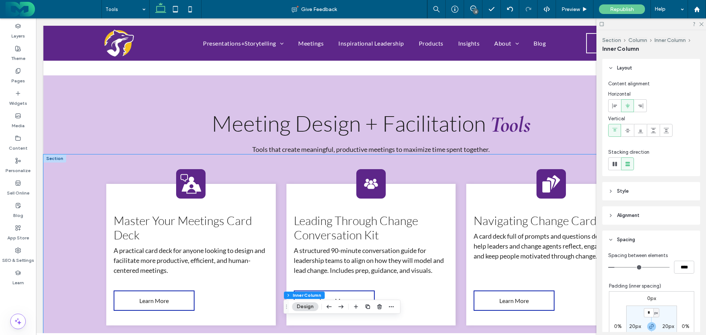
scroll to position [509, 0]
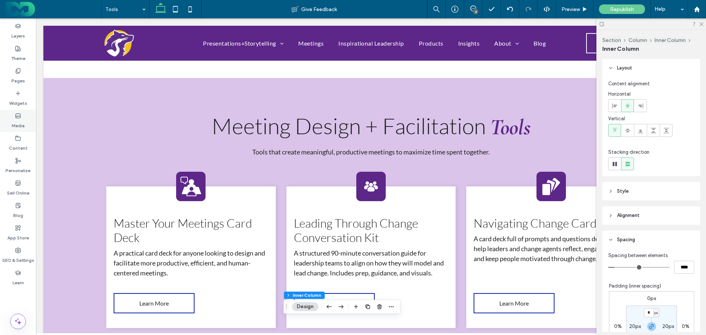
click at [17, 115] on use at bounding box center [18, 116] width 5 height 4
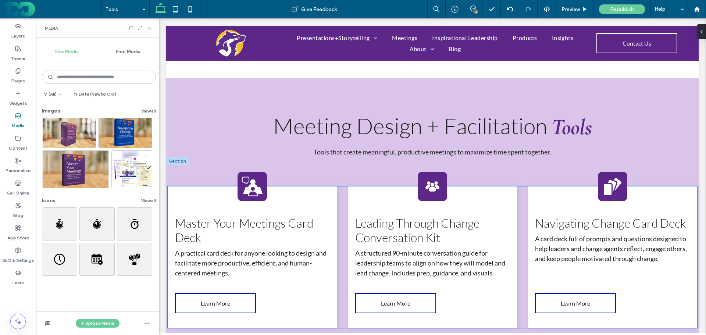
click at [245, 182] on icon at bounding box center [252, 185] width 21 height 19
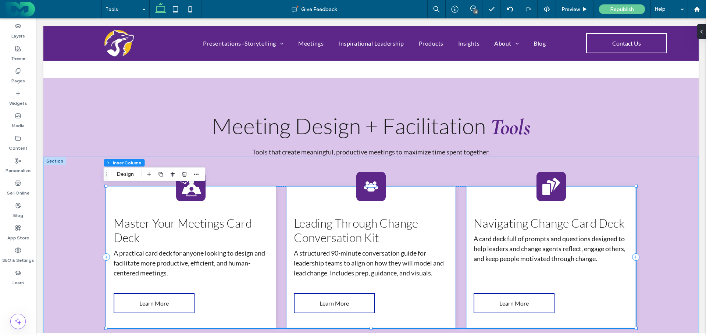
click at [191, 184] on icon at bounding box center [191, 186] width 22 height 22
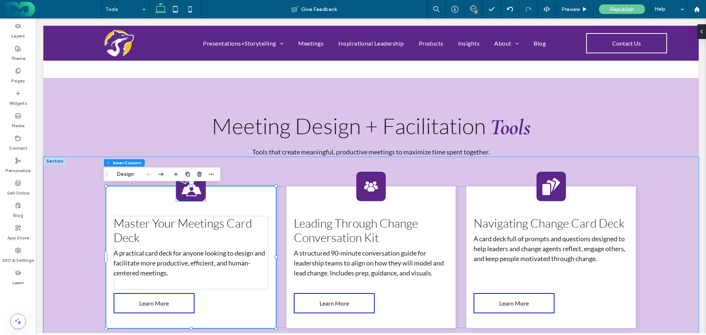
click at [190, 184] on icon at bounding box center [190, 185] width 21 height 19
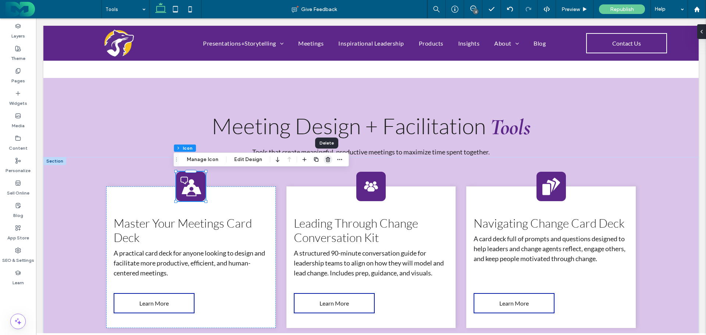
drag, startPoint x: 325, startPoint y: 159, endPoint x: 266, endPoint y: 155, distance: 59.3
click at [325, 159] on icon "button" at bounding box center [328, 160] width 6 height 6
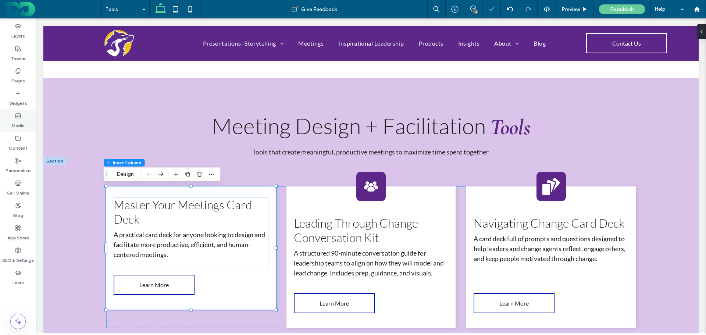
click at [18, 114] on use at bounding box center [18, 116] width 5 height 4
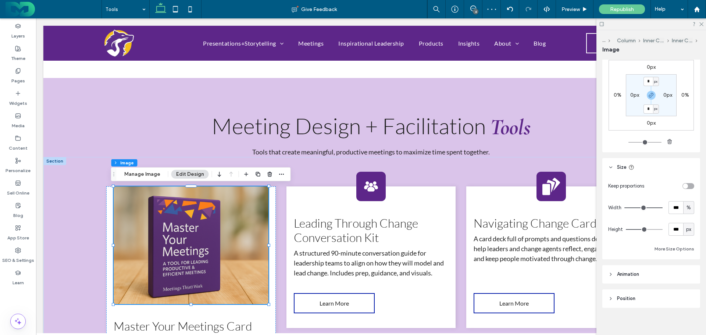
scroll to position [495, 0]
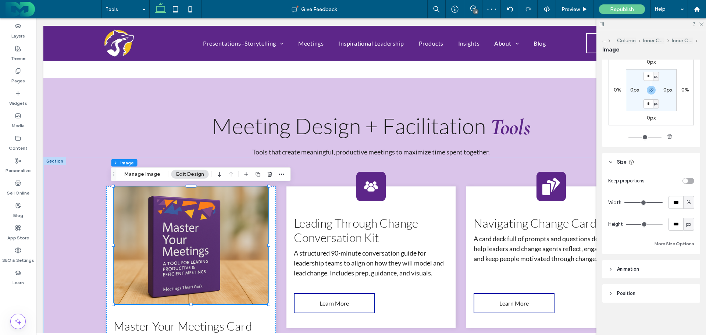
drag, startPoint x: 685, startPoint y: 223, endPoint x: 685, endPoint y: 227, distance: 3.7
click at [686, 223] on span "px" at bounding box center [688, 224] width 5 height 7
click at [684, 289] on span "A" at bounding box center [684, 288] width 3 height 7
type input "*"
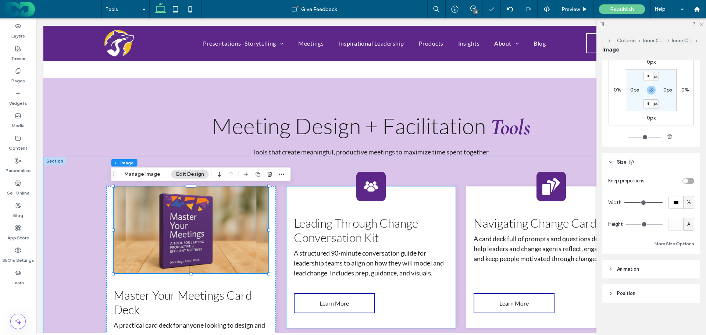
click at [371, 187] on icon at bounding box center [371, 186] width 22 height 22
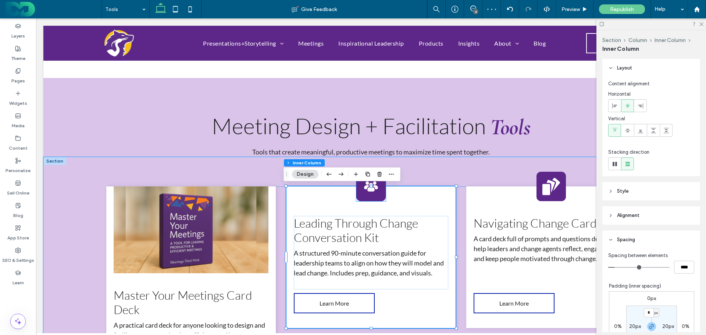
click at [366, 191] on icon at bounding box center [371, 186] width 22 height 22
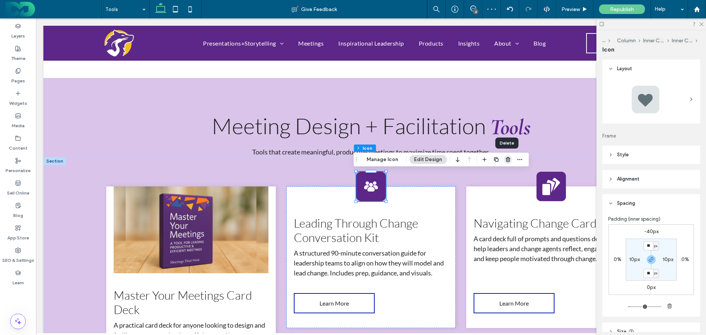
click at [505, 158] on icon "button" at bounding box center [508, 160] width 6 height 6
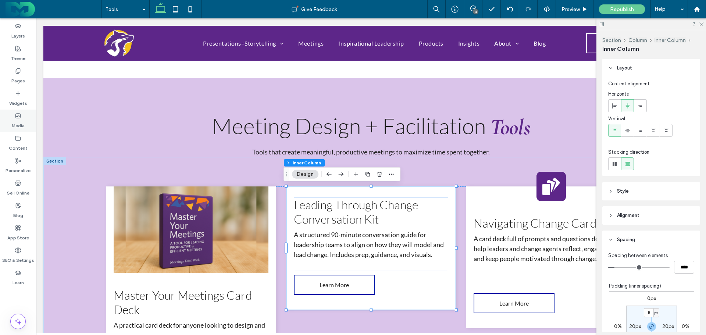
click at [20, 117] on use at bounding box center [18, 116] width 5 height 4
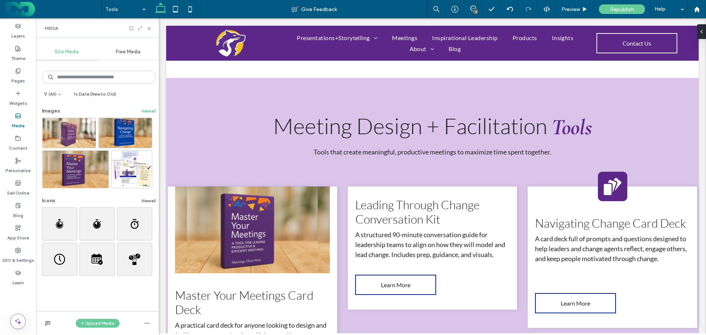
click at [145, 108] on button "View all" at bounding box center [148, 111] width 15 height 9
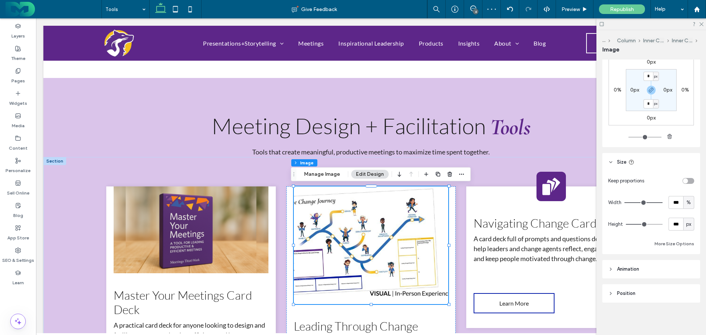
click at [686, 224] on span "px" at bounding box center [688, 224] width 5 height 7
click at [684, 287] on span "A" at bounding box center [684, 288] width 3 height 7
type input "*"
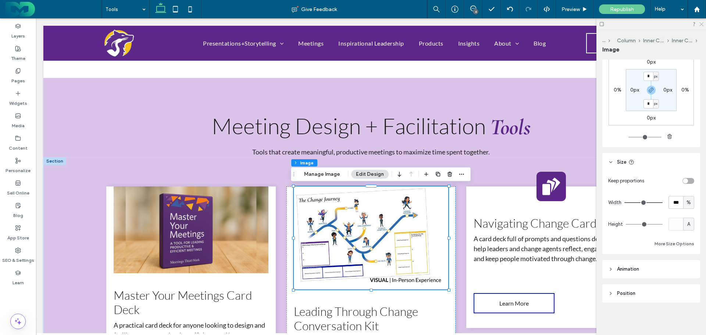
drag, startPoint x: 700, startPoint y: 24, endPoint x: 522, endPoint y: 173, distance: 232.2
click at [700, 24] on icon at bounding box center [700, 23] width 5 height 5
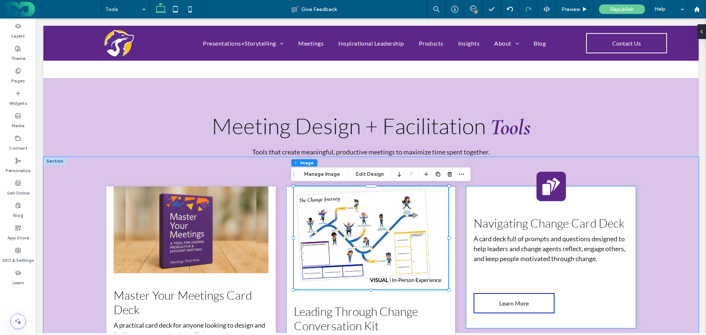
click at [553, 190] on icon at bounding box center [551, 186] width 22 height 22
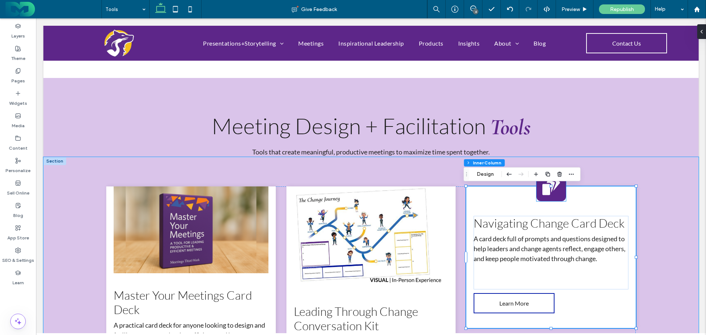
click at [543, 197] on icon at bounding box center [551, 186] width 22 height 22
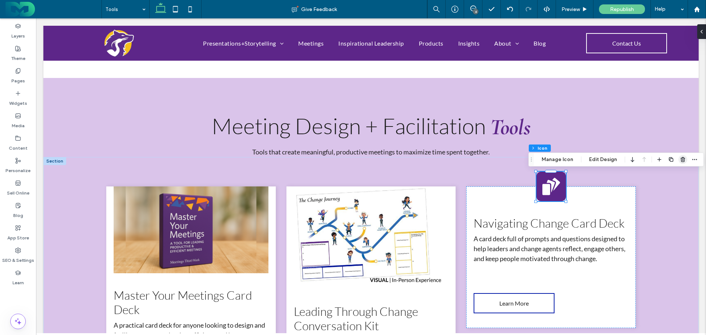
click at [680, 157] on icon "button" at bounding box center [683, 160] width 6 height 6
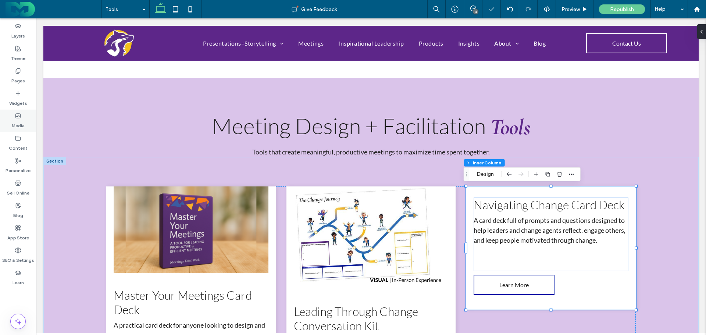
click at [13, 114] on div "Media" at bounding box center [18, 121] width 36 height 22
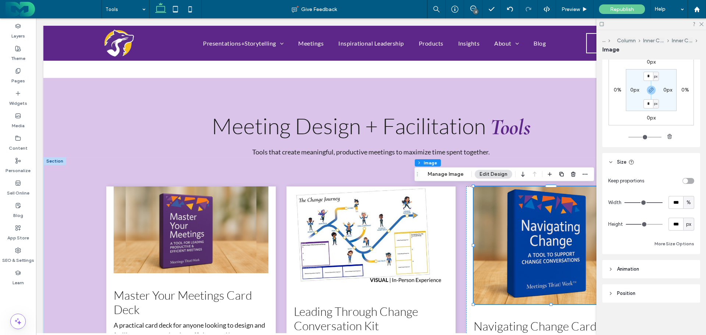
click at [688, 225] on div "px" at bounding box center [688, 224] width 7 height 7
click at [687, 287] on div "A" at bounding box center [685, 288] width 10 height 13
type input "*"
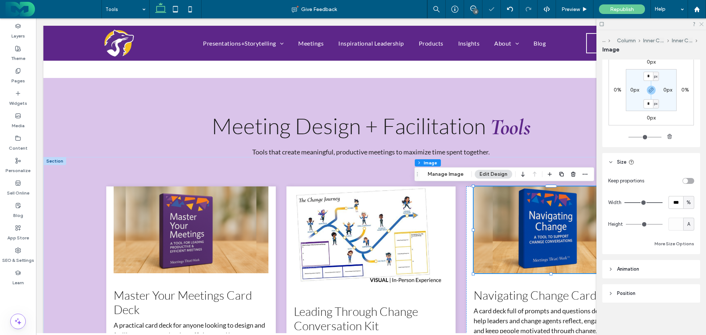
click at [701, 25] on icon at bounding box center [700, 23] width 5 height 5
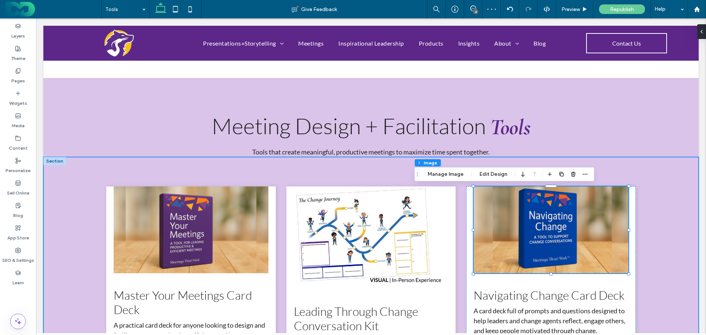
click at [83, 191] on div "Master Your Meetings Card Deck A practical card deck for anyone looking to desi…" at bounding box center [370, 305] width 655 height 296
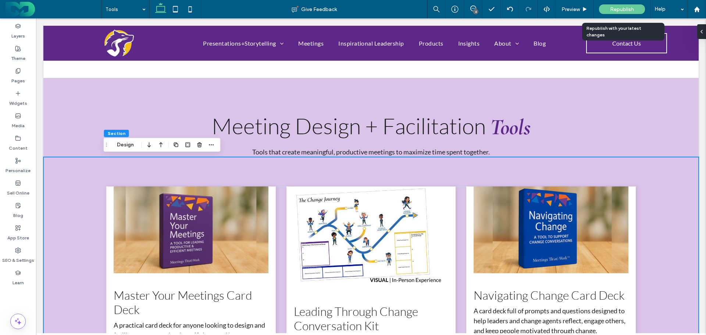
click at [619, 5] on div "Republish" at bounding box center [622, 9] width 46 height 10
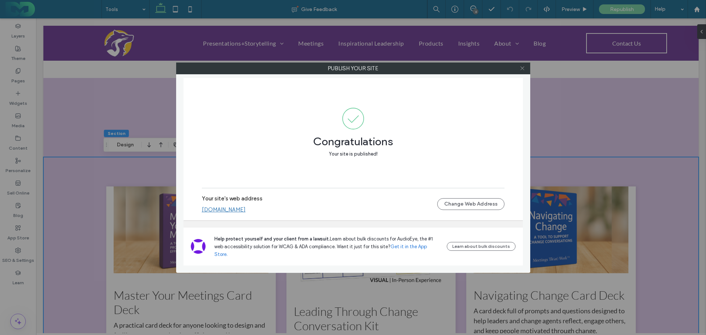
click at [520, 69] on icon at bounding box center [522, 68] width 6 height 6
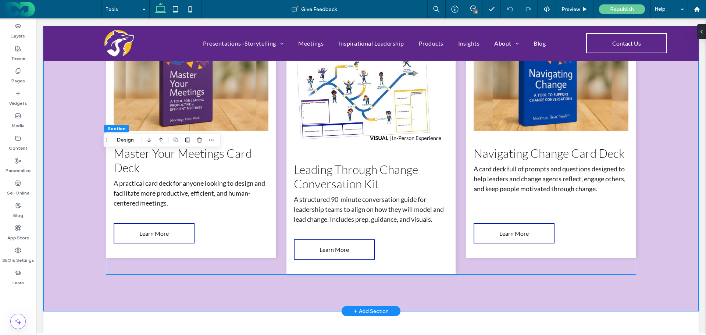
scroll to position [656, 0]
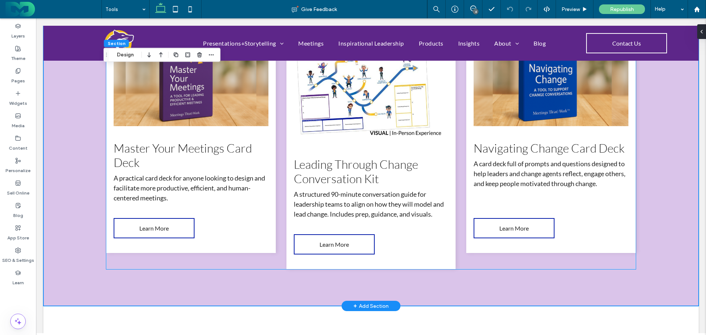
click at [317, 150] on div "Leading Through Change Conversation Kit A structured 90-minute conversation gui…" at bounding box center [370, 154] width 169 height 230
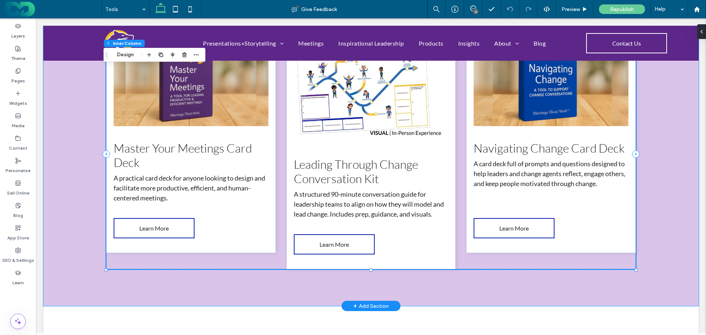
click at [318, 155] on div "Leading Through Change Conversation Kit A structured 90-minute conversation gui…" at bounding box center [370, 154] width 169 height 230
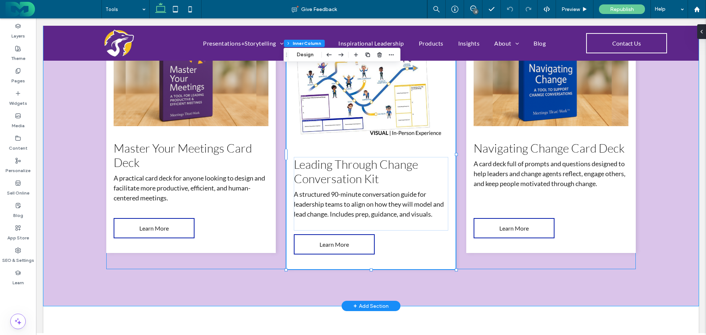
click at [319, 154] on div "Leading Through Change Conversation Kit A structured 90-minute conversation gui…" at bounding box center [370, 154] width 169 height 230
click at [327, 124] on img at bounding box center [371, 90] width 155 height 103
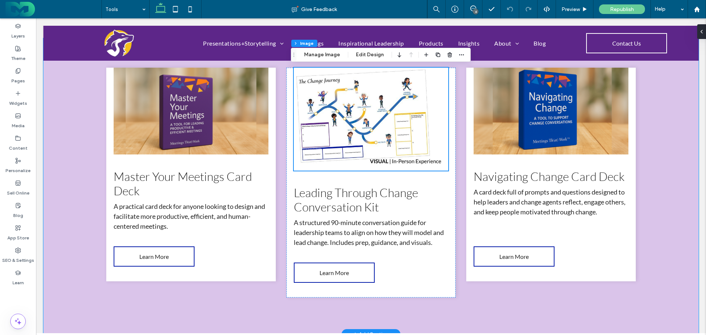
scroll to position [583, 0]
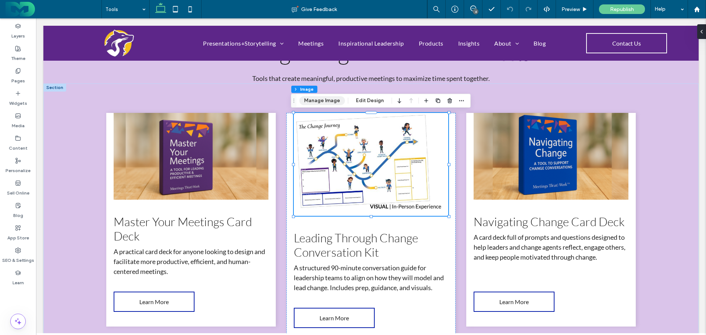
click at [324, 102] on button "Manage Image" at bounding box center [322, 100] width 46 height 9
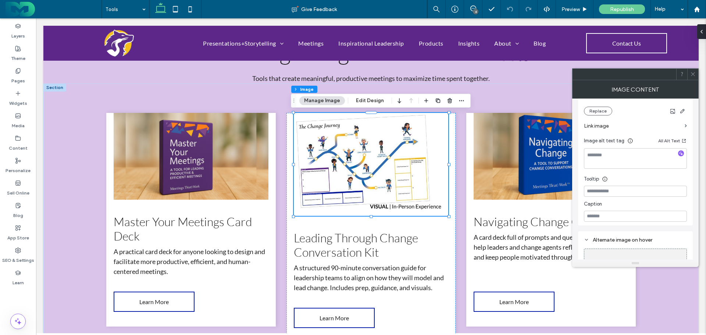
scroll to position [28, 0]
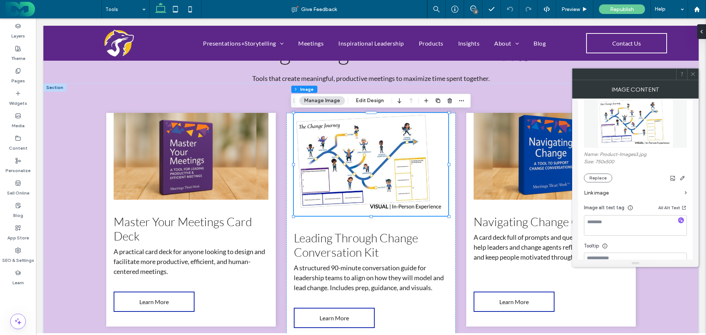
click at [693, 77] on span at bounding box center [693, 74] width 6 height 11
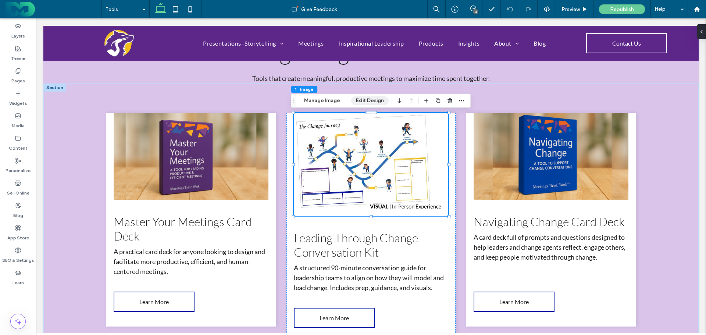
click at [361, 99] on button "Edit Design" at bounding box center [369, 100] width 37 height 9
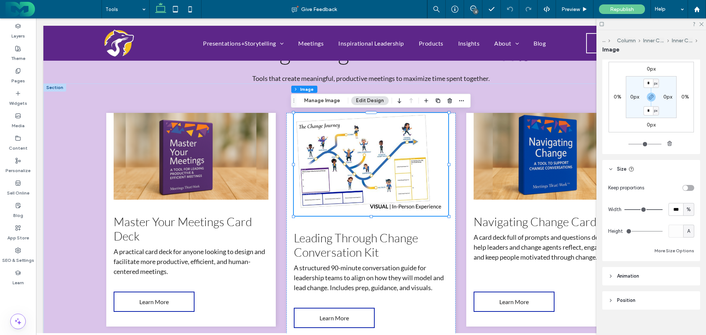
scroll to position [495, 0]
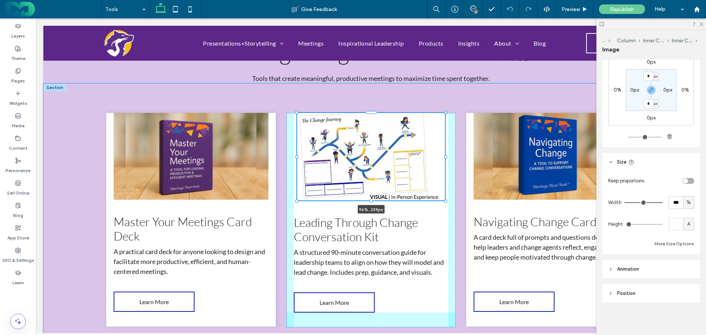
drag, startPoint x: 445, startPoint y: 216, endPoint x: 442, endPoint y: 201, distance: 15.8
click at [444, 201] on div at bounding box center [445, 200] width 3 height 3
type input "**"
type input "****"
type input "***"
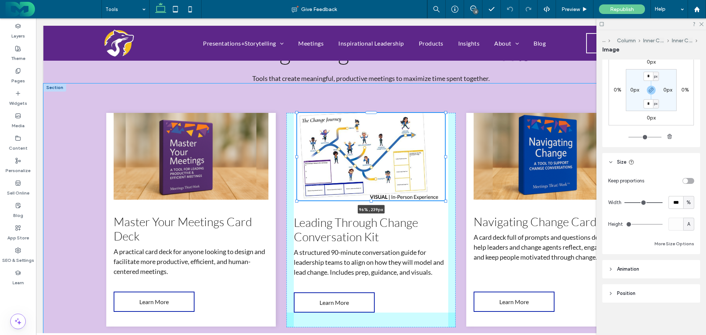
type input "***"
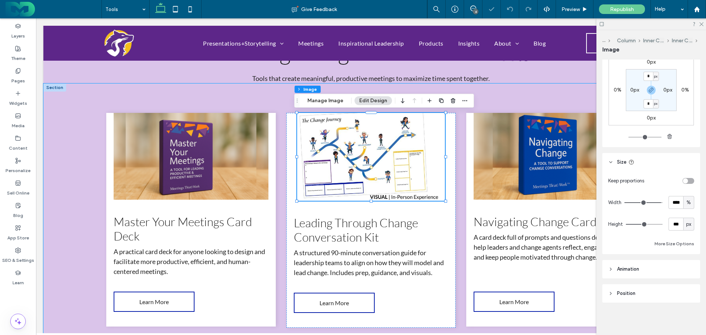
click at [377, 158] on img at bounding box center [371, 157] width 148 height 88
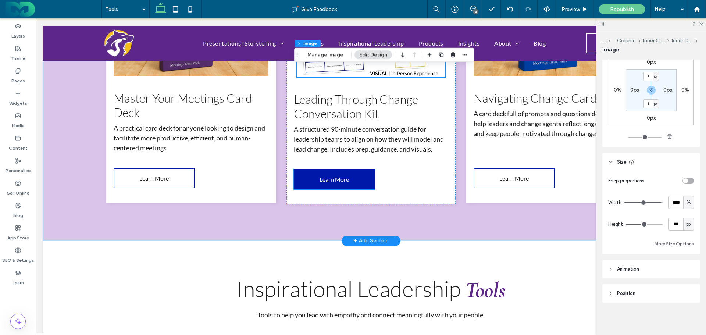
scroll to position [619, 0]
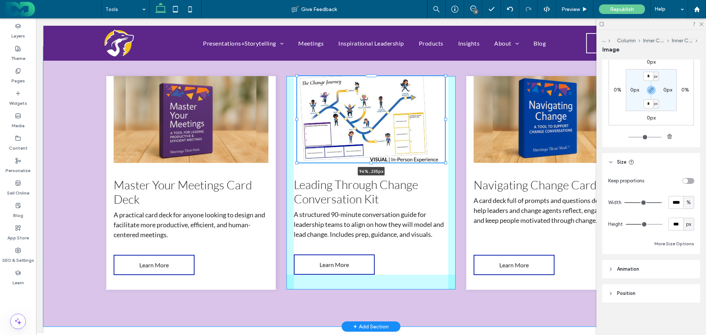
click at [444, 164] on div at bounding box center [445, 162] width 3 height 3
type input "***"
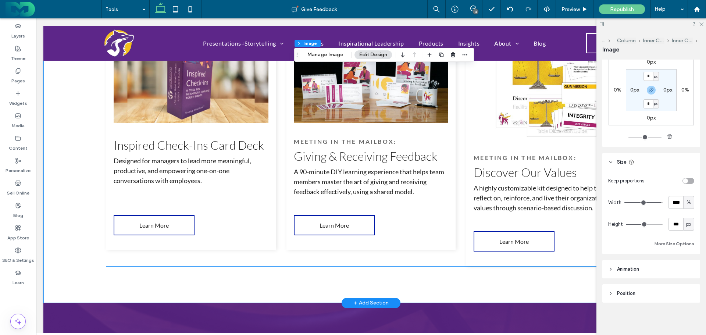
scroll to position [950, 0]
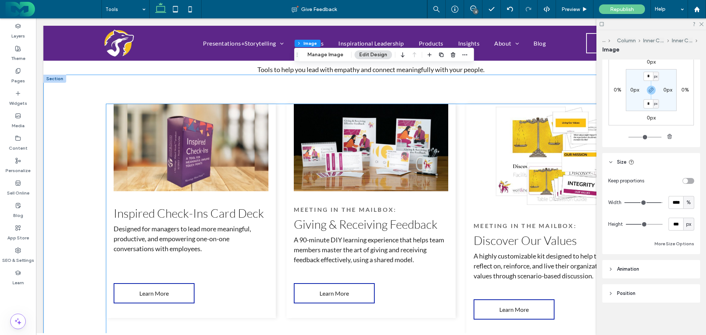
click at [554, 176] on img at bounding box center [550, 155] width 155 height 103
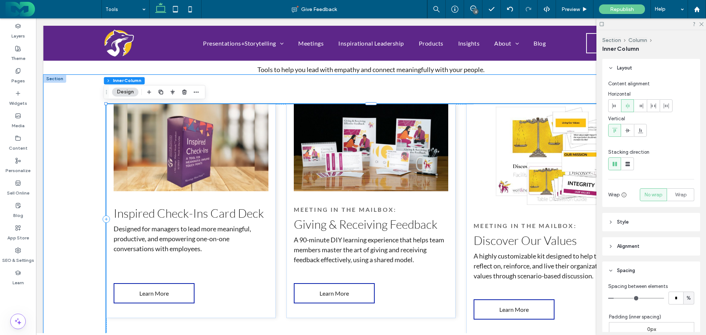
scroll to position [0, 110]
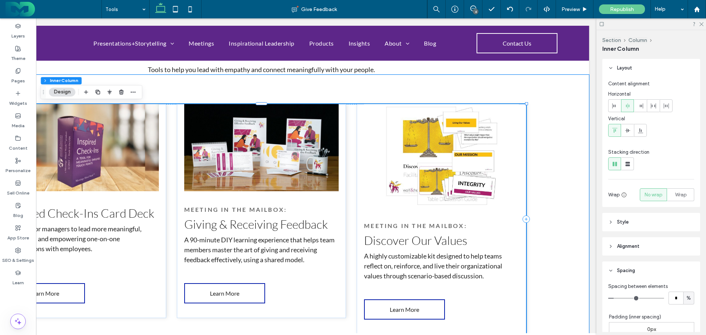
click at [452, 165] on img at bounding box center [441, 155] width 155 height 103
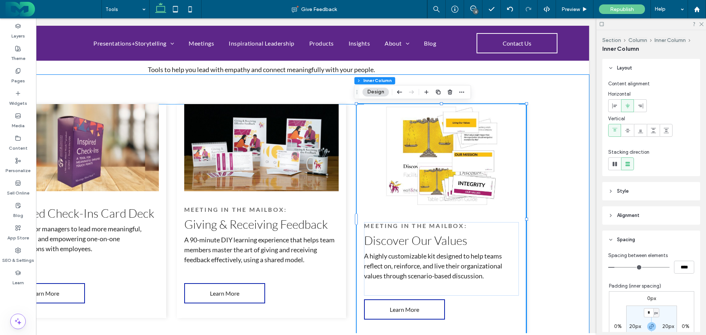
click at [452, 165] on img at bounding box center [441, 155] width 155 height 103
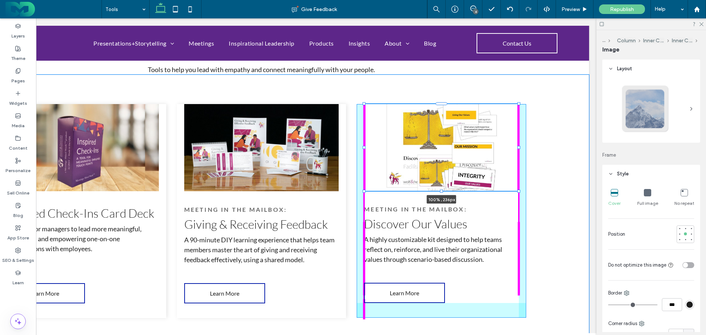
drag, startPoint x: 516, startPoint y: 208, endPoint x: 517, endPoint y: 192, distance: 16.5
click at [517, 192] on div at bounding box center [518, 191] width 3 height 3
type input "****"
type input "***"
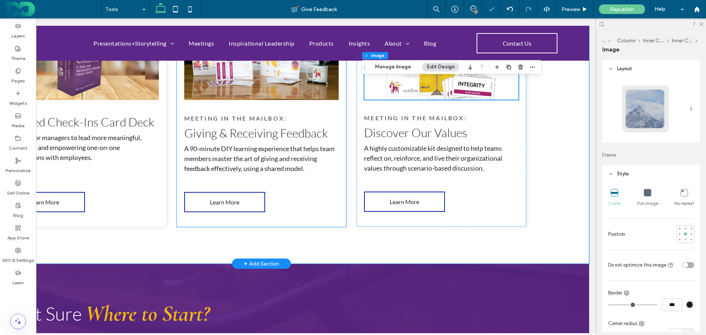
scroll to position [1060, 0]
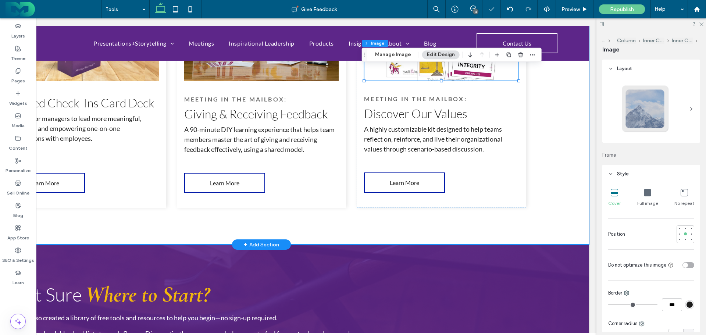
click at [330, 220] on div "Inspired Check-Ins Card Deck Designed for managers to lead more meaningful, pro…" at bounding box center [261, 104] width 529 height 280
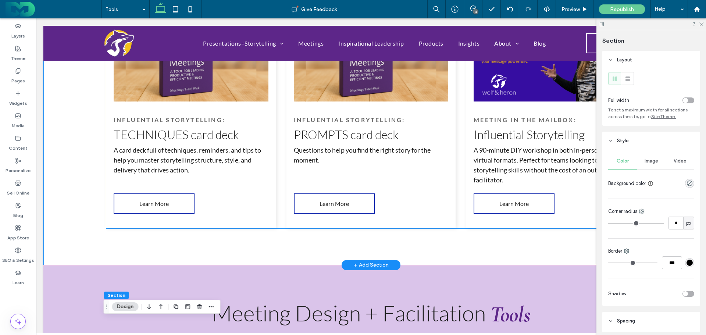
scroll to position [331, 0]
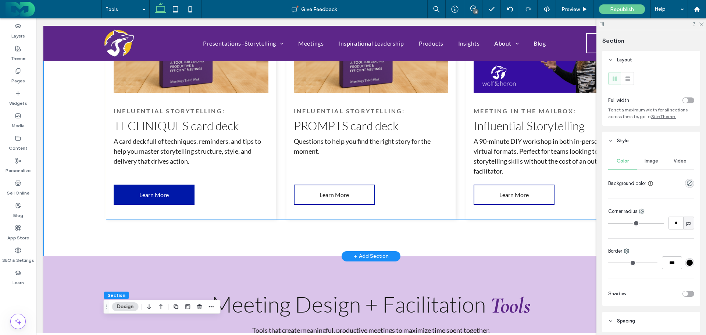
click at [147, 196] on span "Learn More" at bounding box center [153, 194] width 29 height 7
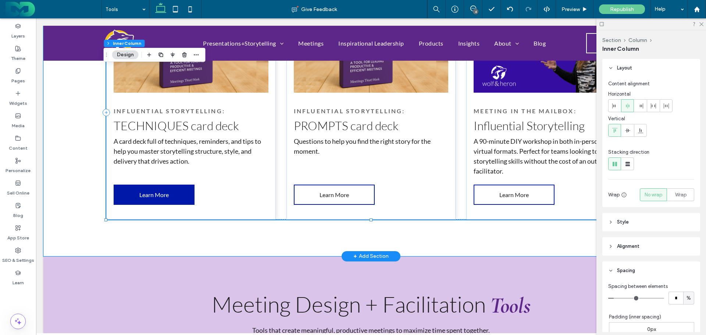
click at [147, 196] on span "Learn More" at bounding box center [153, 194] width 29 height 7
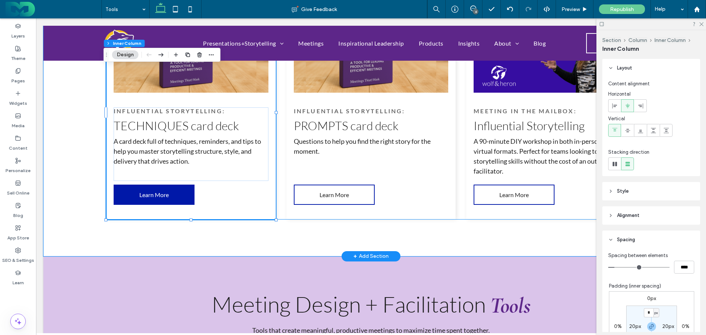
click at [147, 196] on span "Learn More" at bounding box center [153, 194] width 29 height 7
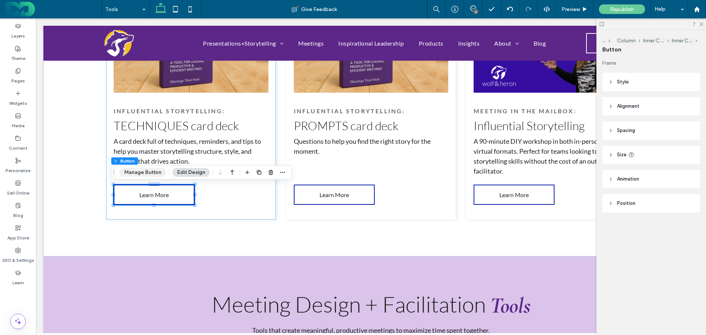
click at [146, 175] on button "Manage Button" at bounding box center [142, 172] width 47 height 9
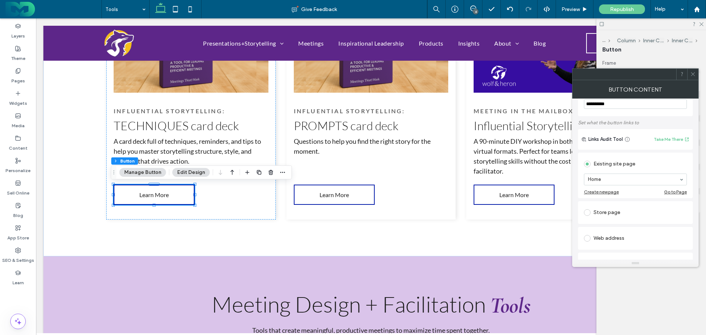
scroll to position [74, 0]
click at [610, 232] on div "Web address" at bounding box center [635, 238] width 103 height 12
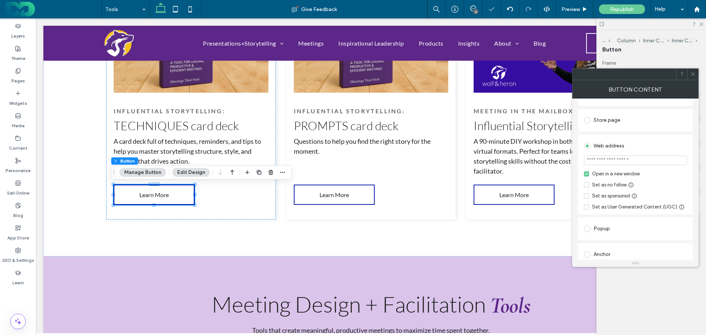
scroll to position [147, 0]
click at [630, 151] on input "url" at bounding box center [635, 156] width 103 height 10
paste input "**********"
type input "**********"
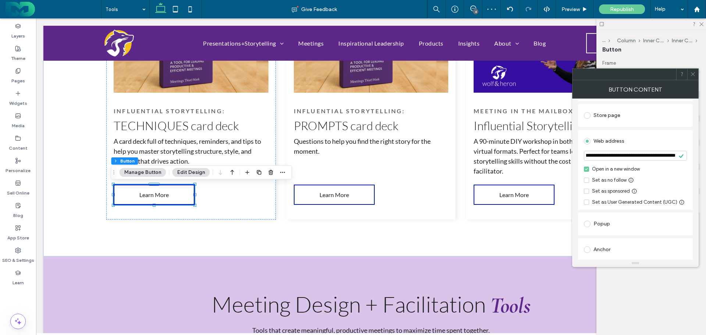
drag, startPoint x: 695, startPoint y: 74, endPoint x: 498, endPoint y: 133, distance: 205.6
click at [695, 74] on icon at bounding box center [693, 74] width 6 height 6
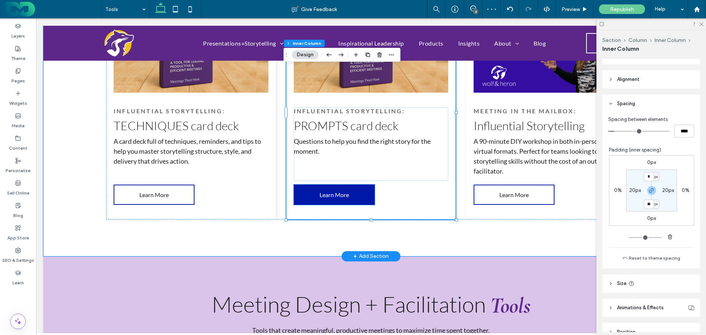
scroll to position [147, 0]
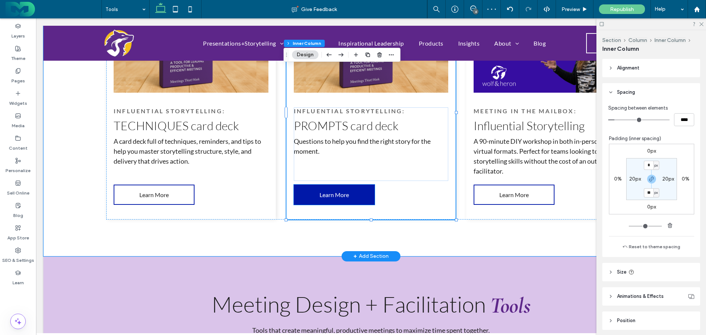
click at [331, 197] on span "Learn More" at bounding box center [333, 194] width 29 height 7
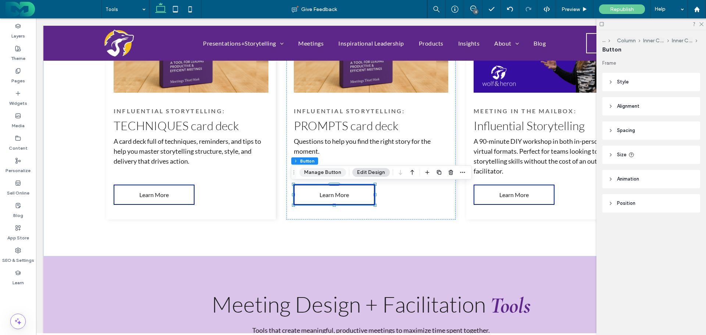
click at [316, 173] on button "Manage Button" at bounding box center [322, 172] width 47 height 9
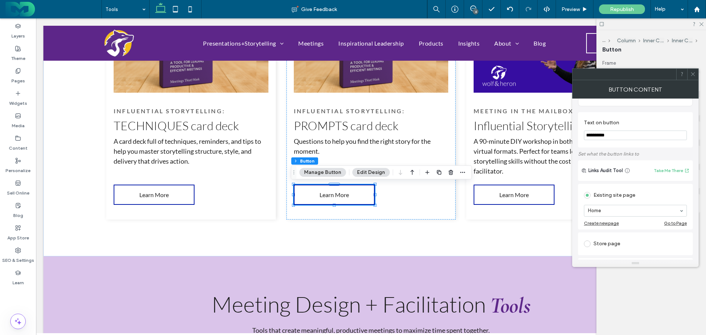
scroll to position [110, 0]
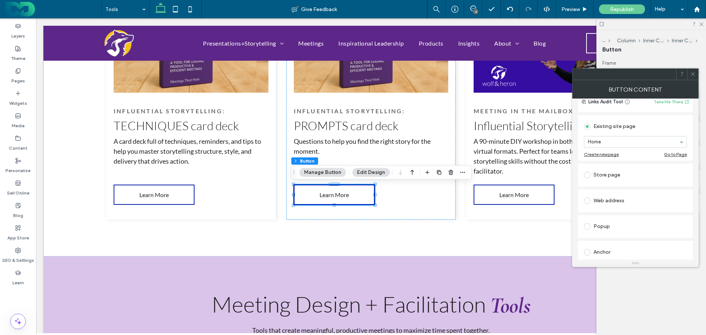
click at [616, 195] on div "Web address" at bounding box center [635, 201] width 103 height 12
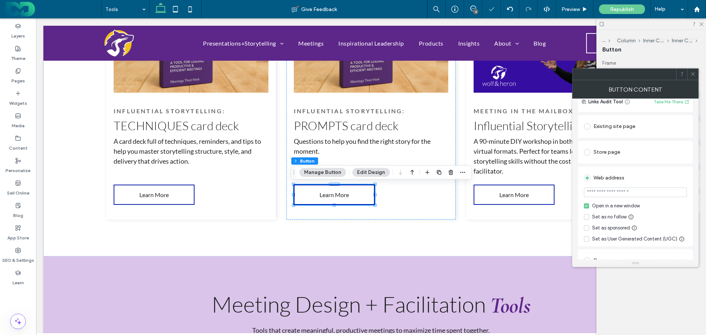
drag, startPoint x: 616, startPoint y: 186, endPoint x: 639, endPoint y: 168, distance: 29.1
click at [616, 187] on input "url" at bounding box center [635, 192] width 103 height 10
paste input "**********"
type input "**********"
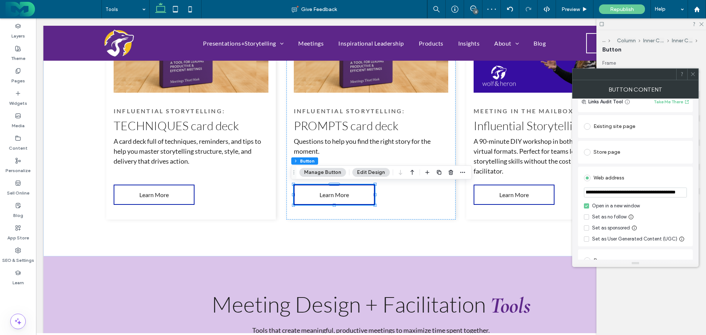
click at [693, 74] on use at bounding box center [693, 74] width 4 height 4
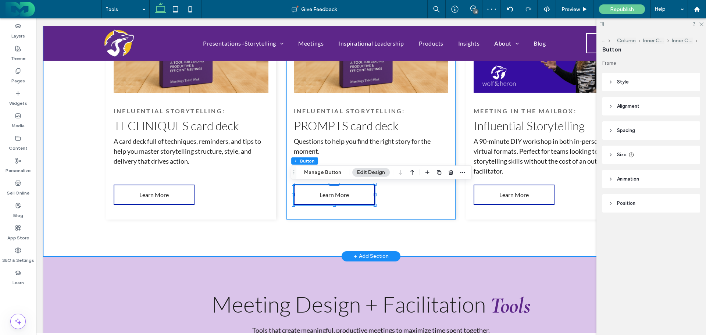
click at [429, 205] on div "Influential Storytelling: PROMPTS card deck Questions to help you find the righ…" at bounding box center [370, 113] width 169 height 214
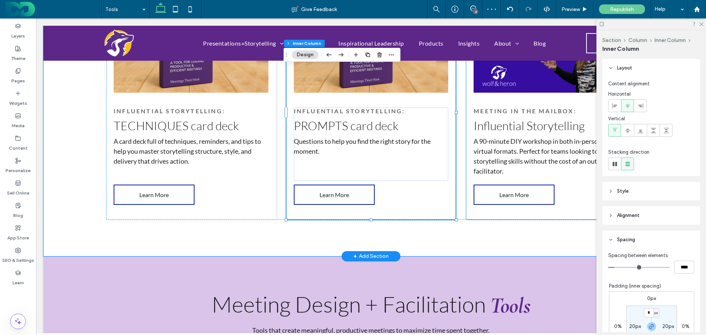
click at [479, 212] on div "Meeting in the Mailbox: Influential Storytelling A 90-minute DIY workshop in bo…" at bounding box center [550, 113] width 169 height 214
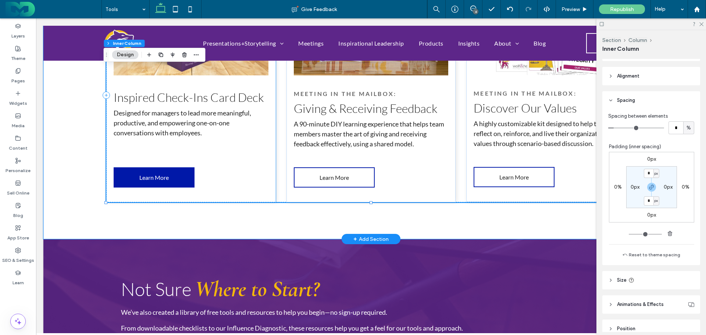
scroll to position [178, 0]
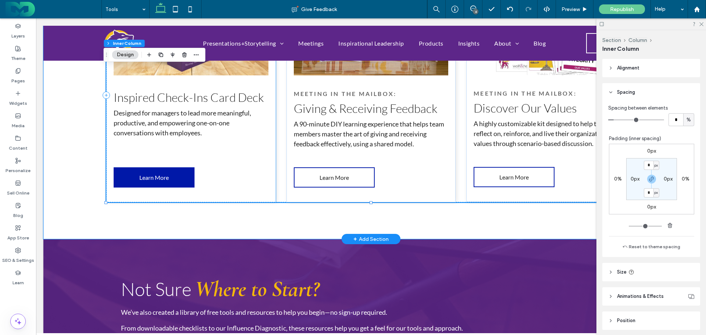
click at [143, 177] on span "Learn More" at bounding box center [153, 177] width 29 height 7
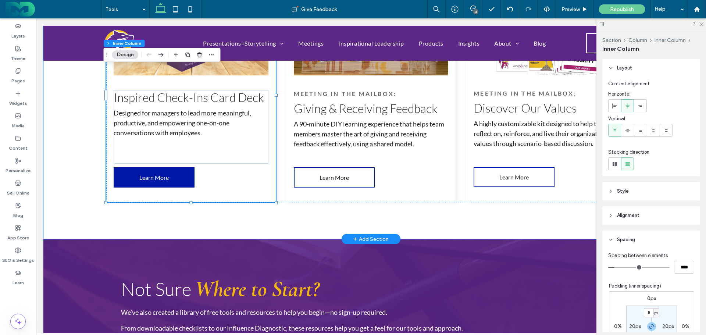
click at [143, 177] on span "Learn More" at bounding box center [153, 177] width 29 height 7
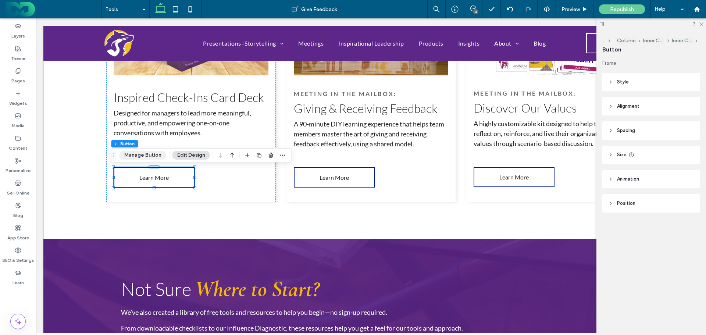
click at [142, 155] on button "Manage Button" at bounding box center [142, 155] width 47 height 9
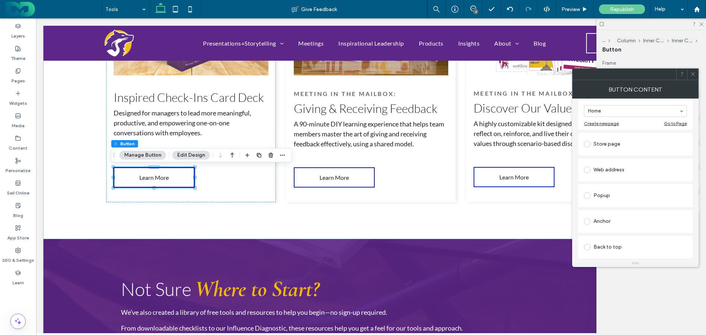
scroll to position [147, 0]
click at [606, 158] on div "Web address" at bounding box center [635, 164] width 103 height 12
click at [618, 151] on input "url" at bounding box center [635, 156] width 103 height 10
paste input "**********"
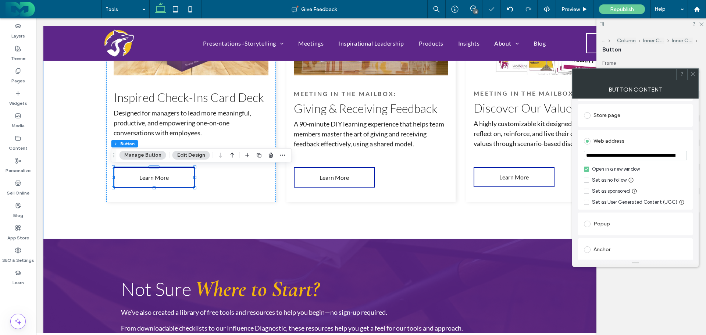
scroll to position [0, 26]
type input "**********"
click at [691, 73] on icon at bounding box center [693, 74] width 6 height 6
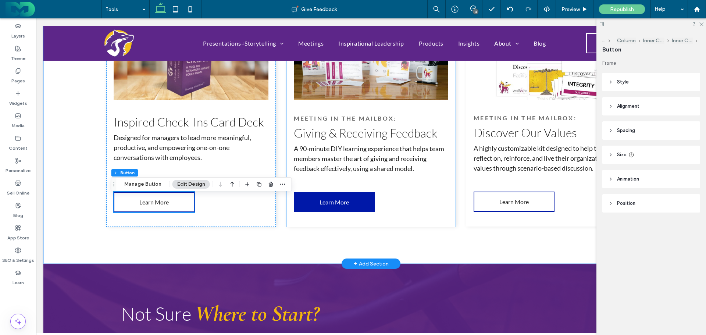
scroll to position [1029, 0]
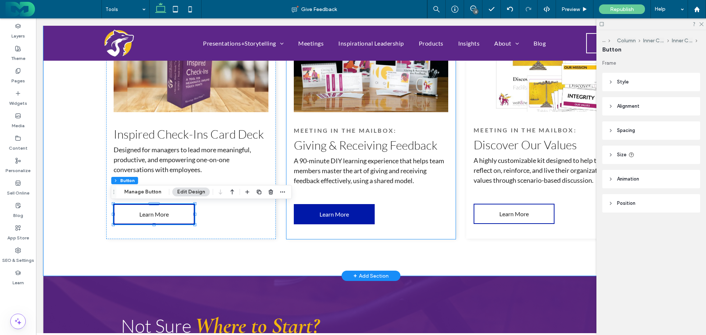
click at [331, 211] on span "Learn More" at bounding box center [333, 214] width 29 height 7
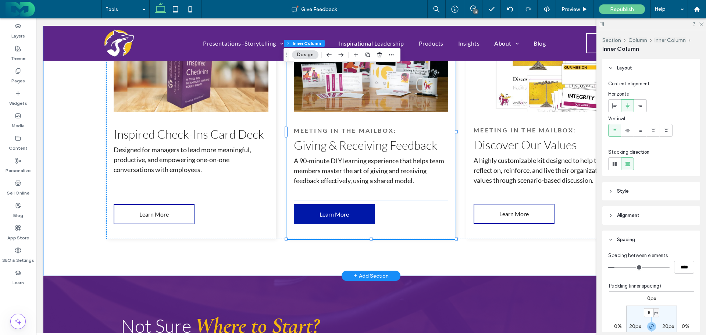
click at [331, 211] on span "Learn More" at bounding box center [333, 214] width 29 height 7
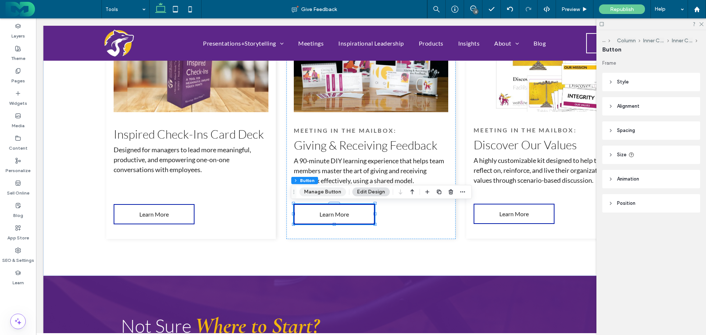
click at [327, 193] on button "Manage Button" at bounding box center [322, 191] width 47 height 9
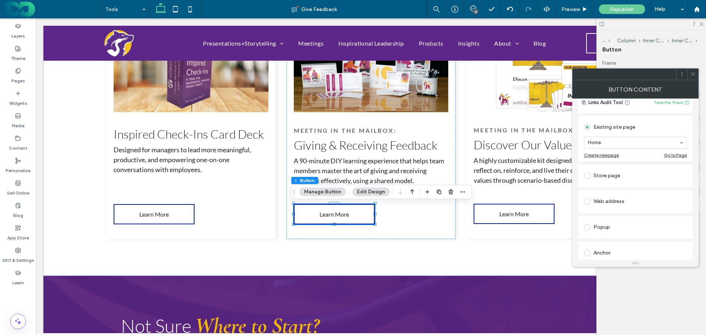
scroll to position [110, 0]
click at [612, 195] on div "Web address" at bounding box center [635, 201] width 103 height 12
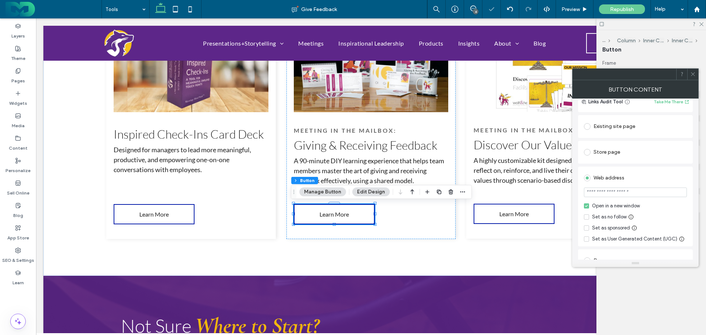
click at [615, 188] on input "url" at bounding box center [635, 192] width 103 height 10
paste input "**********"
type input "**********"
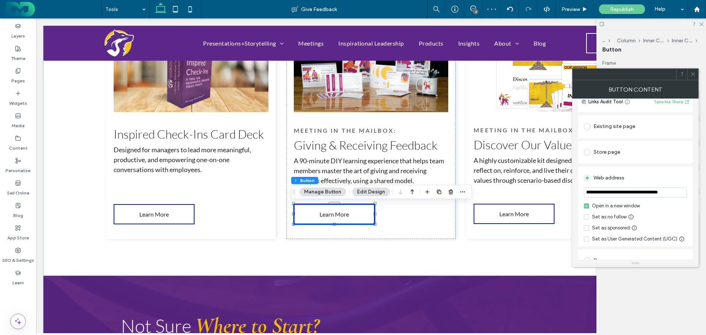
click at [694, 75] on icon at bounding box center [693, 74] width 6 height 6
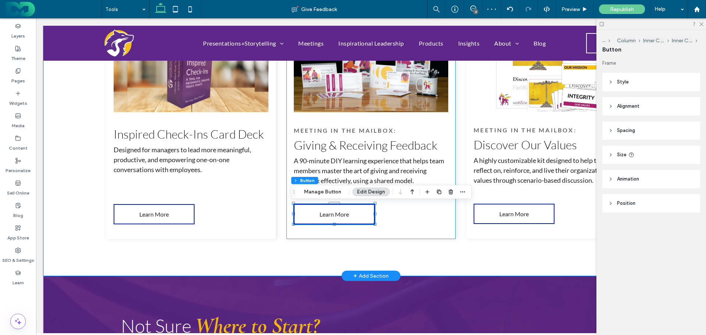
click at [421, 218] on div "Meeting in the Mailbox: Giving & Receiving Feedback A 90-minute DIY learning ex…" at bounding box center [370, 132] width 169 height 214
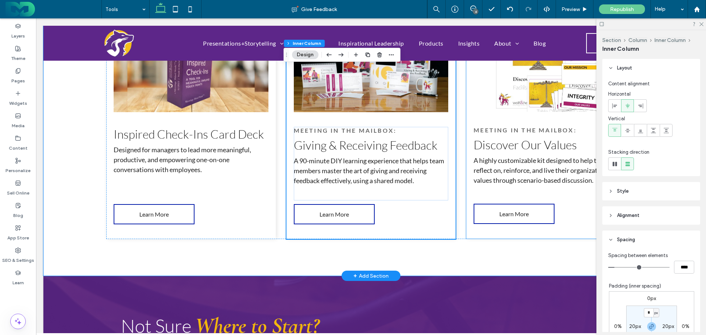
scroll to position [956, 0]
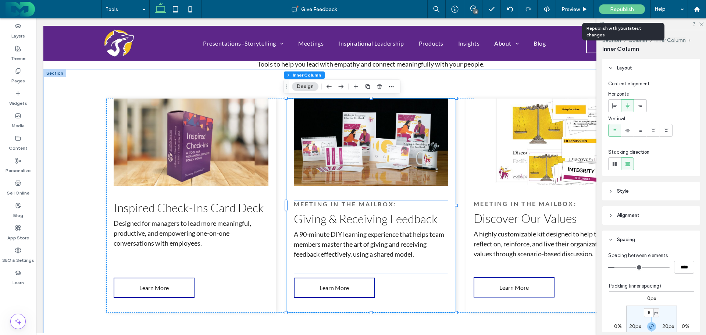
click at [624, 8] on span "Republish" at bounding box center [622, 9] width 24 height 6
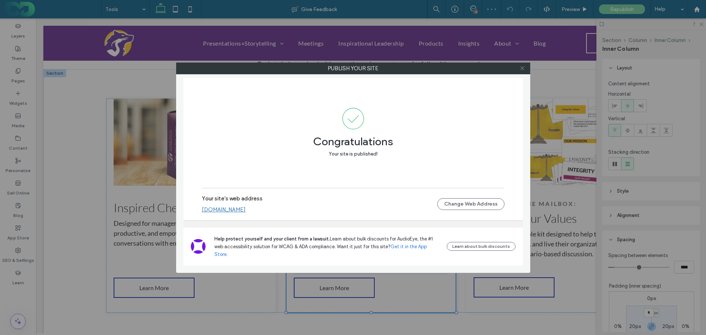
click at [521, 65] on icon at bounding box center [522, 68] width 6 height 6
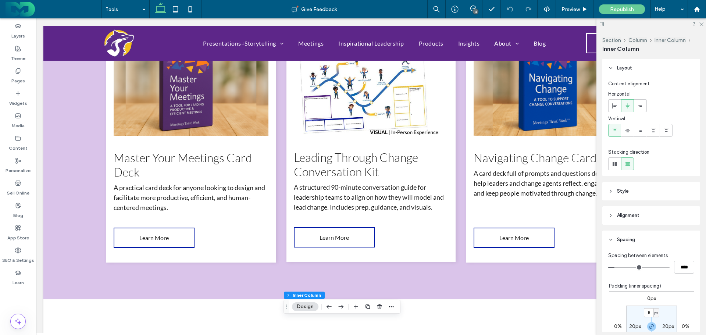
scroll to position [0, 0]
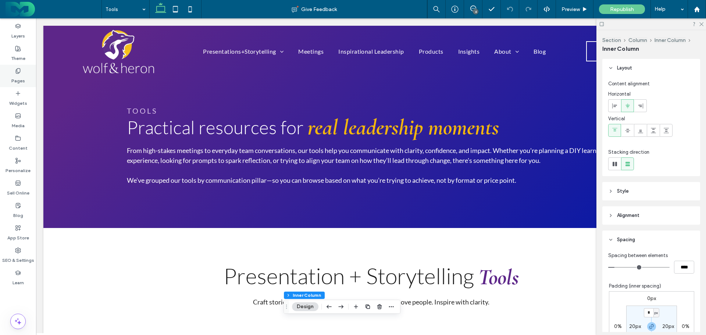
click at [22, 69] on div "Pages" at bounding box center [18, 76] width 36 height 22
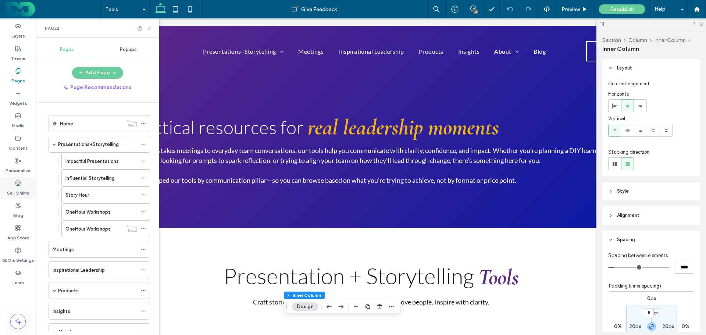
click at [17, 180] on icon at bounding box center [18, 183] width 6 height 6
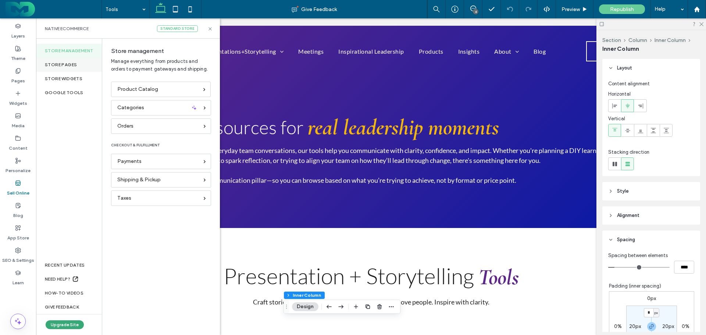
click at [58, 62] on div "Store pages" at bounding box center [69, 65] width 66 height 14
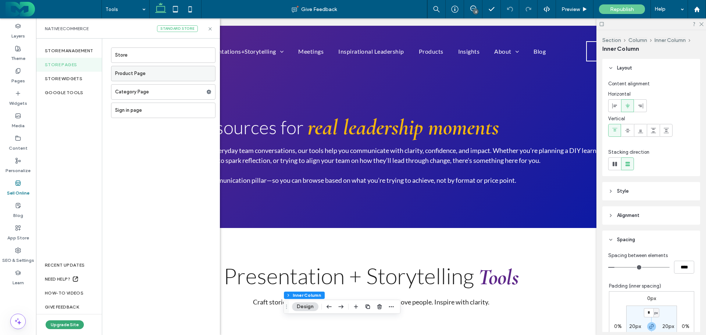
click at [143, 72] on label "Product Page" at bounding box center [165, 73] width 100 height 15
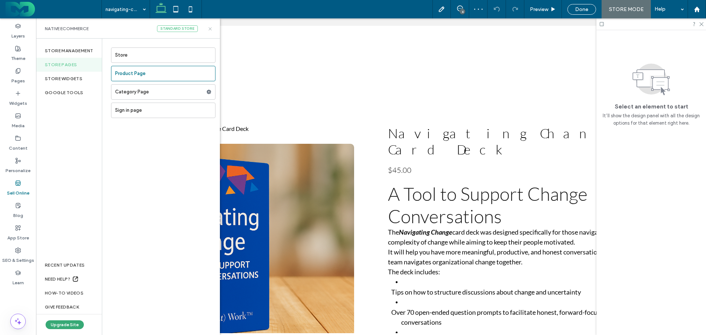
drag, startPoint x: 212, startPoint y: 28, endPoint x: 165, endPoint y: 23, distance: 47.0
click at [212, 28] on icon at bounding box center [210, 29] width 6 height 6
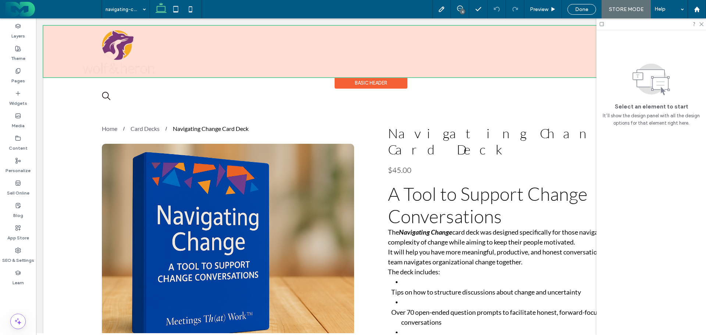
click at [218, 47] on div at bounding box center [370, 51] width 655 height 51
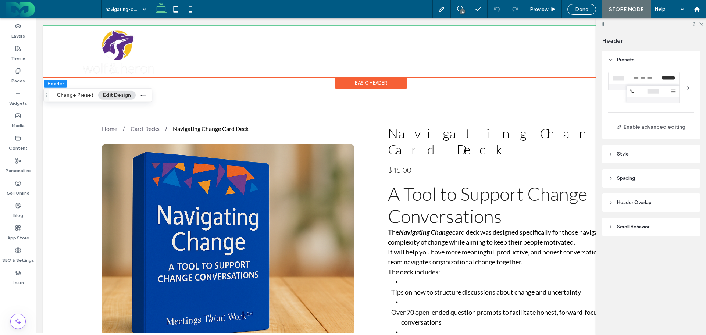
click at [360, 82] on div "Basic Header" at bounding box center [370, 82] width 73 height 11
click at [51, 44] on div "Presentations+Storytelling Impactful Presentations Influential Storytelling Sto…" at bounding box center [370, 51] width 655 height 51
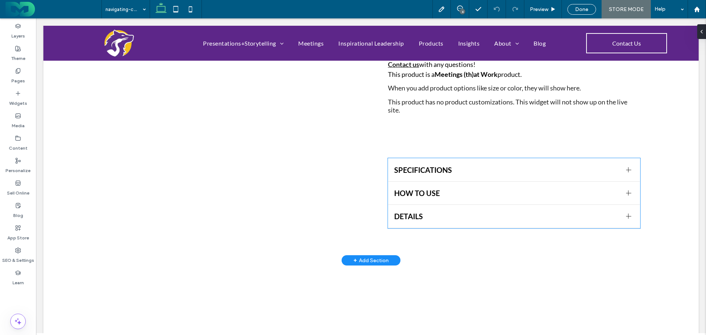
click at [483, 165] on span "SPECIFICATIONS" at bounding box center [507, 169] width 226 height 9
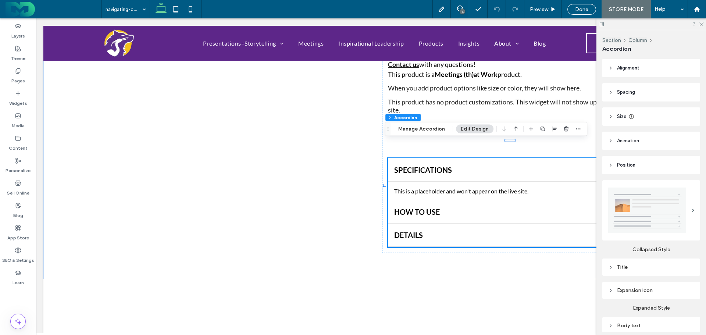
drag, startPoint x: 699, startPoint y: 25, endPoint x: 696, endPoint y: 26, distance: 4.1
click at [700, 24] on icon at bounding box center [700, 23] width 5 height 5
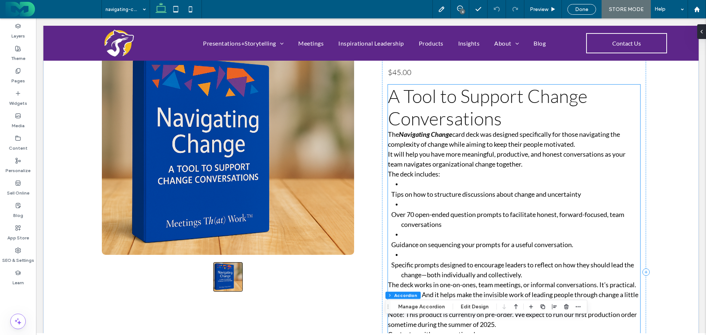
scroll to position [110, 0]
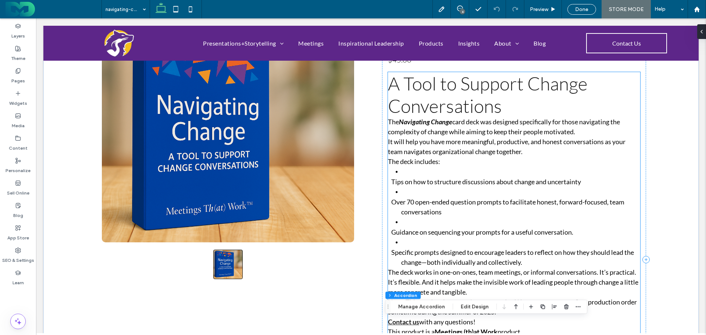
click at [422, 177] on p "Tips on how to structure discussions about change and uncertainty" at bounding box center [520, 182] width 239 height 10
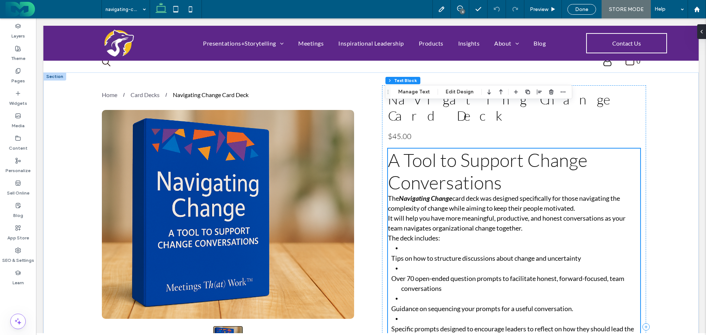
scroll to position [0, 0]
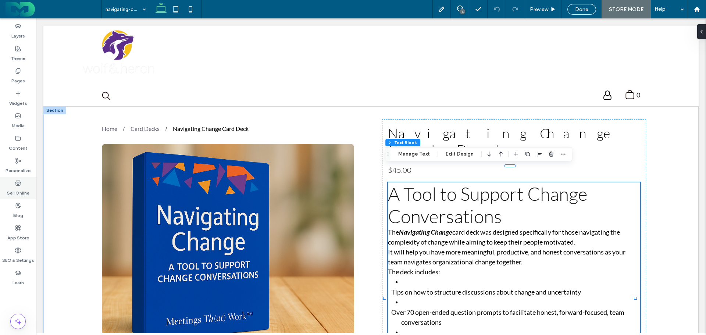
click at [19, 185] on icon at bounding box center [18, 183] width 6 height 6
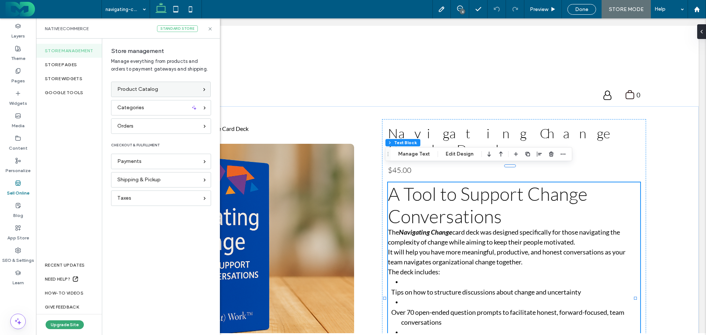
click at [143, 86] on span "Product Catalog" at bounding box center [137, 89] width 41 height 8
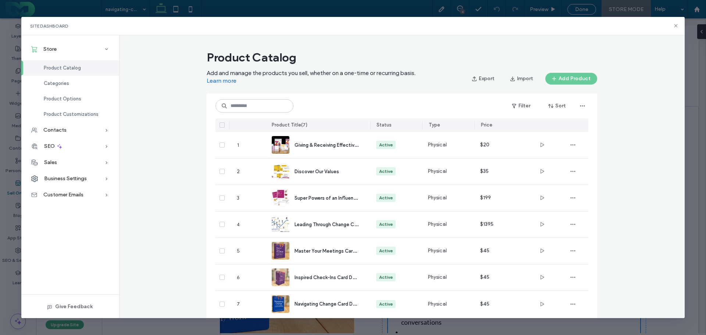
scroll to position [17, 0]
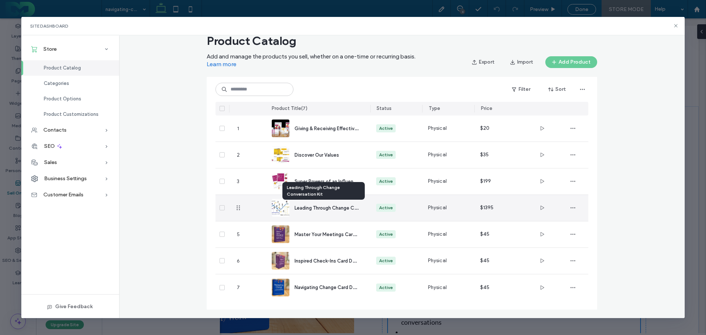
click at [321, 208] on span "Leading Through Change Conversation Kit" at bounding box center [340, 207] width 93 height 7
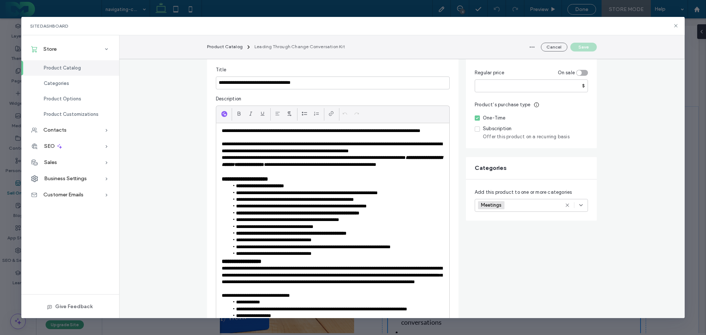
scroll to position [110, 0]
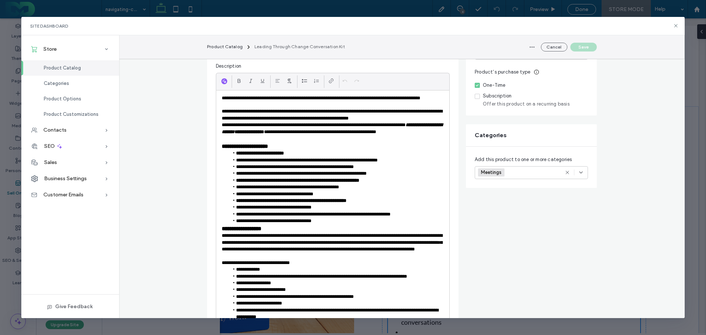
click at [222, 154] on ul "**********" at bounding box center [333, 187] width 222 height 74
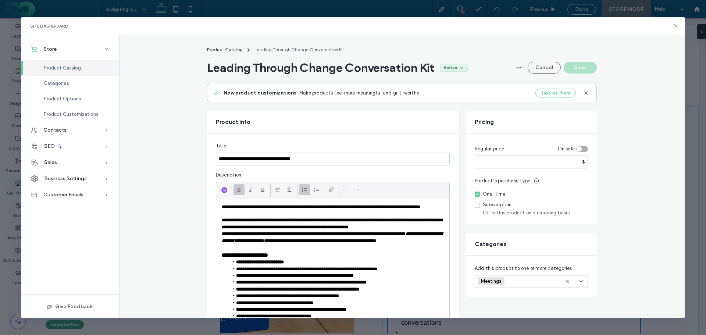
scroll to position [0, 0]
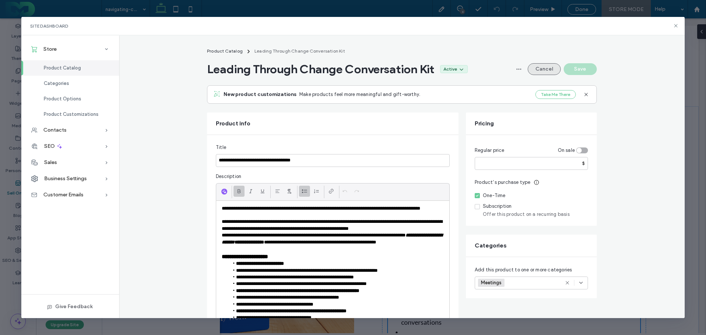
click at [541, 67] on button "Cancel" at bounding box center [543, 69] width 33 height 12
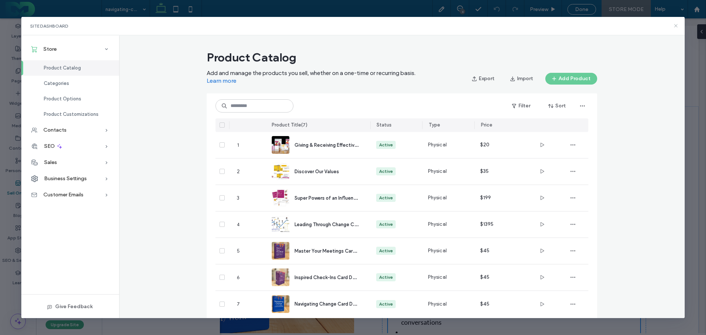
click at [675, 25] on icon at bounding box center [676, 26] width 6 height 6
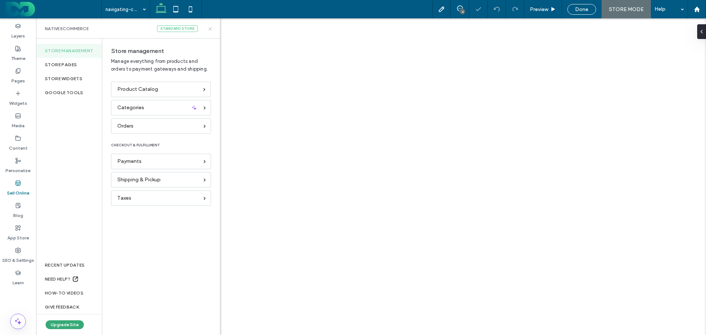
click at [212, 29] on icon at bounding box center [210, 29] width 6 height 6
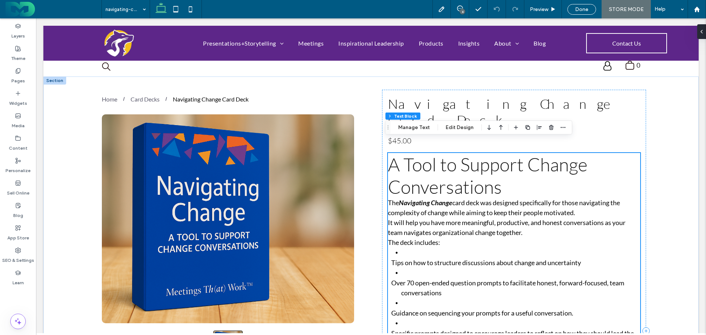
scroll to position [17, 0]
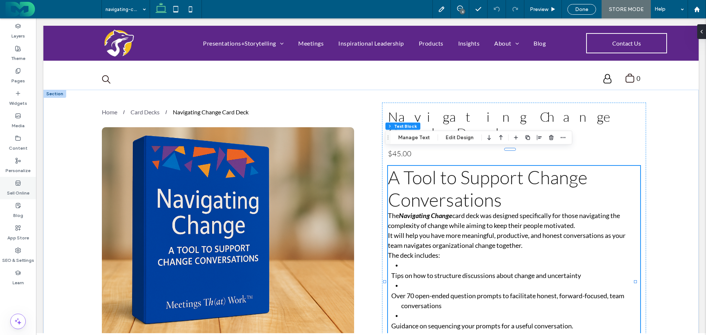
click at [18, 178] on div "Sell Online" at bounding box center [18, 188] width 36 height 22
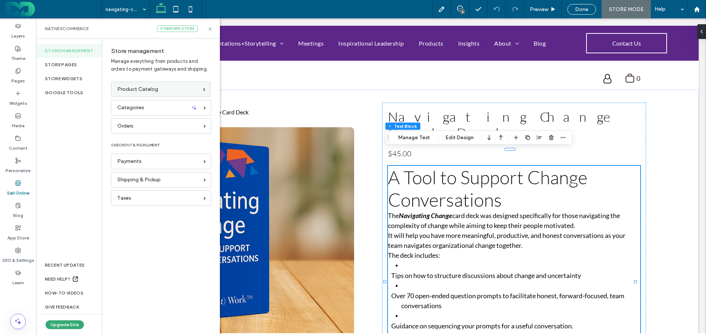
click at [142, 90] on span "Product Catalog" at bounding box center [137, 89] width 41 height 8
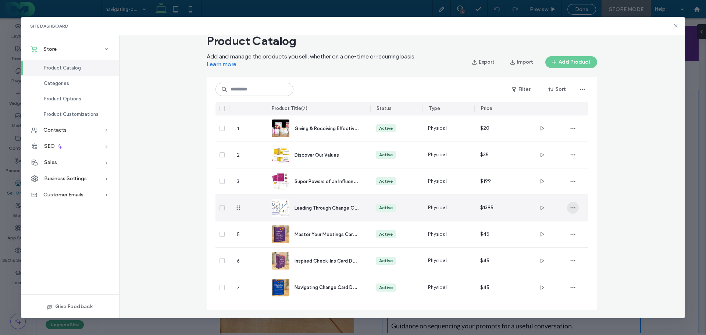
click at [574, 207] on span "button" at bounding box center [573, 208] width 12 height 12
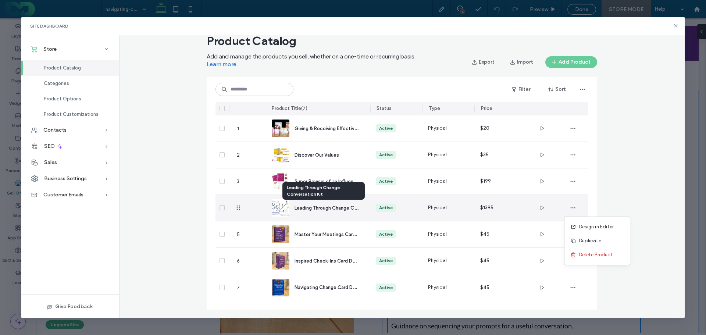
click at [320, 208] on span "Leading Through Change Conversation Kit" at bounding box center [340, 207] width 93 height 7
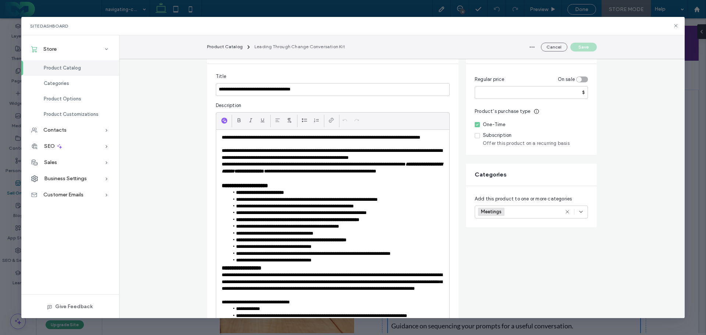
scroll to position [37, 0]
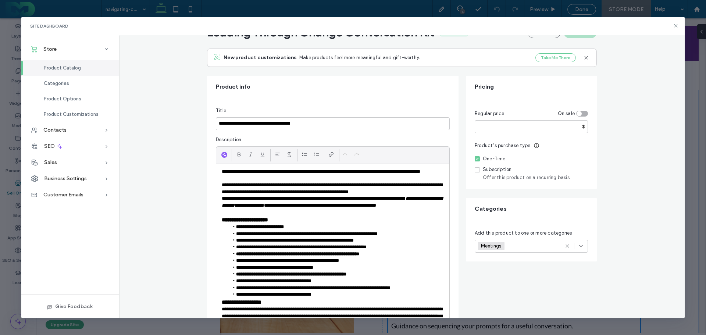
click at [579, 114] on div "toggle" at bounding box center [578, 113] width 5 height 5
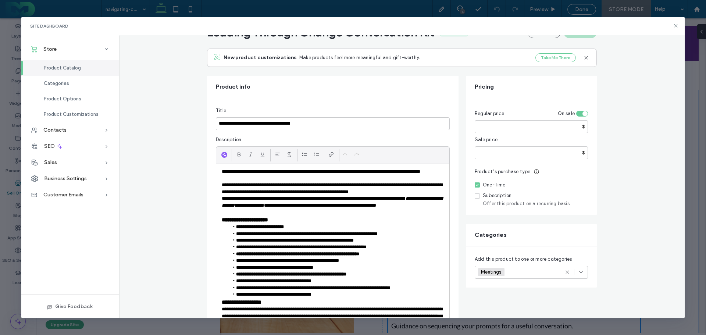
click at [578, 107] on fieldset "Regular price On sale **** $ Sale price $" at bounding box center [530, 133] width 113 height 52
click at [576, 112] on div "toggle" at bounding box center [582, 114] width 12 height 6
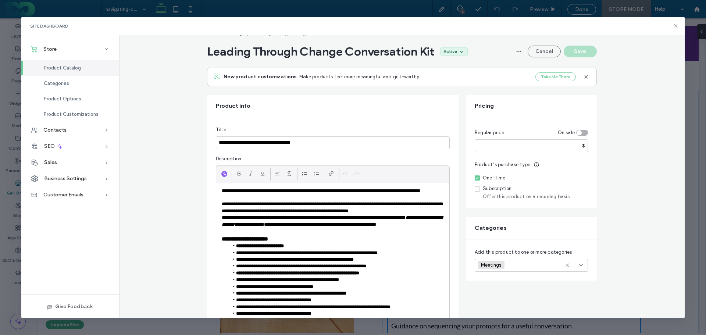
scroll to position [0, 0]
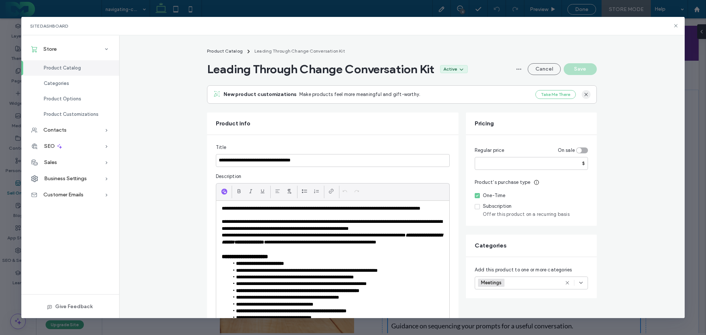
click at [583, 94] on icon "button" at bounding box center [586, 95] width 6 height 6
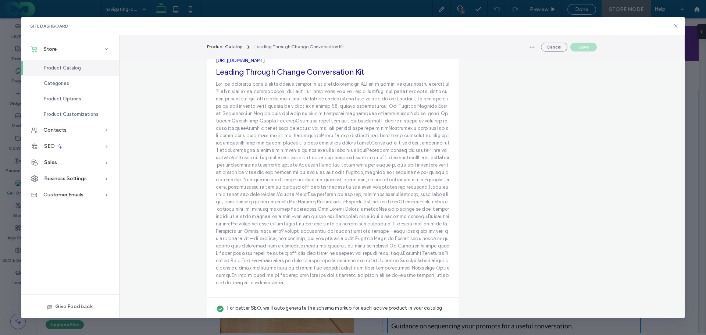
scroll to position [1483, 0]
click at [56, 83] on span "Categories" at bounding box center [56, 83] width 25 height 6
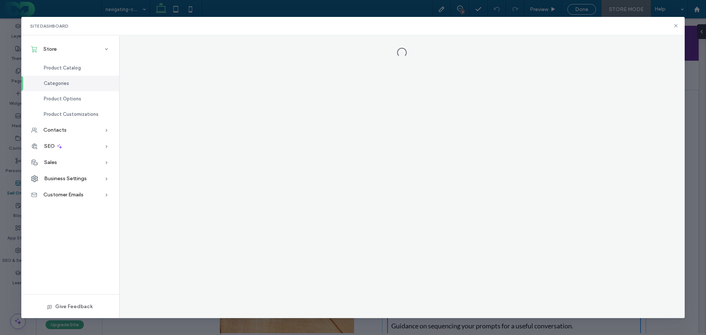
scroll to position [0, 0]
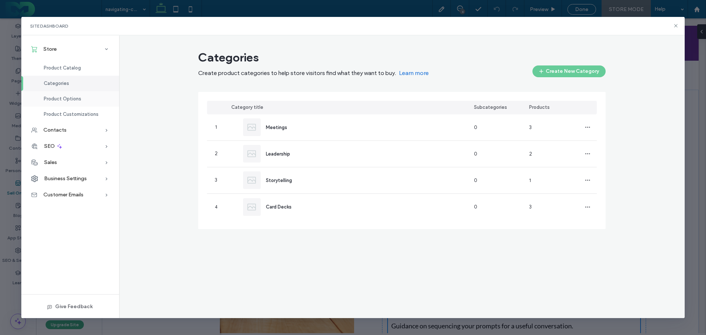
click at [57, 98] on span "Product Options" at bounding box center [62, 99] width 37 height 6
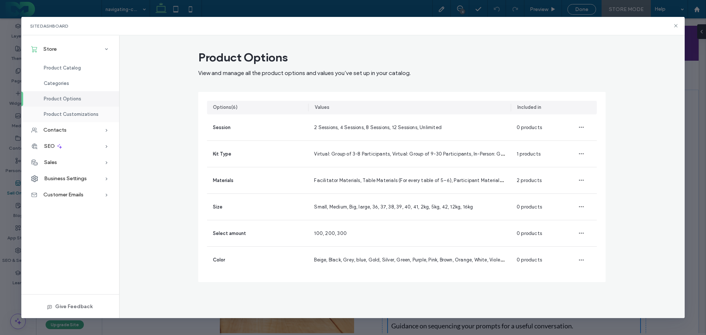
click at [58, 114] on span "Product Customizations" at bounding box center [71, 114] width 55 height 6
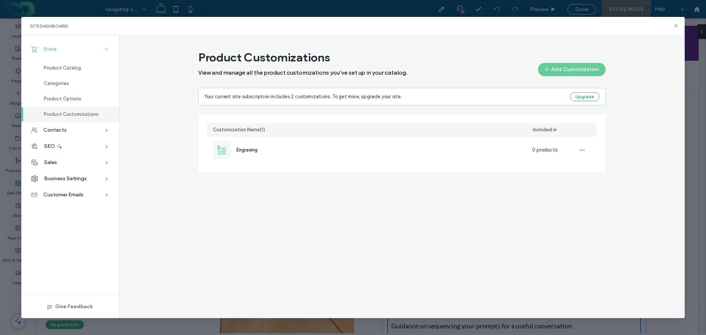
click at [52, 48] on span "Store" at bounding box center [49, 49] width 13 height 6
drag, startPoint x: 674, startPoint y: 26, endPoint x: 303, endPoint y: 55, distance: 372.0
click at [674, 26] on icon at bounding box center [676, 26] width 6 height 6
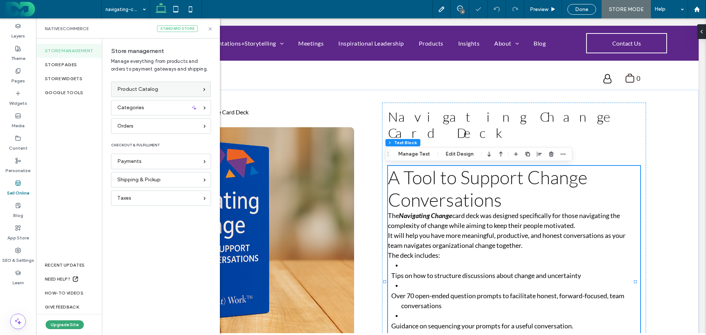
click at [144, 88] on span "Product Catalog" at bounding box center [137, 89] width 41 height 8
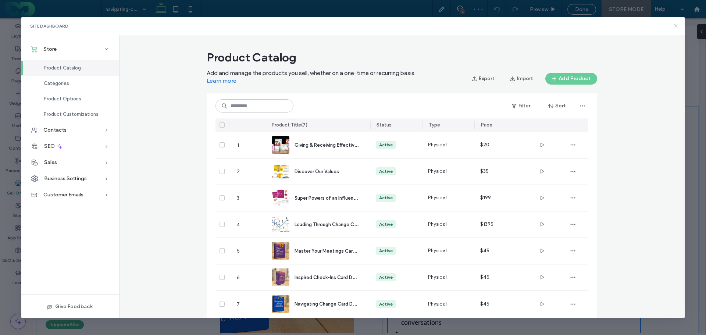
click at [676, 25] on use at bounding box center [675, 25] width 3 height 3
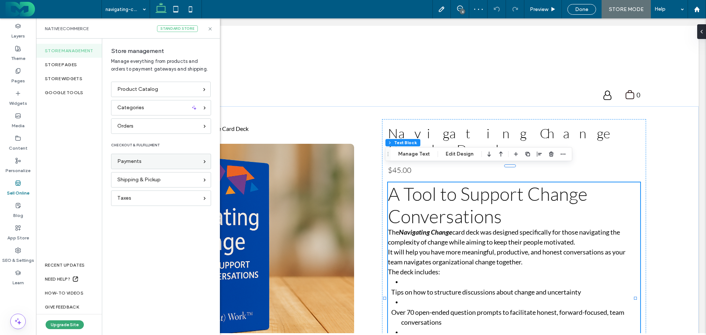
click at [145, 158] on div "Payments" at bounding box center [157, 161] width 81 height 8
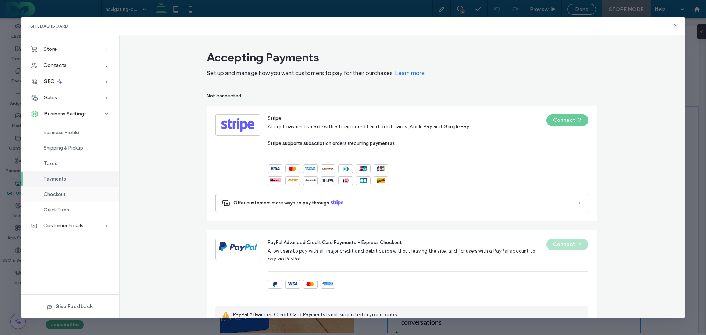
click at [64, 193] on span "Checkout" at bounding box center [55, 194] width 22 height 6
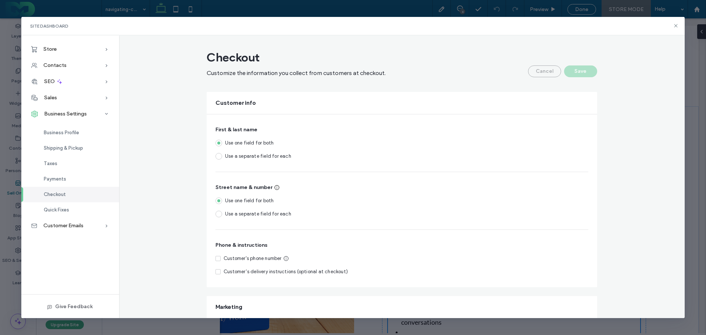
click at [216, 158] on span at bounding box center [218, 156] width 7 height 7
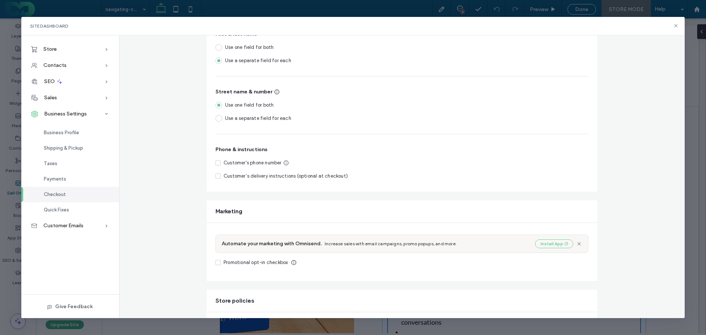
scroll to position [110, 0]
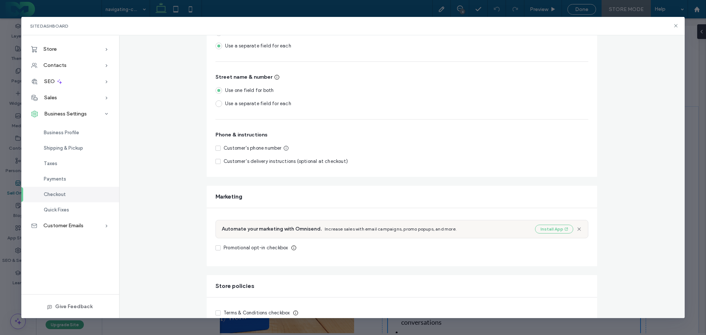
click at [216, 148] on icon at bounding box center [217, 148] width 3 height 2
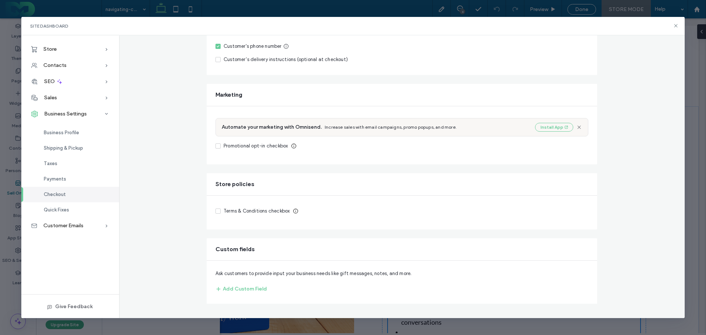
scroll to position [0, 0]
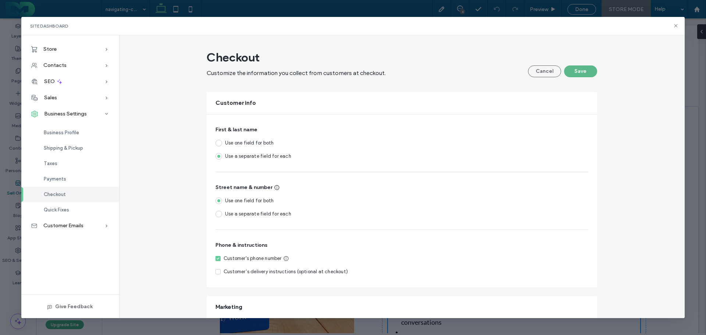
click at [574, 71] on button "Save" at bounding box center [580, 71] width 33 height 12
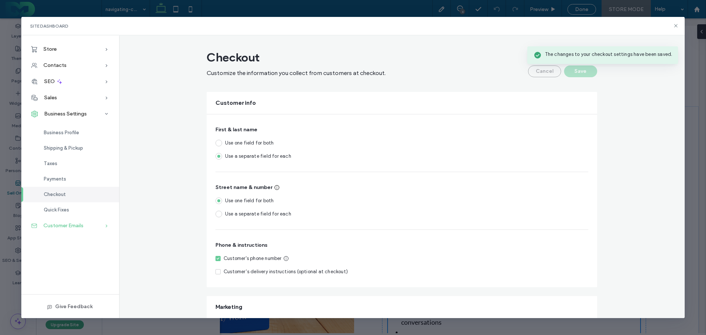
click at [61, 225] on span "Customer Emails" at bounding box center [63, 225] width 40 height 6
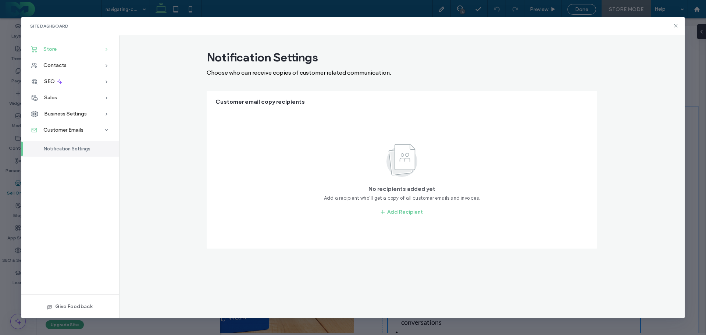
click at [53, 47] on span "Store" at bounding box center [49, 49] width 13 height 6
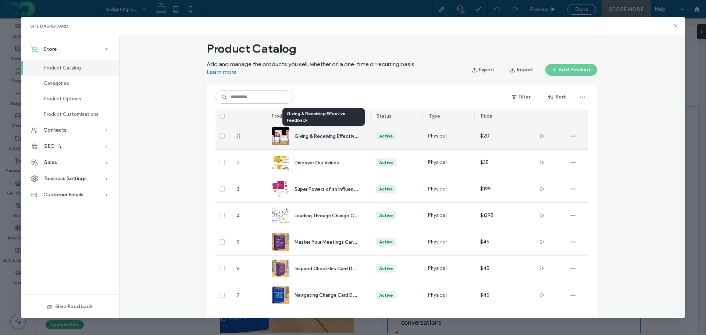
scroll to position [17, 0]
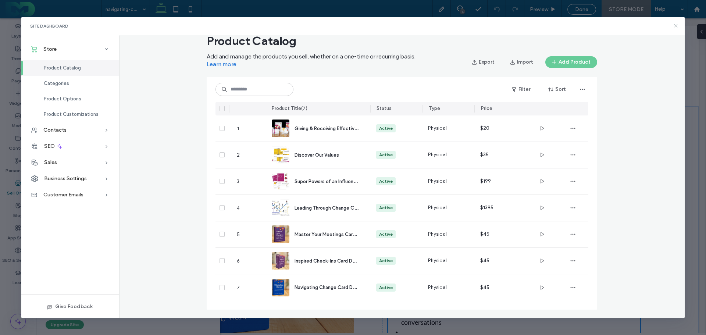
click at [675, 26] on use at bounding box center [675, 25] width 3 height 3
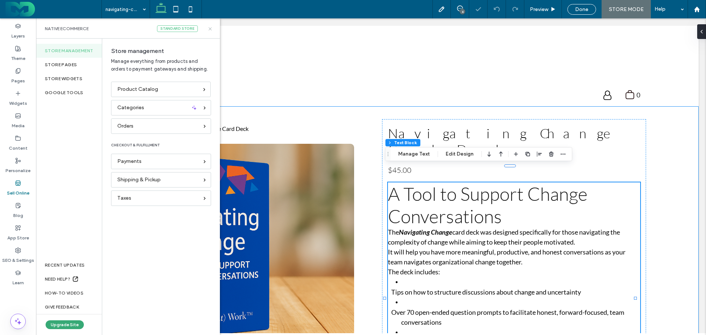
click at [209, 29] on use at bounding box center [209, 28] width 3 height 3
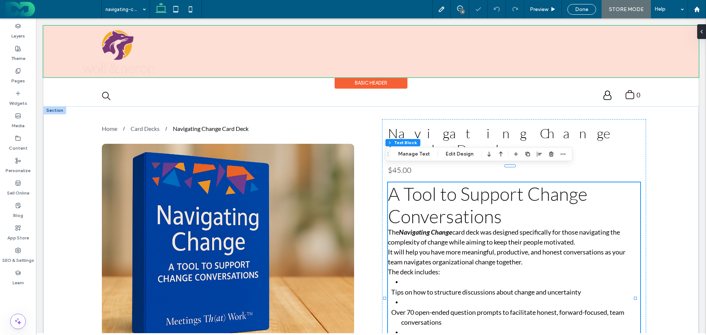
scroll to position [0, 0]
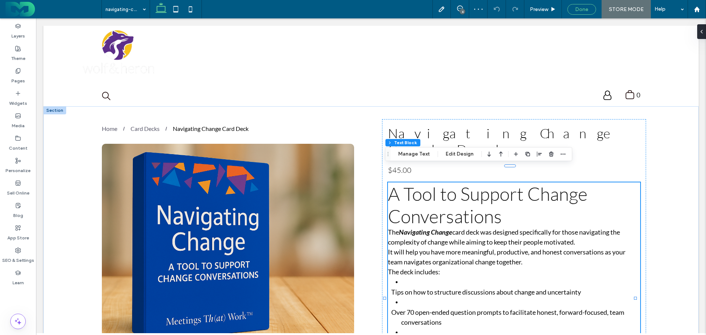
click at [588, 9] on span "Done" at bounding box center [581, 9] width 13 height 6
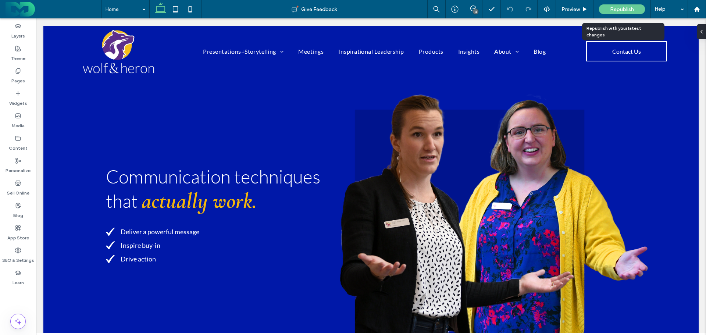
click at [617, 7] on span "Republish" at bounding box center [622, 9] width 24 height 6
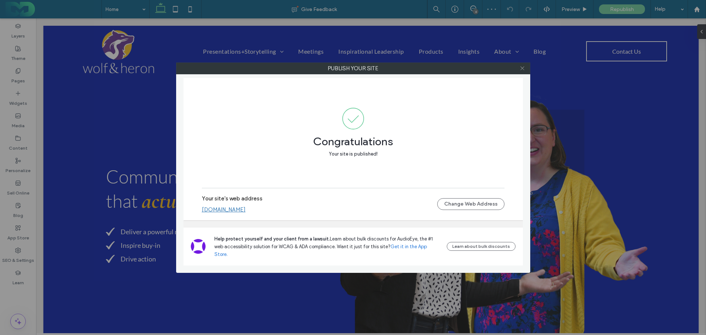
click at [522, 67] on icon at bounding box center [522, 68] width 6 height 6
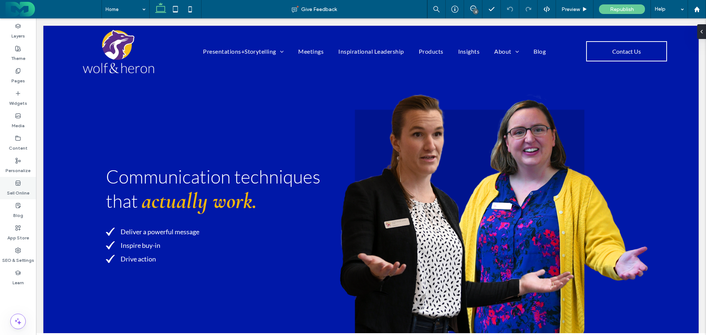
click at [16, 182] on icon at bounding box center [18, 183] width 6 height 6
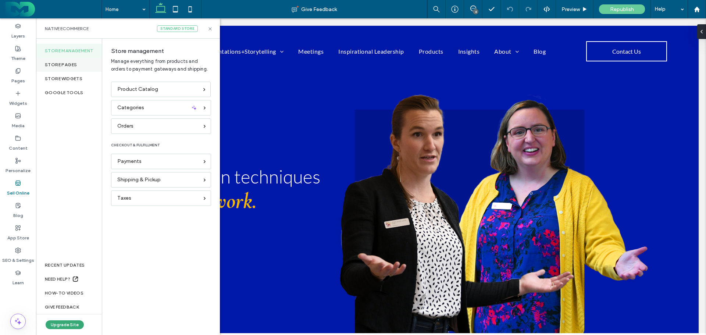
click at [54, 59] on div "Store pages" at bounding box center [69, 65] width 66 height 14
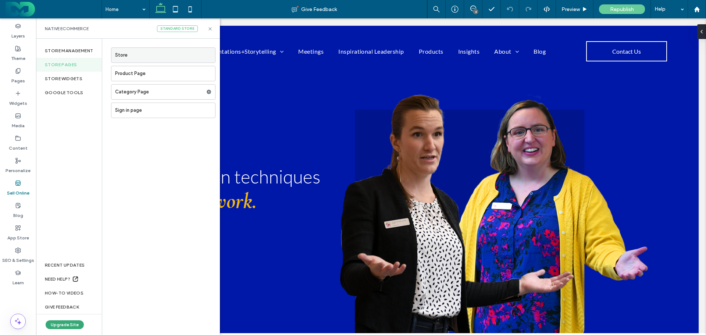
click at [129, 56] on label "Store" at bounding box center [165, 55] width 100 height 15
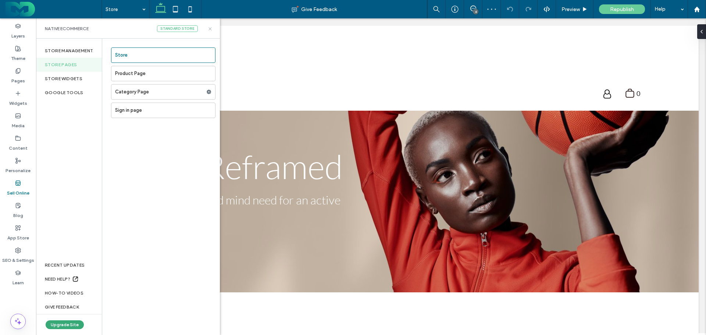
click at [208, 29] on icon at bounding box center [210, 29] width 6 height 6
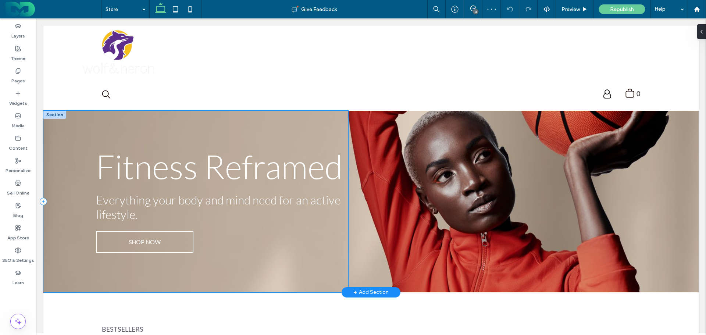
click at [69, 136] on div "Fitness Reframed Everything your body and mind need for an active lifestyle. SH…" at bounding box center [195, 202] width 305 height 182
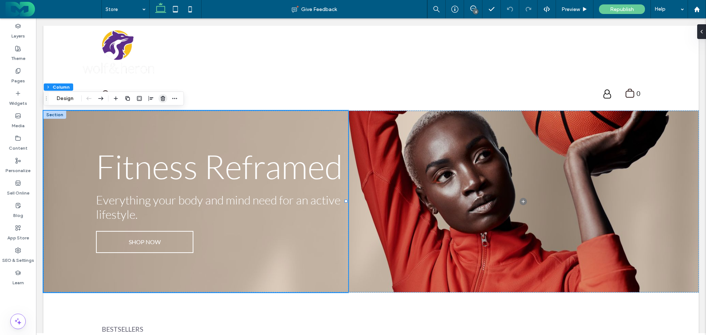
click at [164, 98] on use "button" at bounding box center [163, 98] width 4 height 5
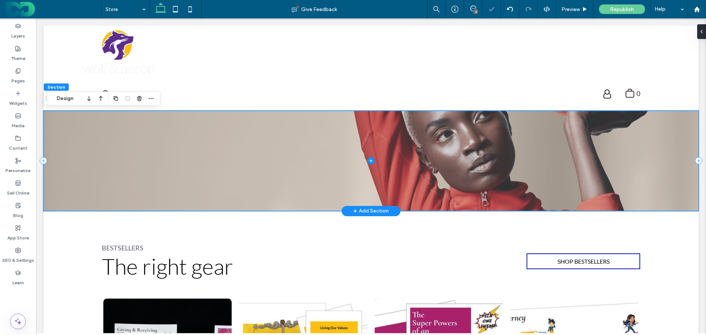
click at [89, 125] on span at bounding box center [370, 161] width 655 height 100
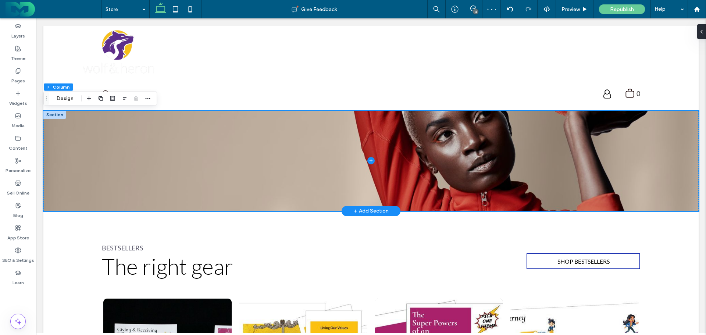
click at [53, 114] on div at bounding box center [54, 115] width 23 height 8
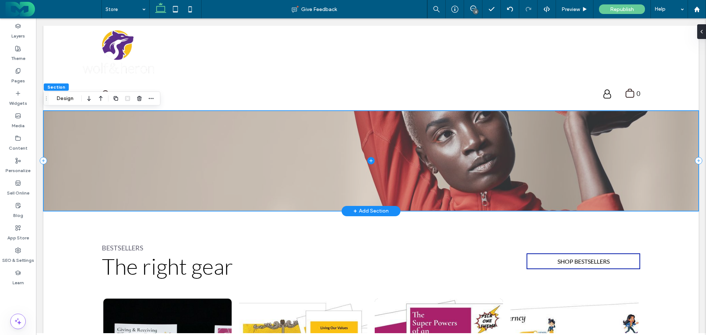
click at [85, 130] on span at bounding box center [370, 161] width 655 height 100
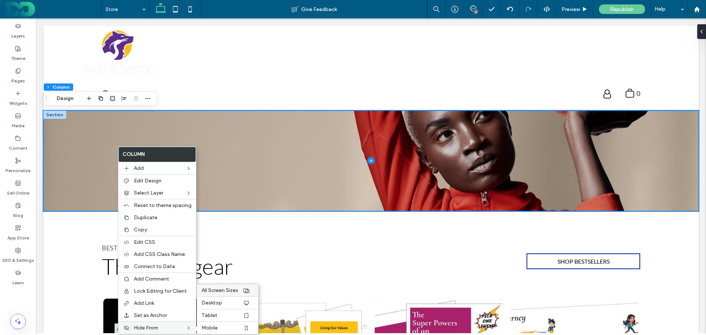
click at [222, 288] on span "All Screen Sizes" at bounding box center [219, 290] width 37 height 6
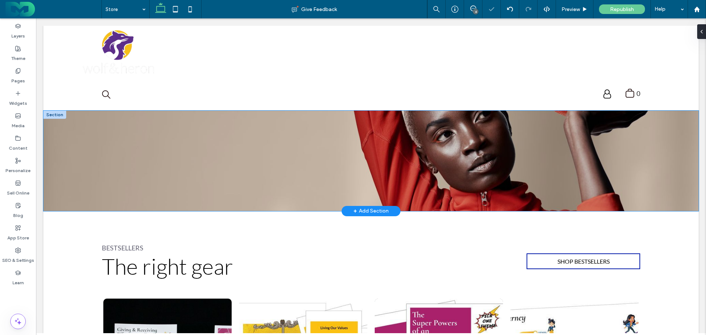
click at [46, 140] on div at bounding box center [370, 161] width 655 height 100
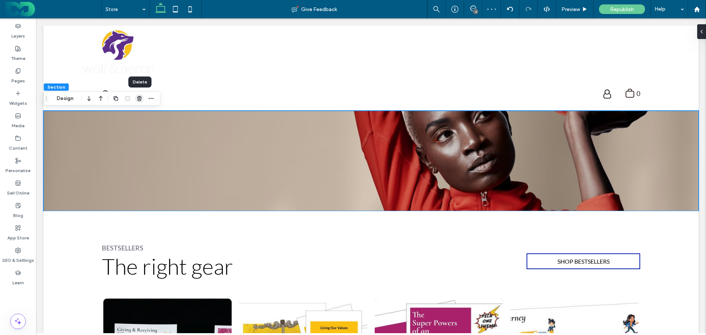
click at [139, 99] on icon "button" at bounding box center [139, 99] width 6 height 6
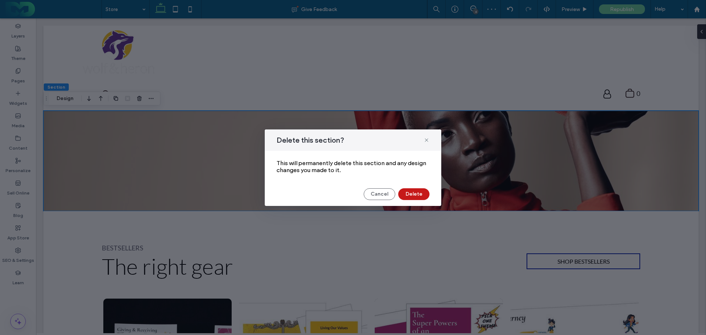
click at [411, 191] on button "Delete" at bounding box center [413, 194] width 31 height 12
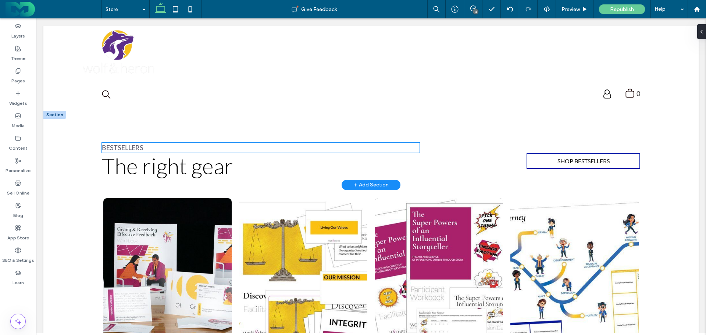
click at [254, 149] on p "BESTSELLERS" at bounding box center [261, 148] width 318 height 10
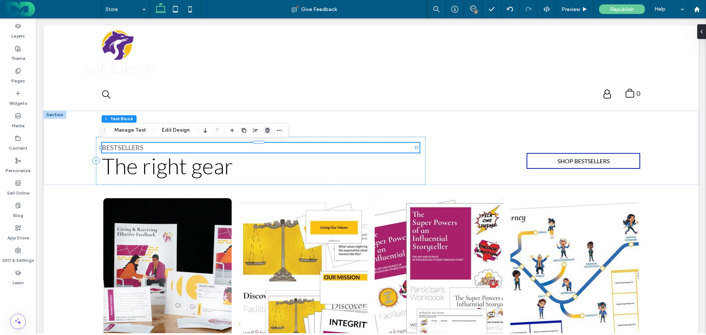
click at [266, 130] on icon "button" at bounding box center [267, 130] width 6 height 6
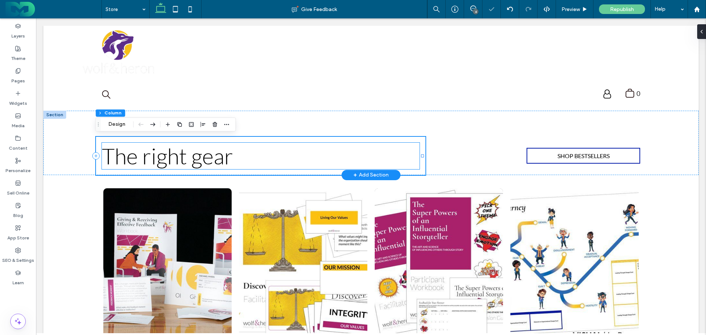
click at [273, 147] on h2 "The right gear" at bounding box center [261, 156] width 318 height 26
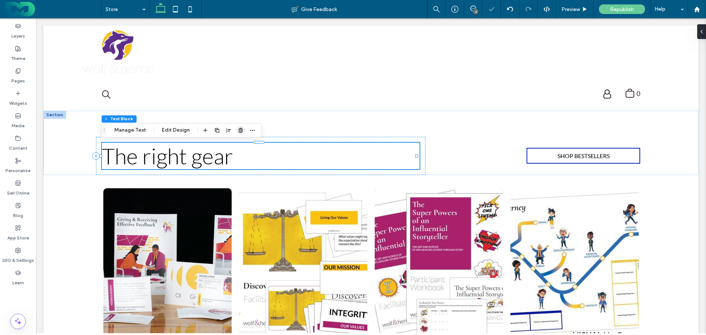
click at [240, 131] on icon "button" at bounding box center [240, 130] width 6 height 6
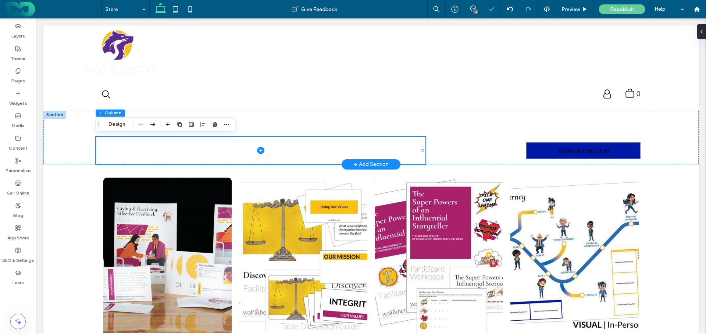
click at [526, 150] on link "SHOP BESTSELLERS" at bounding box center [582, 151] width 113 height 16
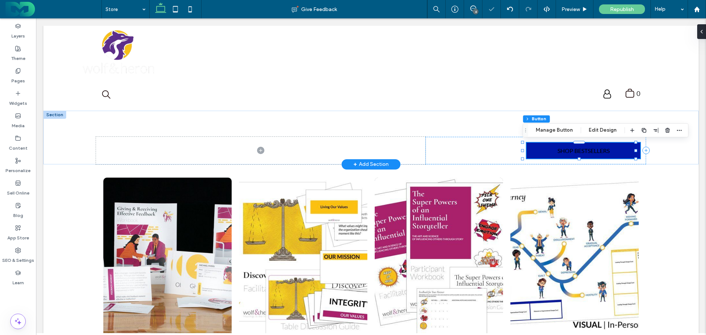
type input "**"
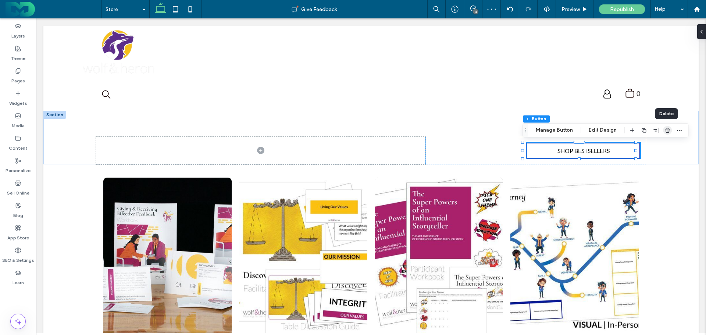
drag, startPoint x: 663, startPoint y: 129, endPoint x: 189, endPoint y: 125, distance: 474.5
click at [664, 129] on icon "button" at bounding box center [667, 130] width 6 height 6
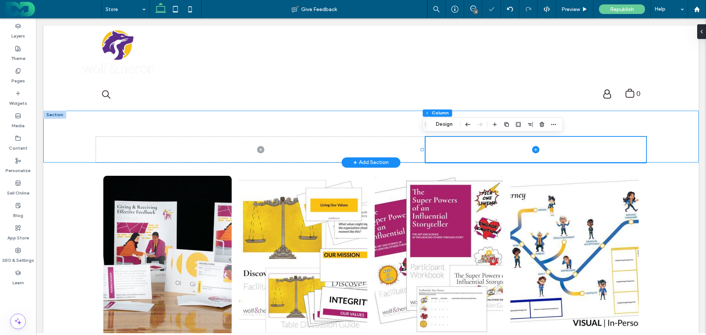
click at [69, 130] on div at bounding box center [370, 137] width 655 height 52
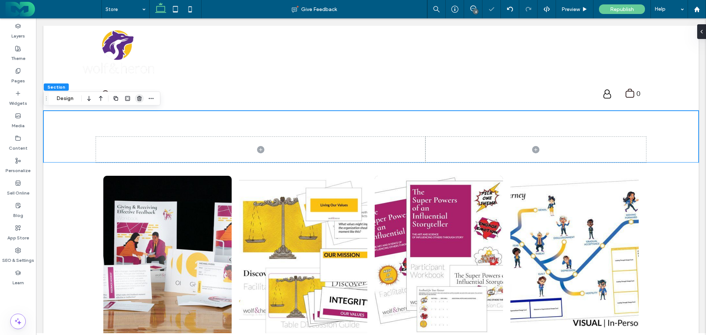
click at [137, 98] on icon "button" at bounding box center [139, 99] width 6 height 6
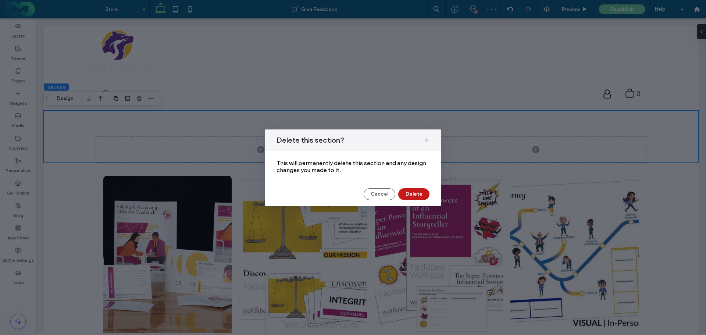
click at [420, 191] on button "Delete" at bounding box center [413, 194] width 31 height 12
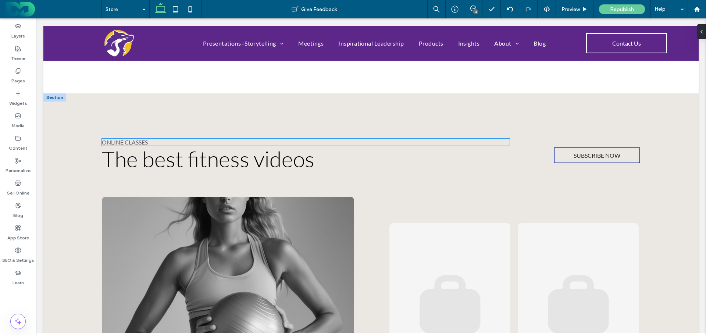
scroll to position [257, 0]
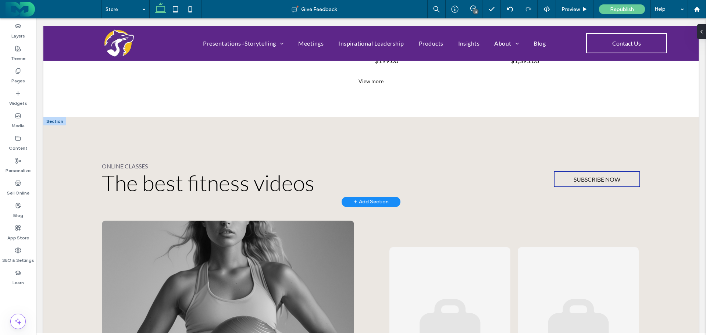
click at [56, 122] on div at bounding box center [54, 121] width 23 height 8
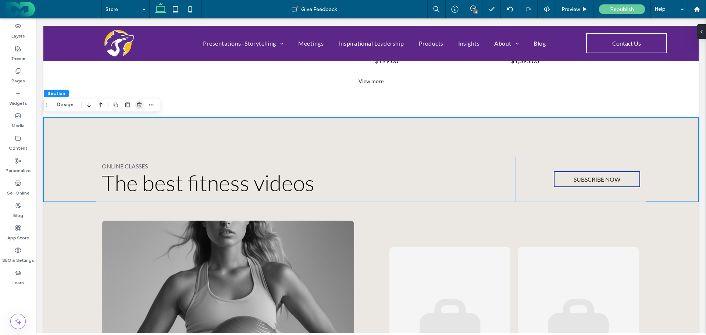
click at [140, 103] on icon "button" at bounding box center [139, 105] width 6 height 6
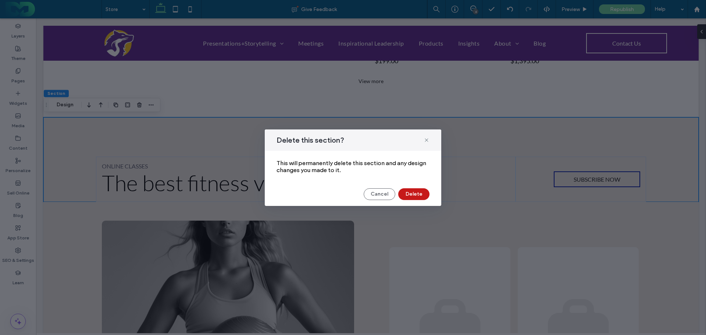
drag, startPoint x: 413, startPoint y: 194, endPoint x: 94, endPoint y: 135, distance: 324.9
click at [413, 194] on button "Delete" at bounding box center [413, 194] width 31 height 12
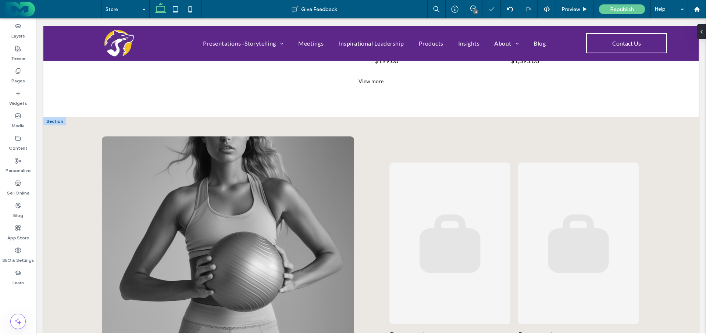
click at [54, 121] on div at bounding box center [54, 121] width 23 height 8
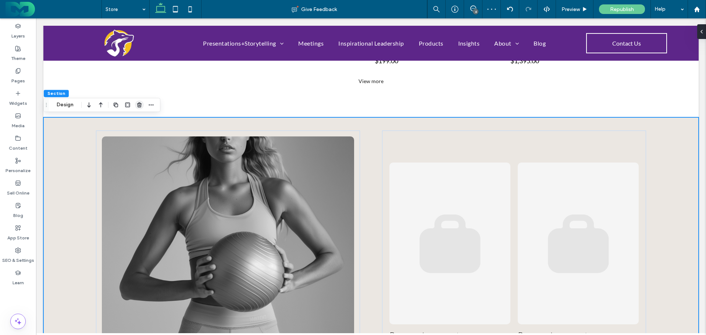
click at [138, 104] on use "button" at bounding box center [139, 105] width 4 height 5
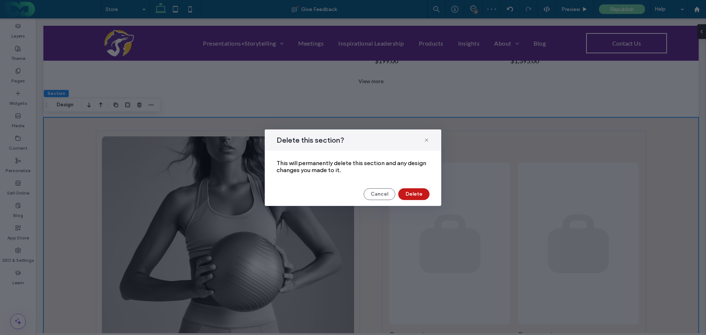
click at [411, 195] on button "Delete" at bounding box center [413, 194] width 31 height 12
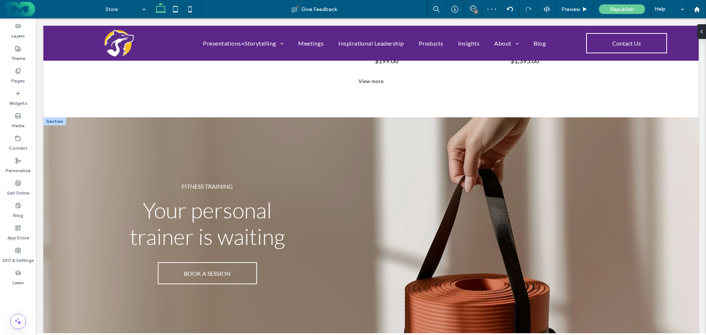
click at [56, 120] on div at bounding box center [54, 121] width 23 height 8
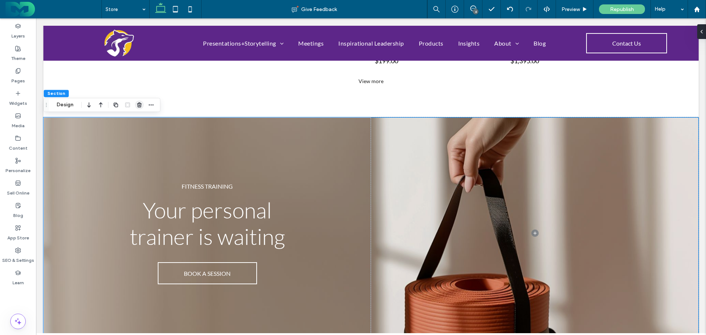
click at [136, 104] on span "button" at bounding box center [139, 104] width 9 height 9
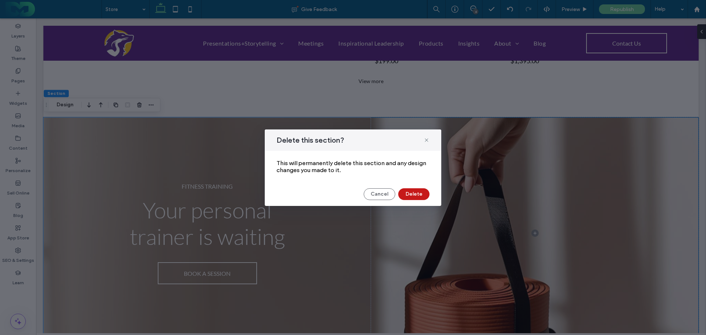
click at [420, 193] on button "Delete" at bounding box center [413, 194] width 31 height 12
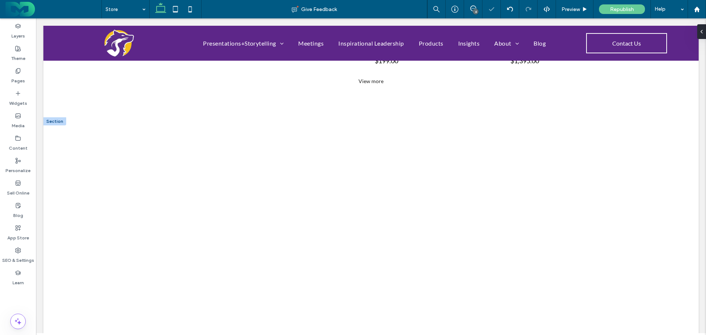
click at [55, 122] on div at bounding box center [54, 121] width 23 height 8
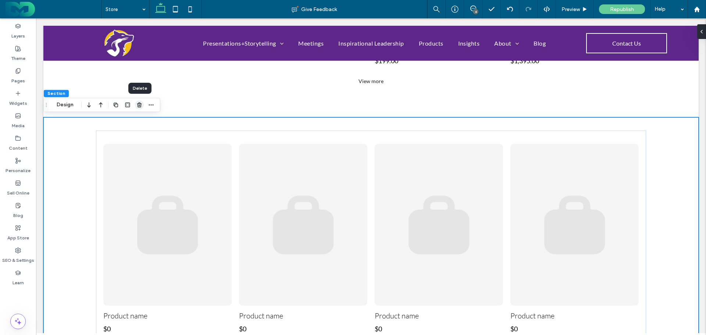
click at [138, 106] on icon "button" at bounding box center [139, 105] width 6 height 6
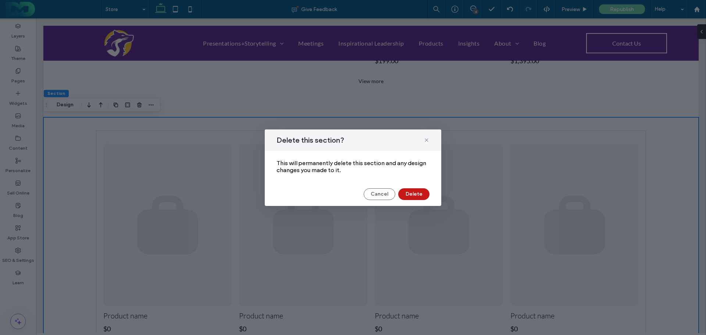
click at [408, 194] on button "Delete" at bounding box center [413, 194] width 31 height 12
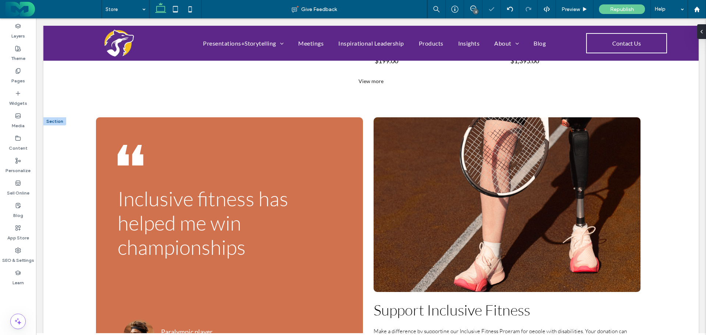
click at [58, 121] on div at bounding box center [54, 121] width 23 height 8
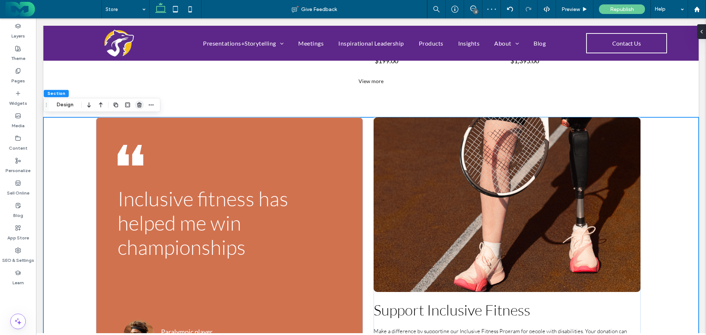
click at [138, 105] on icon "button" at bounding box center [139, 105] width 6 height 6
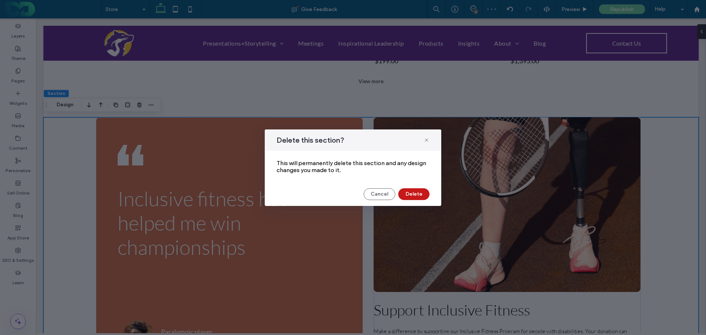
click at [420, 194] on button "Delete" at bounding box center [413, 194] width 31 height 12
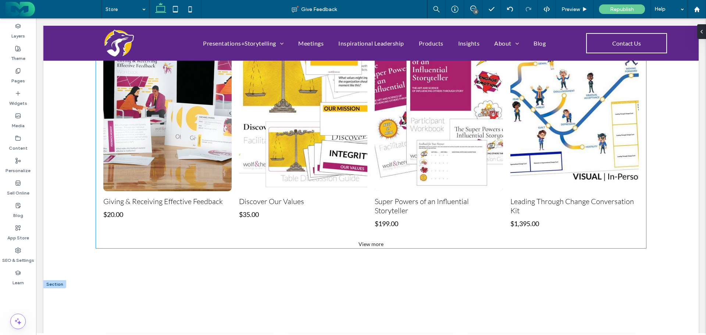
scroll to position [0, 0]
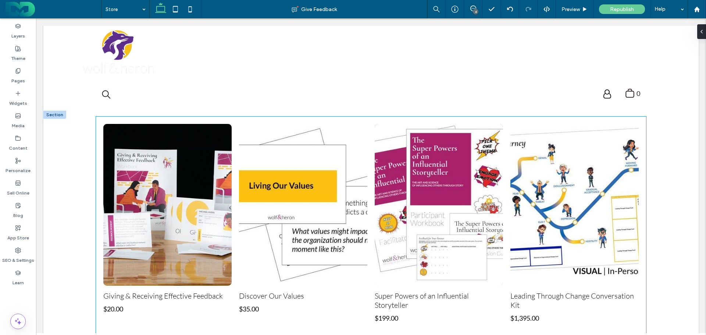
click at [239, 126] on link at bounding box center [303, 205] width 128 height 162
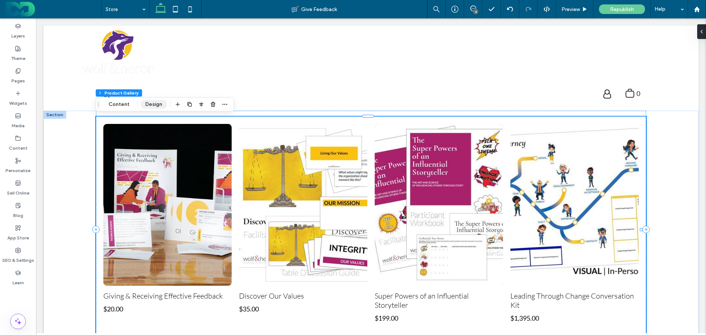
click at [152, 103] on button "Design" at bounding box center [153, 104] width 26 height 9
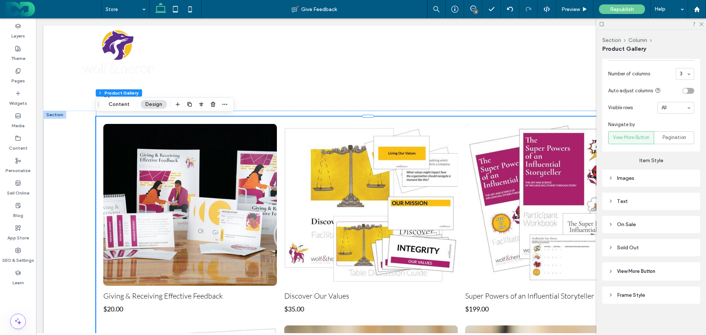
click at [615, 175] on div "Images" at bounding box center [651, 178] width 86 height 6
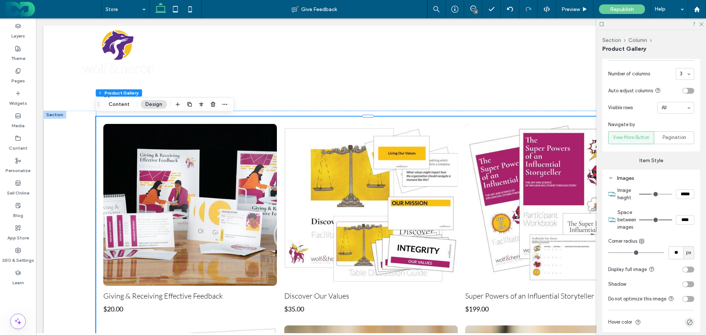
click at [686, 193] on input "*****" at bounding box center [685, 194] width 18 height 10
click at [669, 206] on section "Space between images ****" at bounding box center [655, 219] width 77 height 29
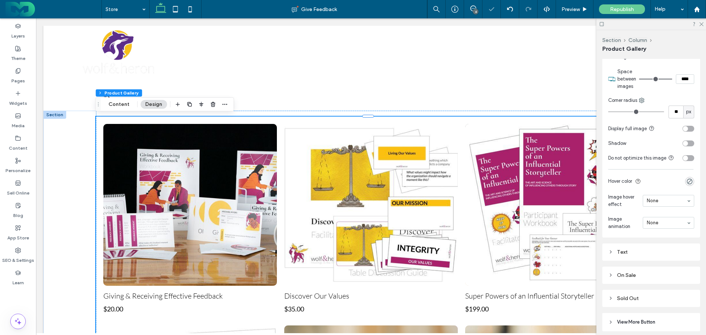
scroll to position [471, 0]
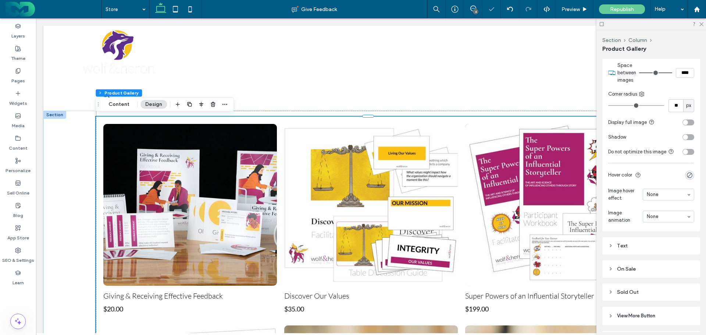
click at [686, 121] on div "toggle" at bounding box center [688, 122] width 12 height 6
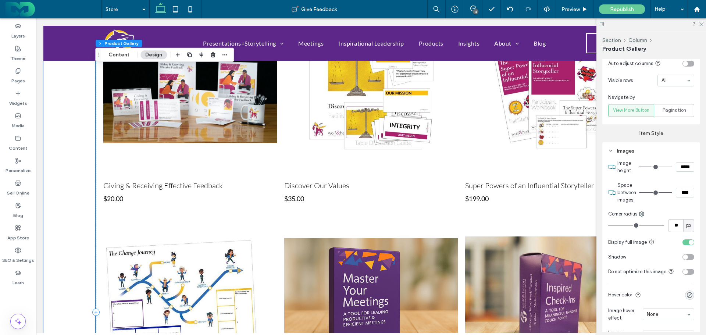
scroll to position [324, 0]
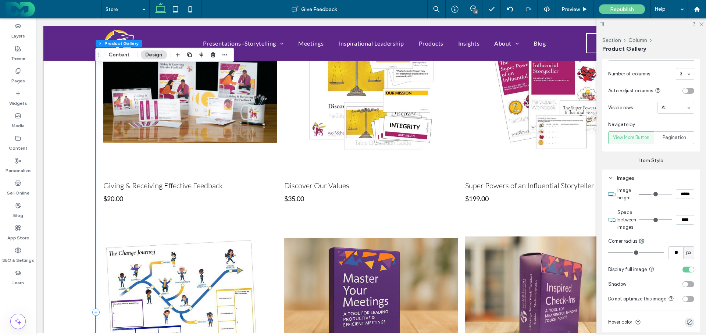
type input "***"
type input "*****"
type input "***"
type input "*****"
type input "***"
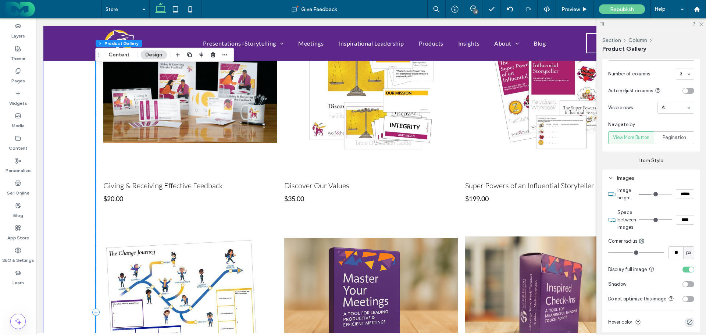
type input "*****"
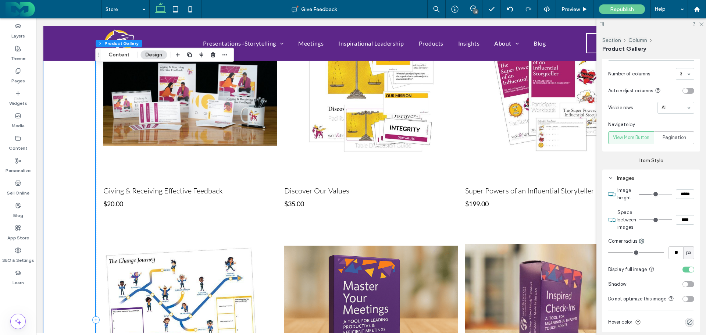
type input "***"
type input "*****"
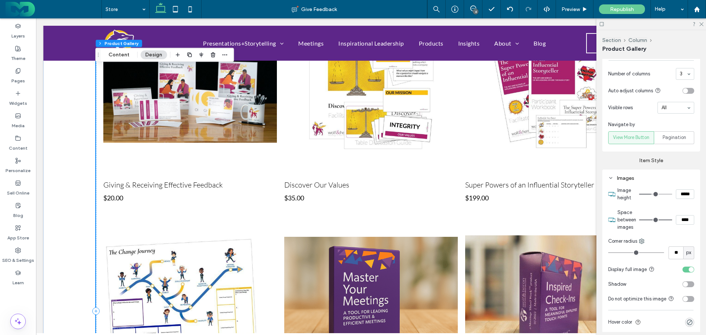
type input "***"
type input "*****"
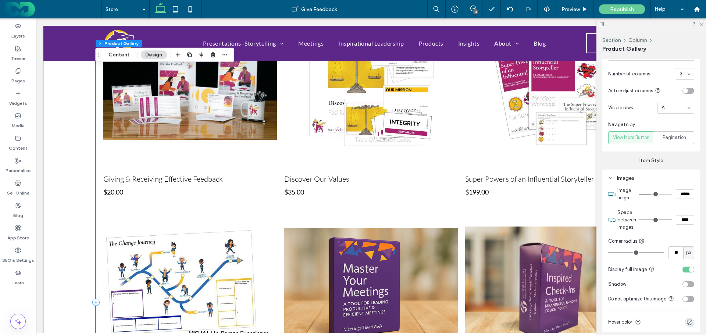
type input "***"
type input "*****"
type input "***"
type input "*****"
type input "***"
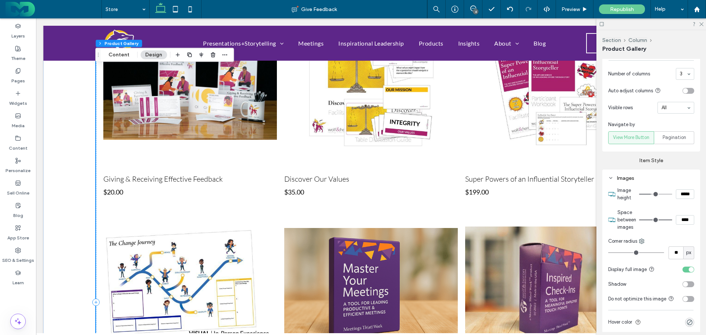
type input "*****"
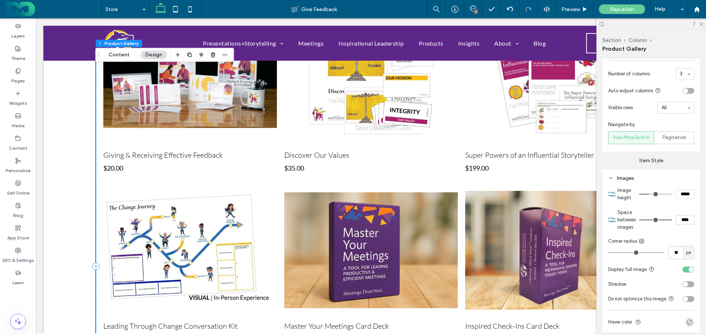
type input "***"
type input "*****"
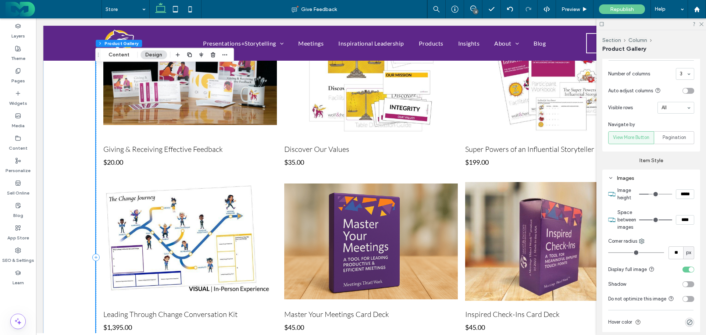
type input "***"
type input "*****"
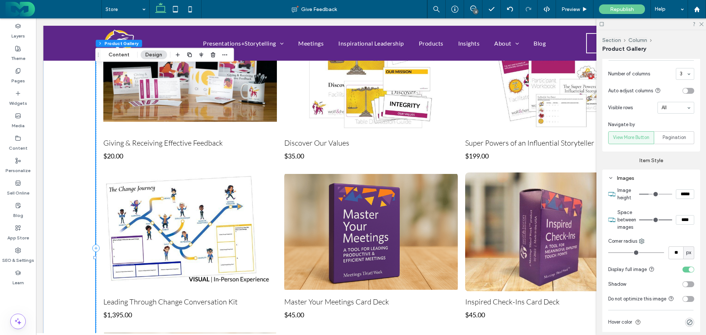
type input "***"
type input "*****"
type input "***"
type input "*****"
type input "***"
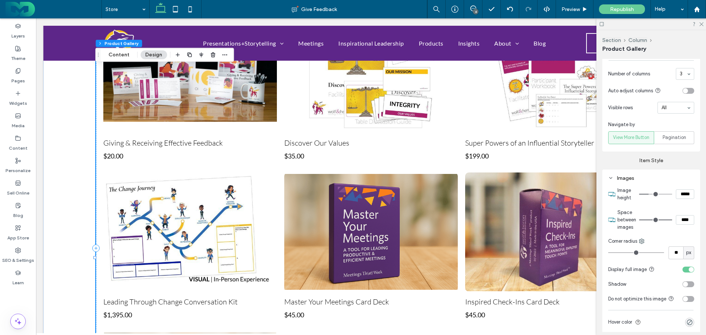
type input "*****"
type input "***"
type input "*****"
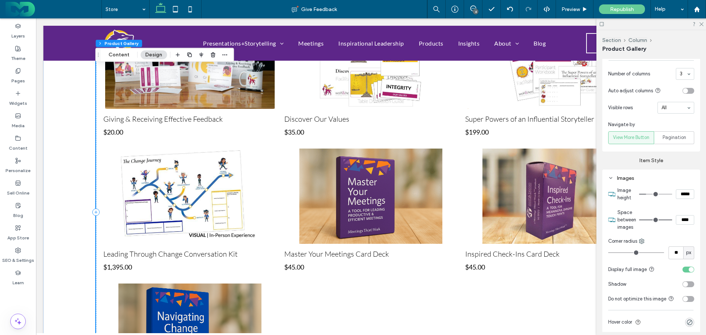
type input "***"
type input "*****"
type input "***"
type input "*****"
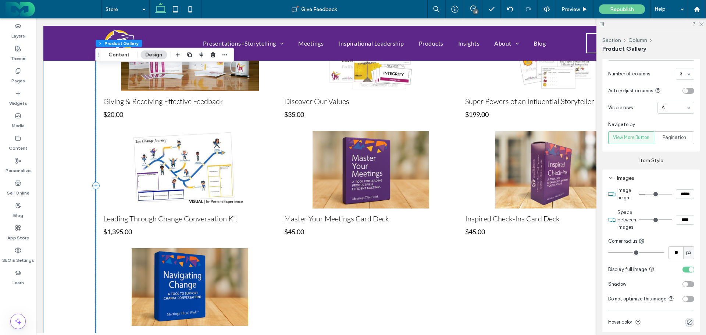
type input "***"
type input "*****"
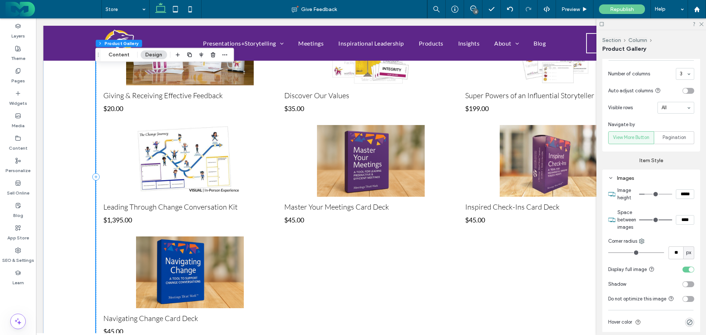
type input "***"
type input "*****"
type input "***"
type input "*****"
type input "***"
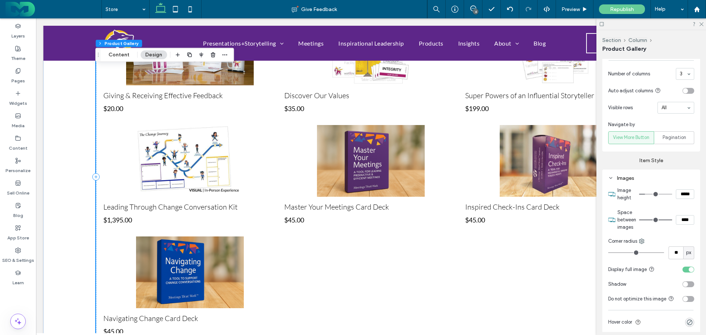
type input "*****"
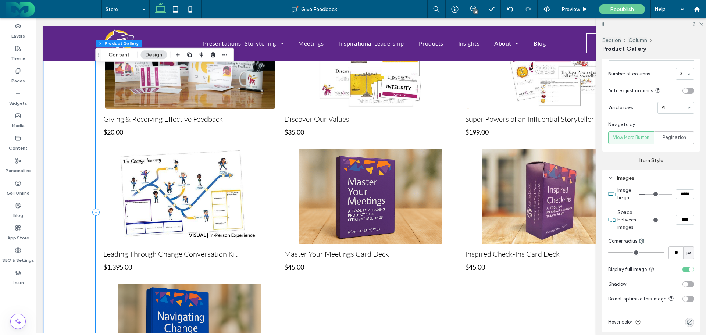
type input "***"
type input "*****"
type input "***"
type input "*****"
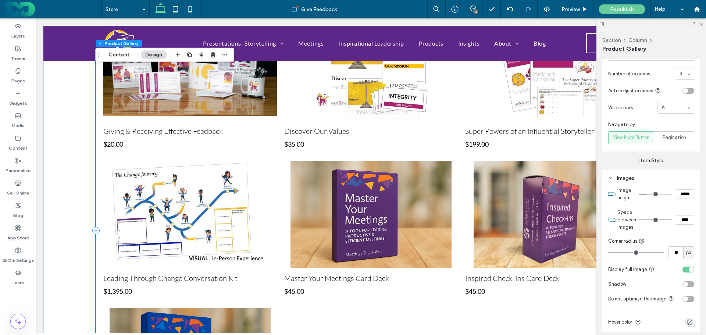
drag, startPoint x: 649, startPoint y: 192, endPoint x: 645, endPoint y: 191, distance: 4.8
click at [645, 194] on input "range" at bounding box center [655, 194] width 33 height 1
type input "***"
type input "*****"
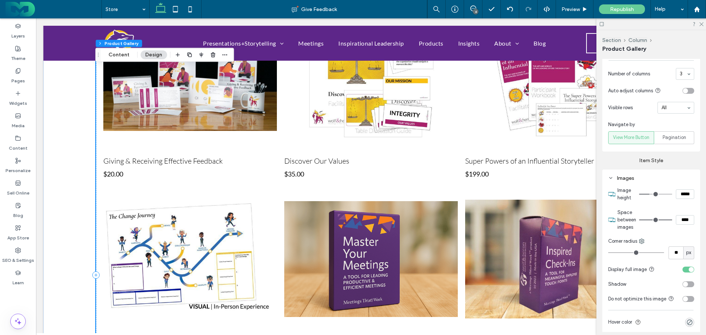
type input "***"
type input "*****"
type input "***"
type input "*****"
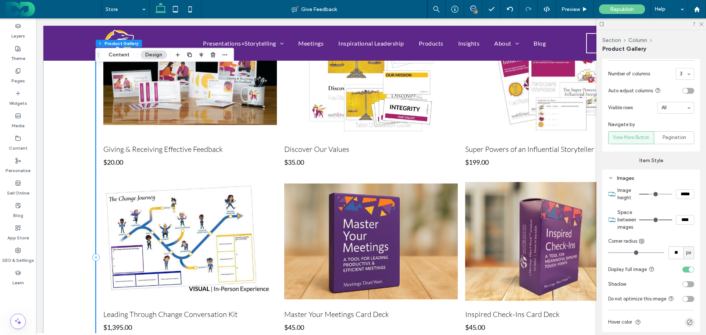
type input "***"
type input "*****"
type input "***"
type input "*****"
type input "***"
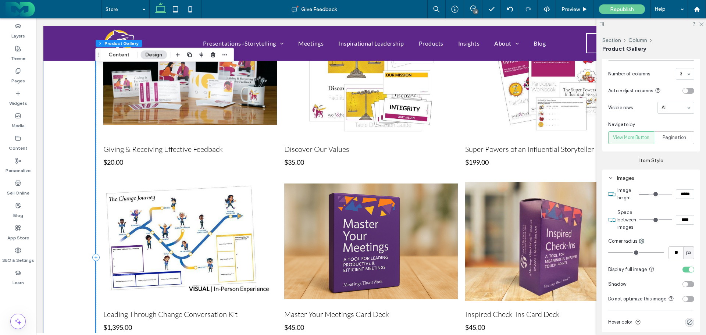
type input "*****"
type input "***"
type input "*****"
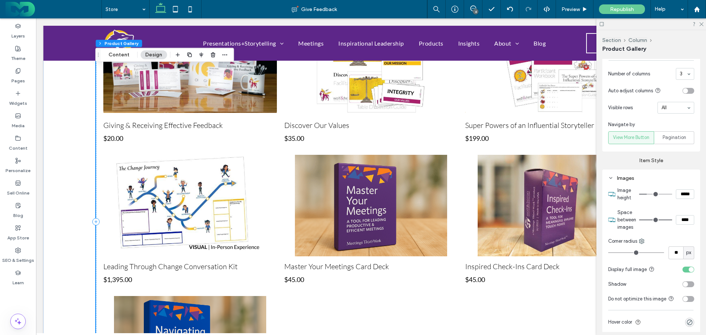
type input "***"
type input "*****"
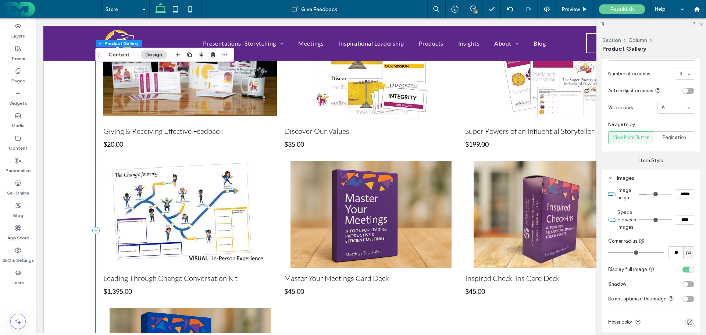
type input "***"
type input "*****"
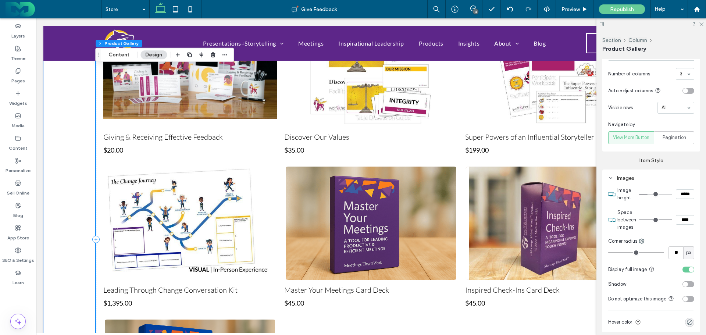
type input "***"
click at [645, 194] on input "range" at bounding box center [655, 194] width 33 height 1
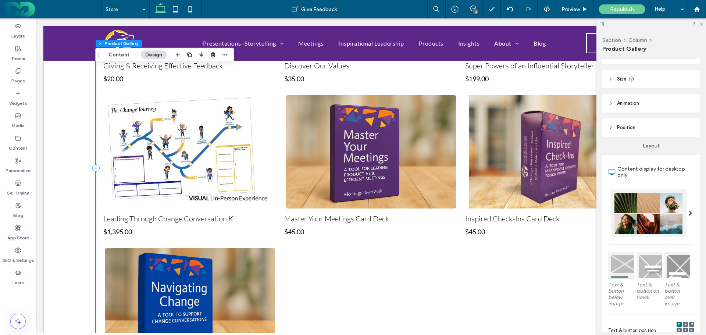
scroll to position [74, 0]
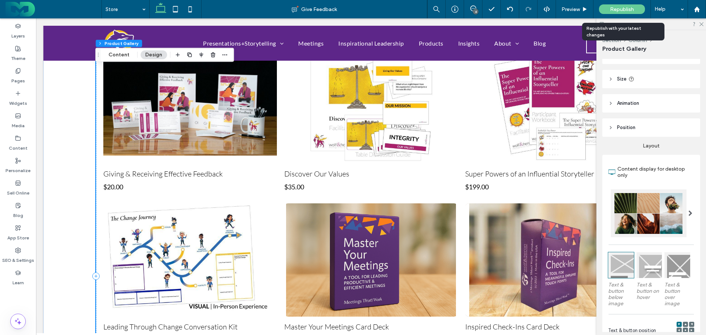
click at [613, 10] on span "Republish" at bounding box center [622, 9] width 24 height 6
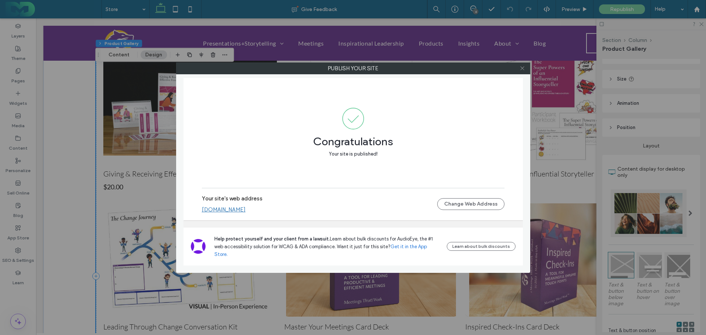
click at [523, 69] on icon at bounding box center [522, 68] width 6 height 6
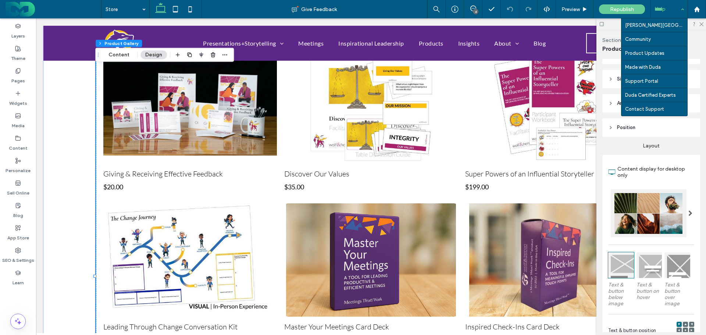
click at [664, 10] on div "Help" at bounding box center [669, 9] width 37 height 18
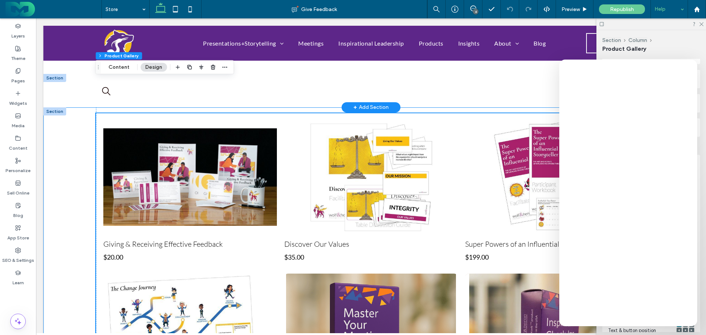
scroll to position [0, 0]
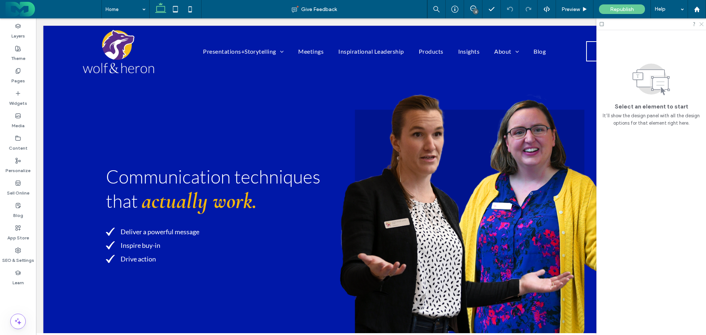
click at [702, 24] on use at bounding box center [701, 24] width 4 height 4
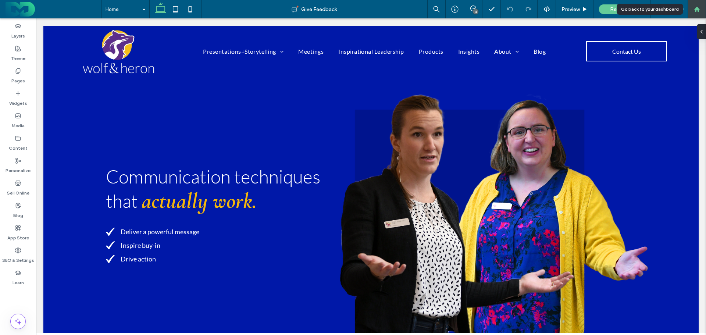
click at [697, 10] on use at bounding box center [697, 9] width 6 height 6
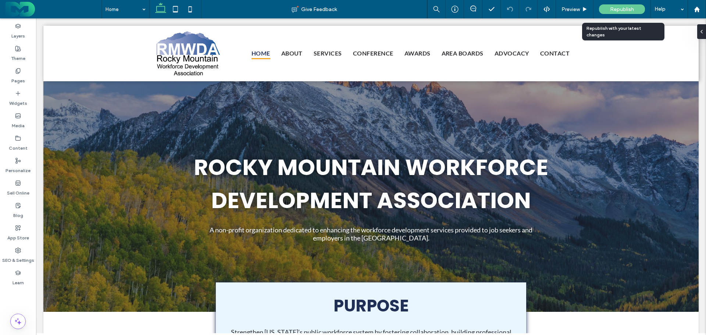
click at [621, 7] on span "Republish" at bounding box center [622, 9] width 24 height 6
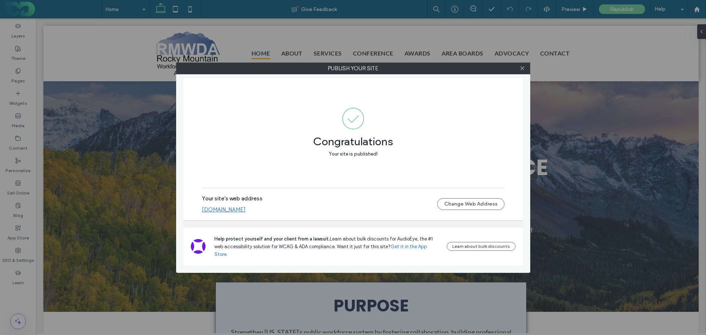
click at [246, 213] on link "[DOMAIN_NAME]" at bounding box center [224, 209] width 44 height 7
